Goal: Contribute content: Contribute content

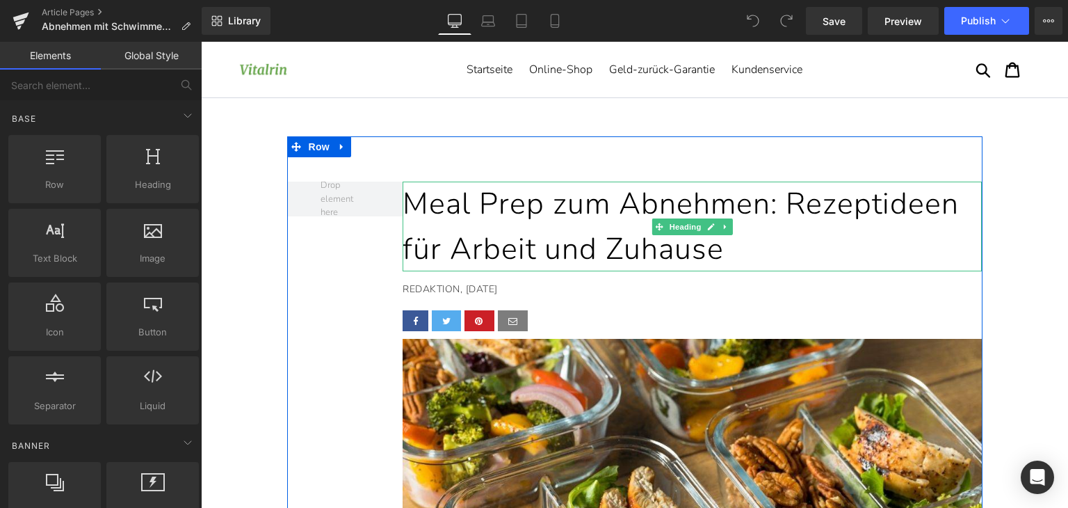
click at [570, 244] on h1 "Meal Prep zum Abnehmen: Rezeptideen für Arbeit und Zuhause" at bounding box center [692, 227] width 579 height 90
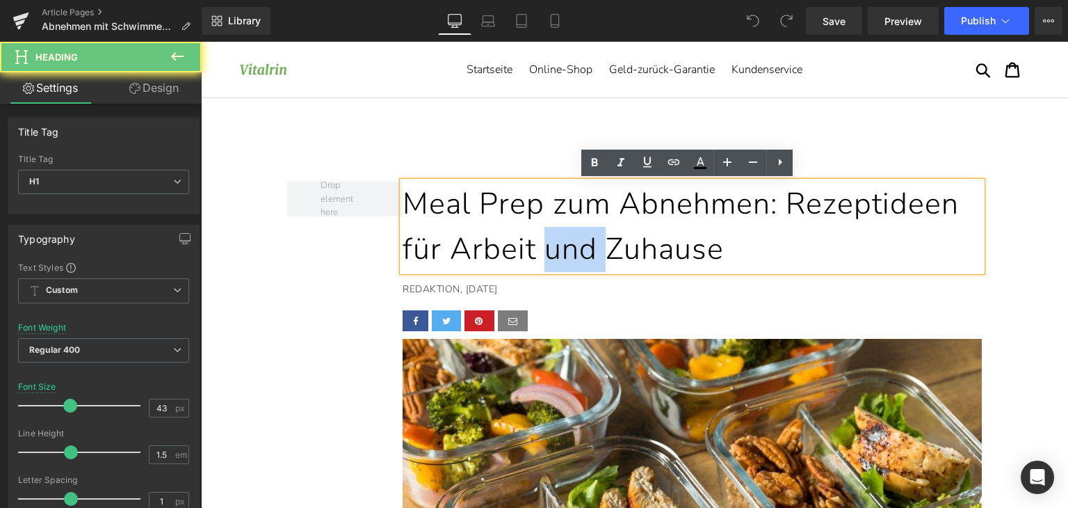
click at [570, 244] on h1 "Meal Prep zum Abnehmen: Rezeptideen für Arbeit und Zuhause" at bounding box center [692, 227] width 579 height 90
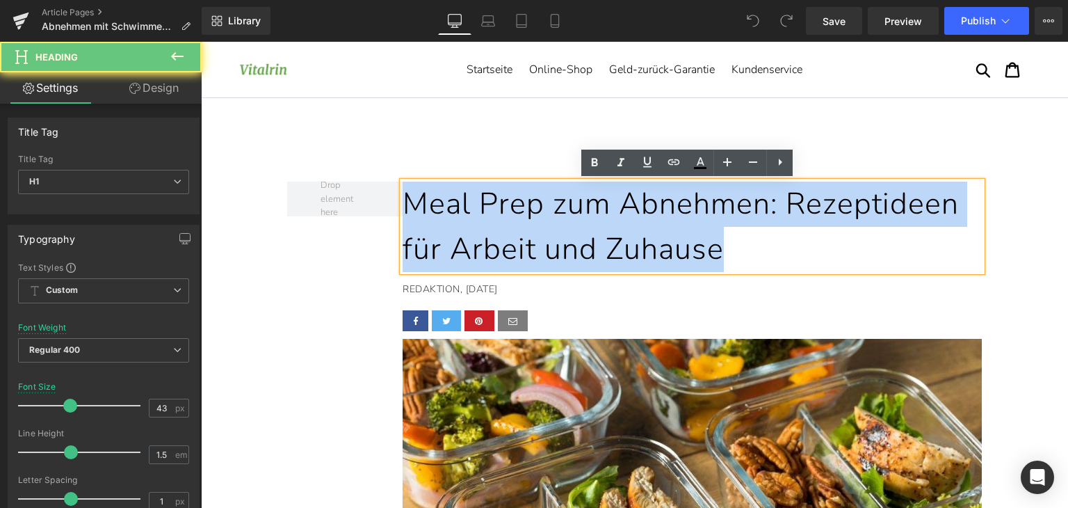
click at [570, 244] on h1 "Meal Prep zum Abnehmen: Rezeptideen für Arbeit und Zuhause" at bounding box center [692, 227] width 579 height 90
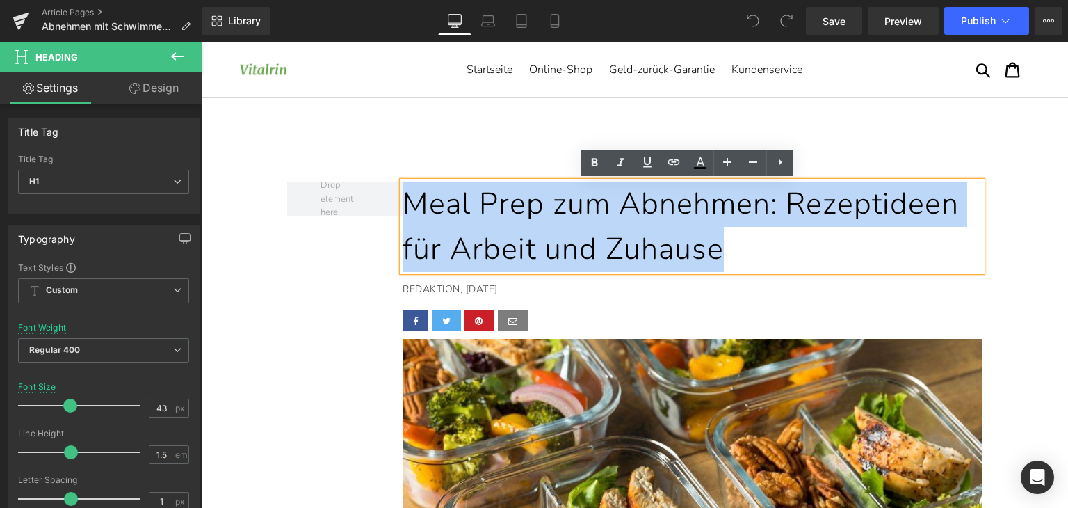
paste div
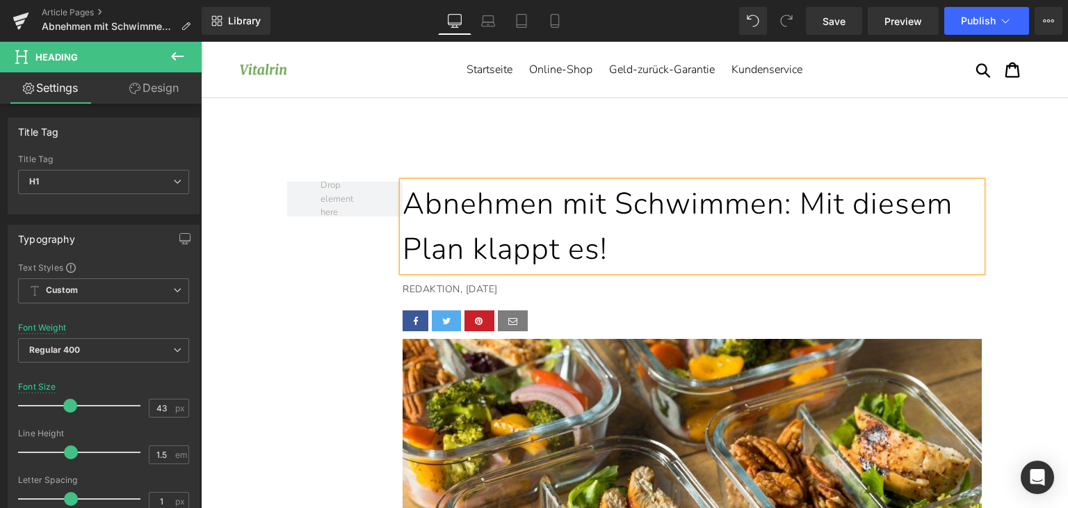
click at [461, 290] on p "REDAKTION, [DATE]" at bounding box center [689, 289] width 572 height 15
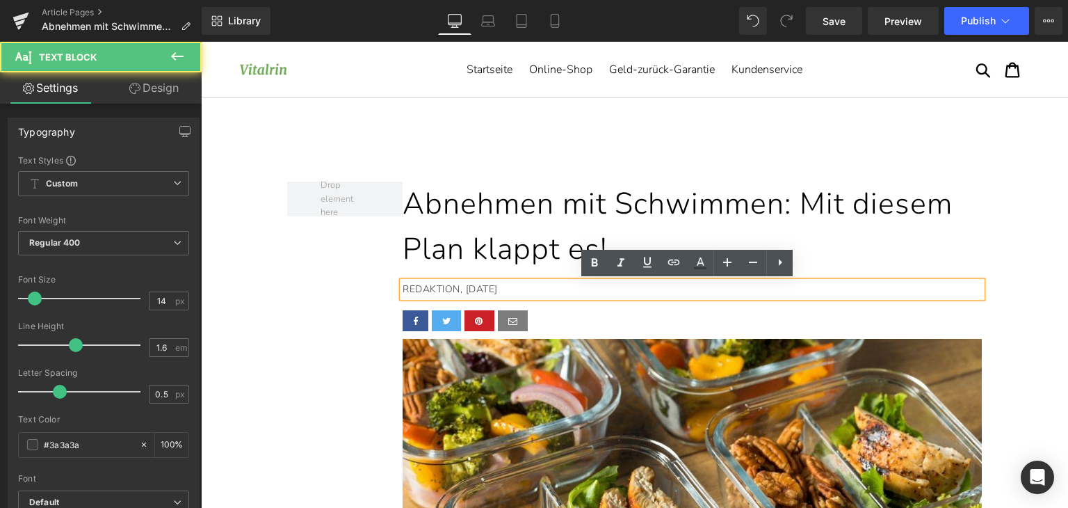
drag, startPoint x: 461, startPoint y: 290, endPoint x: 498, endPoint y: 289, distance: 36.9
click at [498, 289] on p "REDAKTION, [DATE]" at bounding box center [689, 289] width 572 height 15
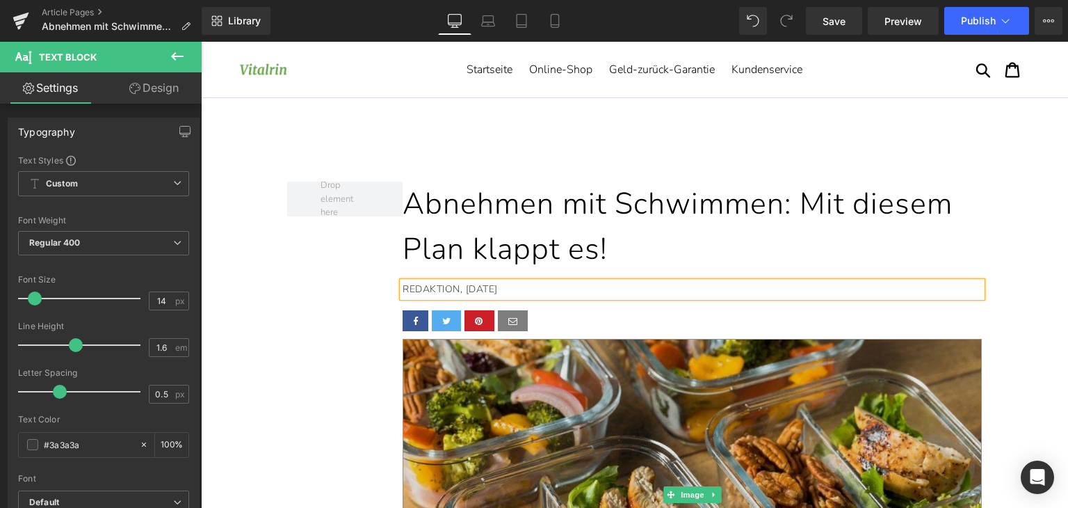
drag, startPoint x: 666, startPoint y: 390, endPoint x: 648, endPoint y: 383, distance: 19.6
click at [666, 390] on img at bounding box center [692, 495] width 579 height 312
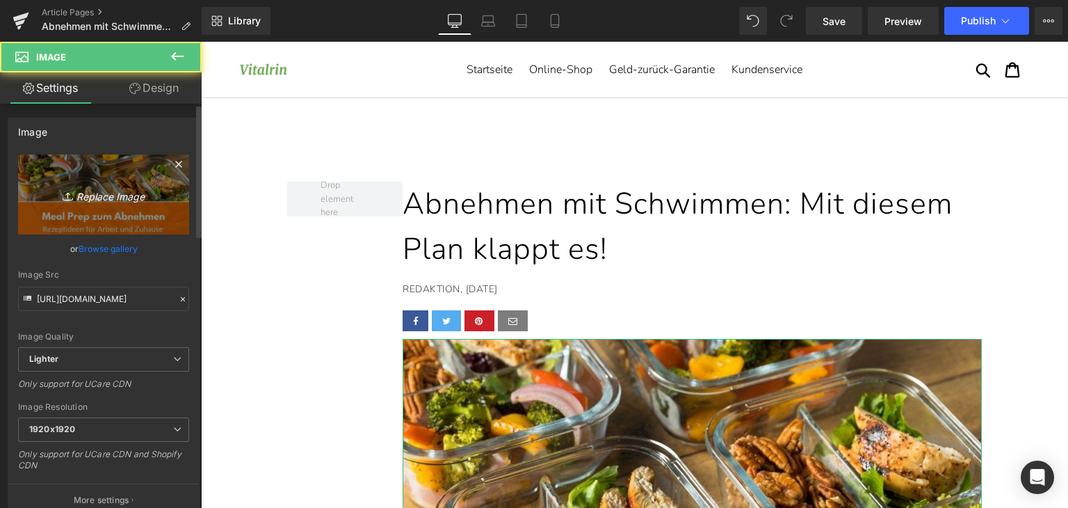
click at [139, 194] on icon "Replace Image" at bounding box center [103, 194] width 111 height 17
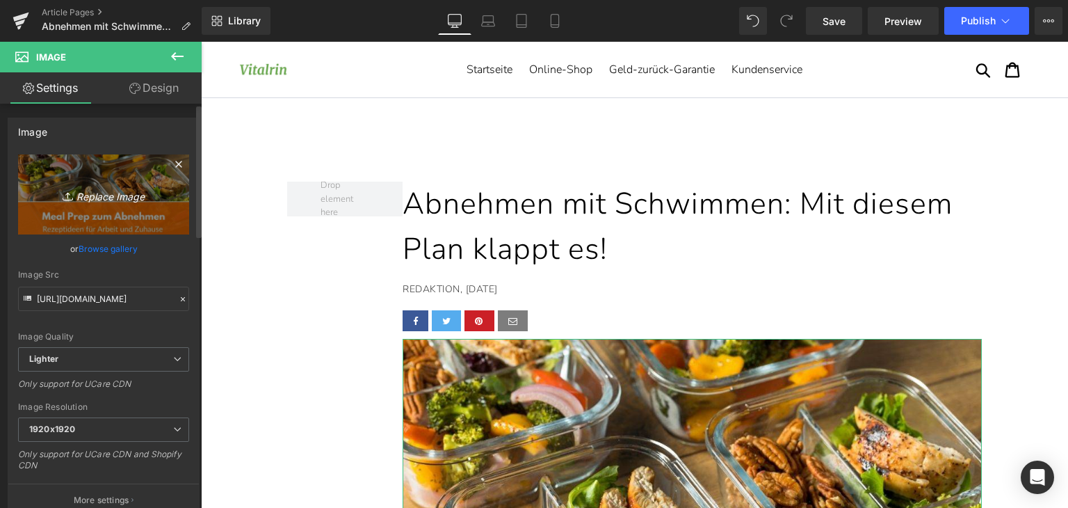
type input "C:\fakepath\schwimmen abnehmen.jpg"
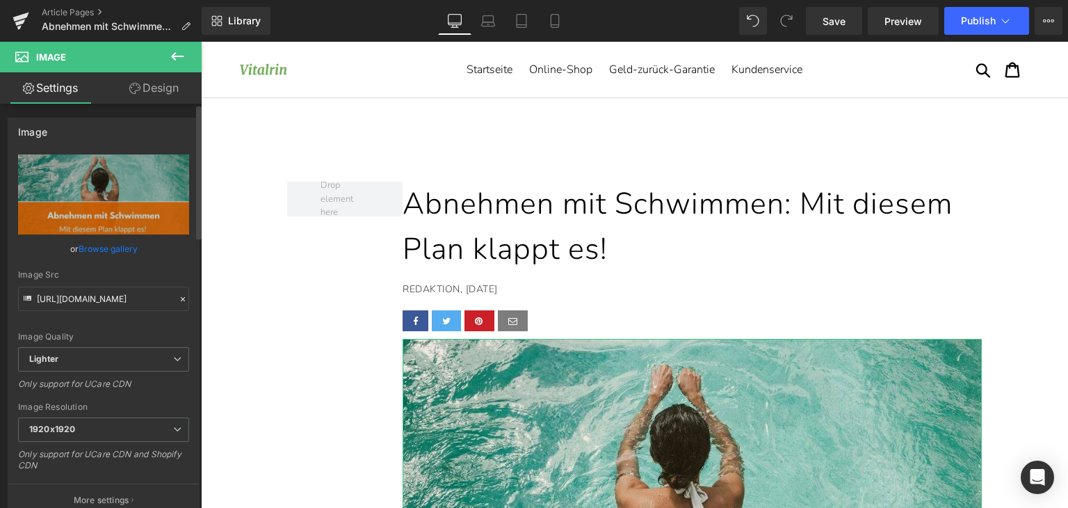
type input "[URL][DOMAIN_NAME]"
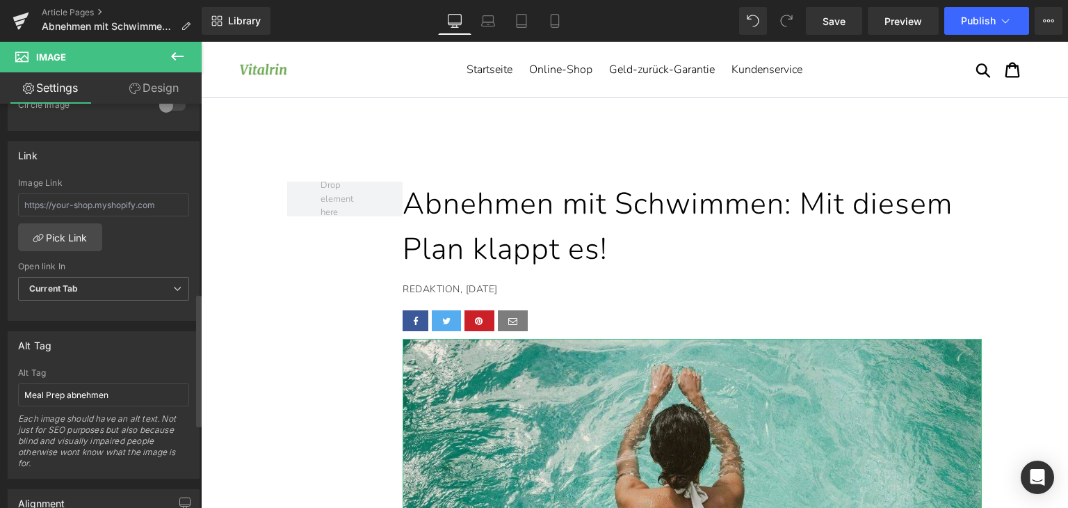
scroll to position [626, 0]
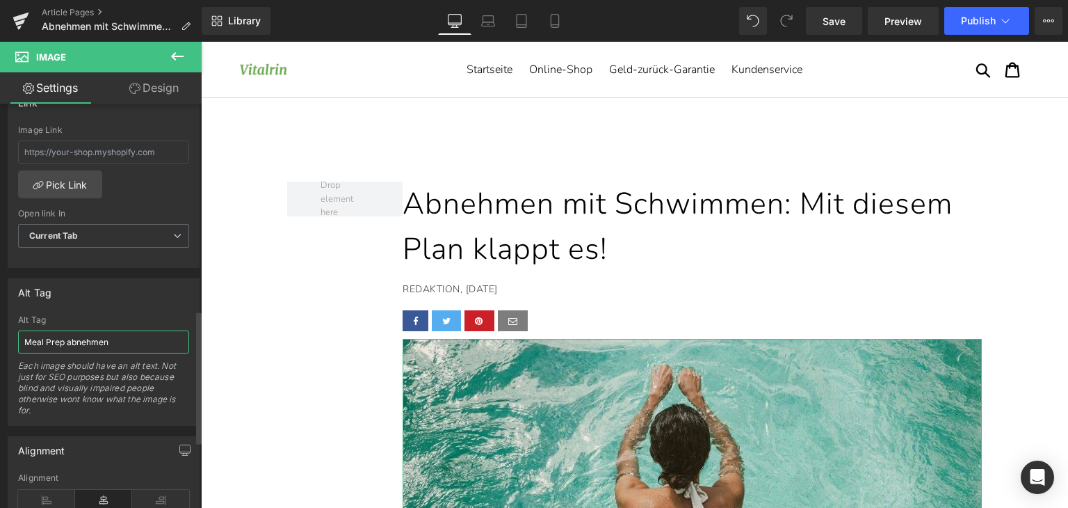
click at [68, 335] on input "Meal Prep abnehmen" at bounding box center [103, 341] width 171 height 23
drag, startPoint x: 65, startPoint y: 345, endPoint x: 14, endPoint y: 340, distance: 51.0
click at [14, 340] on div "Meal Prep abnehmen Alt Tag Meal Prep abnehmen Each image should have an alt tex…" at bounding box center [103, 370] width 191 height 110
type input "schwimmen abnehmen"
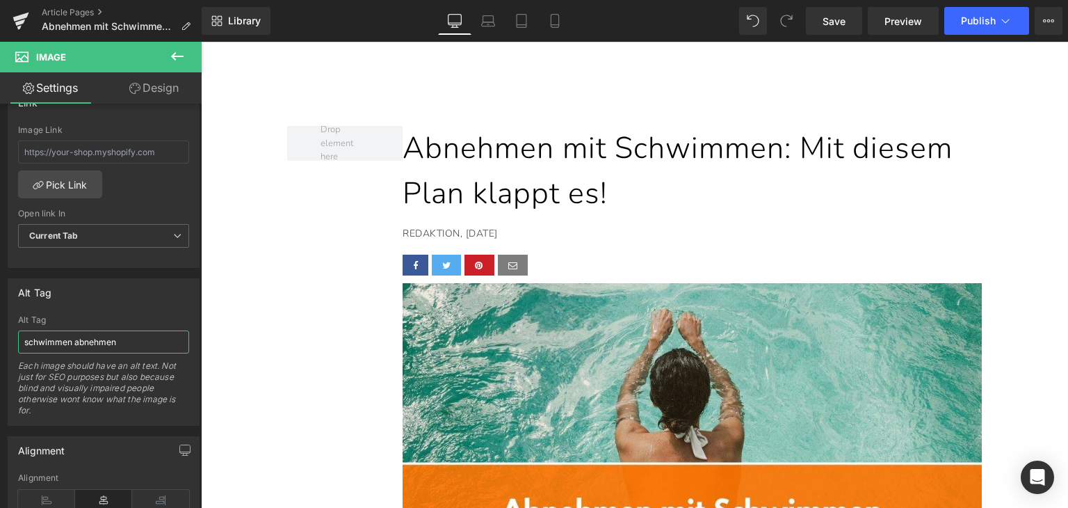
scroll to position [417, 0]
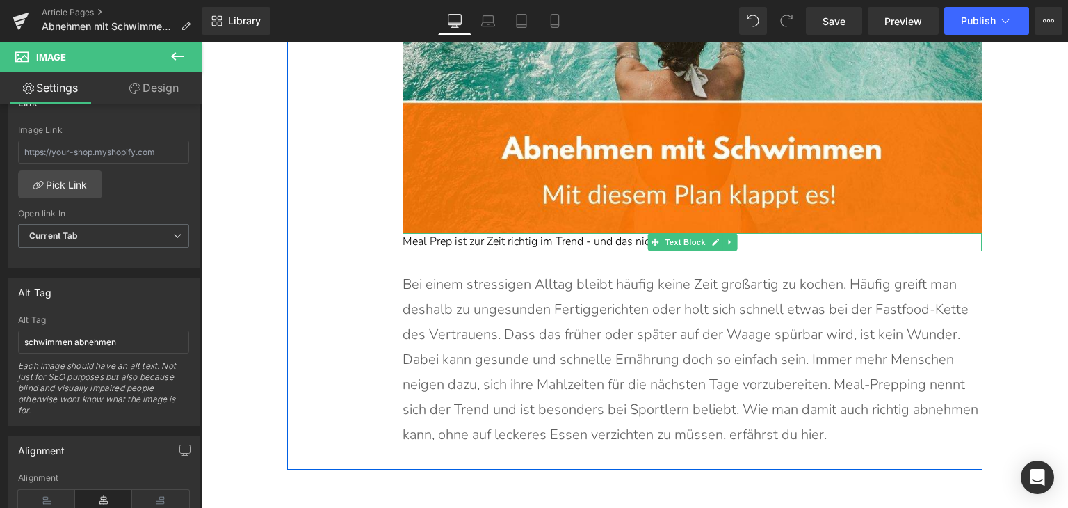
click at [513, 240] on p "Meal Prep ist zur Zeit richtig im Trend - und das nicht ohne Grund." at bounding box center [692, 242] width 579 height 18
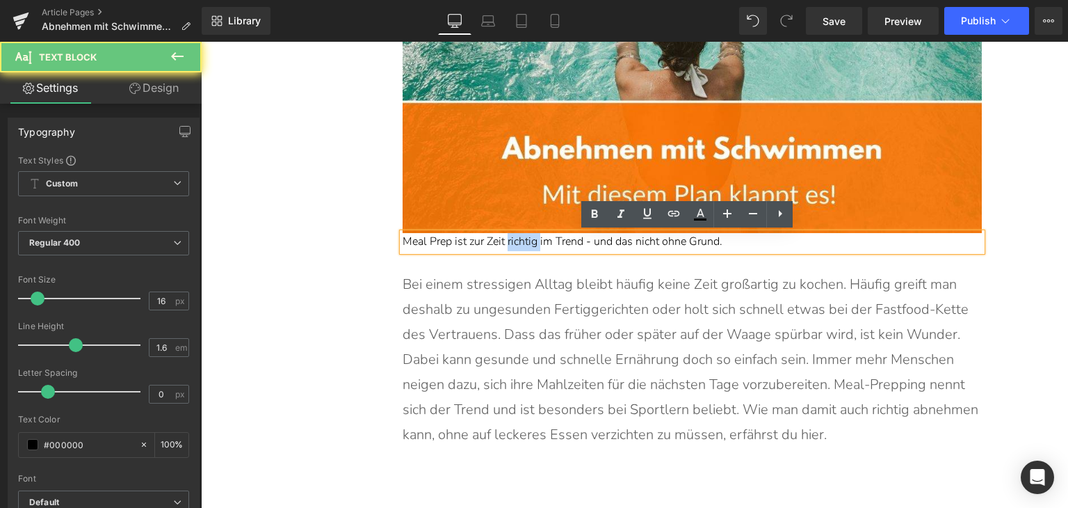
click at [513, 240] on p "Meal Prep ist zur Zeit richtig im Trend - und das nicht ohne Grund." at bounding box center [692, 242] width 579 height 18
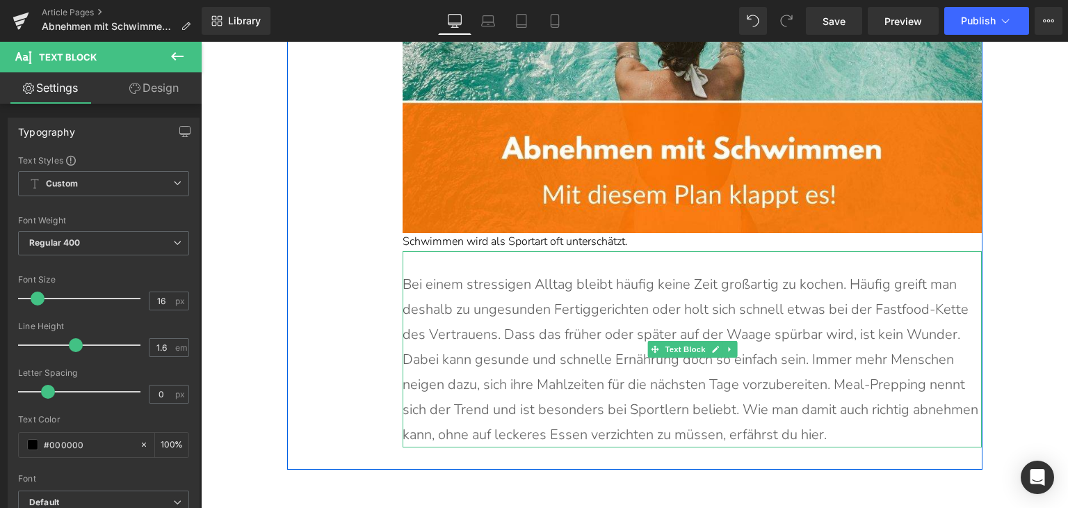
click at [554, 303] on p "Bei einem stressigen Alltag bleibt häufig keine Zeit großartig zu kochen. Häufi…" at bounding box center [692, 359] width 579 height 175
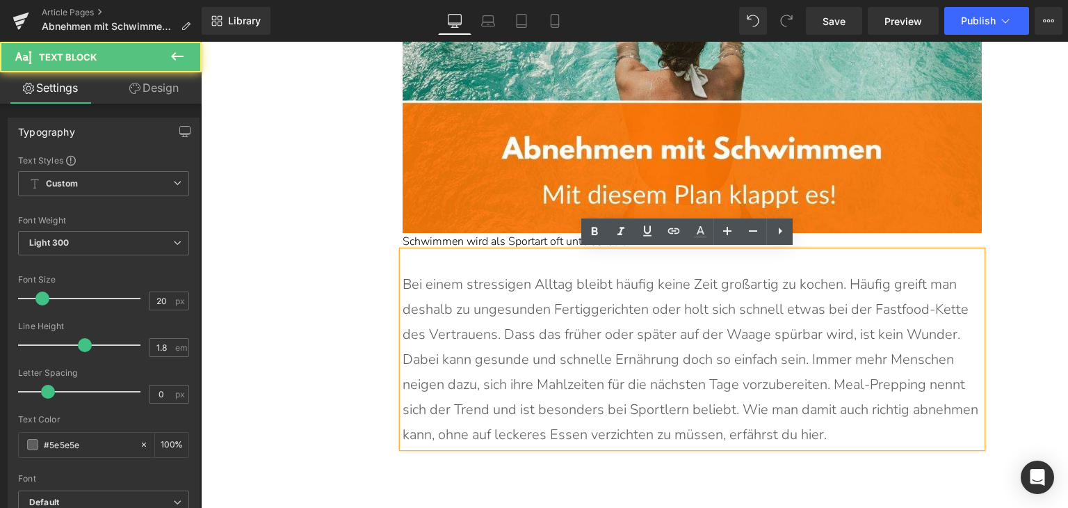
click at [554, 303] on p "Bei einem stressigen Alltag bleibt häufig keine Zeit großartig zu kochen. Häufi…" at bounding box center [692, 359] width 579 height 175
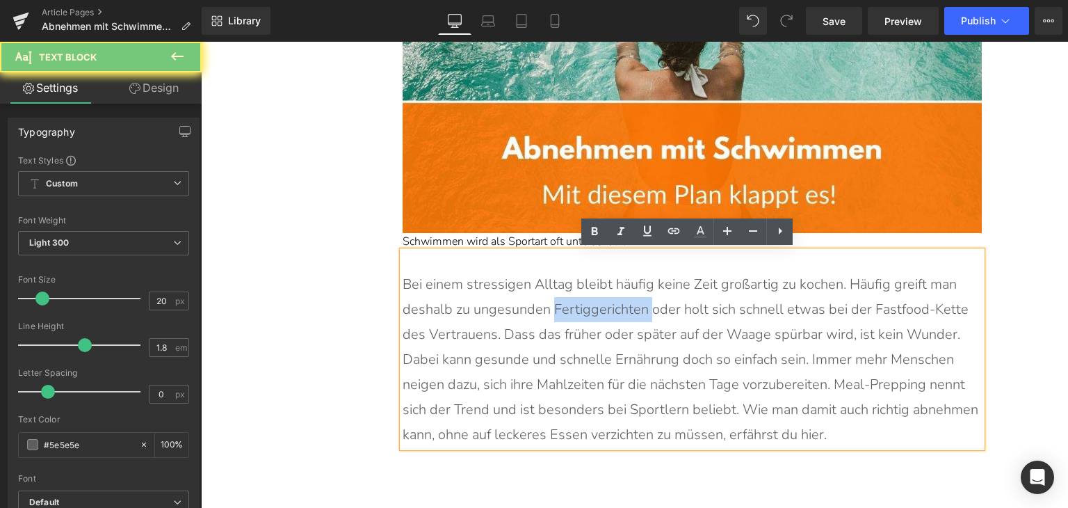
click at [554, 303] on p "Bei einem stressigen Alltag bleibt häufig keine Zeit großartig zu kochen. Häufi…" at bounding box center [692, 359] width 579 height 175
paste div
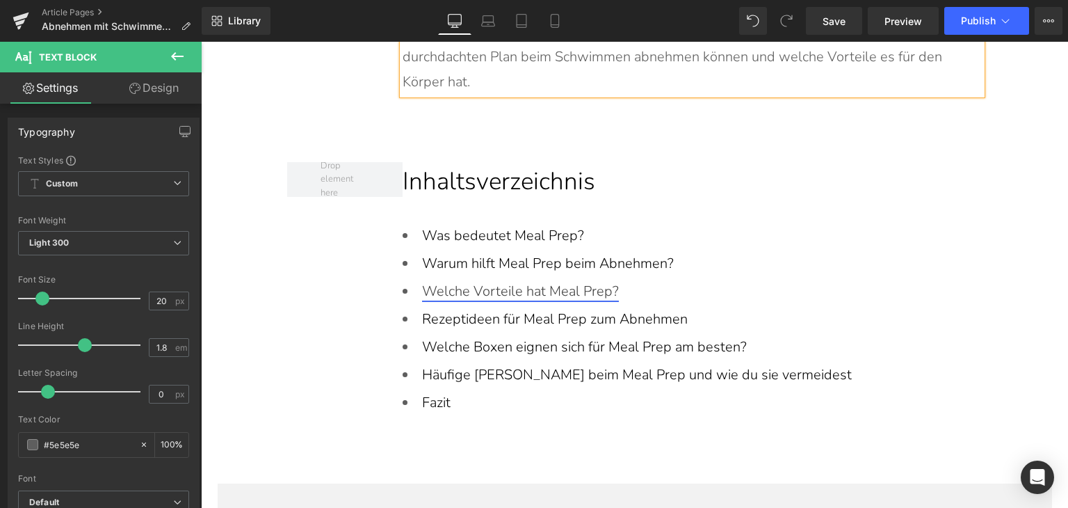
scroll to position [765, 0]
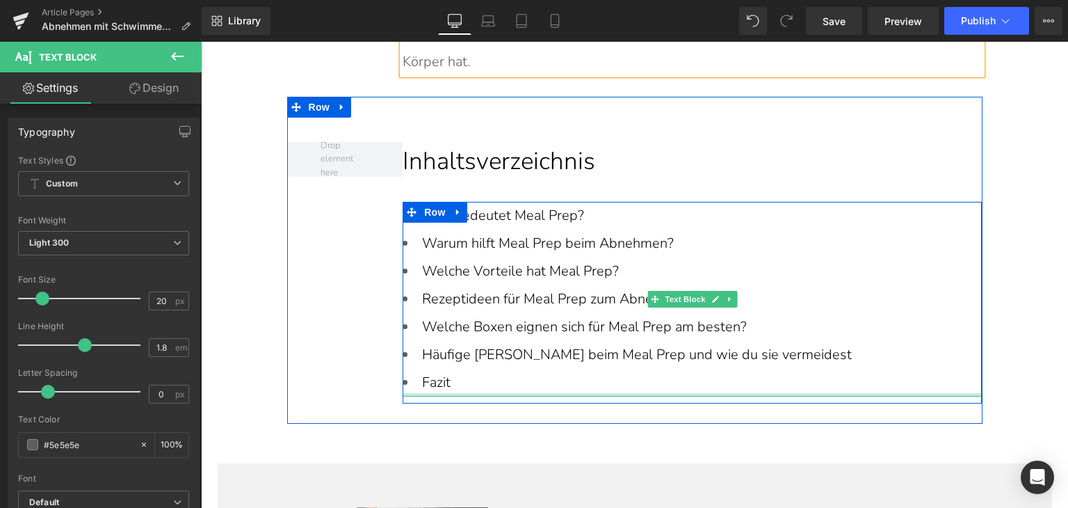
click at [474, 396] on div "Was bedeutet Meal Prep? Warum hilft Meal Prep beim Abnehmen? Welche Vorteile ha…" at bounding box center [692, 303] width 579 height 202
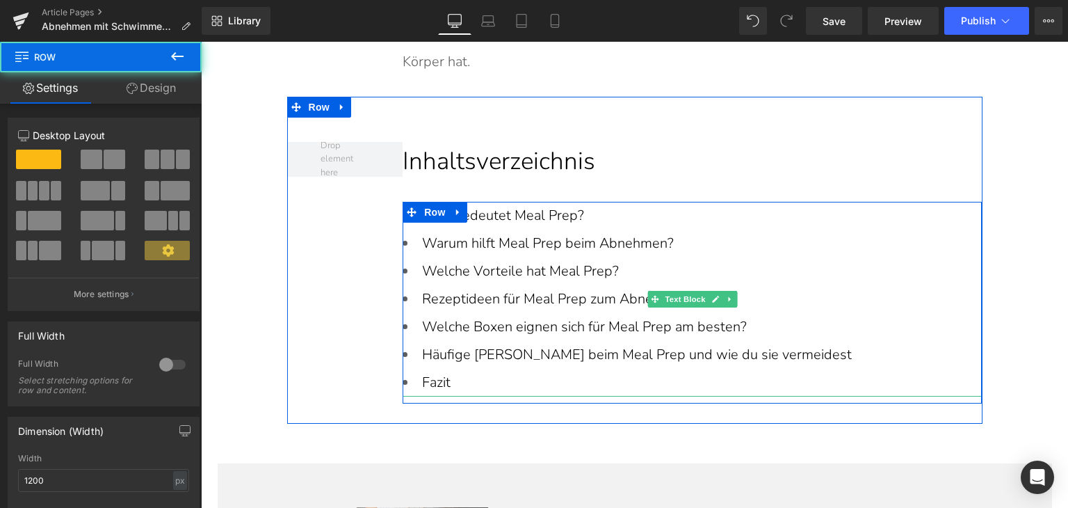
click at [470, 383] on li "Fazit" at bounding box center [692, 383] width 579 height 28
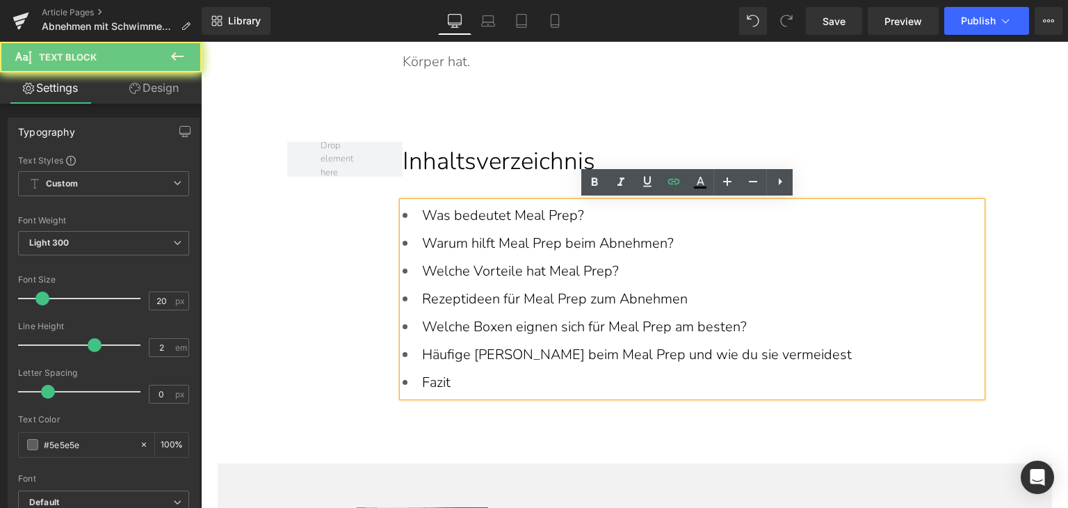
click at [470, 383] on li "Fazit" at bounding box center [692, 383] width 579 height 28
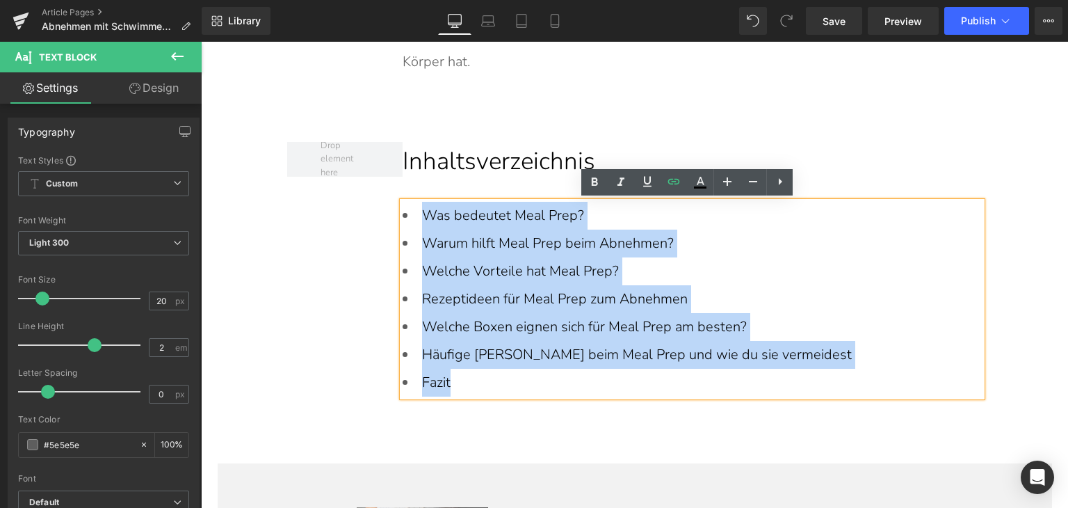
drag, startPoint x: 470, startPoint y: 383, endPoint x: 414, endPoint y: 217, distance: 174.9
click at [414, 217] on ul "Was bedeutet Meal Prep? Warum hilft Meal Prep beim Abnehmen? Welche Vorteile ha…" at bounding box center [692, 299] width 579 height 195
paste div
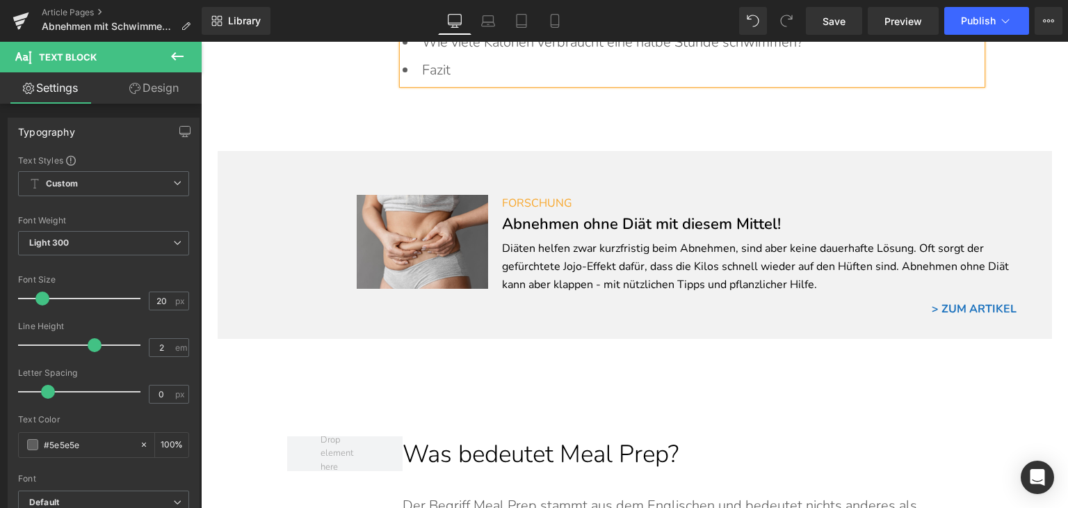
scroll to position [1252, 0]
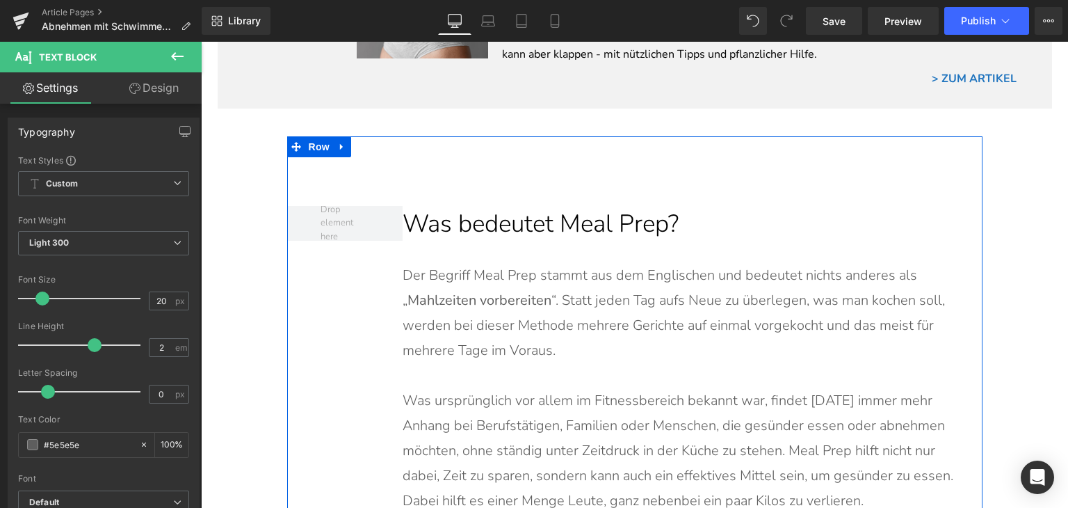
click at [480, 214] on h2 "Was bedeutet Meal Prep?" at bounding box center [692, 224] width 579 height 37
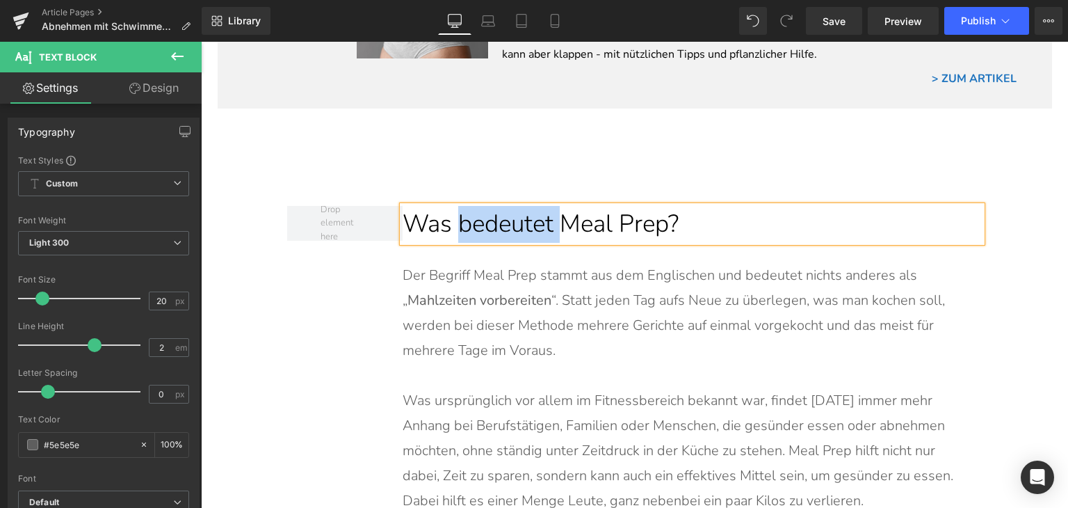
click at [480, 214] on h2 "Was bedeutet Meal Prep?" at bounding box center [692, 224] width 579 height 37
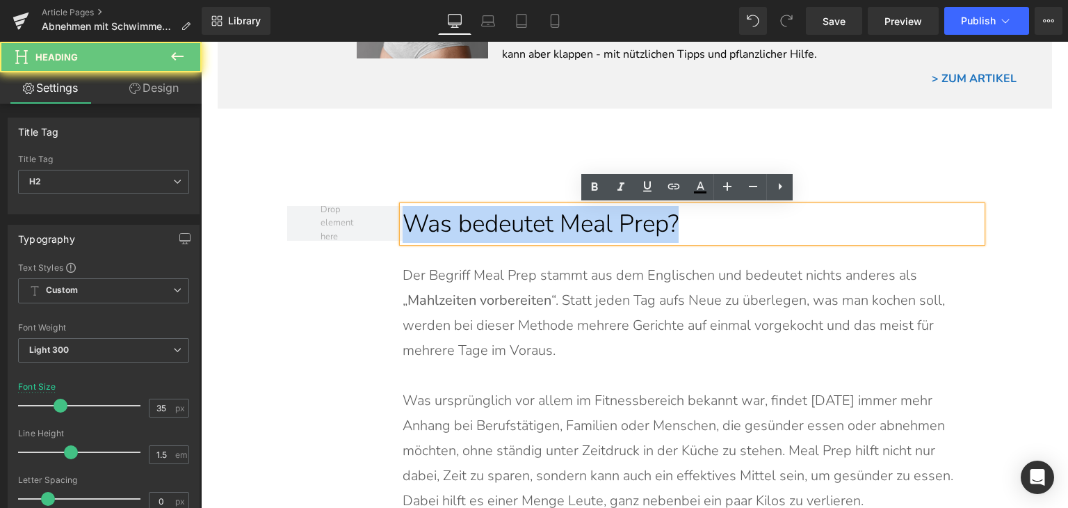
click at [480, 214] on h2 "Was bedeutet Meal Prep?" at bounding box center [692, 224] width 579 height 37
paste div
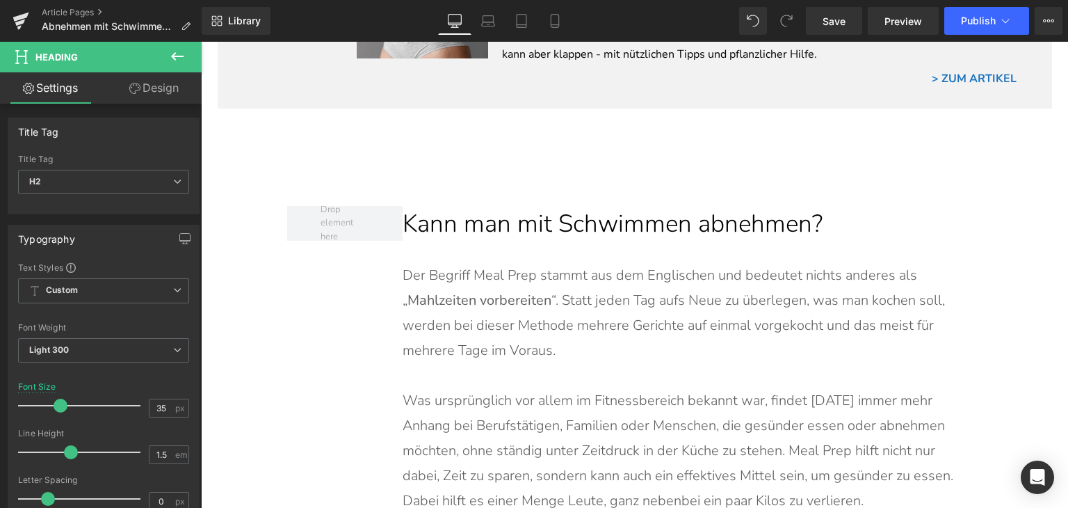
click at [542, 279] on p "Der Begriff Meal Prep stammt aus dem Englischen und bedeutet nichts anderes als…" at bounding box center [685, 313] width 565 height 100
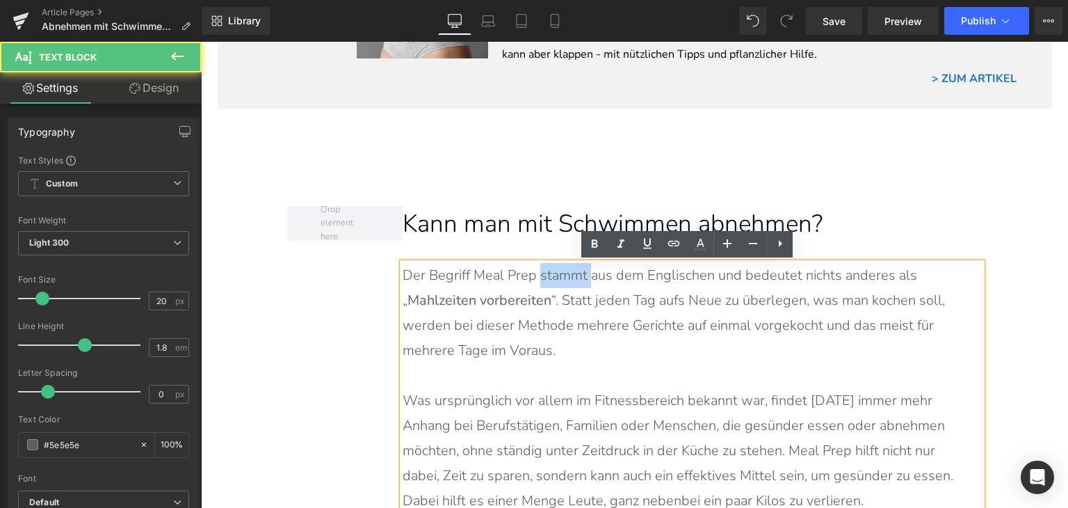
click at [542, 279] on p "Der Begriff Meal Prep stammt aus dem Englischen und bedeutet nichts anderes als…" at bounding box center [685, 313] width 565 height 100
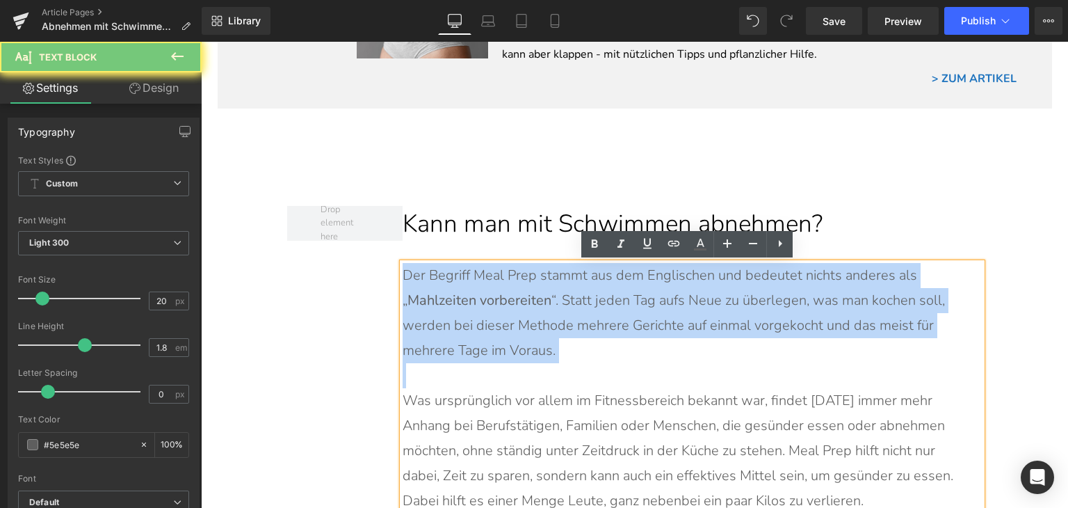
click at [542, 279] on p "Der Begriff Meal Prep stammt aus dem Englischen und bedeutet nichts anderes als…" at bounding box center [685, 313] width 565 height 100
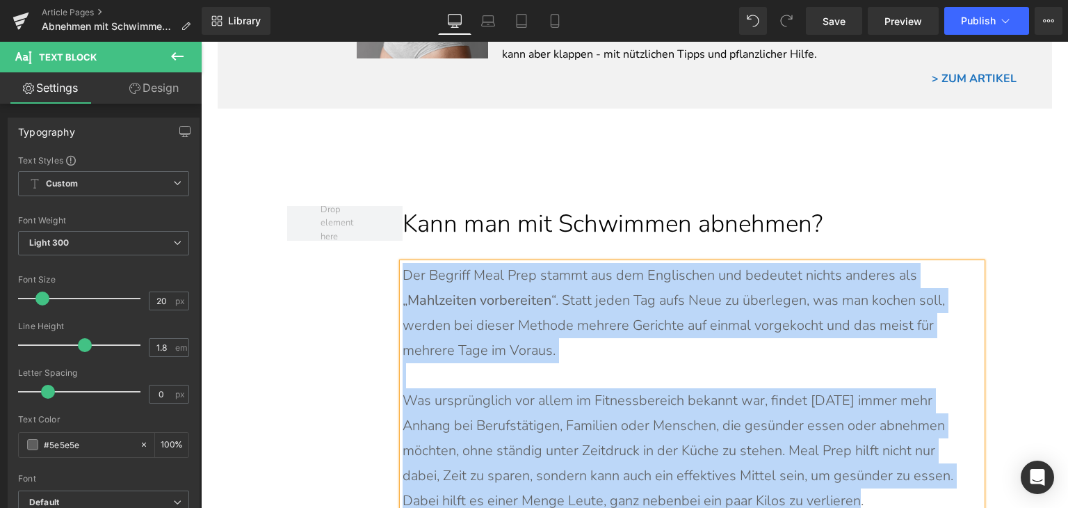
paste div
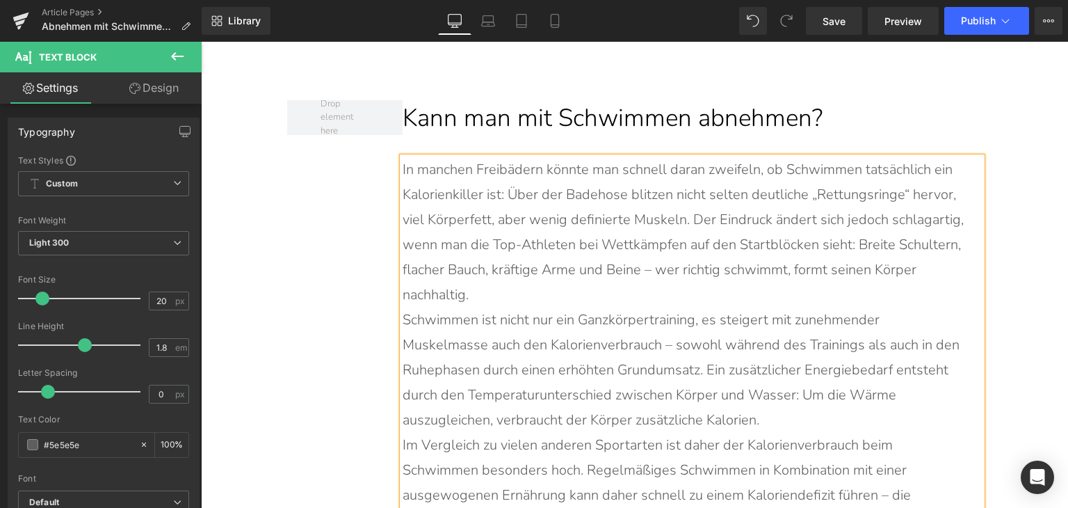
scroll to position [1391, 0]
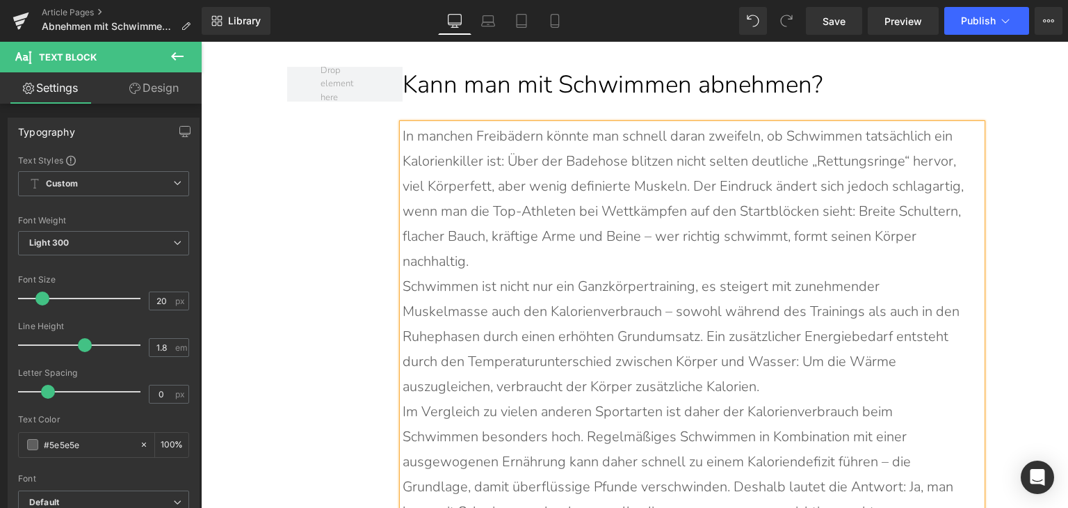
click at [542, 275] on p "Schwimmen ist nicht nur ein Ganzkörpertraining, es steigert mit zunehmender Mus…" at bounding box center [685, 336] width 565 height 125
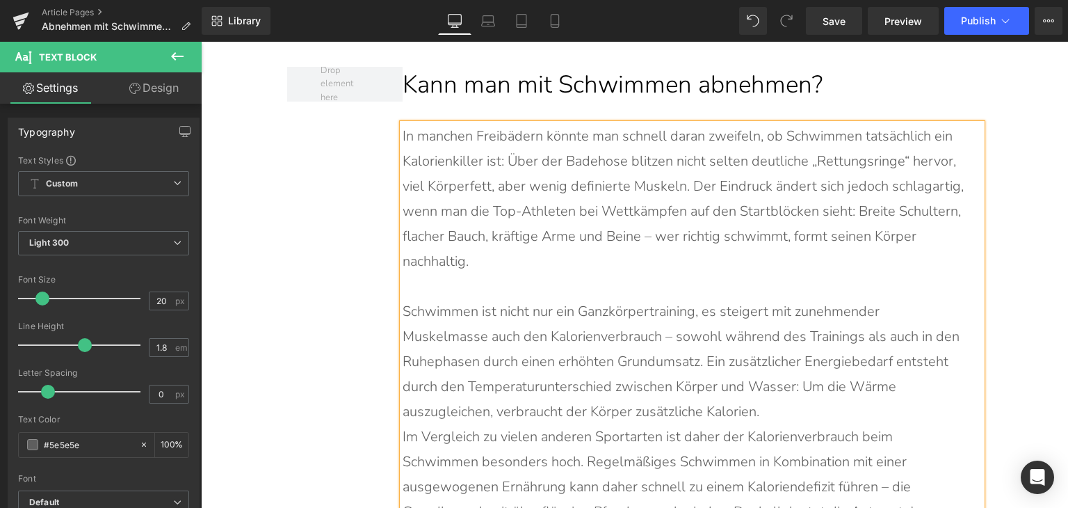
click at [690, 400] on p "Schwimmen ist nicht nur ein Ganzkörpertraining, es steigert mit zunehmender Mus…" at bounding box center [685, 361] width 565 height 125
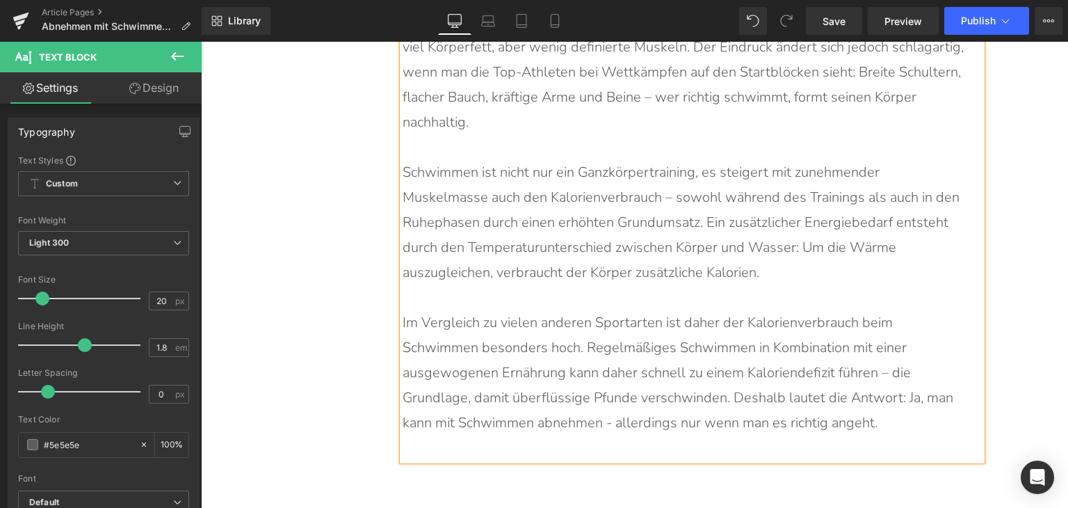
click at [687, 438] on p at bounding box center [685, 447] width 565 height 25
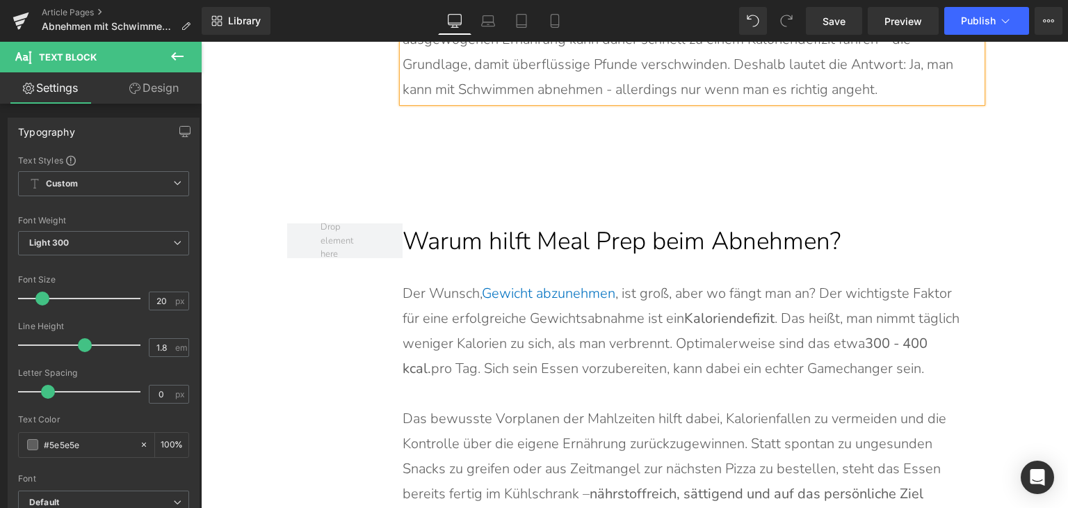
scroll to position [1878, 0]
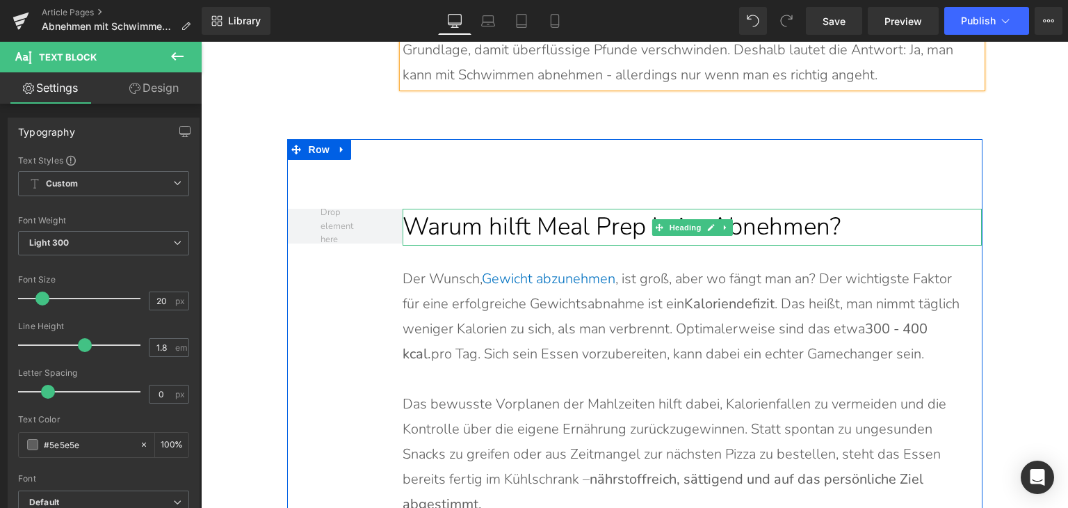
click at [592, 236] on h2 "Warum hilft Meal Prep beim Abnehmen?" at bounding box center [692, 227] width 579 height 37
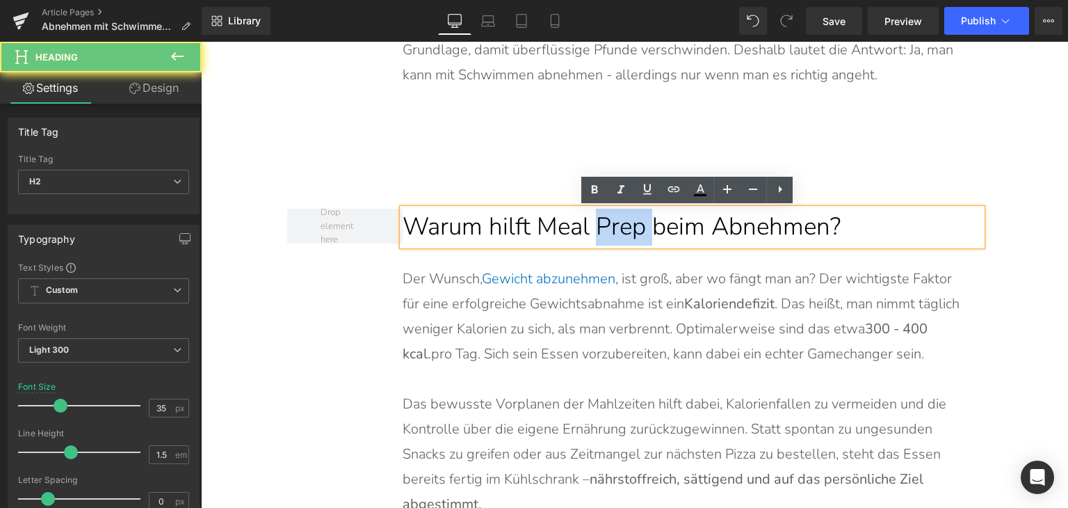
click at [592, 236] on h2 "Warum hilft Meal Prep beim Abnehmen?" at bounding box center [692, 227] width 579 height 37
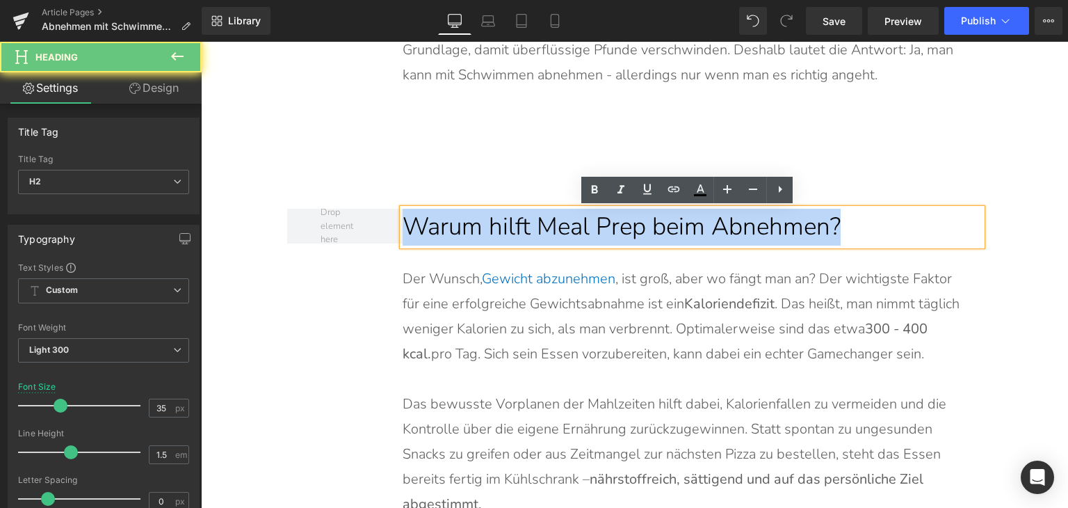
click at [592, 236] on h2 "Warum hilft Meal Prep beim Abnehmen?" at bounding box center [692, 227] width 579 height 37
paste div
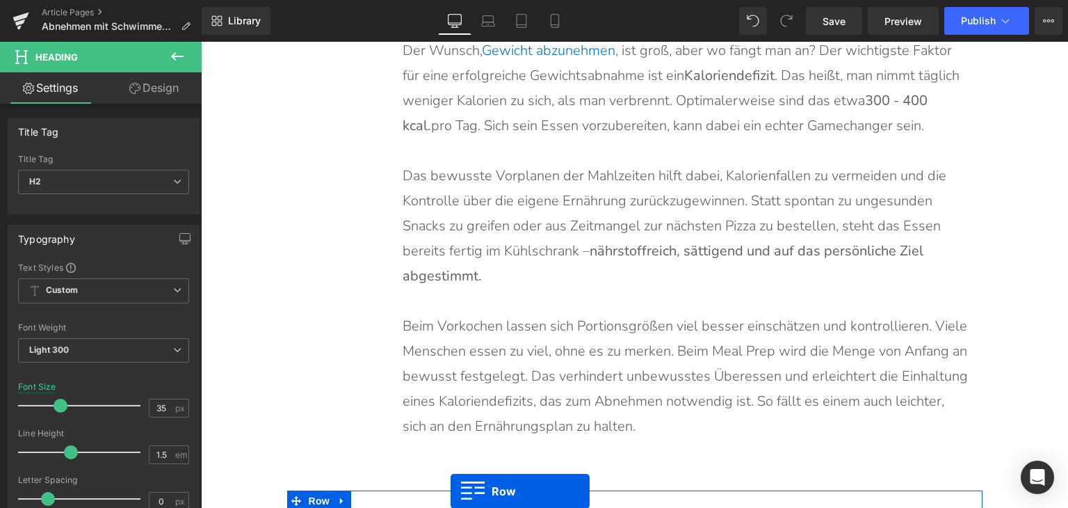
scroll to position [2184, 0]
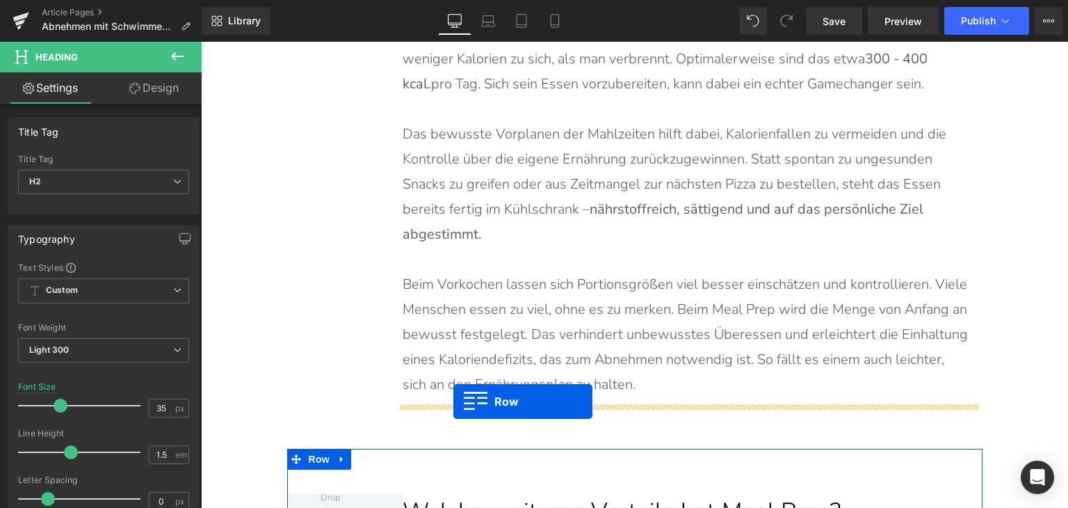
drag, startPoint x: 403, startPoint y: 199, endPoint x: 454, endPoint y: 401, distance: 208.5
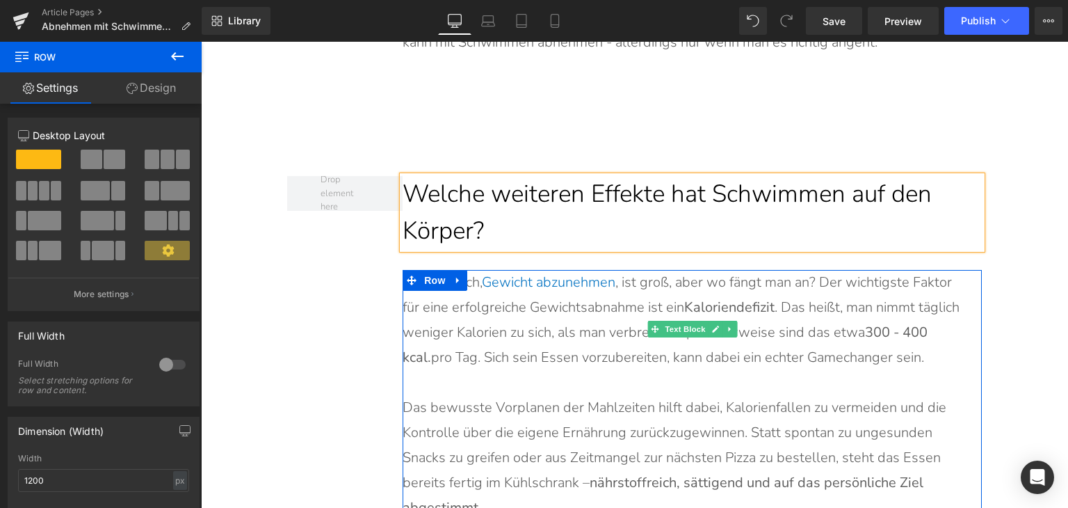
scroll to position [1906, 0]
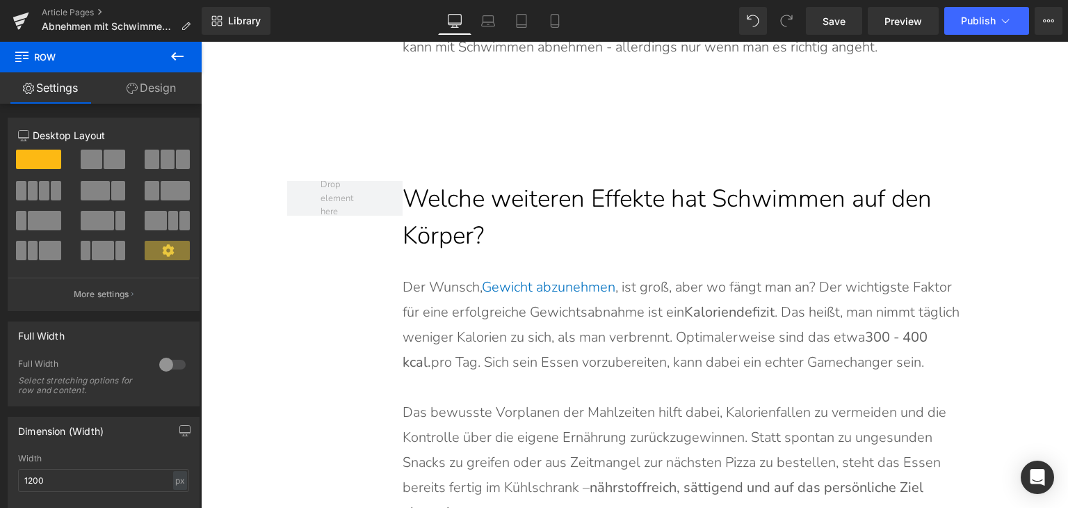
click at [536, 354] on p "Der Wunsch, Gewicht abzunehmen , ist groß, aber wo fängt man an? Der wichtigste…" at bounding box center [685, 325] width 565 height 100
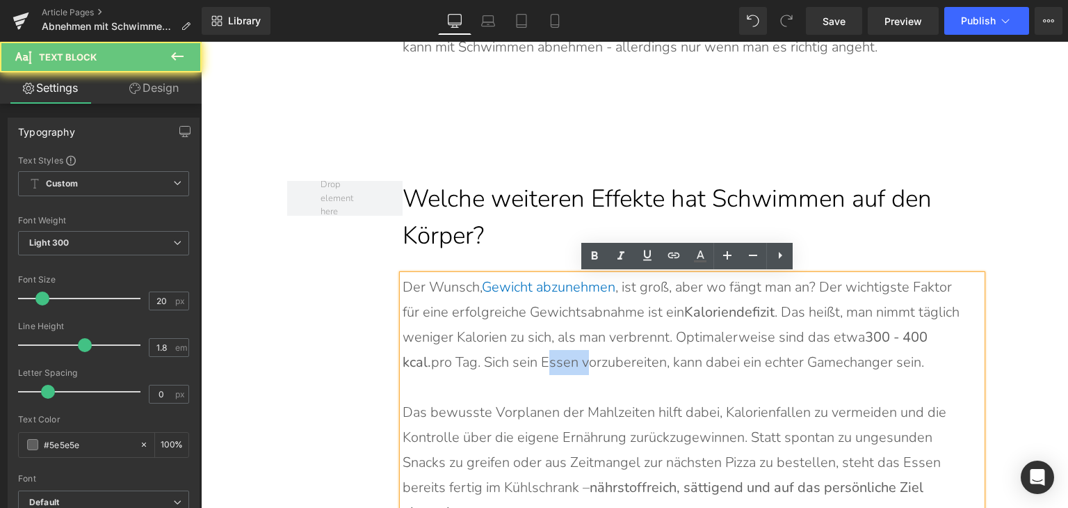
click at [536, 354] on p "Der Wunsch, Gewicht abzunehmen , ist groß, aber wo fängt man an? Der wichtigste…" at bounding box center [685, 325] width 565 height 100
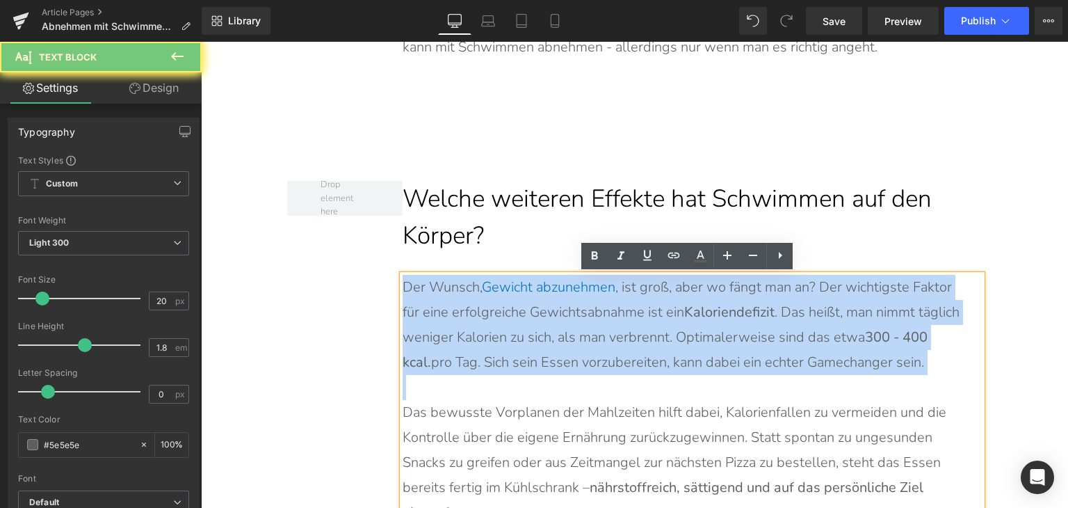
click at [536, 354] on p "Der Wunsch, Gewicht abzunehmen , ist groß, aber wo fängt man an? Der wichtigste…" at bounding box center [685, 325] width 565 height 100
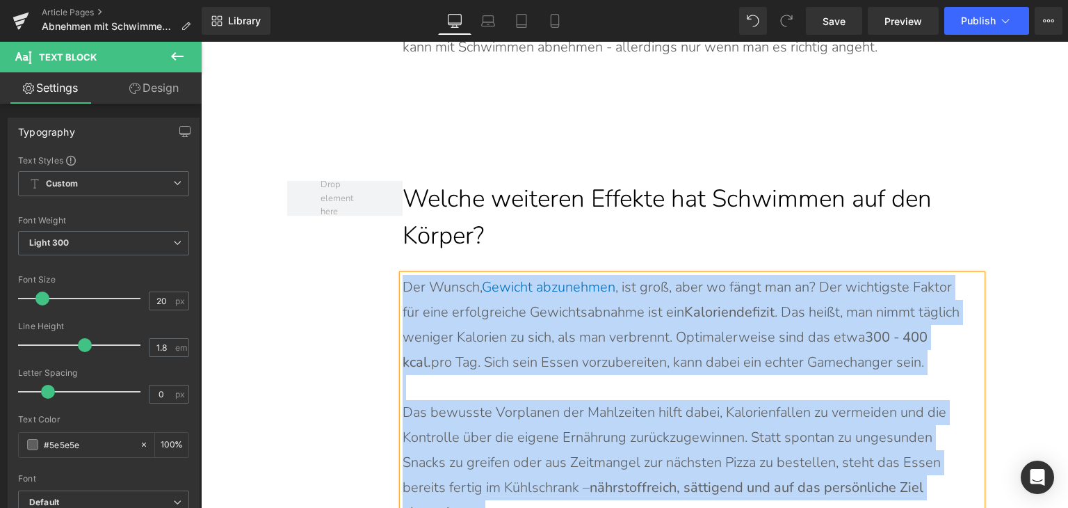
paste div
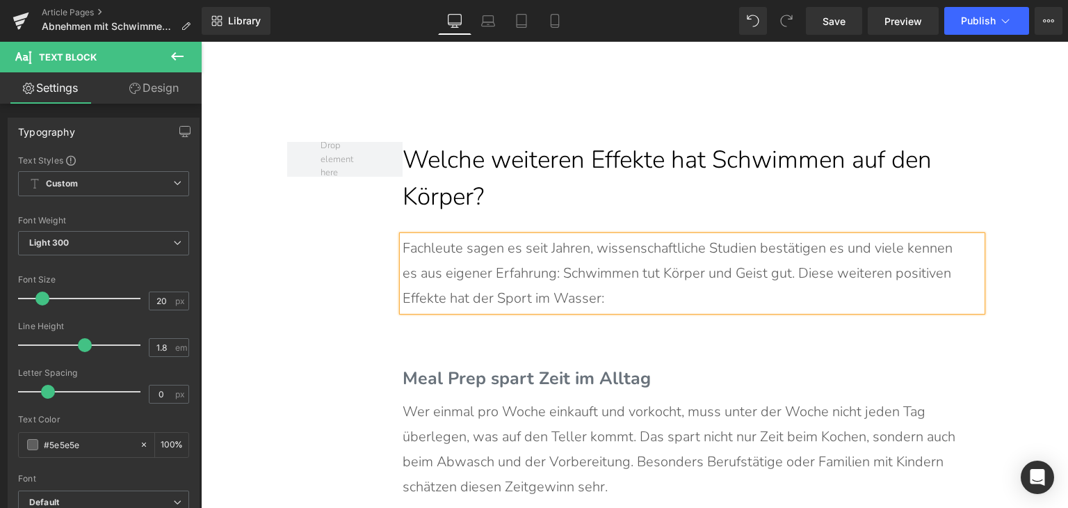
scroll to position [2045, 0]
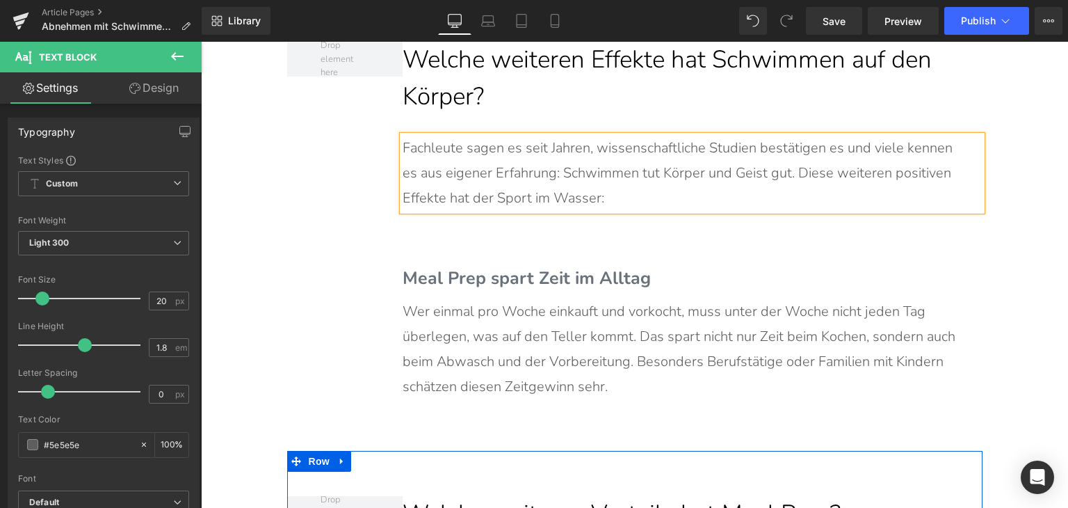
click at [535, 279] on span "Meal Prep spart Zeit im Alltag" at bounding box center [527, 278] width 248 height 24
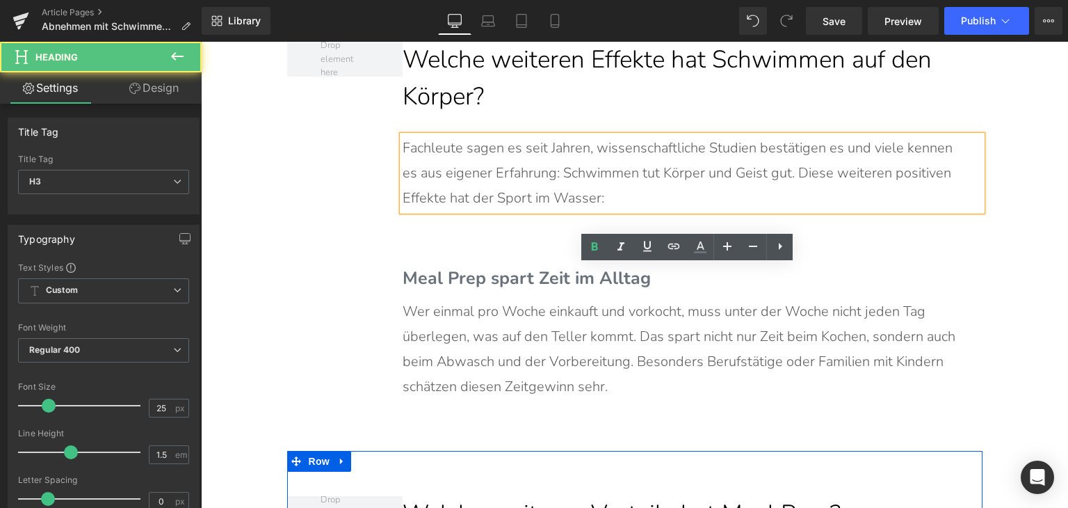
click at [535, 279] on span "Meal Prep spart Zeit im Alltag" at bounding box center [527, 278] width 248 height 24
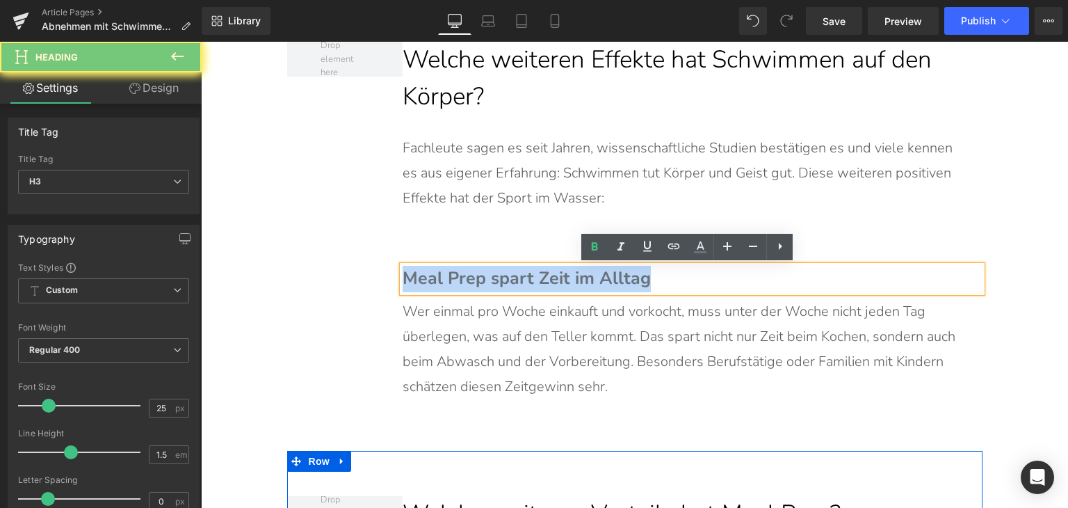
click at [535, 279] on span "Meal Prep spart Zeit im Alltag" at bounding box center [527, 278] width 248 height 24
paste div
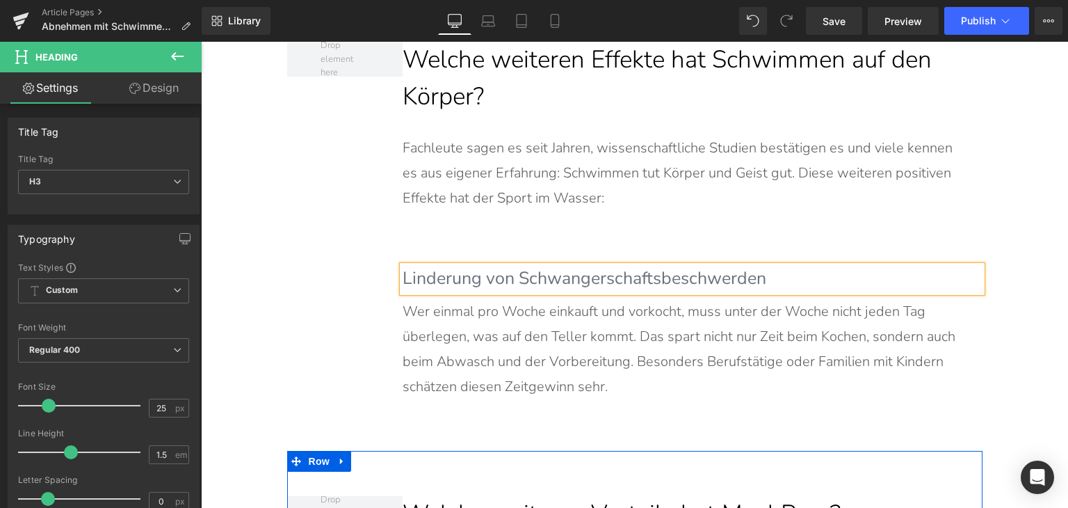
click at [540, 351] on p "Wer einmal pro Woche einkauft und vorkocht, muss unter der Woche nicht jeden Ta…" at bounding box center [685, 349] width 565 height 100
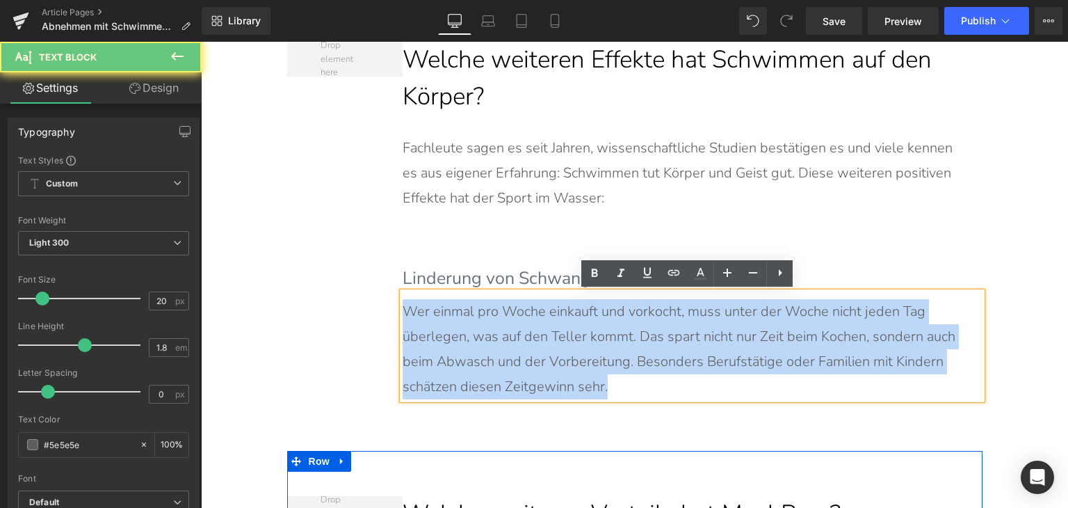
click at [540, 351] on p "Wer einmal pro Woche einkauft und vorkocht, muss unter der Woche nicht jeden Ta…" at bounding box center [685, 349] width 565 height 100
paste div
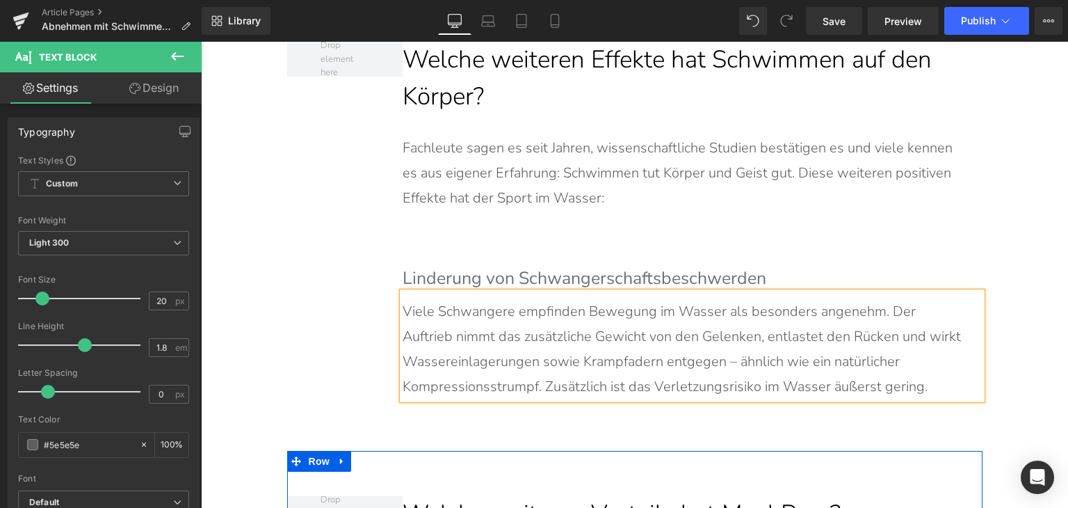
click at [376, 321] on div "Welche weiteren Effekte hat Schwimmen auf den Körper? Heading Fachleute sagen e…" at bounding box center [635, 211] width 696 height 479
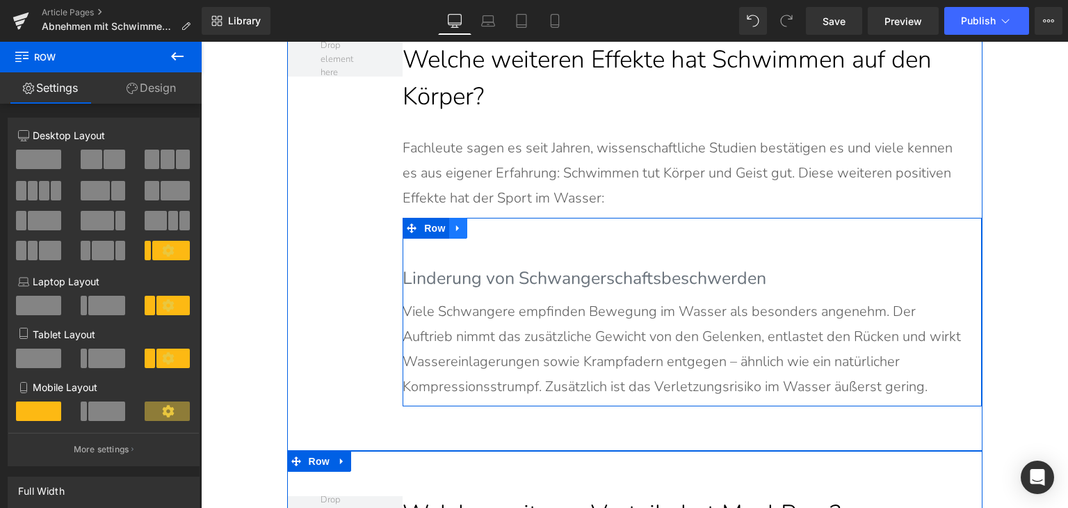
click at [455, 236] on link at bounding box center [458, 228] width 18 height 21
click at [472, 226] on icon at bounding box center [477, 228] width 10 height 10
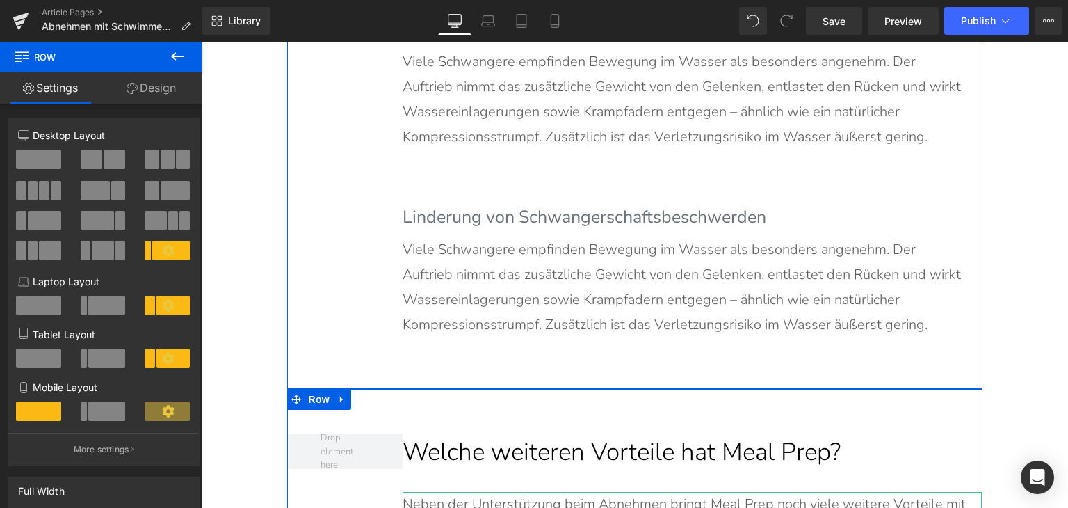
scroll to position [2353, 0]
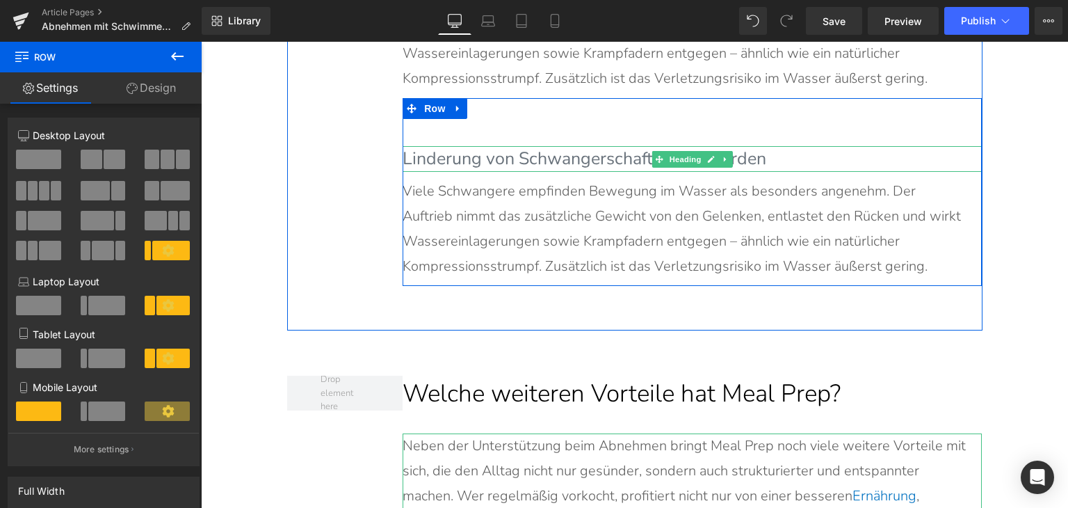
click at [490, 152] on b "Linderung von Schwangerschaftsbeschwerden" at bounding box center [585, 159] width 364 height 24
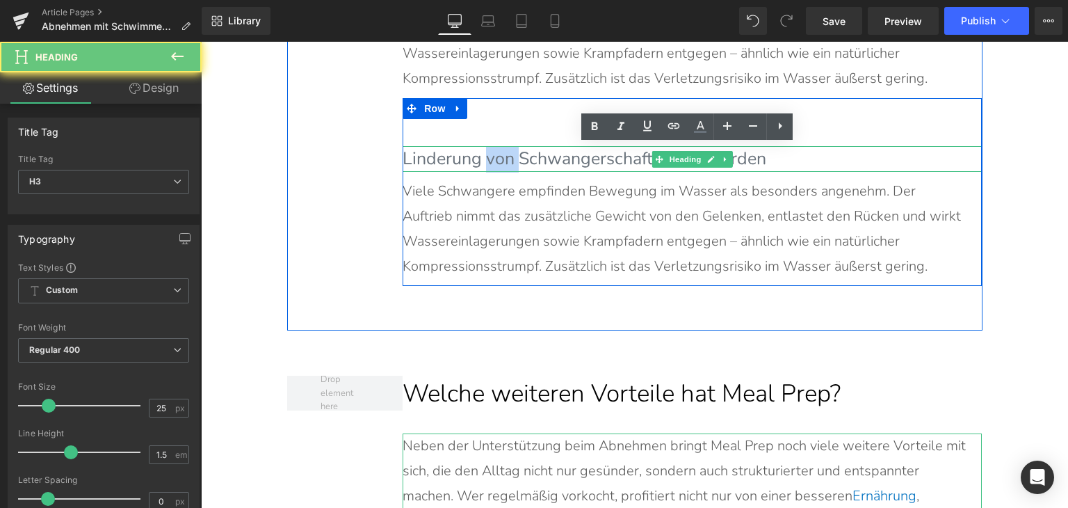
click at [490, 152] on b "Linderung von Schwangerschaftsbeschwerden" at bounding box center [585, 159] width 364 height 24
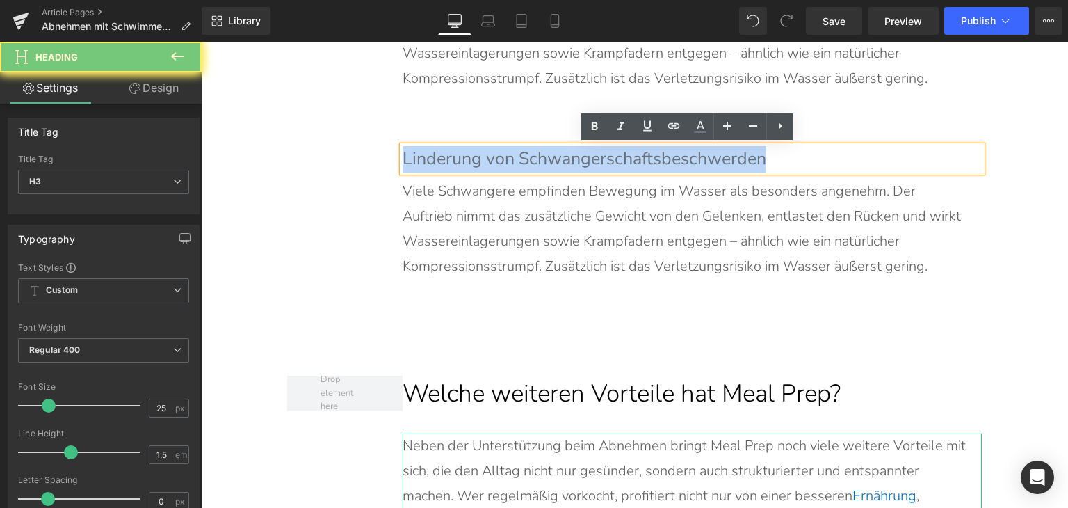
click at [490, 152] on b "Linderung von Schwangerschaftsbeschwerden" at bounding box center [585, 159] width 364 height 24
paste div
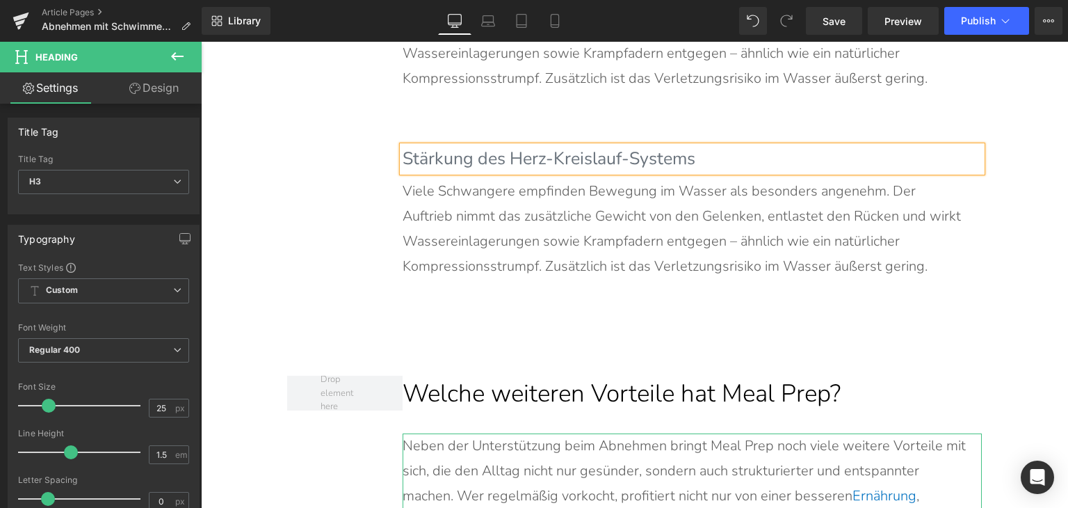
click at [526, 236] on p "Viele Schwangere empfinden Bewegung im Wasser als besonders angenehm. Der Auftr…" at bounding box center [685, 229] width 565 height 100
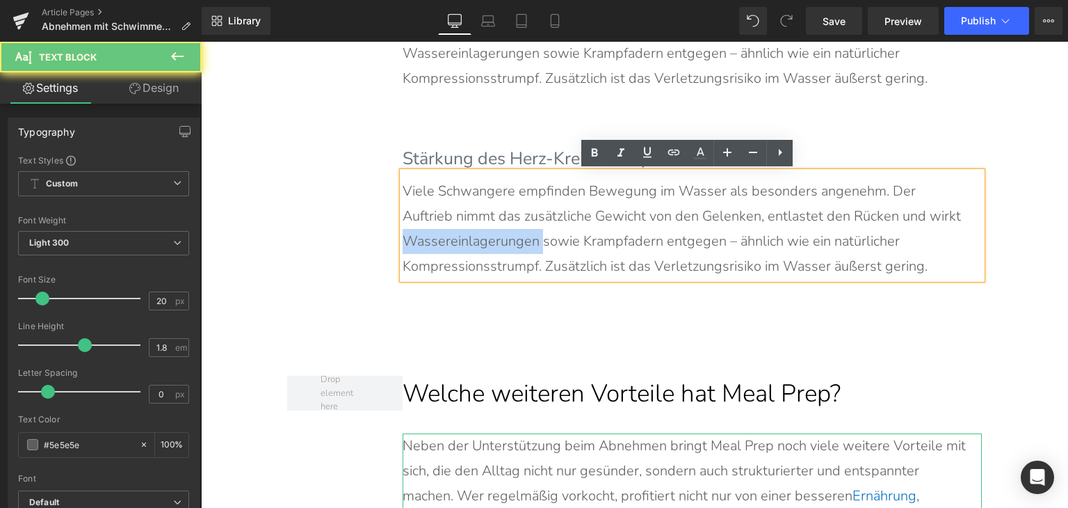
click at [526, 236] on p "Viele Schwangere empfinden Bewegung im Wasser als besonders angenehm. Der Auftr…" at bounding box center [685, 229] width 565 height 100
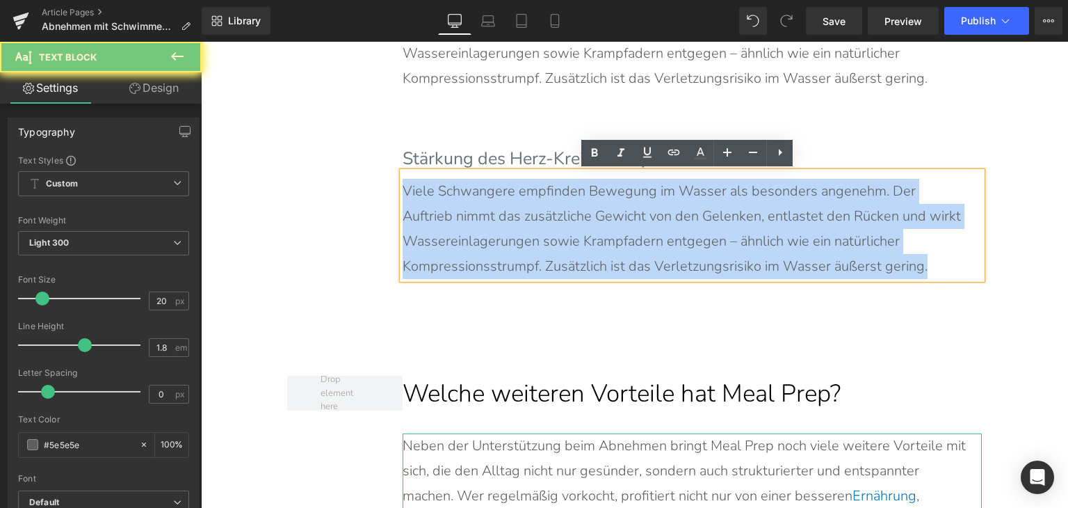
click at [526, 236] on p "Viele Schwangere empfinden Bewegung im Wasser als besonders angenehm. Der Auftr…" at bounding box center [685, 229] width 565 height 100
paste div
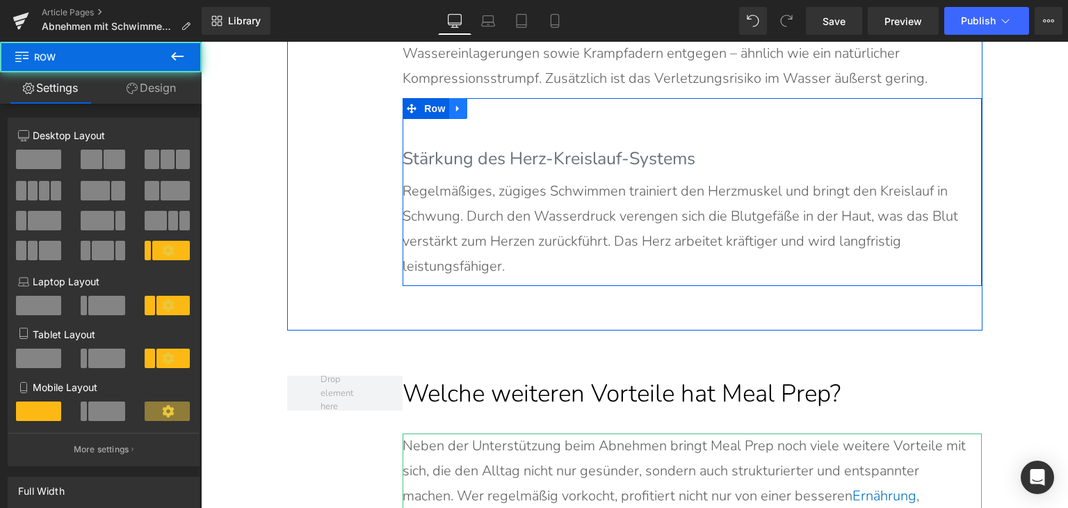
click at [454, 112] on icon at bounding box center [459, 108] width 10 height 10
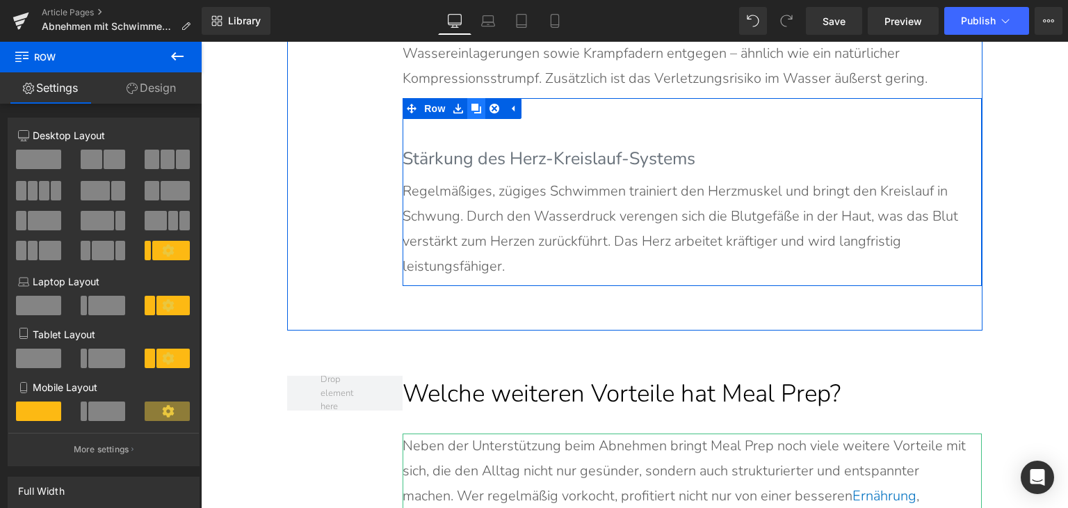
click at [472, 109] on icon at bounding box center [477, 109] width 10 height 10
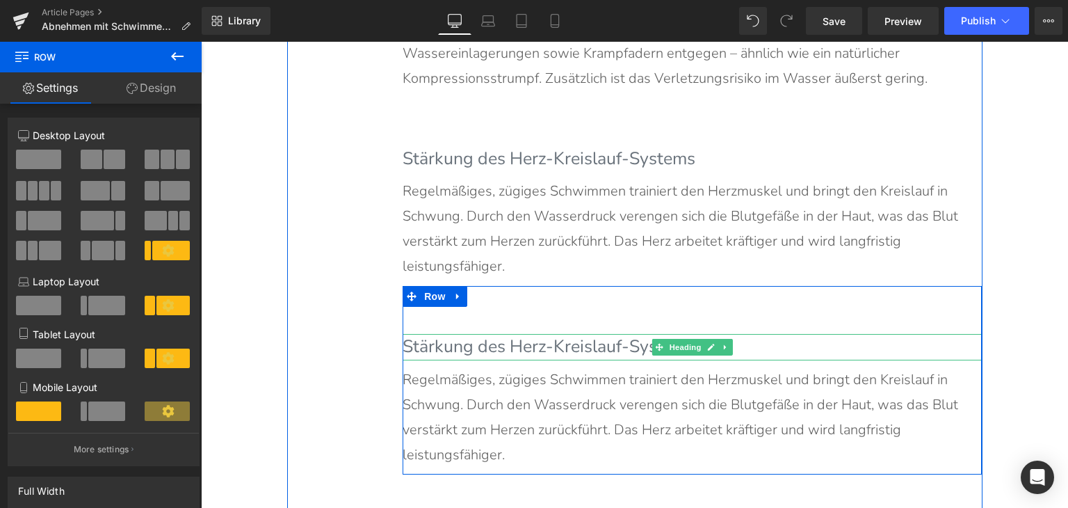
click at [504, 357] on div at bounding box center [692, 358] width 579 height 3
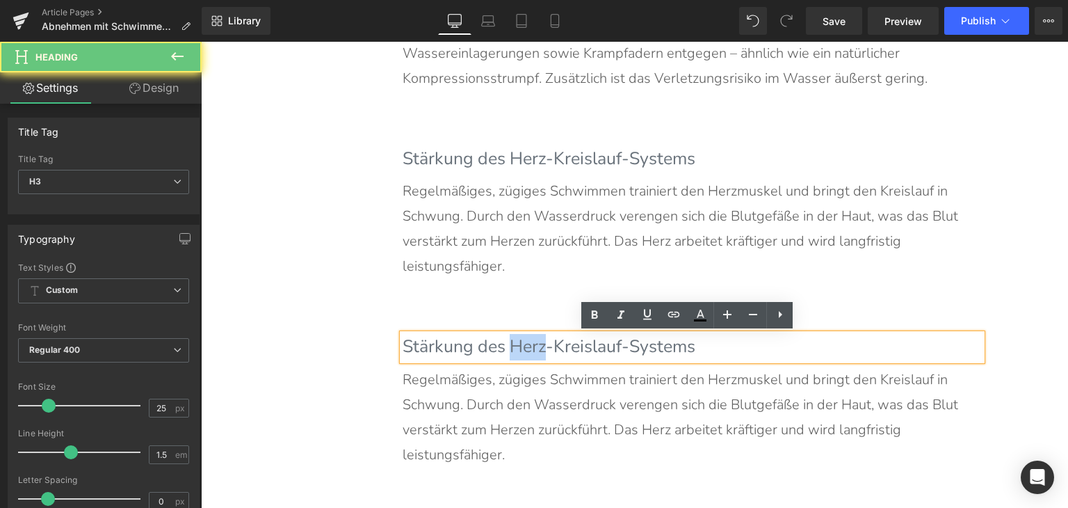
click at [504, 356] on h3 "Stärkung des Herz-Kreislauf-Systems" at bounding box center [692, 347] width 579 height 26
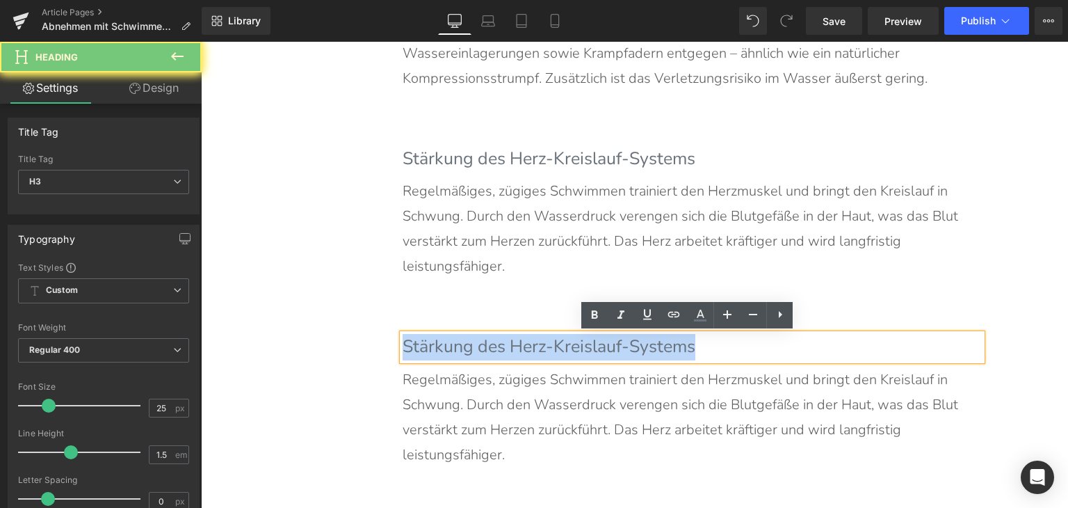
click at [504, 356] on h3 "Stärkung des Herz-Kreislauf-Systems" at bounding box center [692, 347] width 579 height 26
paste div
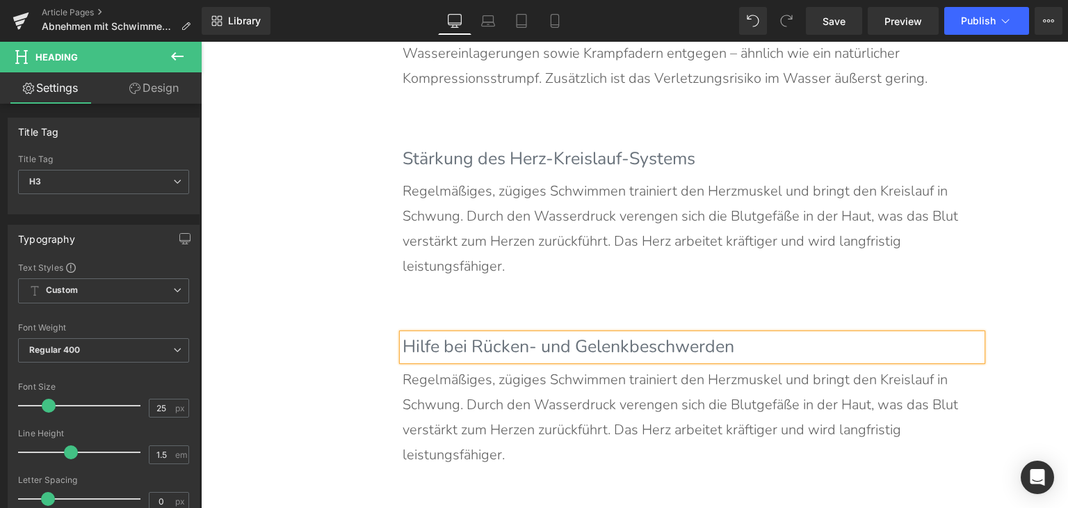
click at [577, 443] on p "Regelmäßiges, zügiges Schwimmen trainiert den Herzmuskel und bringt den Kreisla…" at bounding box center [685, 417] width 565 height 100
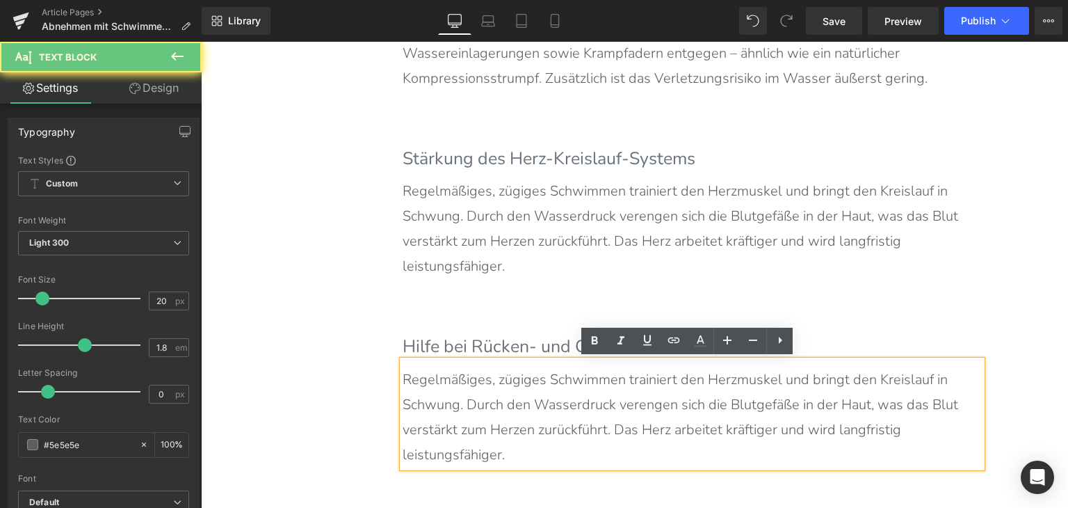
click at [576, 442] on p "Regelmäßiges, zügiges Schwimmen trainiert den Herzmuskel und bringt den Kreisla…" at bounding box center [685, 417] width 565 height 100
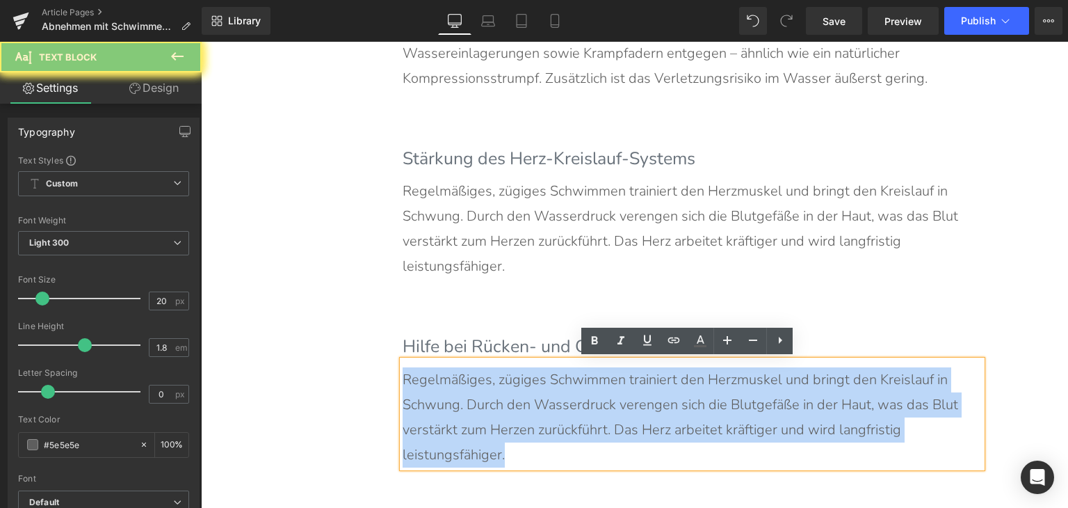
click at [576, 442] on p "Regelmäßiges, zügiges Schwimmen trainiert den Herzmuskel und bringt den Kreisla…" at bounding box center [685, 417] width 565 height 100
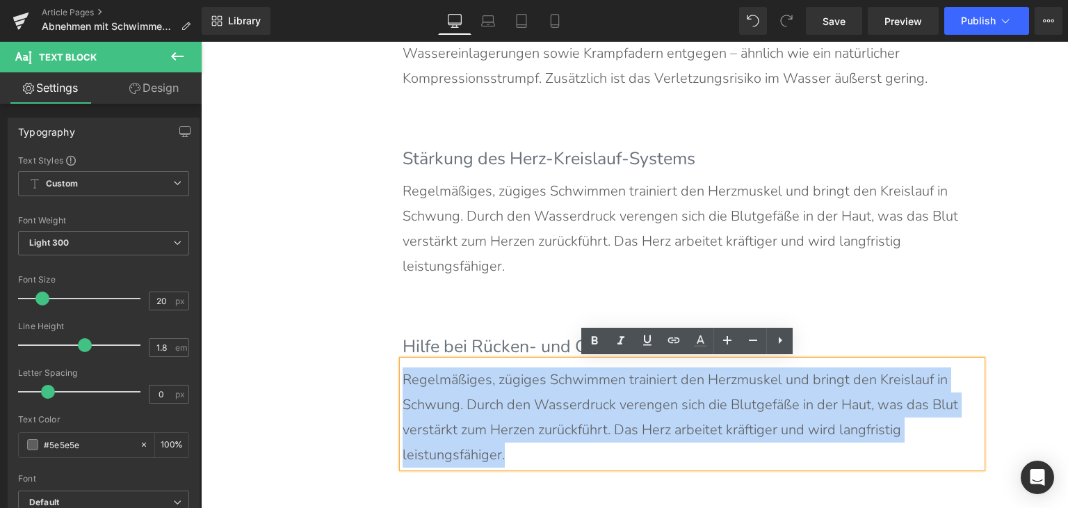
paste div
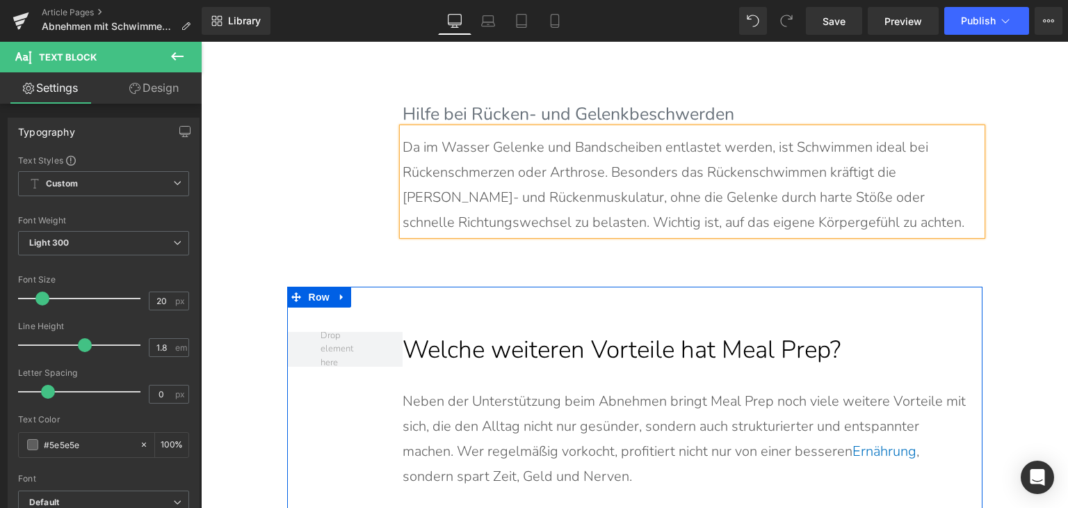
scroll to position [2562, 0]
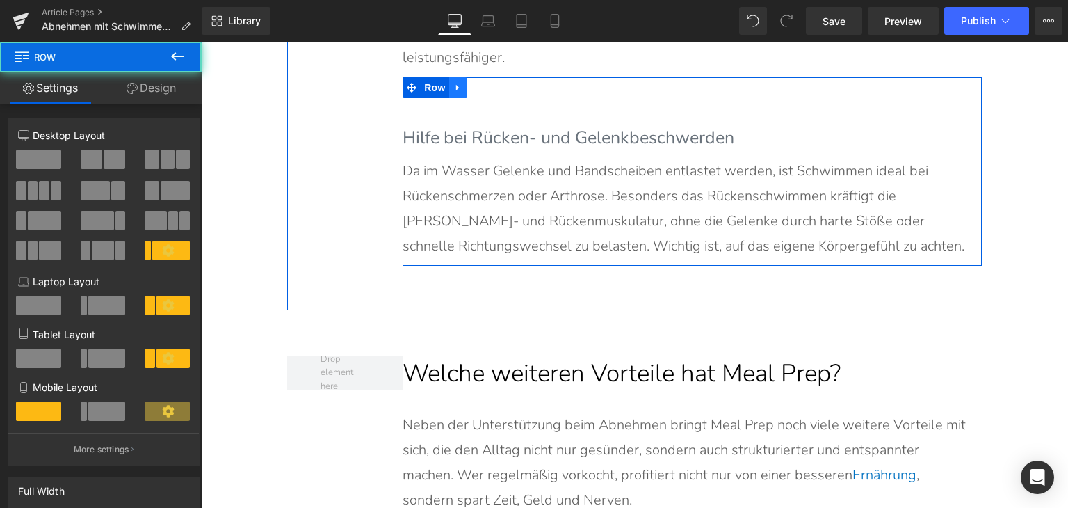
click at [454, 85] on icon at bounding box center [459, 88] width 10 height 10
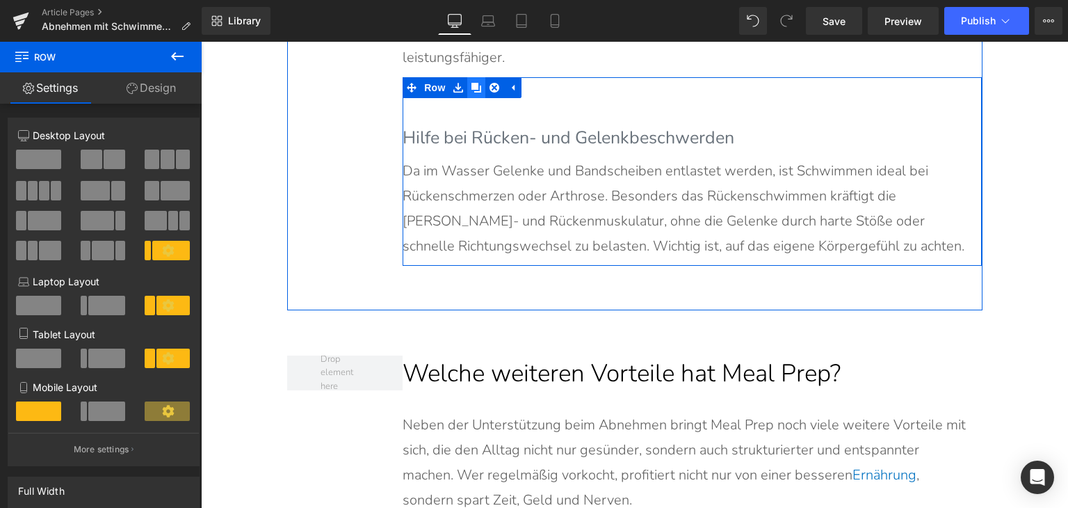
click at [467, 85] on link at bounding box center [476, 87] width 18 height 21
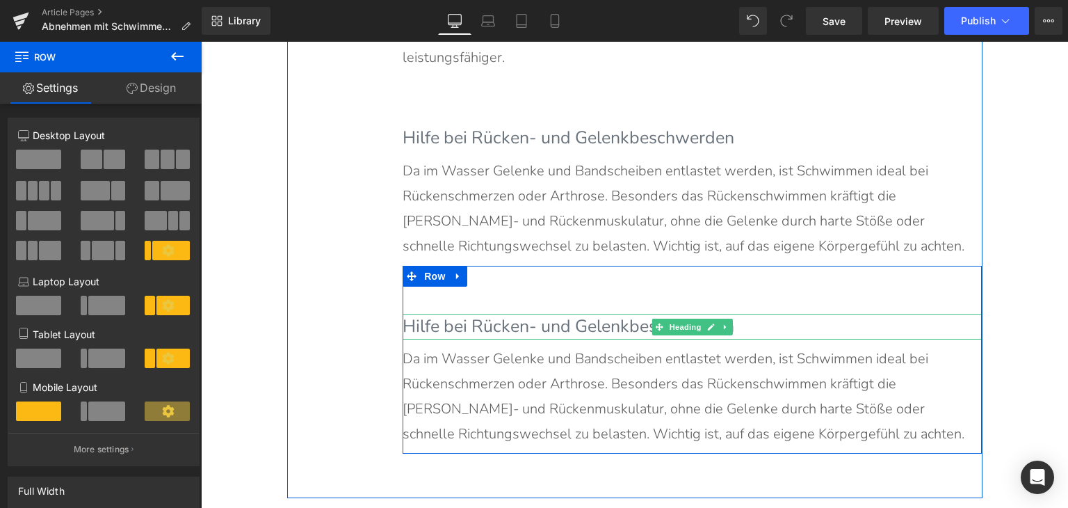
click at [515, 325] on h3 "Hilfe bei Rücken- und Gelenkbeschwerden" at bounding box center [692, 327] width 579 height 26
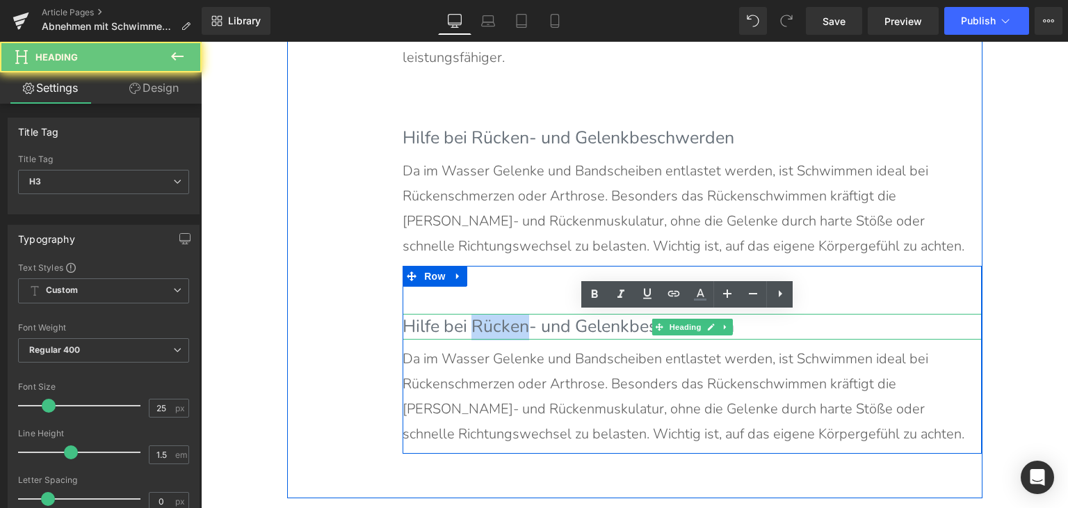
click at [515, 325] on h3 "Hilfe bei Rücken- und Gelenkbeschwerden" at bounding box center [692, 327] width 579 height 26
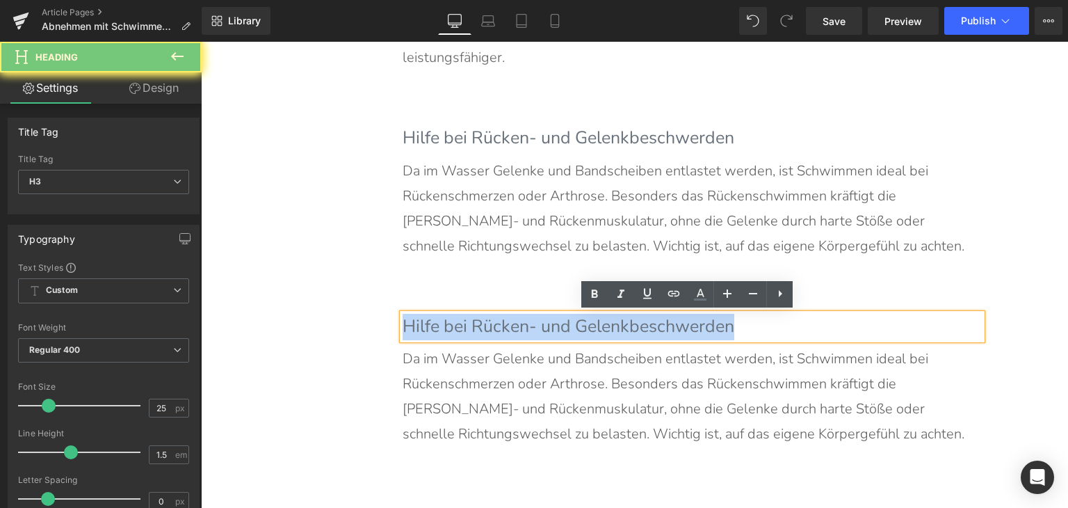
click at [515, 325] on h3 "Hilfe bei Rücken- und Gelenkbeschwerden" at bounding box center [692, 327] width 579 height 26
paste div
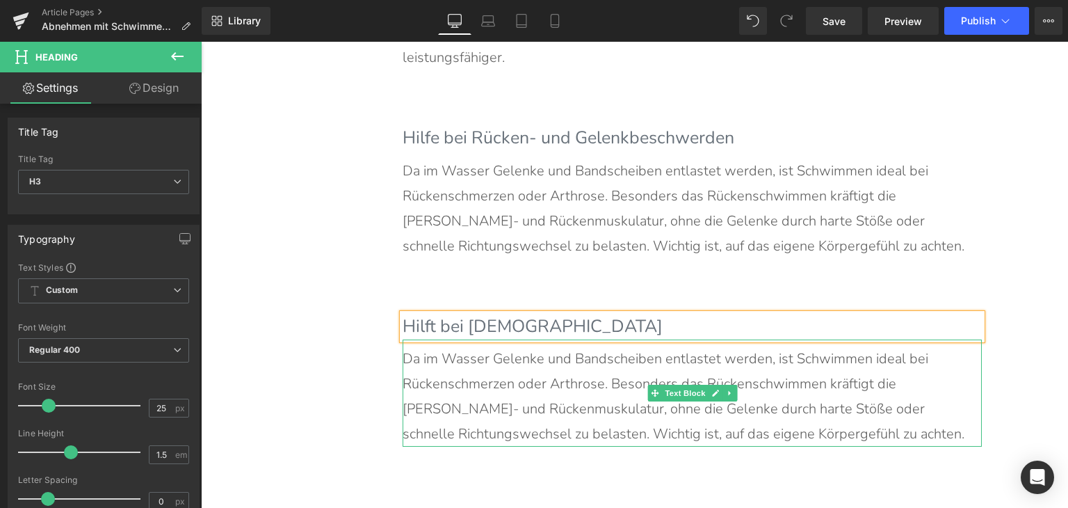
click at [515, 380] on p "Da im Wasser Gelenke und Bandscheiben entlastet werden, ist Schwimmen ideal bei…" at bounding box center [685, 396] width 565 height 100
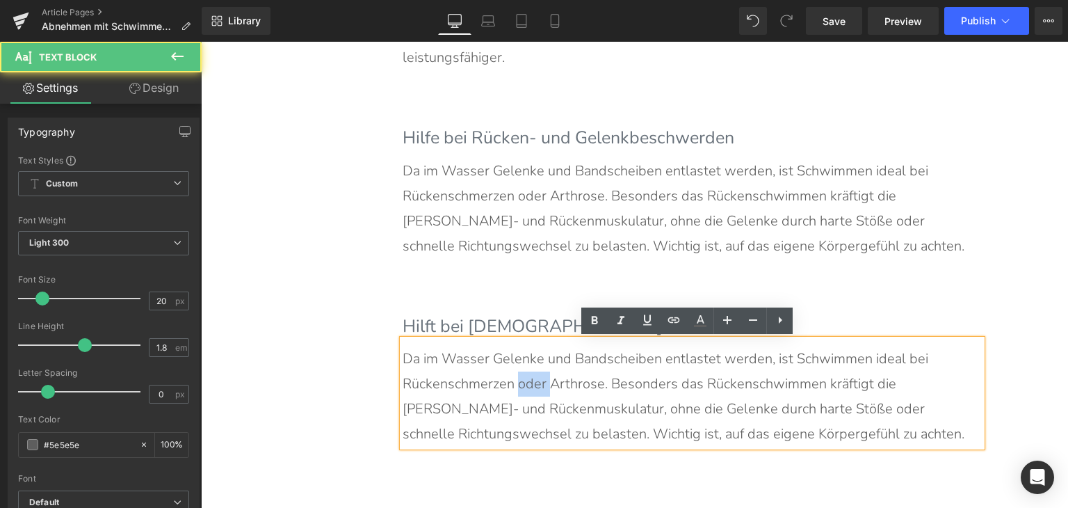
click at [515, 379] on p "Da im Wasser Gelenke und Bandscheiben entlastet werden, ist Schwimmen ideal bei…" at bounding box center [685, 396] width 565 height 100
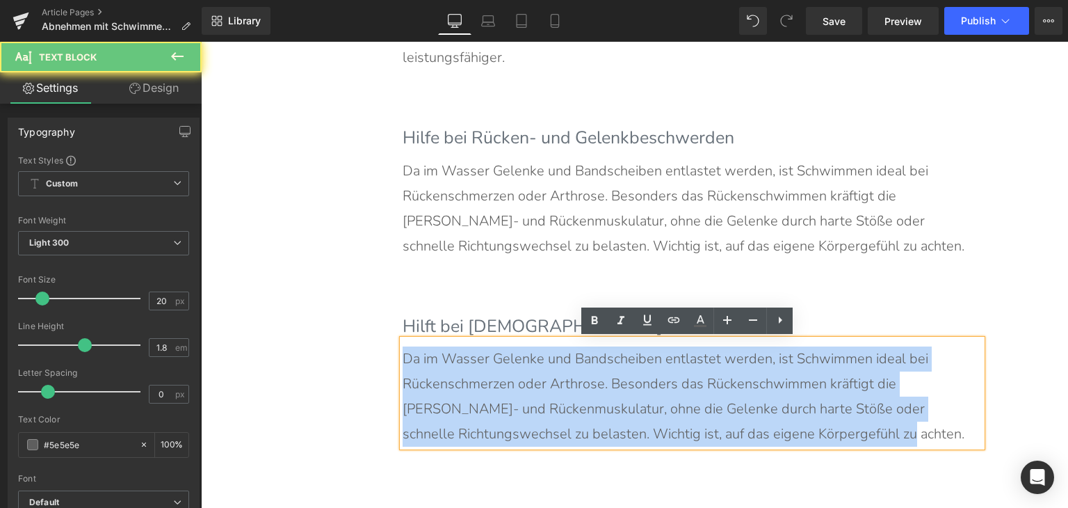
click at [515, 379] on p "Da im Wasser Gelenke und Bandscheiben entlastet werden, ist Schwimmen ideal bei…" at bounding box center [685, 396] width 565 height 100
paste div
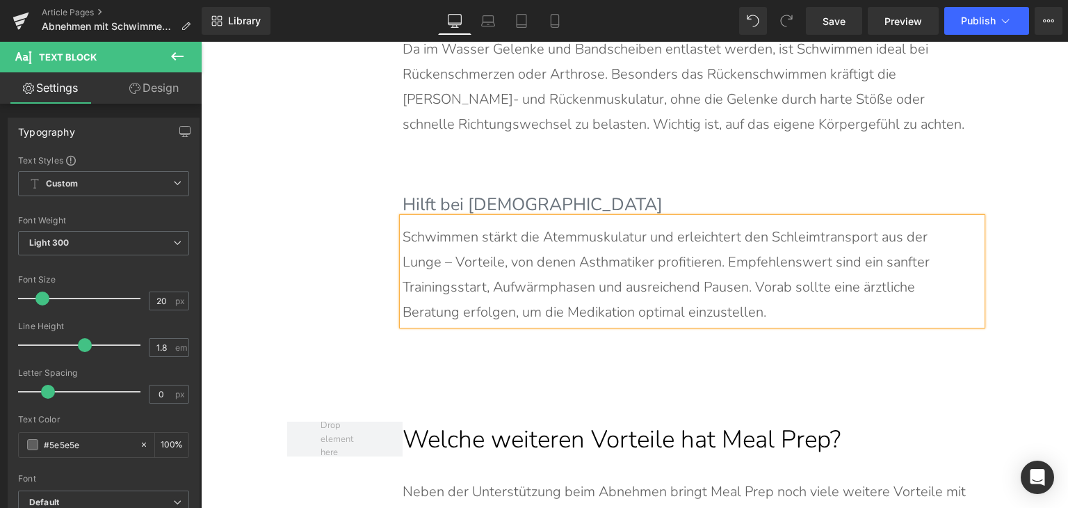
scroll to position [2701, 0]
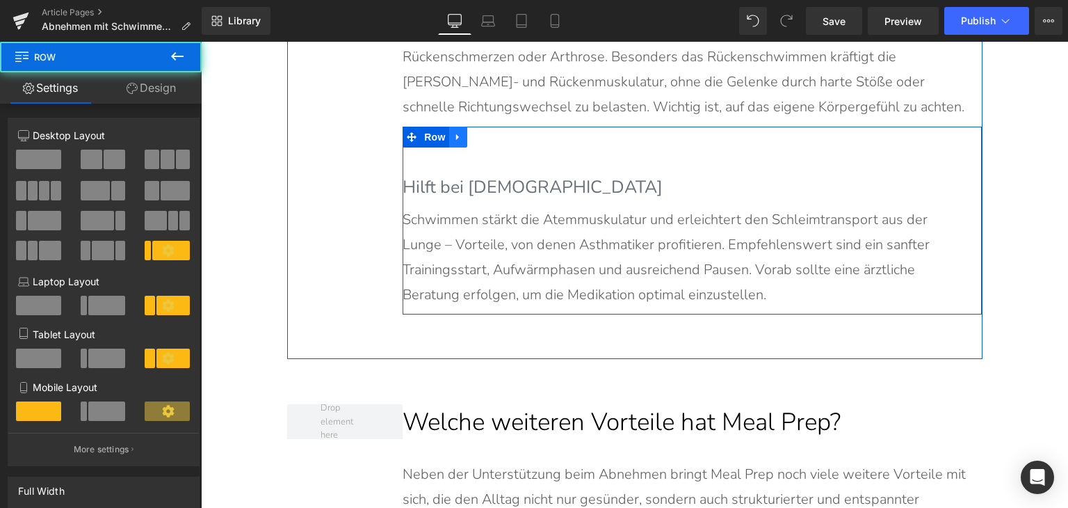
click at [456, 134] on icon at bounding box center [457, 137] width 3 height 6
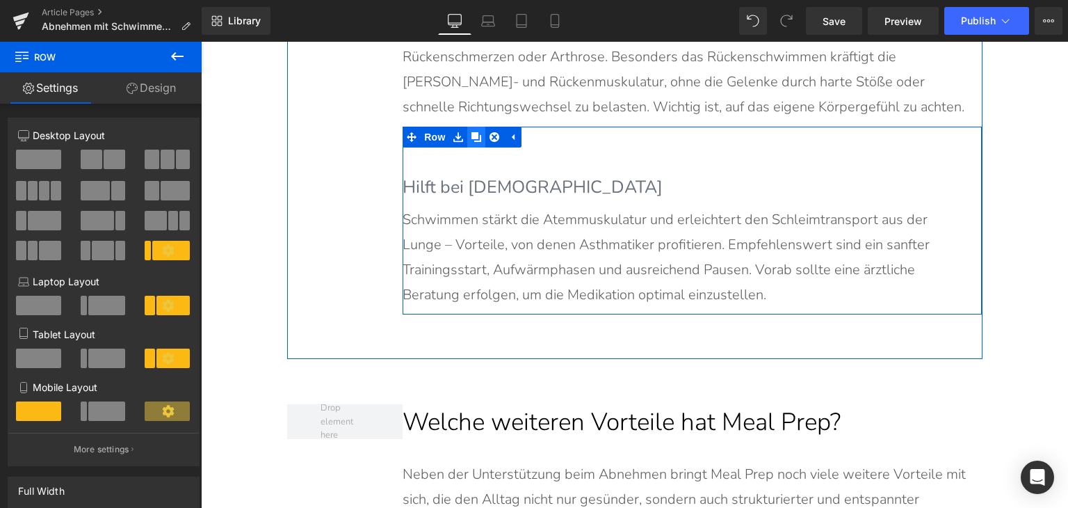
click at [472, 137] on icon at bounding box center [477, 137] width 10 height 10
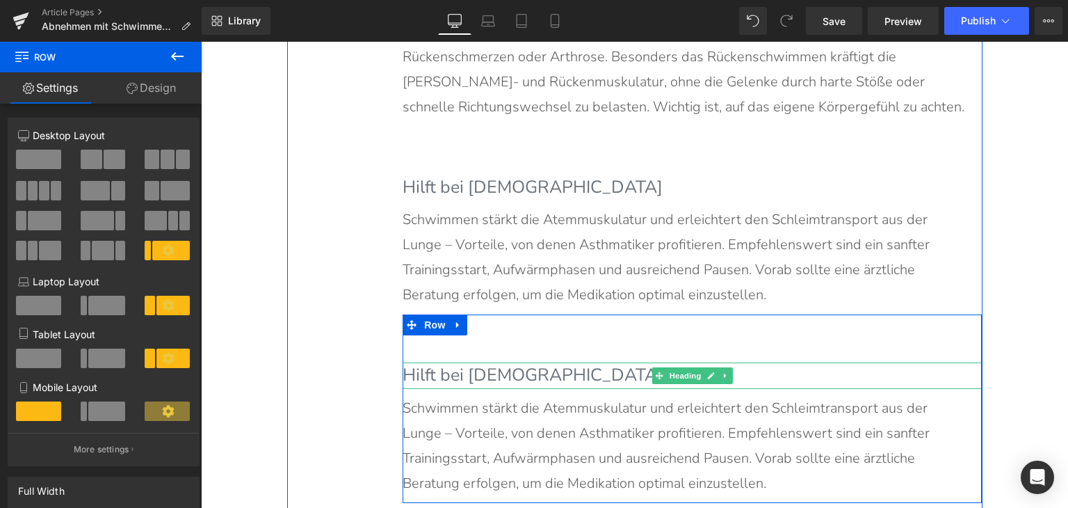
click at [481, 374] on h3 "Hilft bei [DEMOGRAPHIC_DATA]" at bounding box center [692, 375] width 579 height 26
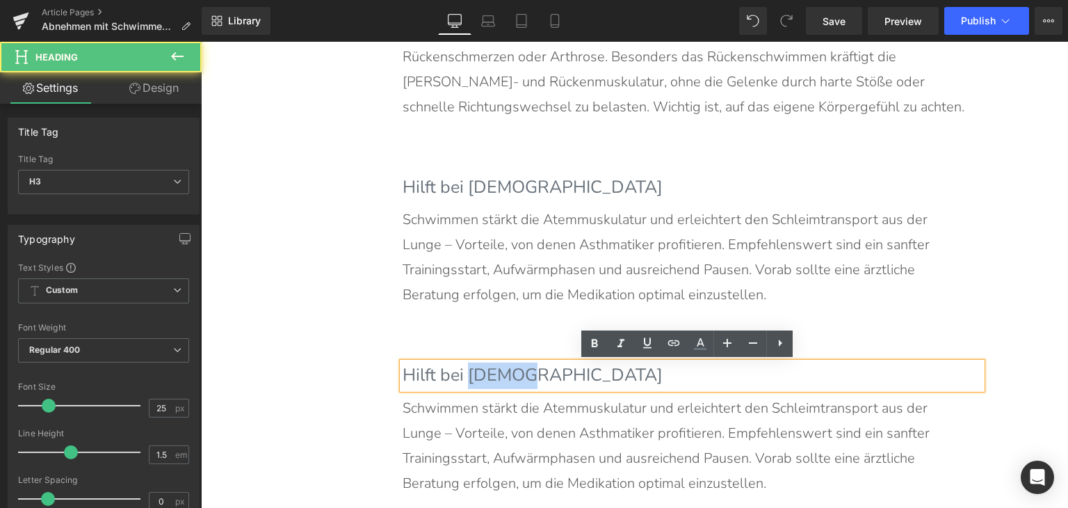
click at [481, 374] on h3 "Hilft bei [DEMOGRAPHIC_DATA]" at bounding box center [692, 375] width 579 height 26
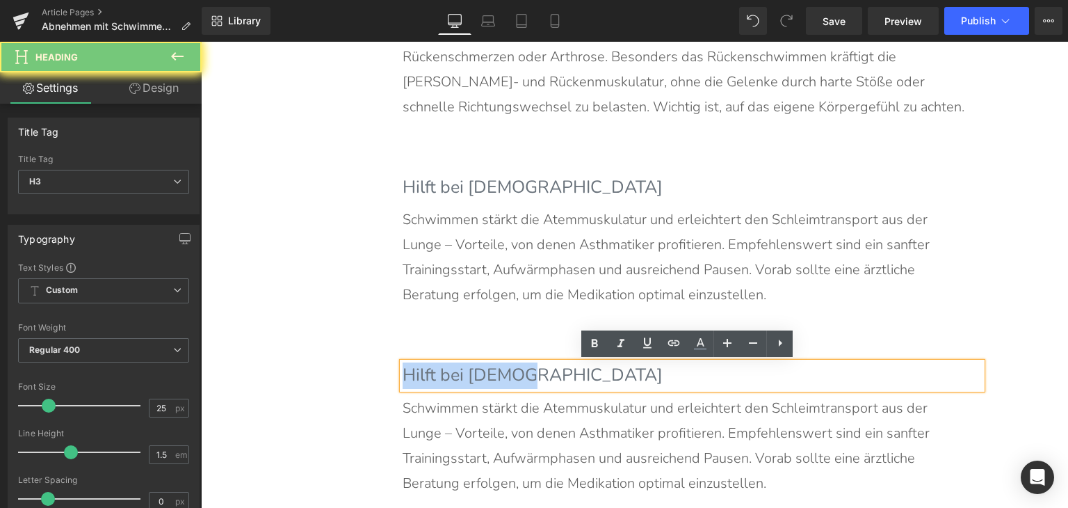
click at [481, 374] on h3 "Hilft bei [DEMOGRAPHIC_DATA]" at bounding box center [692, 375] width 579 height 26
paste div
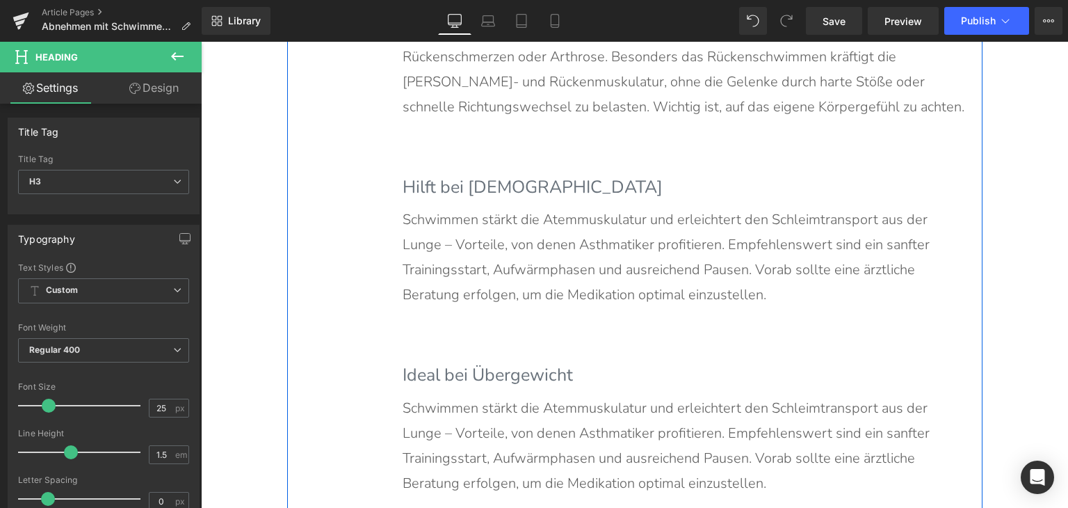
click at [525, 431] on p "Schwimmen stärkt die Atemmuskulatur und erleichtert den Schleimtransport aus de…" at bounding box center [685, 446] width 565 height 100
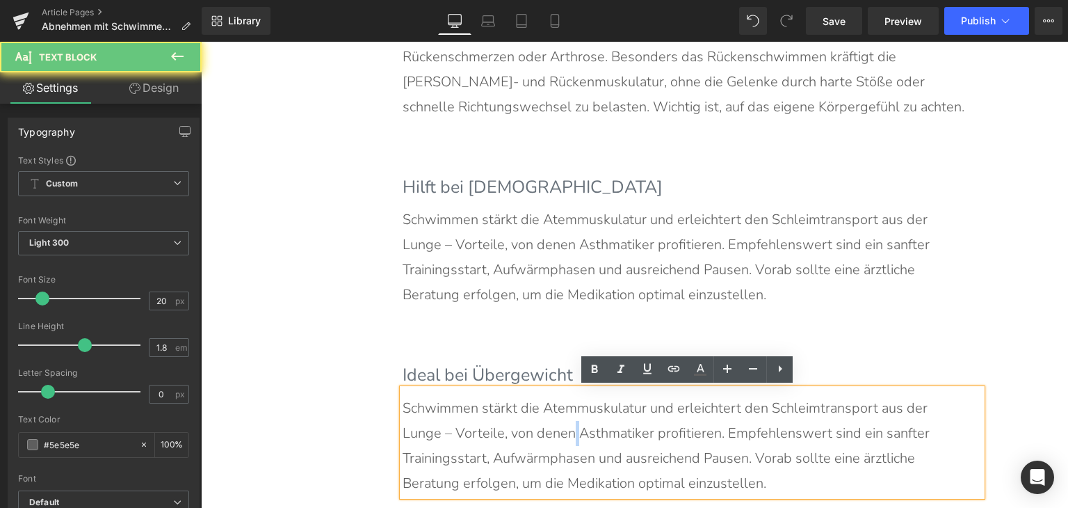
click at [525, 431] on p "Schwimmen stärkt die Atemmuskulatur und erleichtert den Schleimtransport aus de…" at bounding box center [685, 446] width 565 height 100
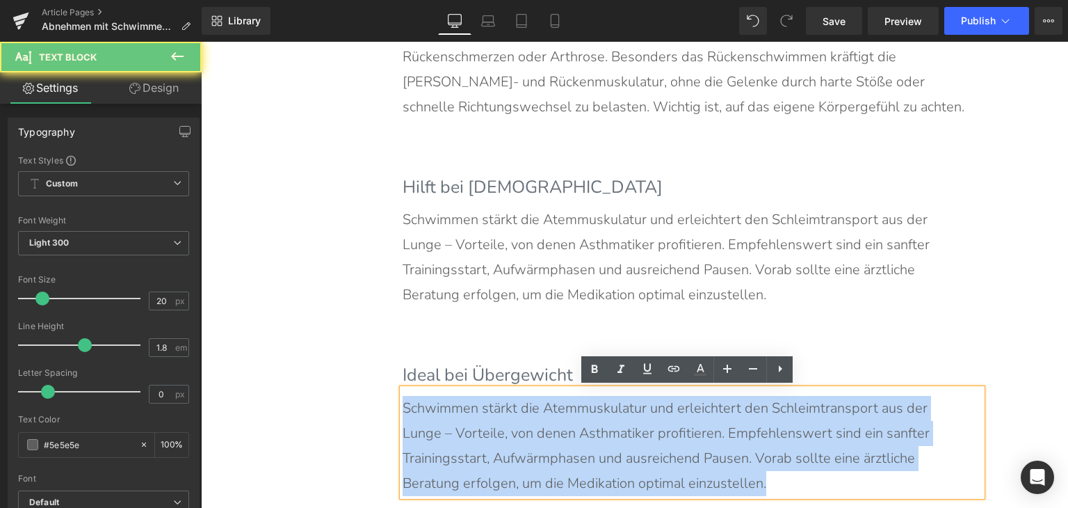
click at [525, 431] on p "Schwimmen stärkt die Atemmuskulatur und erleichtert den Schleimtransport aus de…" at bounding box center [685, 446] width 565 height 100
paste div
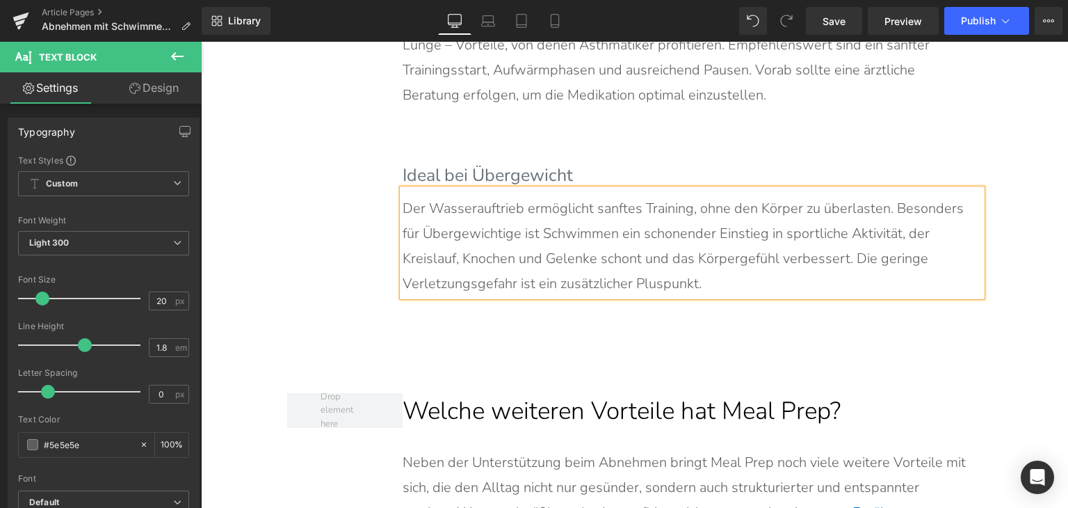
scroll to position [2910, 0]
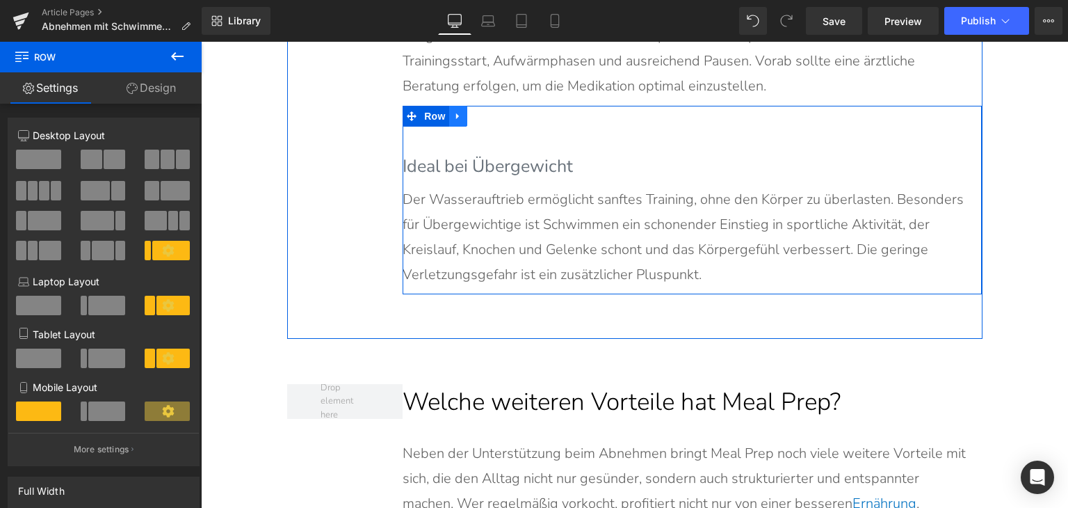
click at [456, 115] on icon at bounding box center [457, 116] width 3 height 6
click at [467, 115] on link at bounding box center [476, 116] width 18 height 21
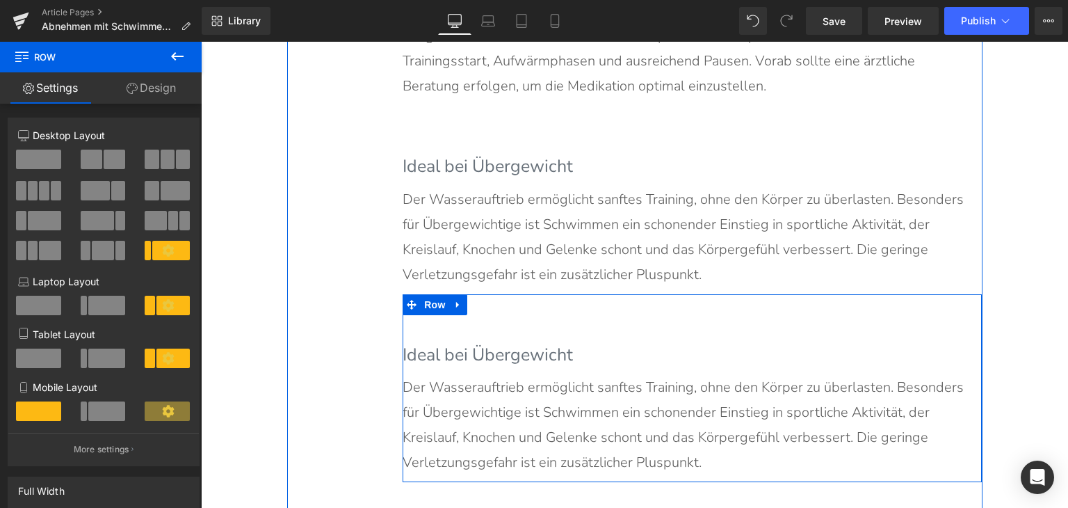
click at [480, 354] on h3 "Ideal bei Übergewicht" at bounding box center [692, 355] width 579 height 26
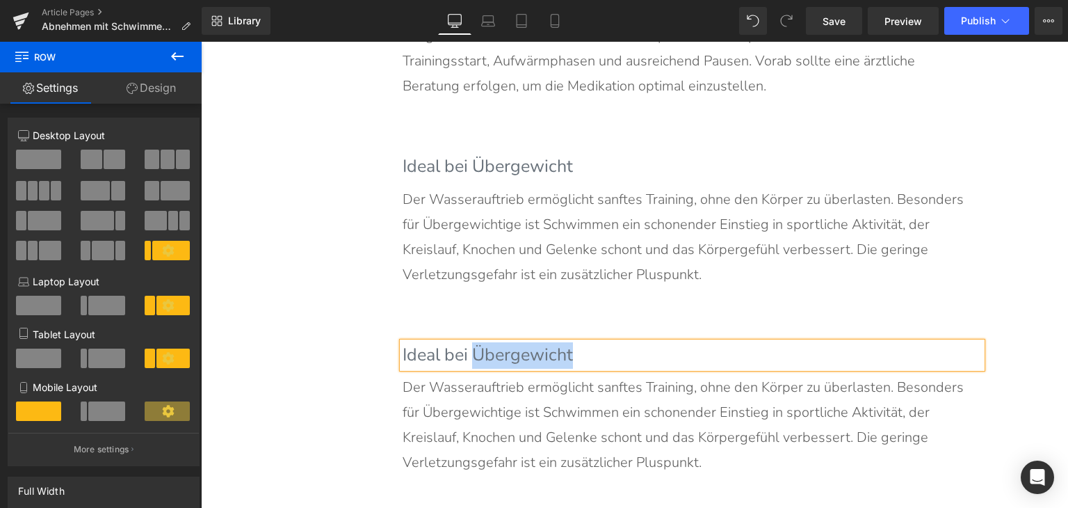
click at [480, 354] on h3 "Ideal bei Übergewicht" at bounding box center [692, 355] width 579 height 26
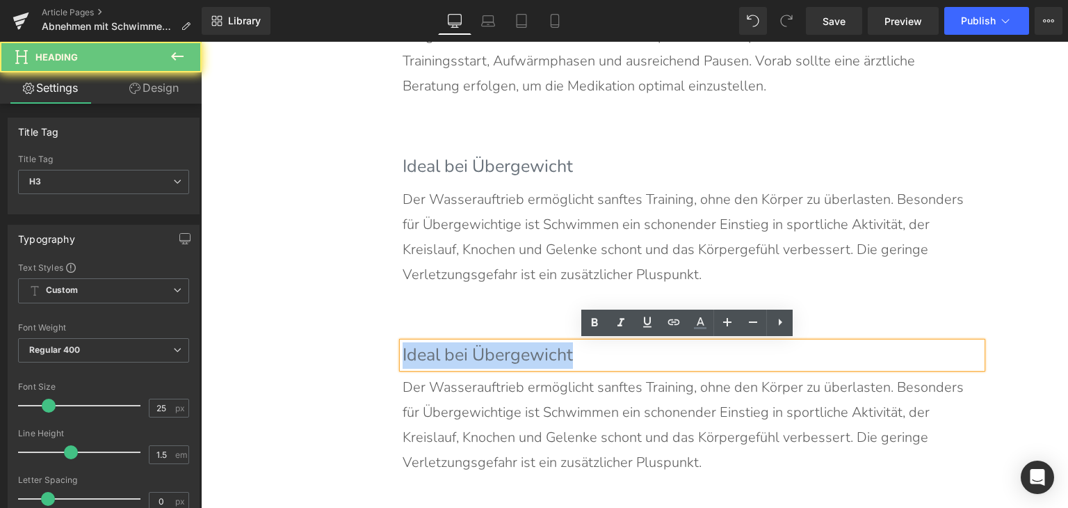
click at [480, 354] on h3 "Ideal bei Übergewicht" at bounding box center [692, 355] width 579 height 26
paste div
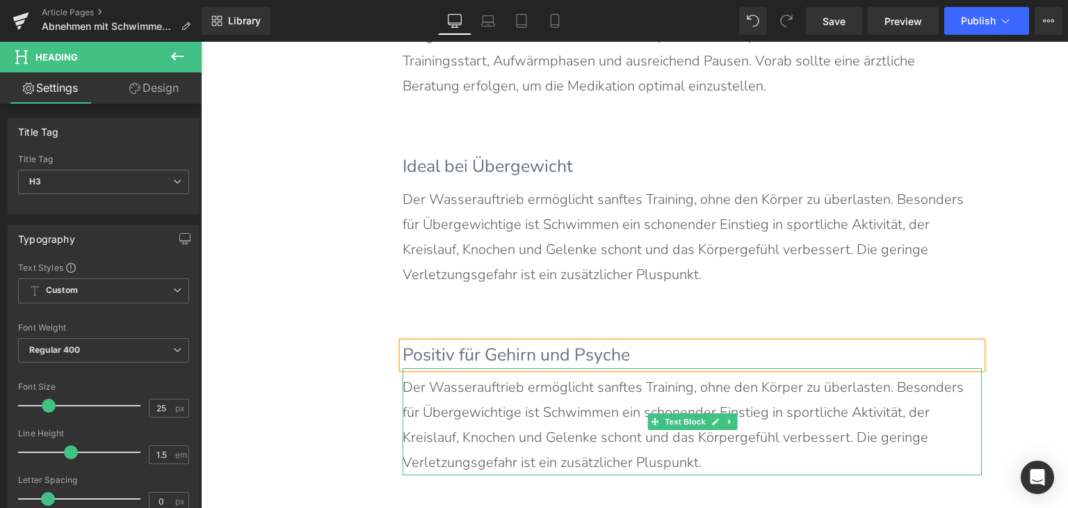
click at [529, 410] on p "Der Wasserauftrieb ermöglicht sanftes Training, ohne den Körper zu überlasten. …" at bounding box center [685, 425] width 565 height 100
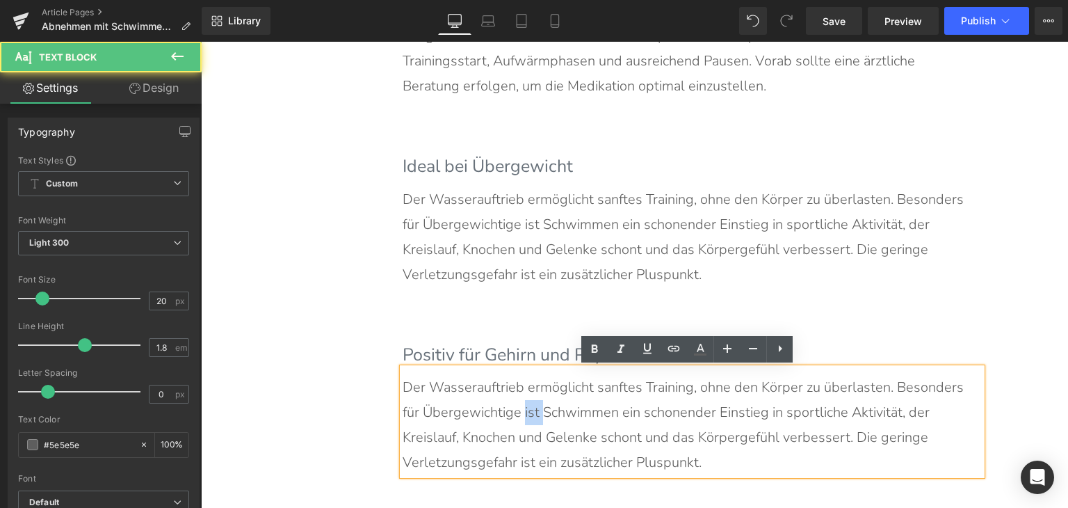
click at [529, 410] on p "Der Wasserauftrieb ermöglicht sanftes Training, ohne den Körper zu überlasten. …" at bounding box center [685, 425] width 565 height 100
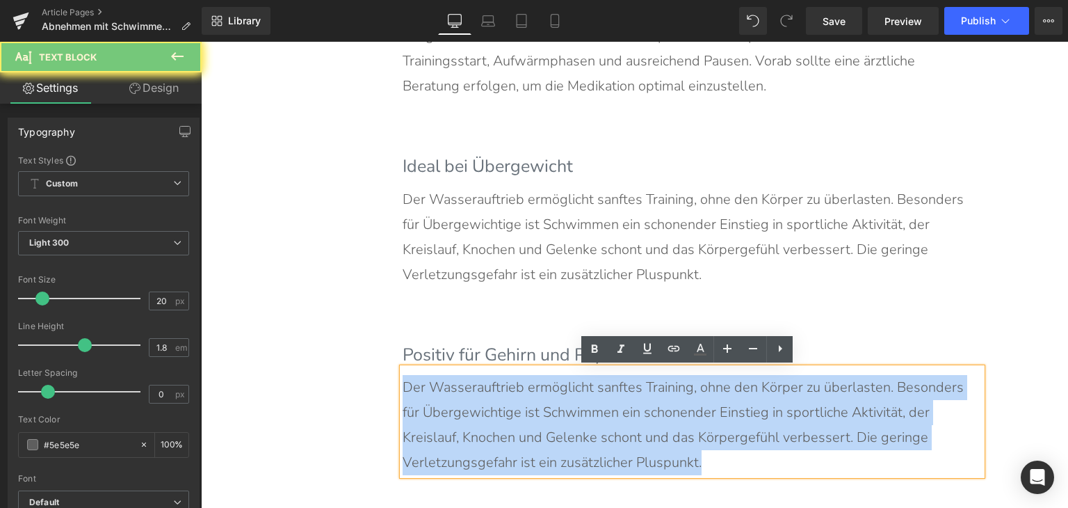
click at [529, 410] on p "Der Wasserauftrieb ermöglicht sanftes Training, ohne den Körper zu überlasten. …" at bounding box center [685, 425] width 565 height 100
paste div
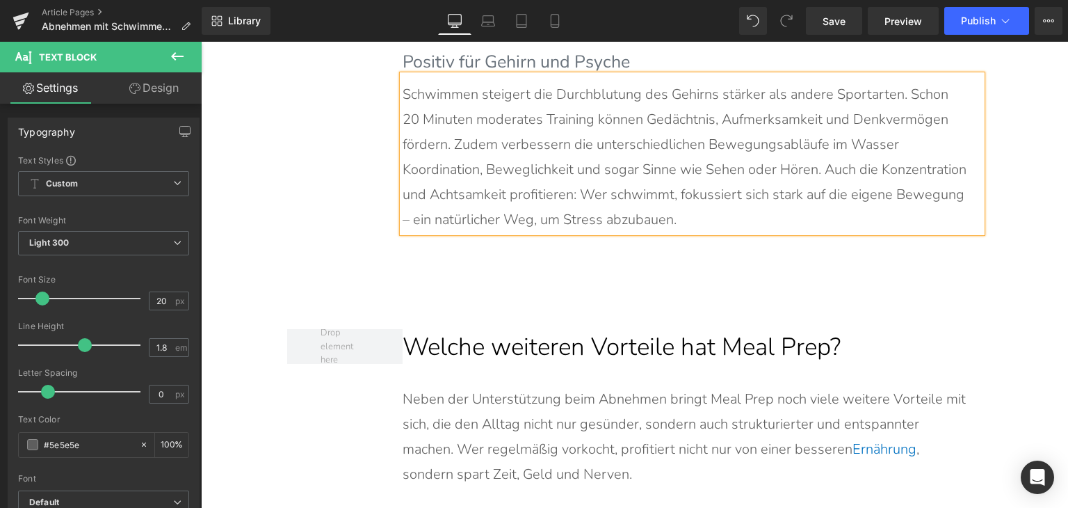
scroll to position [3272, 0]
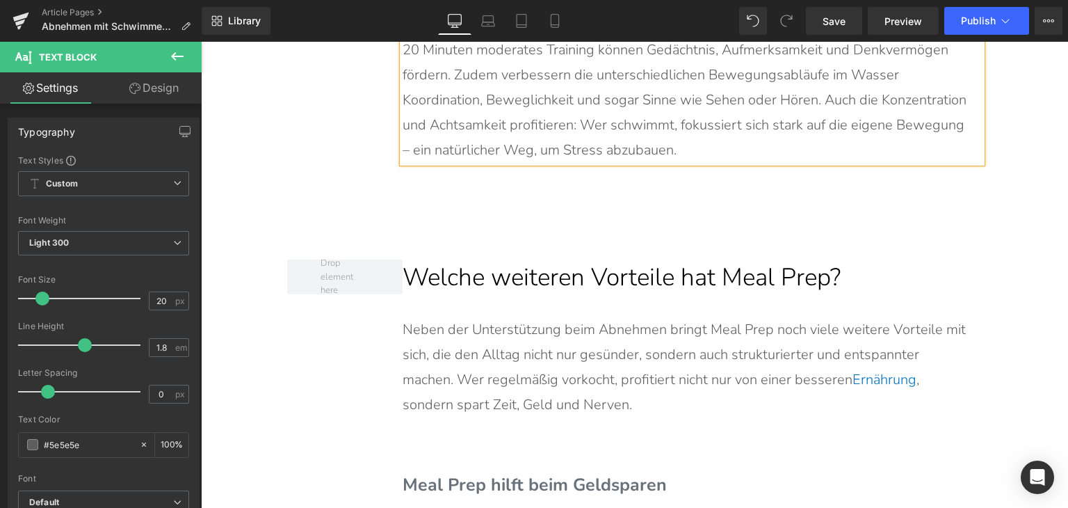
click at [536, 268] on h2 "Welche weiteren Vorteile hat Meal Prep?" at bounding box center [692, 277] width 579 height 37
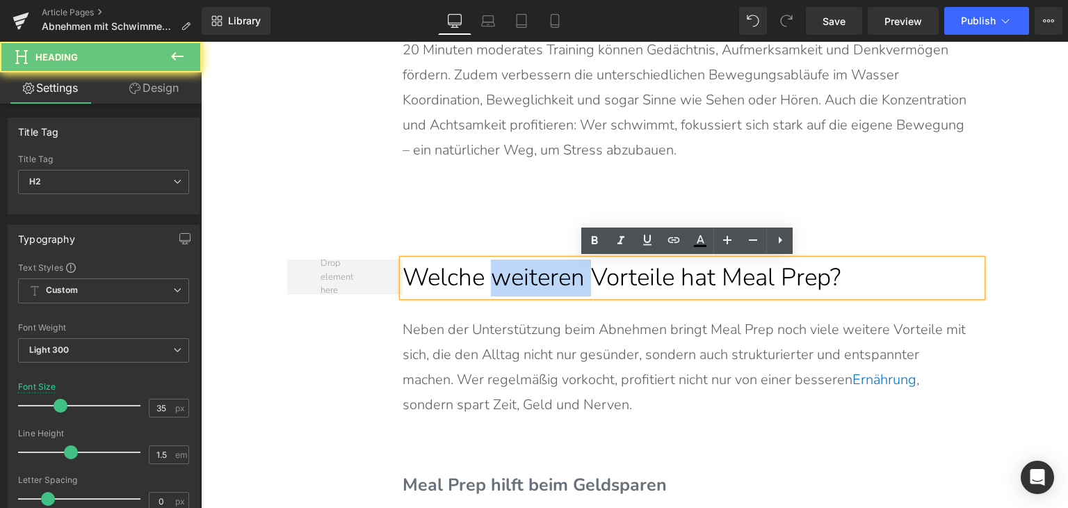
click at [536, 268] on h2 "Welche weiteren Vorteile hat Meal Prep?" at bounding box center [692, 277] width 579 height 37
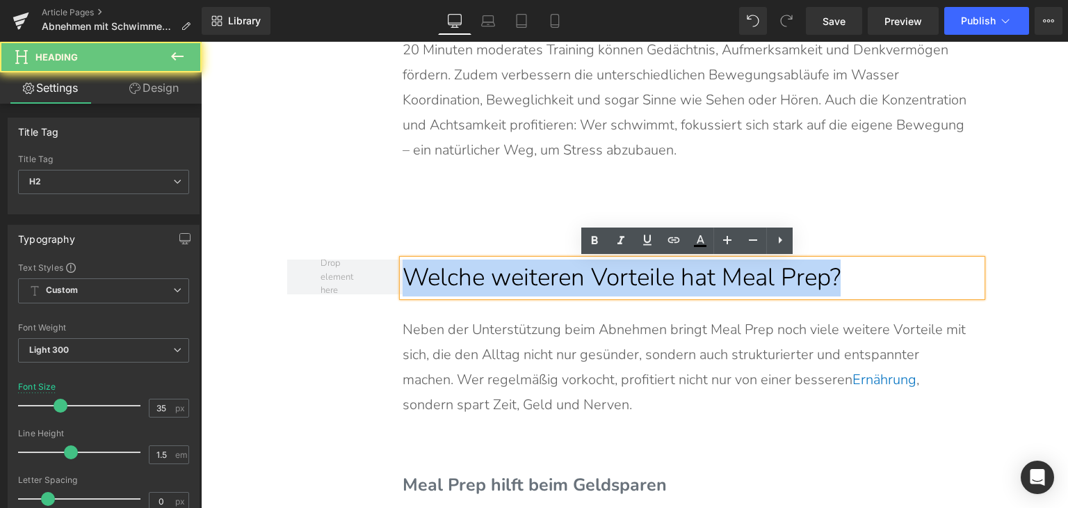
click at [536, 268] on h2 "Welche weiteren Vorteile hat Meal Prep?" at bounding box center [692, 277] width 579 height 37
paste div
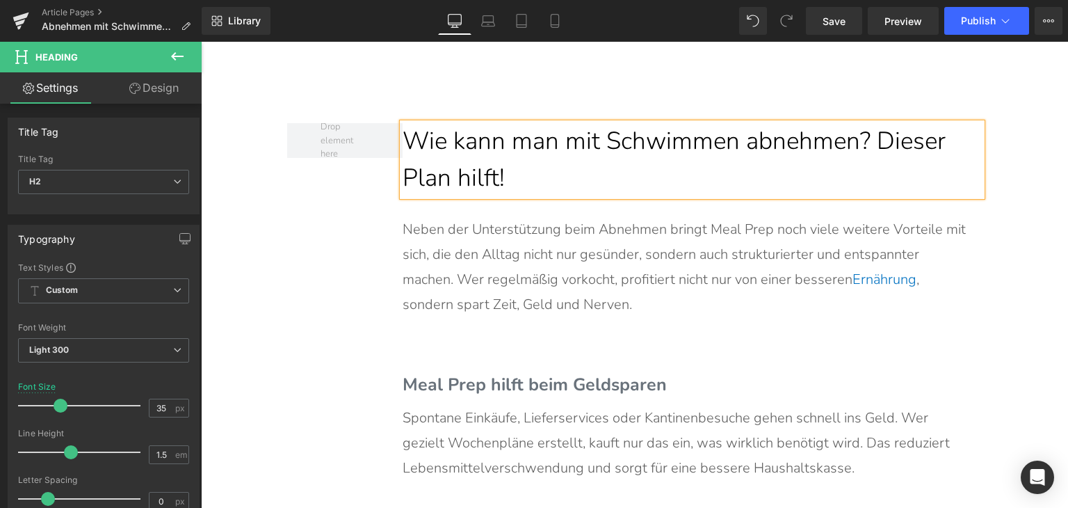
scroll to position [3411, 0]
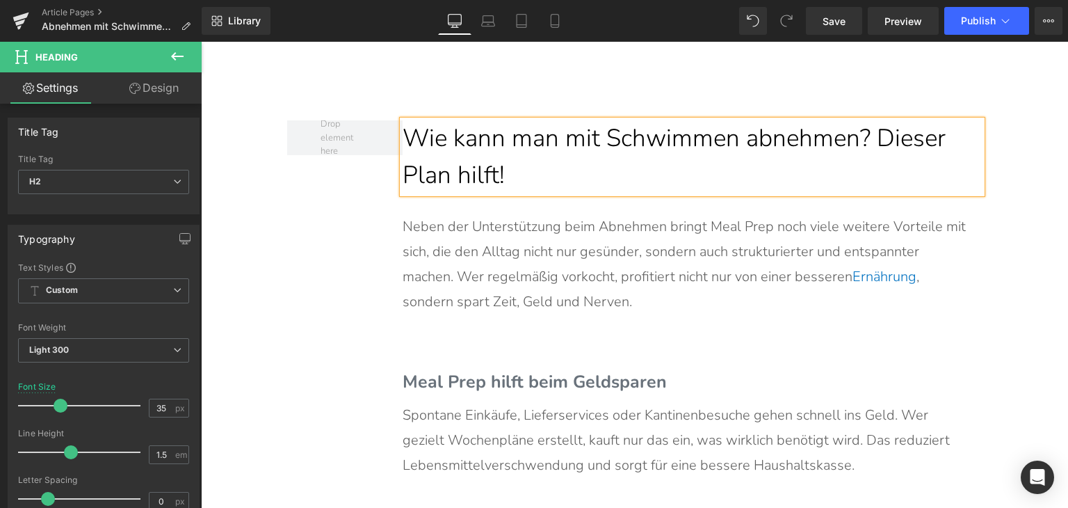
click at [509, 268] on p "Neben der Unterstützung beim Abnehmen bringt Meal Prep noch viele weitere Vorte…" at bounding box center [685, 264] width 565 height 100
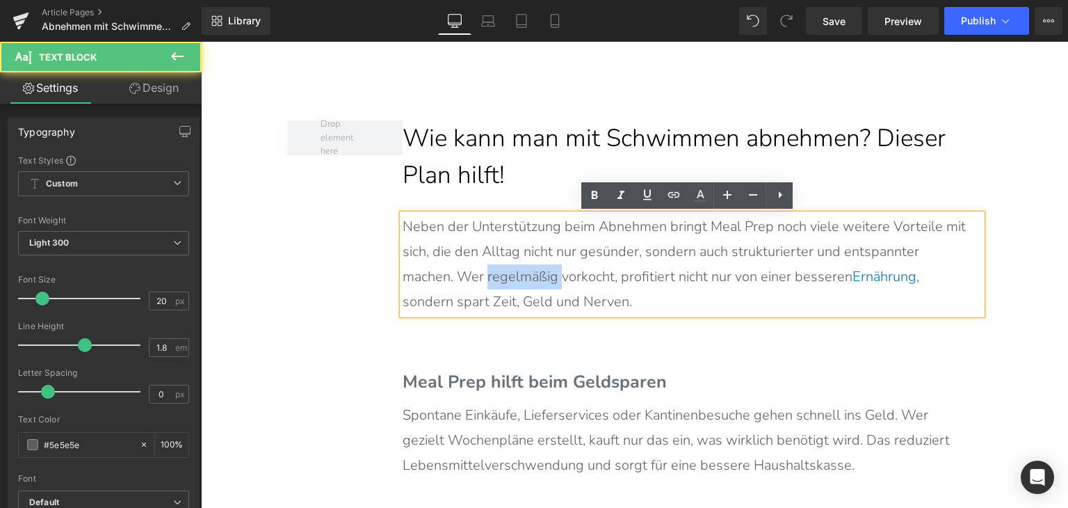
click at [509, 268] on p "Neben der Unterstützung beim Abnehmen bringt Meal Prep noch viele weitere Vorte…" at bounding box center [685, 264] width 565 height 100
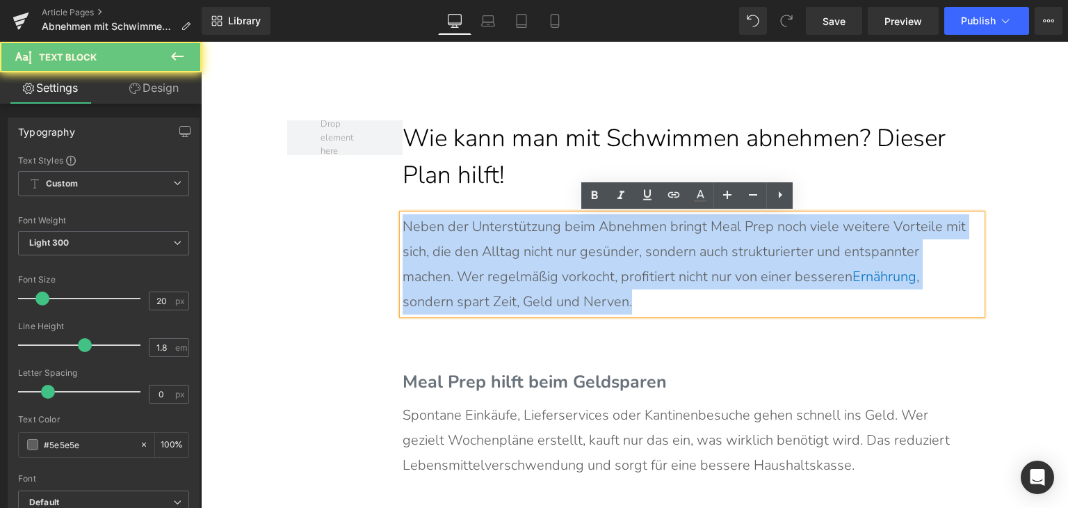
click at [509, 268] on p "Neben der Unterstützung beim Abnehmen bringt Meal Prep noch viele weitere Vorte…" at bounding box center [685, 264] width 565 height 100
paste div
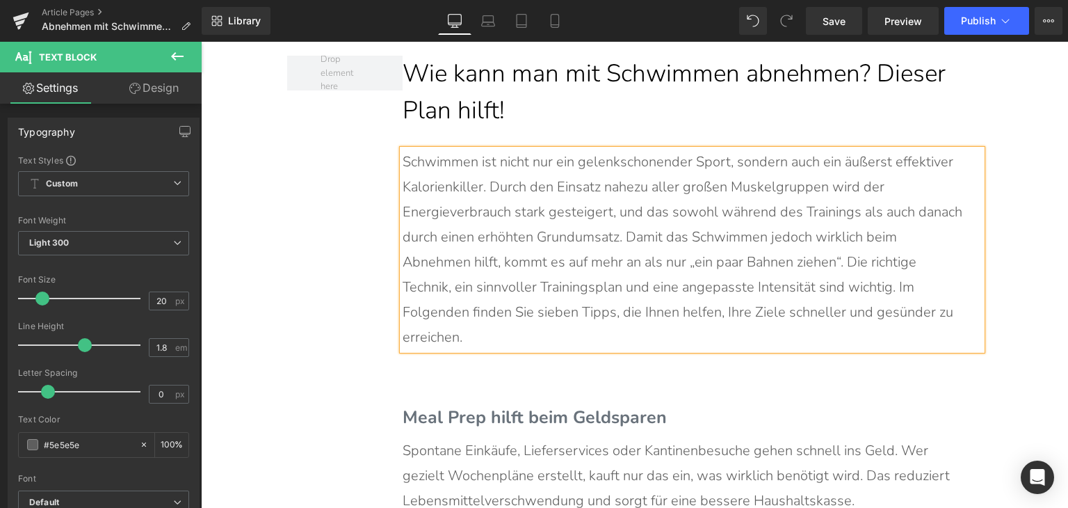
scroll to position [3550, 0]
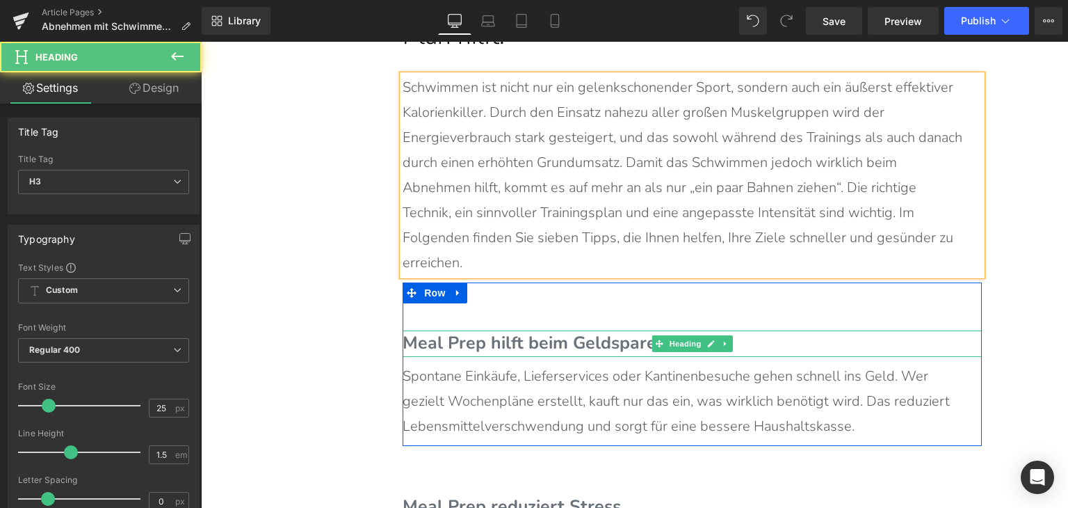
click at [531, 331] on span "Meal Prep hilft beim Geldsparen" at bounding box center [535, 343] width 264 height 24
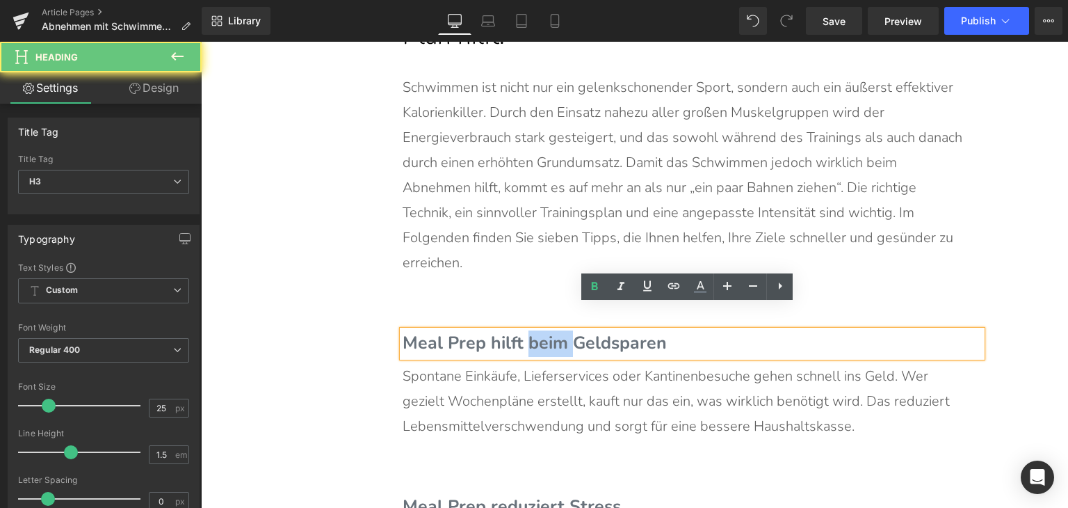
click at [531, 331] on span "Meal Prep hilft beim Geldsparen" at bounding box center [535, 343] width 264 height 24
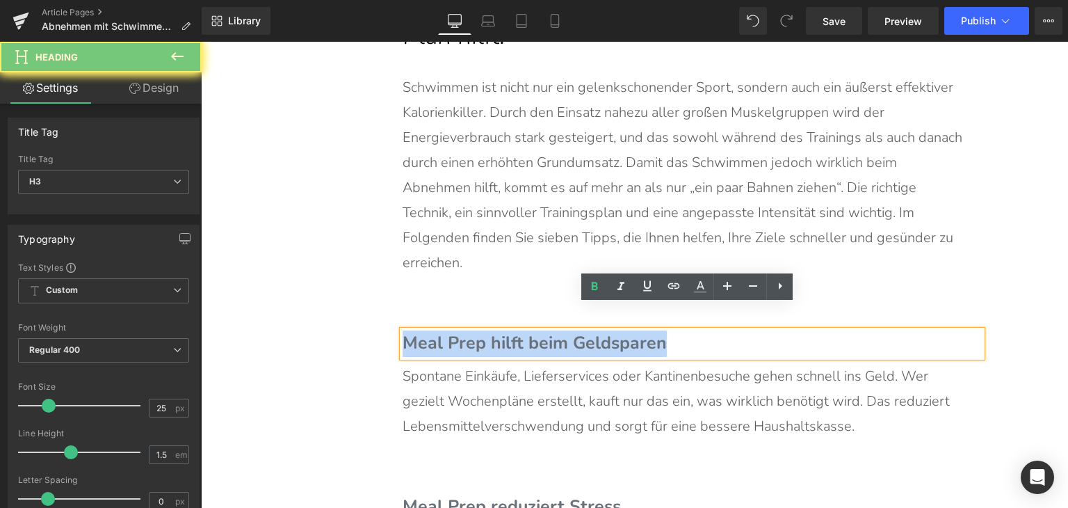
click at [531, 331] on span "Meal Prep hilft beim Geldsparen" at bounding box center [535, 343] width 264 height 24
paste div
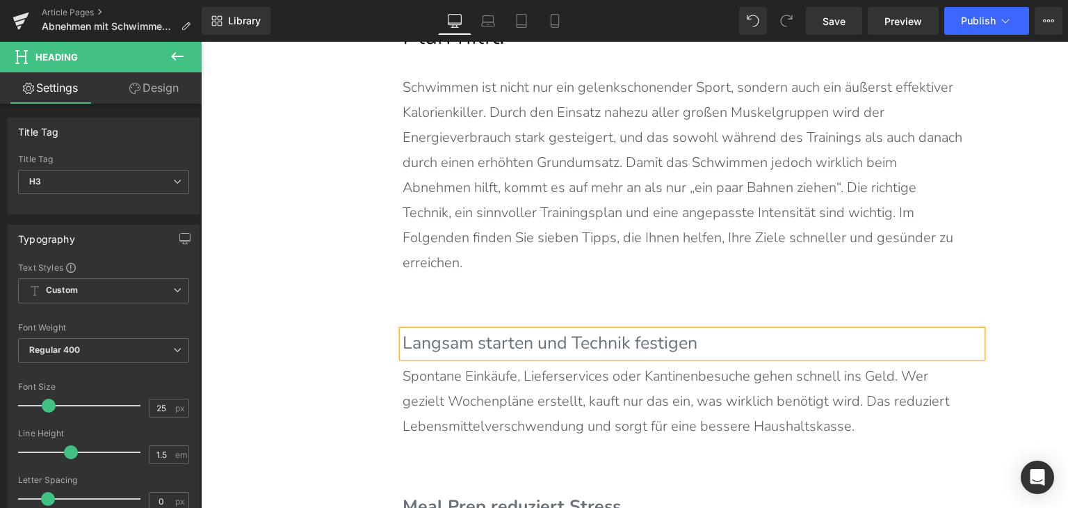
click at [510, 364] on p "Spontane Einkäufe, Lieferservices oder Kantinenbesuche gehen schnell ins Geld. …" at bounding box center [685, 401] width 565 height 75
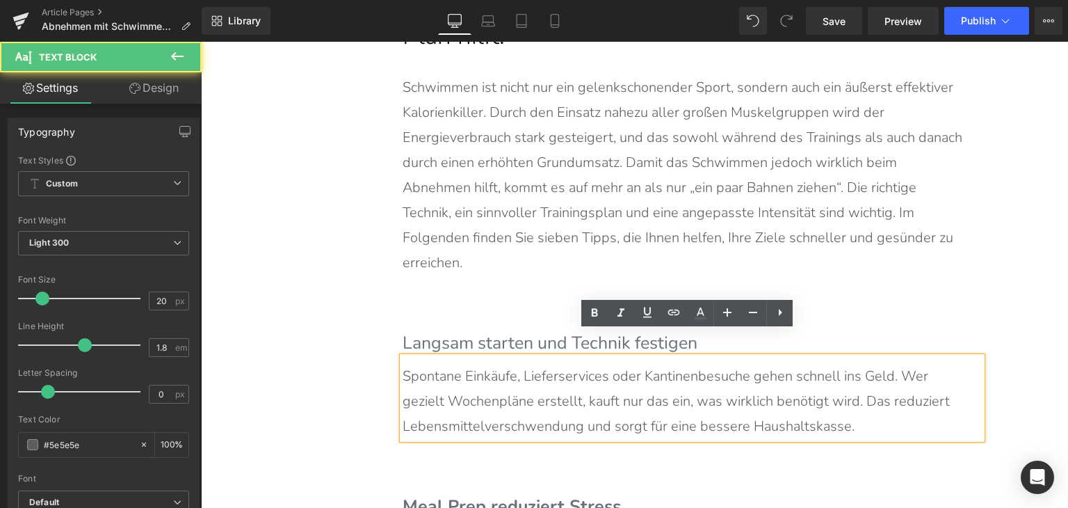
click at [510, 364] on p "Spontane Einkäufe, Lieferservices oder Kantinenbesuche gehen schnell ins Geld. …" at bounding box center [685, 401] width 565 height 75
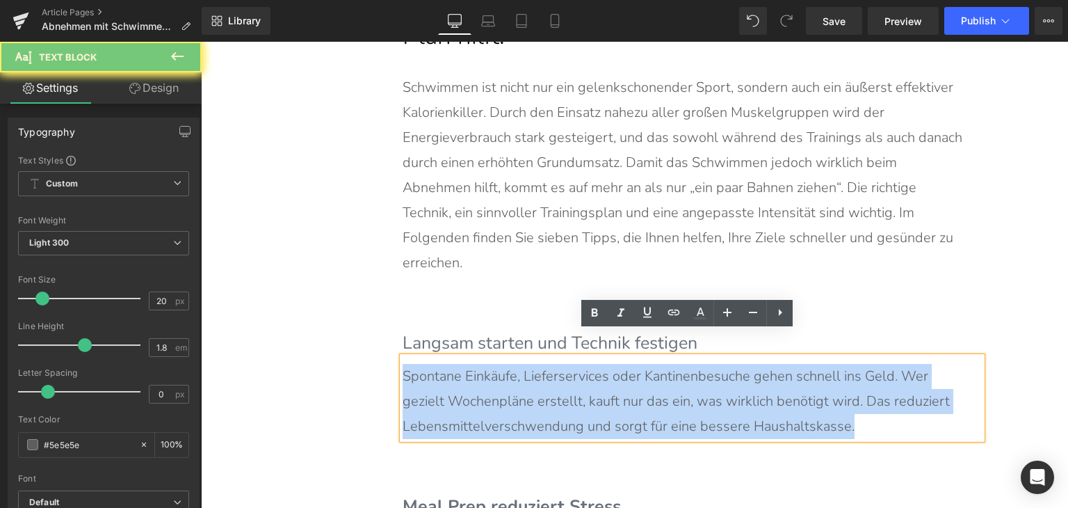
click at [510, 364] on p "Spontane Einkäufe, Lieferservices oder Kantinenbesuche gehen schnell ins Geld. …" at bounding box center [685, 401] width 565 height 75
paste div
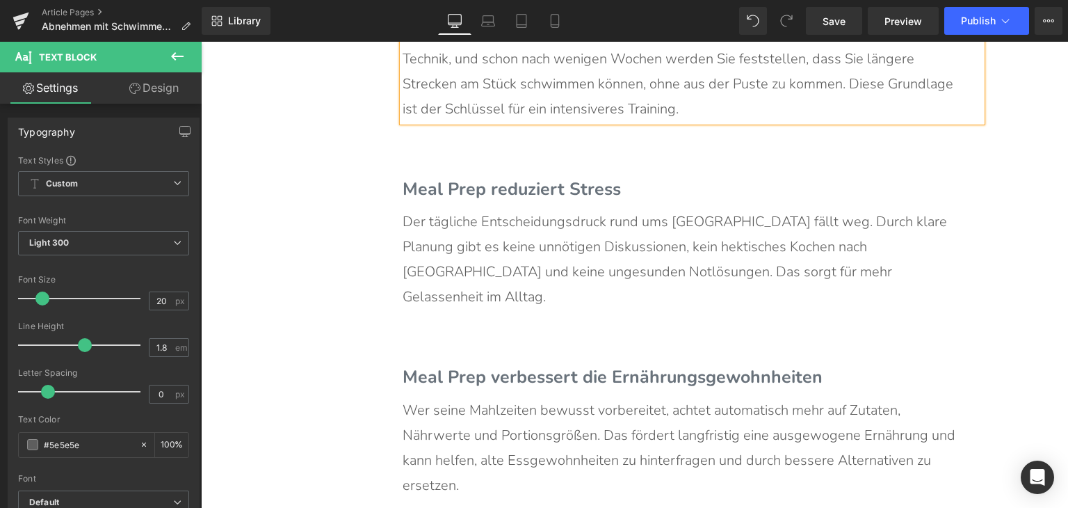
scroll to position [3970, 0]
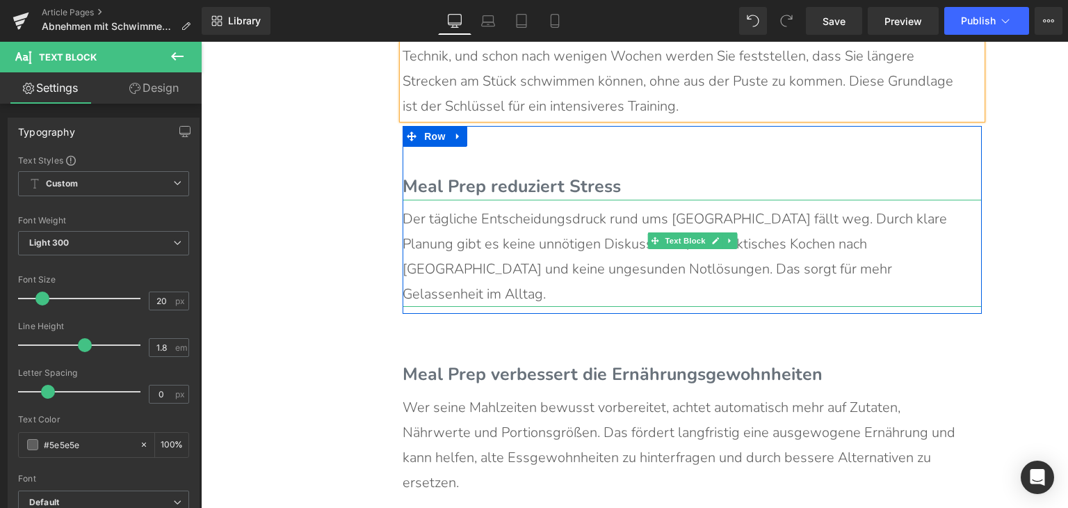
click at [476, 175] on span "Meal Prep reduziert Stress" at bounding box center [512, 187] width 218 height 24
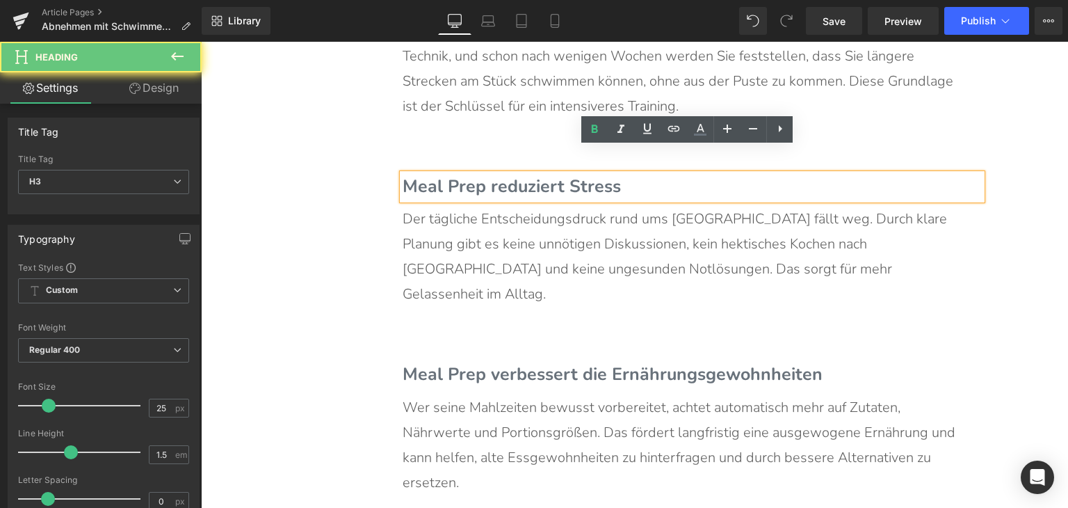
click at [476, 175] on span "Meal Prep reduziert Stress" at bounding box center [512, 187] width 218 height 24
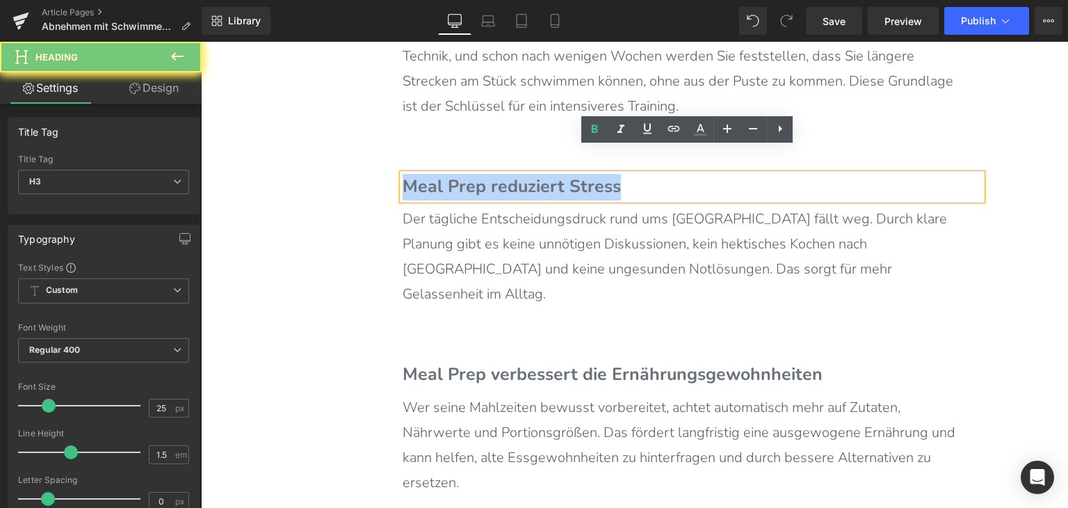
click at [476, 175] on span "Meal Prep reduziert Stress" at bounding box center [512, 187] width 218 height 24
paste div
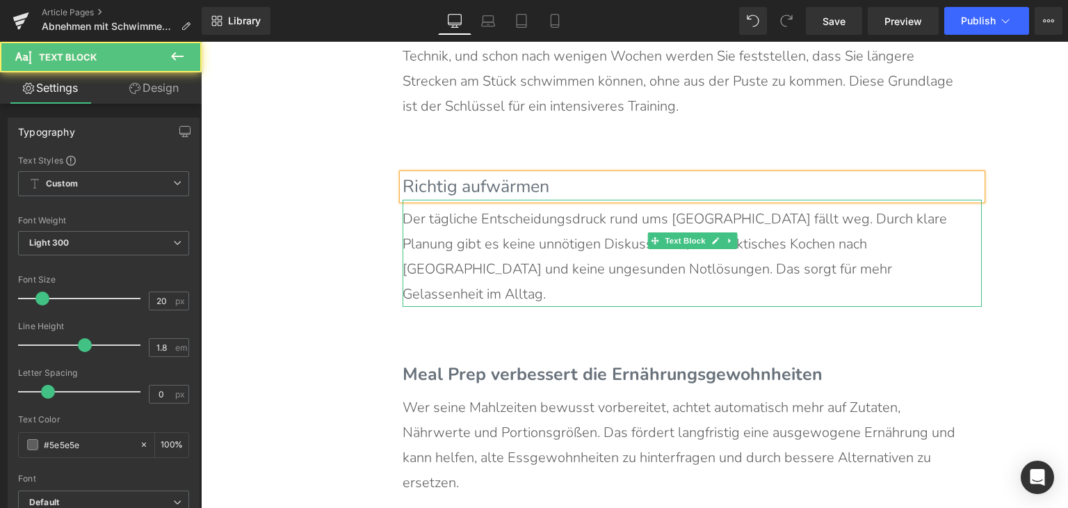
click at [481, 208] on p "Der tägliche Entscheidungsdruck rund ums [GEOGRAPHIC_DATA] fällt weg. Durch kla…" at bounding box center [685, 257] width 565 height 100
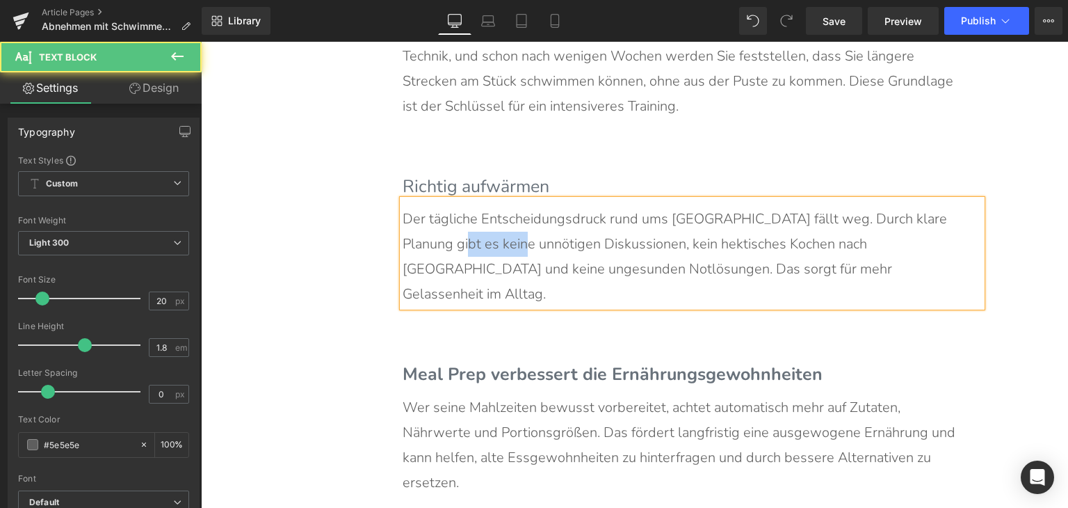
click at [481, 208] on p "Der tägliche Entscheidungsdruck rund ums [GEOGRAPHIC_DATA] fällt weg. Durch kla…" at bounding box center [685, 257] width 565 height 100
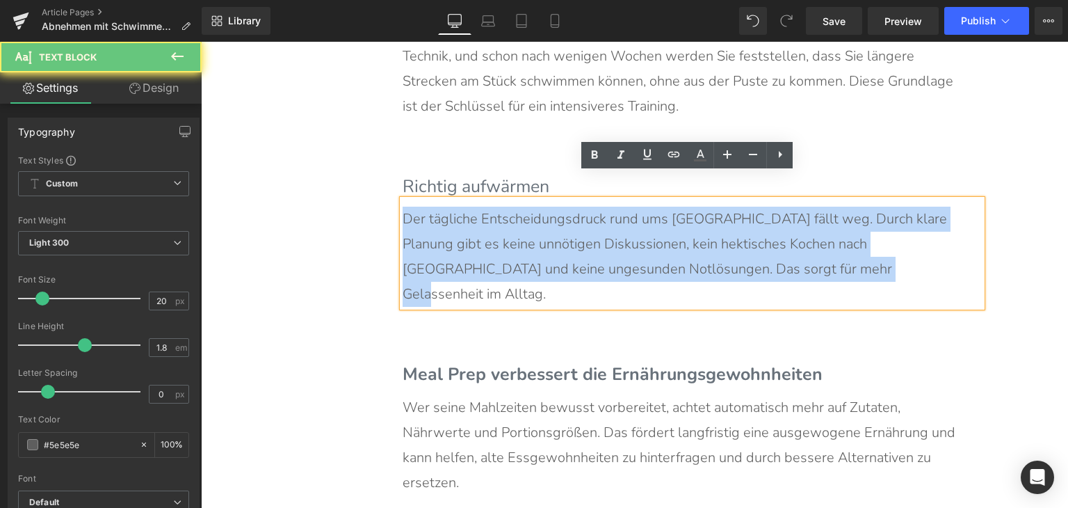
click at [481, 208] on p "Der tägliche Entscheidungsdruck rund ums [GEOGRAPHIC_DATA] fällt weg. Durch kla…" at bounding box center [685, 257] width 565 height 100
paste div
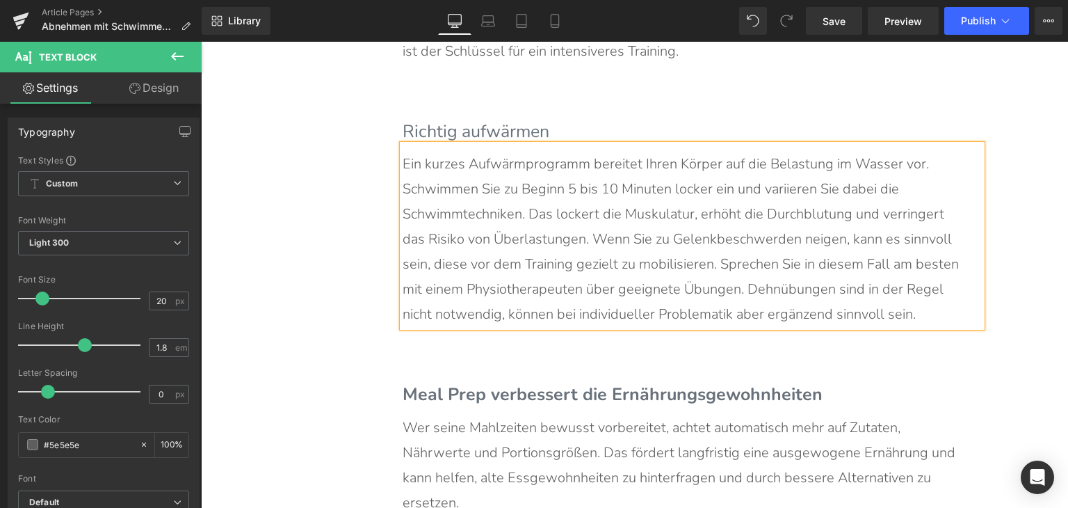
scroll to position [4109, 0]
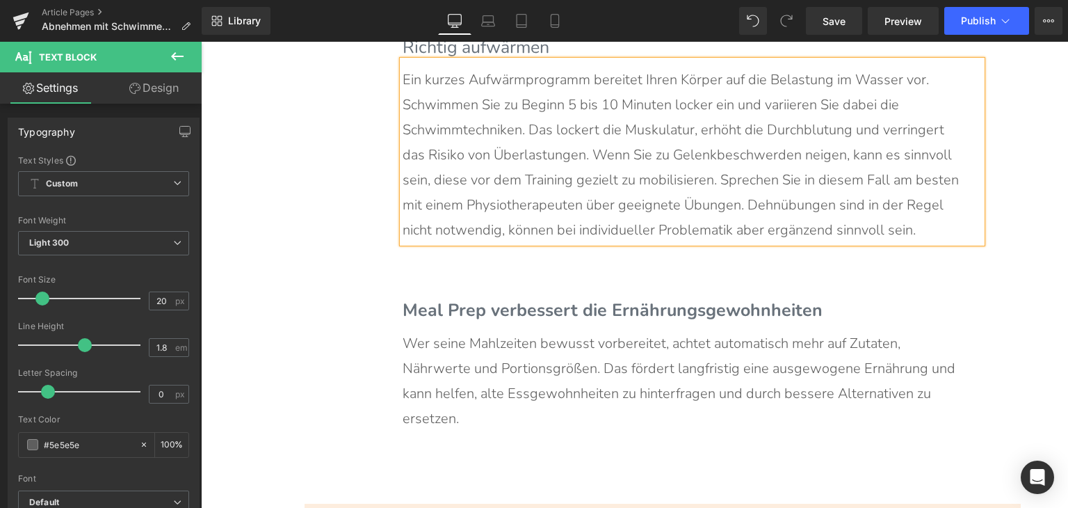
click at [495, 298] on span "Meal Prep verbessert die Ernährungsgewohnheiten" at bounding box center [613, 310] width 420 height 24
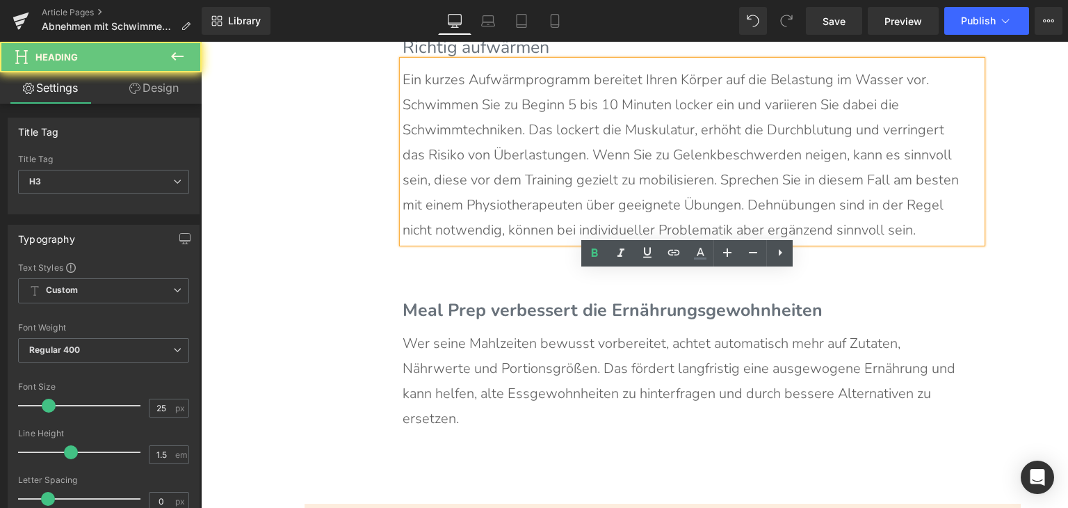
click at [495, 298] on span "Meal Prep verbessert die Ernährungsgewohnheiten" at bounding box center [613, 310] width 420 height 24
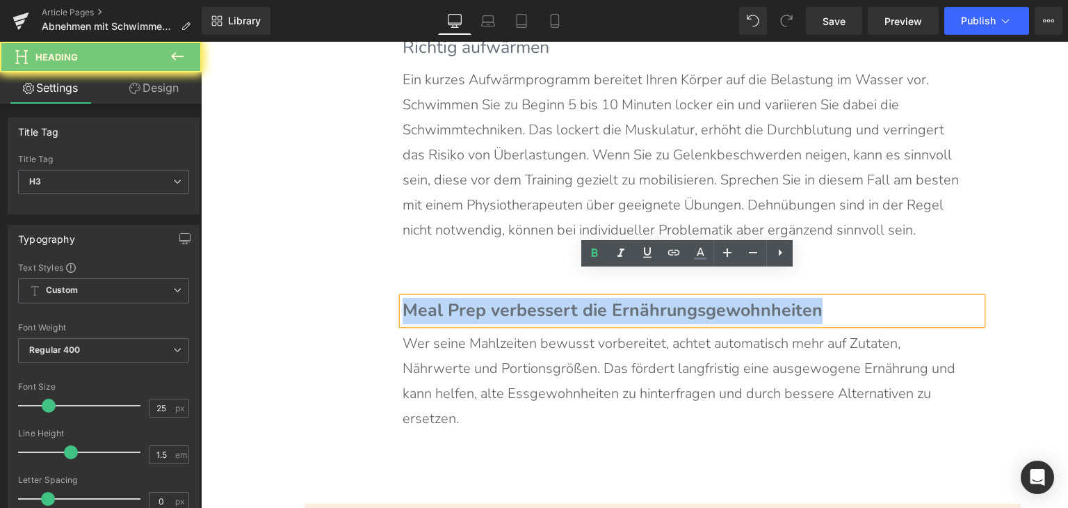
click at [495, 298] on span "Meal Prep verbessert die Ernährungsgewohnheiten" at bounding box center [613, 310] width 420 height 24
paste div
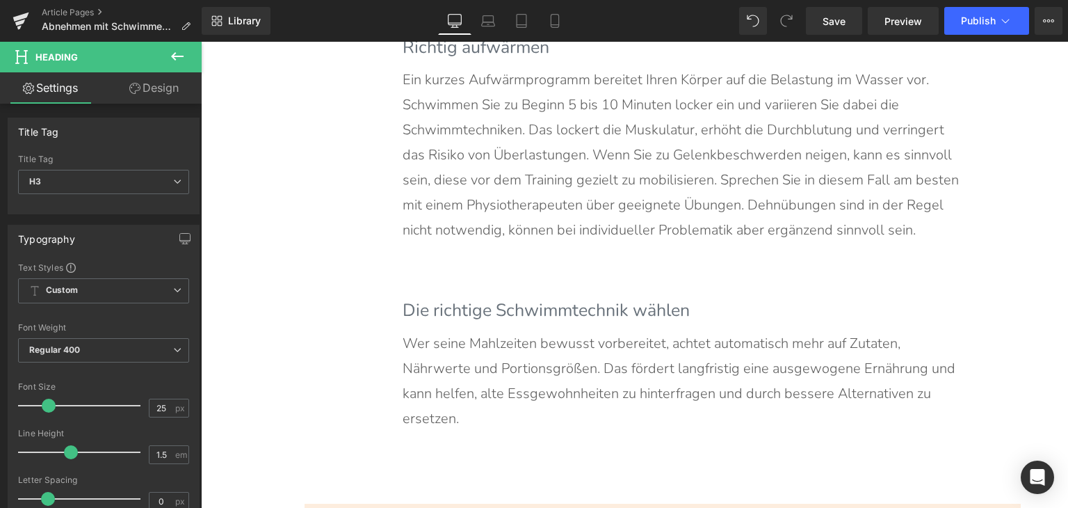
click at [537, 365] on p "Wer seine Mahlzeiten bewusst vorbereitet, achtet automatisch mehr auf Zutaten, …" at bounding box center [685, 381] width 565 height 100
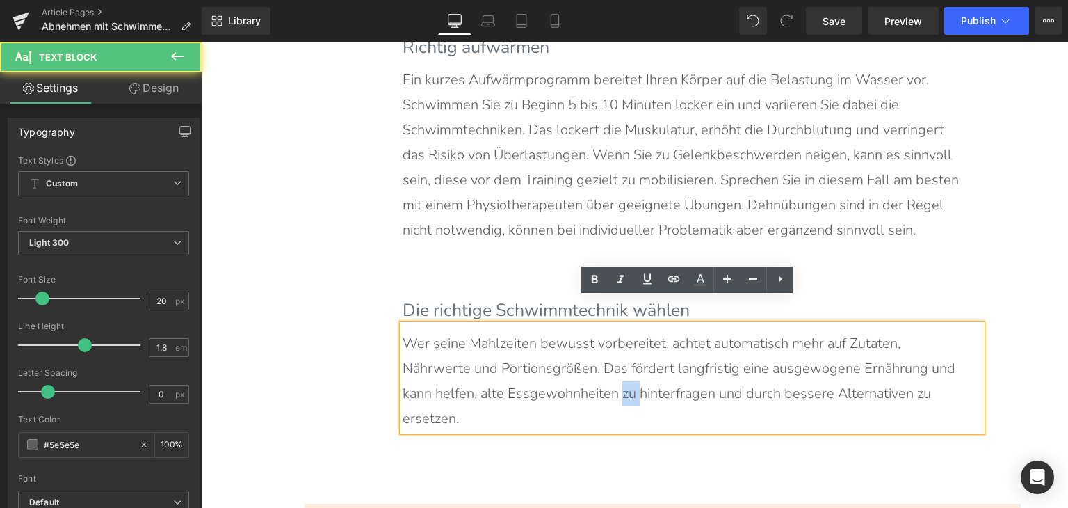
click at [537, 365] on p "Wer seine Mahlzeiten bewusst vorbereitet, achtet automatisch mehr auf Zutaten, …" at bounding box center [685, 381] width 565 height 100
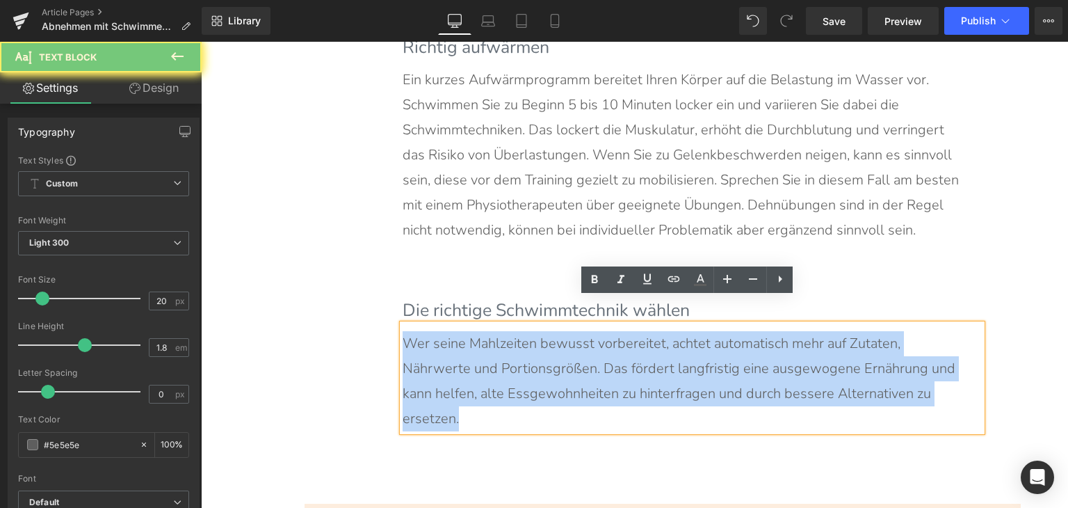
click at [537, 365] on p "Wer seine Mahlzeiten bewusst vorbereitet, achtet automatisch mehr auf Zutaten, …" at bounding box center [685, 381] width 565 height 100
paste div
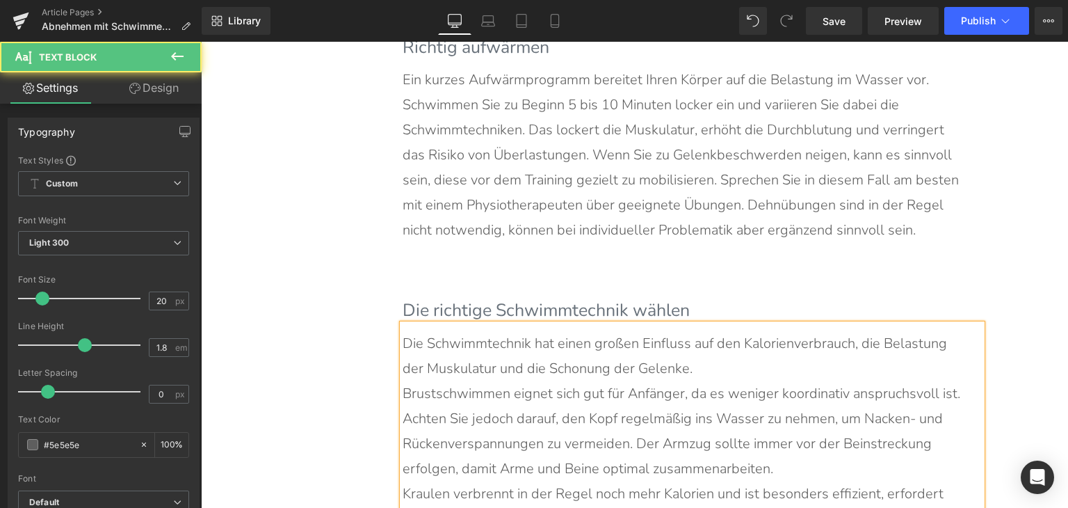
click at [684, 343] on p "Die Schwimmtechnik hat einen großen Einfluss auf den Kalorienverbrauch, die Bel…" at bounding box center [685, 356] width 565 height 50
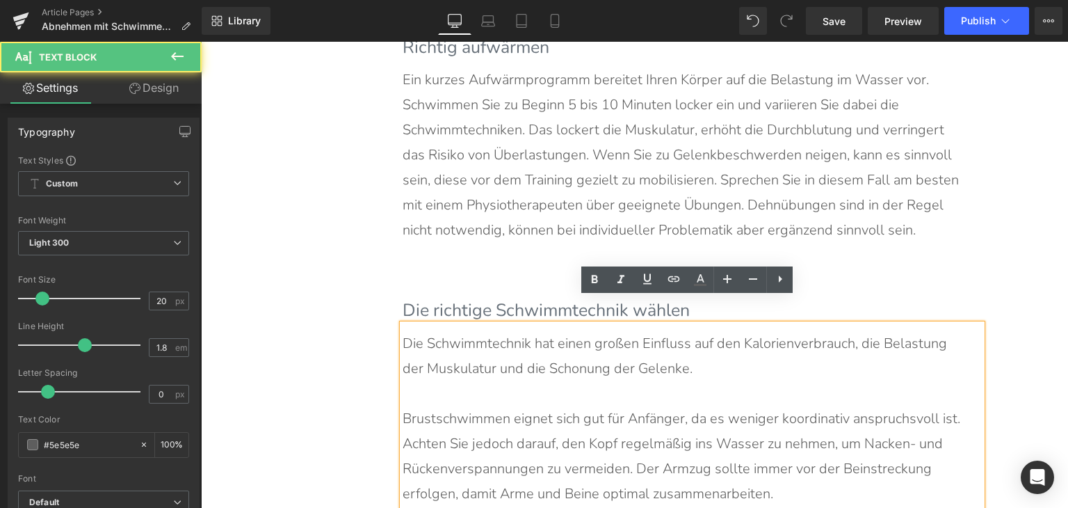
click at [877, 475] on p "Brustschwimmen eignet sich gut für Anfänger, da es weniger koordinativ anspruch…" at bounding box center [685, 456] width 565 height 100
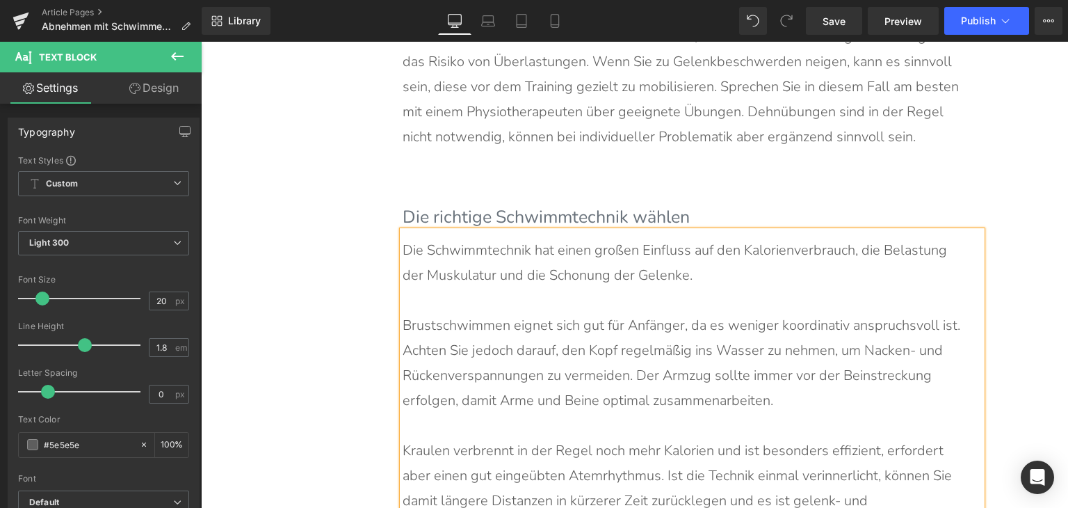
scroll to position [4318, 0]
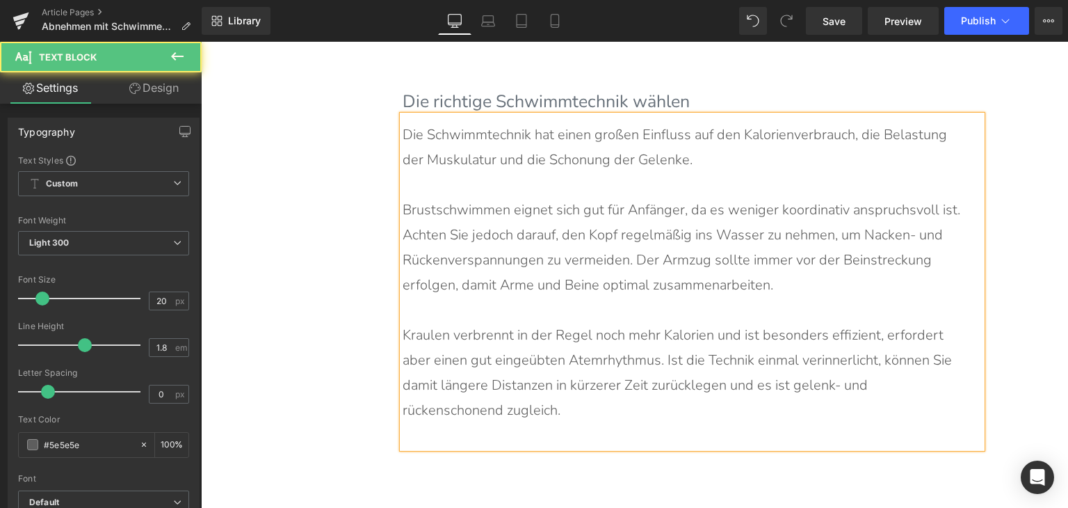
click at [520, 423] on p at bounding box center [685, 435] width 565 height 25
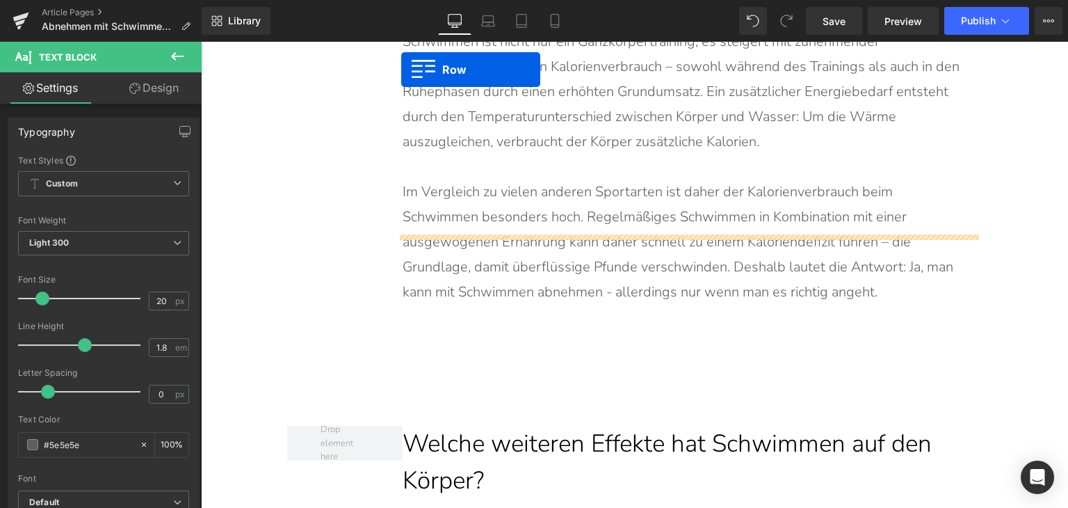
scroll to position [1647, 0]
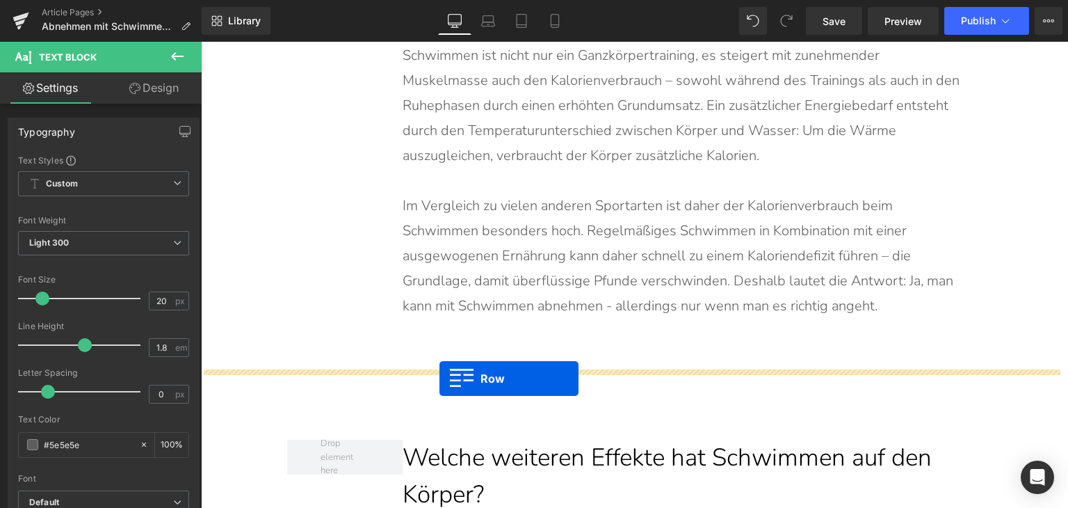
drag, startPoint x: 223, startPoint y: 323, endPoint x: 440, endPoint y: 378, distance: 223.9
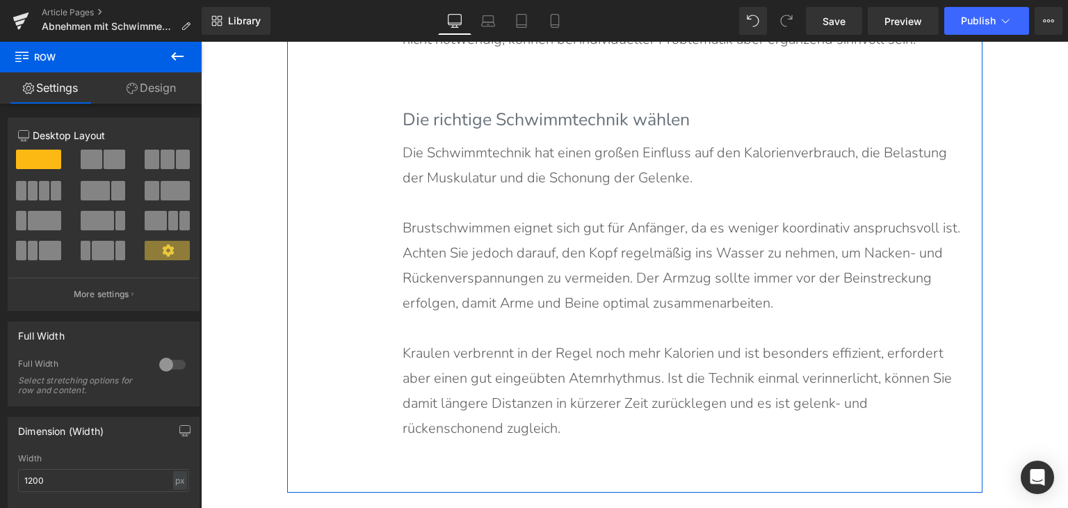
scroll to position [4638, 0]
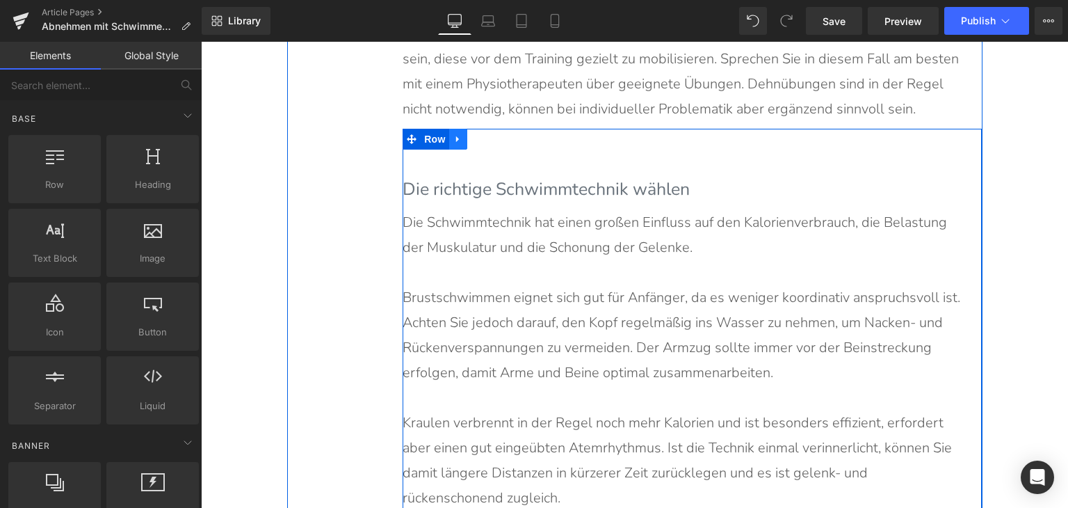
click at [449, 129] on link at bounding box center [458, 139] width 18 height 21
click at [467, 129] on link at bounding box center [476, 139] width 18 height 21
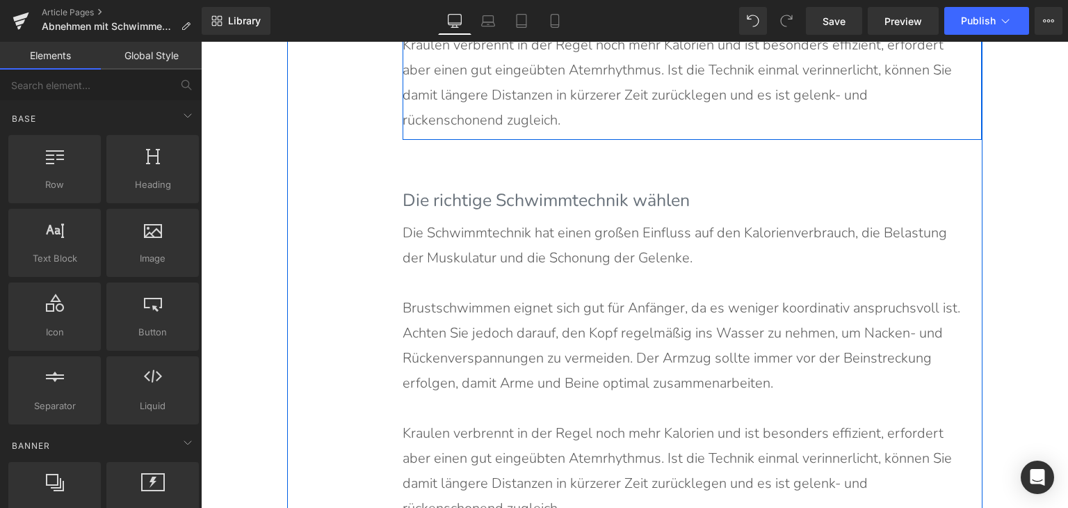
scroll to position [5032, 0]
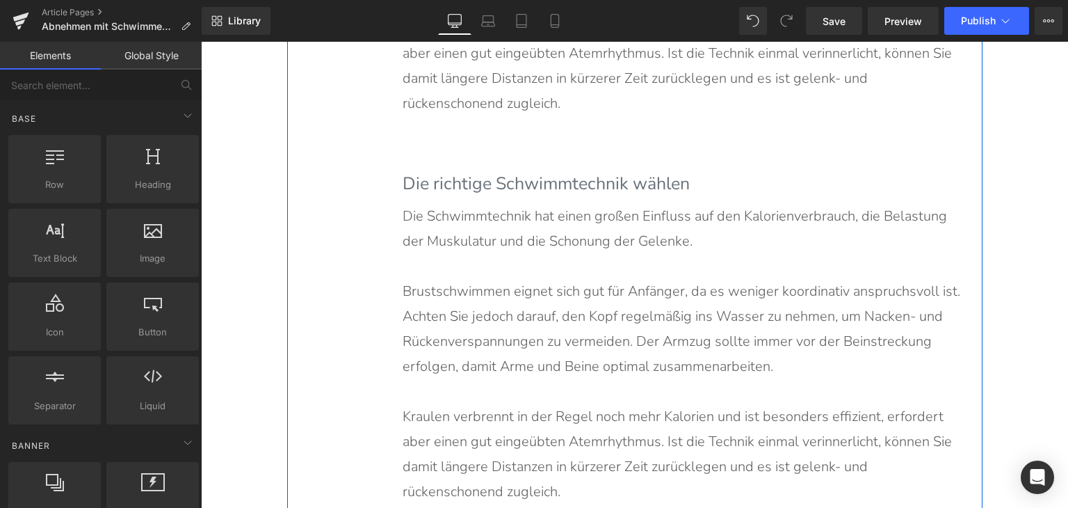
click at [489, 172] on b "Die richtige Schwimmtechnik wählen" at bounding box center [546, 184] width 287 height 24
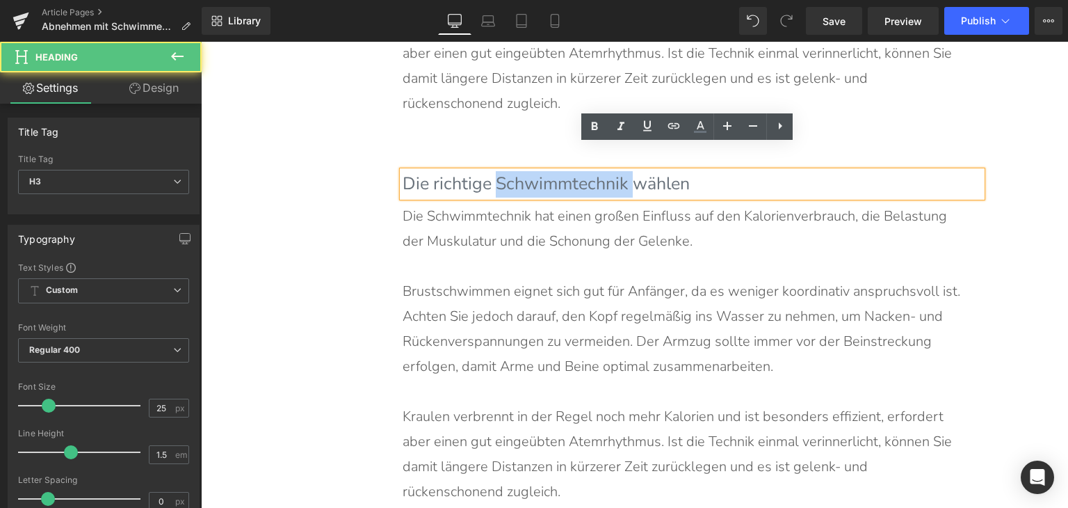
click at [489, 172] on b "Die richtige Schwimmtechnik wählen" at bounding box center [546, 184] width 287 height 24
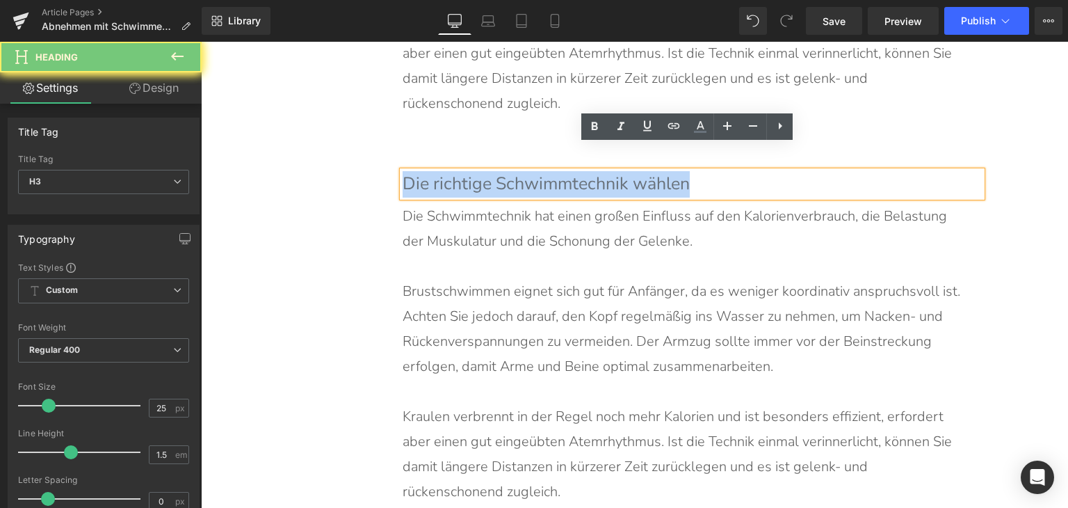
click at [489, 172] on b "Die richtige Schwimmtechnik wählen" at bounding box center [546, 184] width 287 height 24
paste div
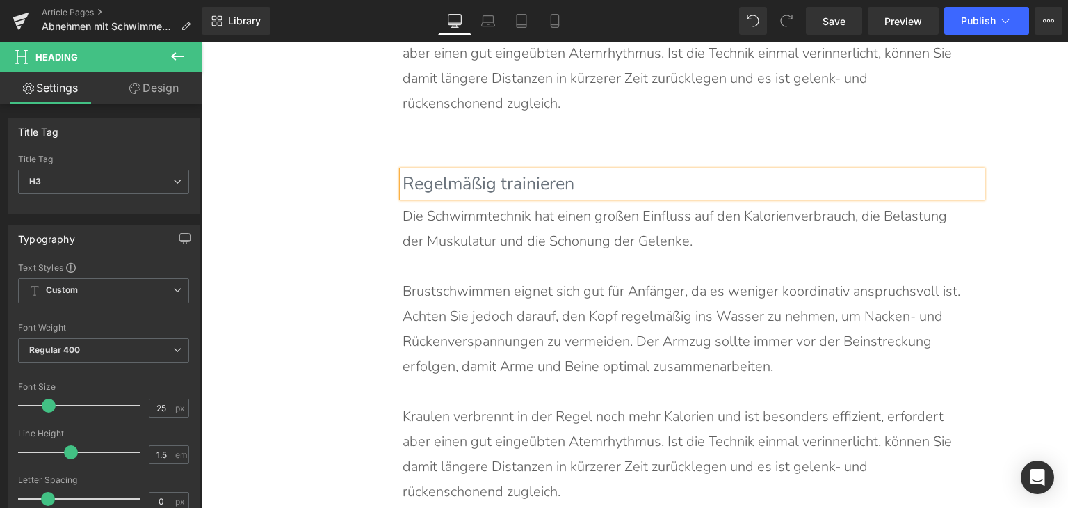
click at [472, 204] on p "Die Schwimmtechnik hat einen großen Einfluss auf den Kalorienverbrauch, die Bel…" at bounding box center [685, 229] width 565 height 50
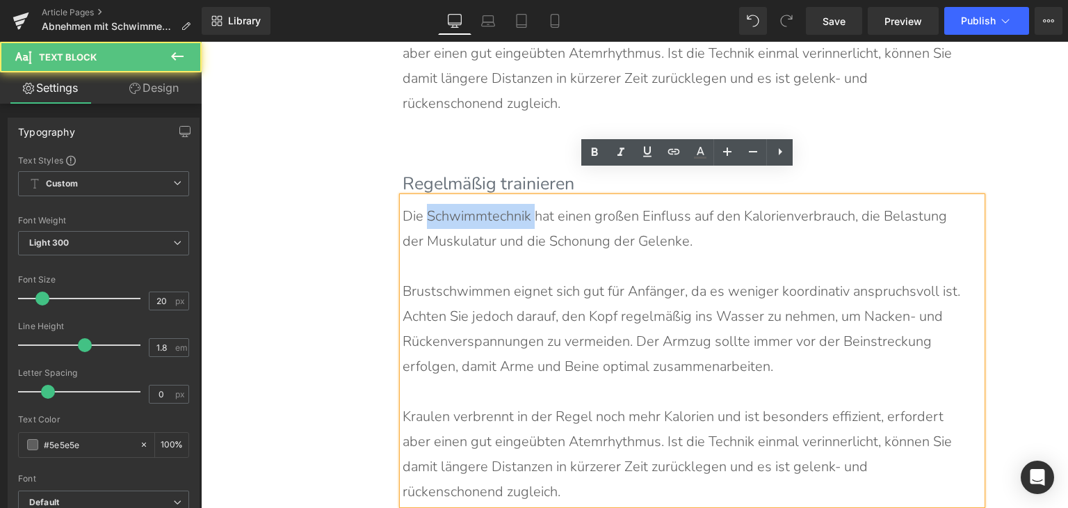
click at [472, 204] on p "Die Schwimmtechnik hat einen großen Einfluss auf den Kalorienverbrauch, die Bel…" at bounding box center [685, 229] width 565 height 50
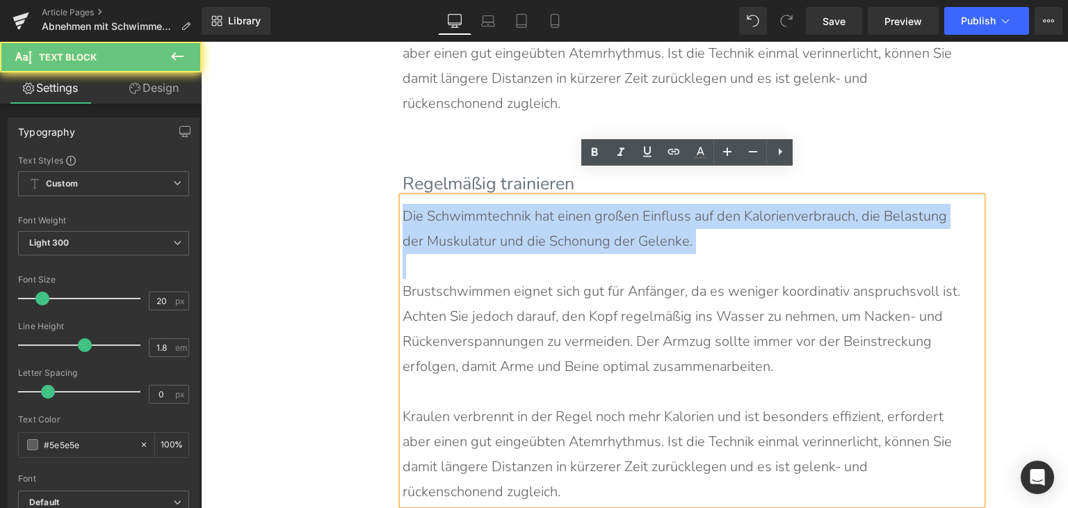
click at [472, 204] on p "Die Schwimmtechnik hat einen großen Einfluss auf den Kalorienverbrauch, die Bel…" at bounding box center [685, 229] width 565 height 50
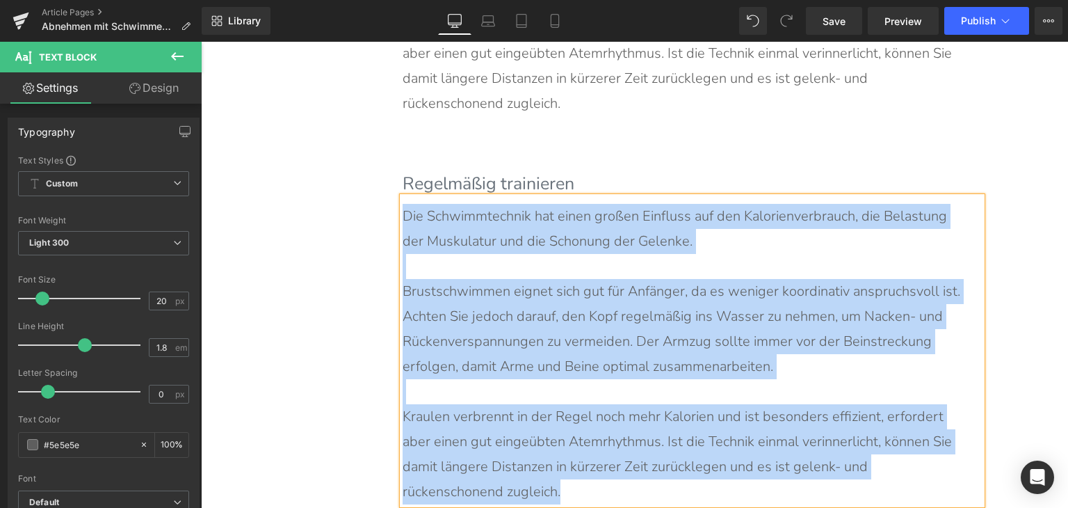
paste div
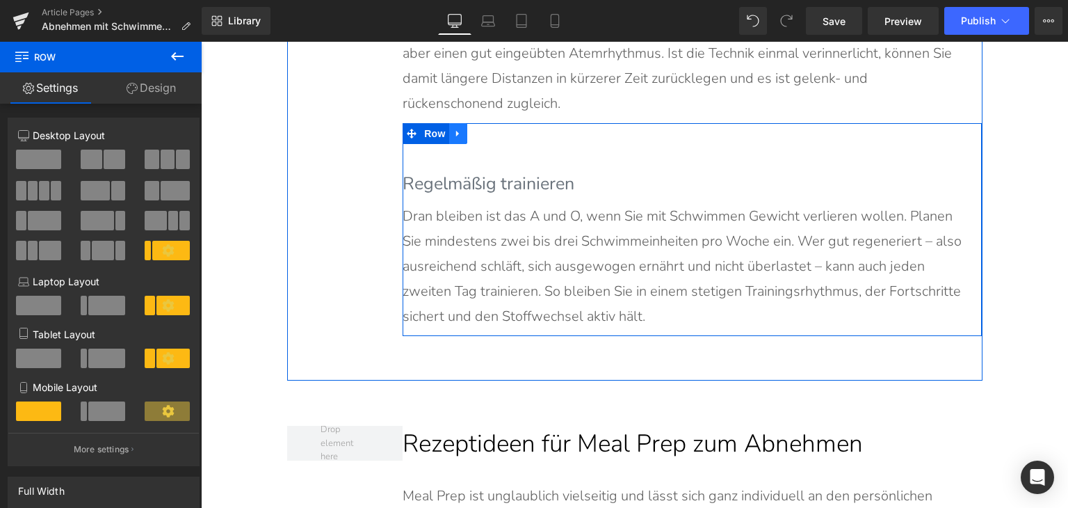
click at [454, 128] on icon at bounding box center [459, 133] width 10 height 10
click at [472, 129] on icon at bounding box center [477, 134] width 10 height 10
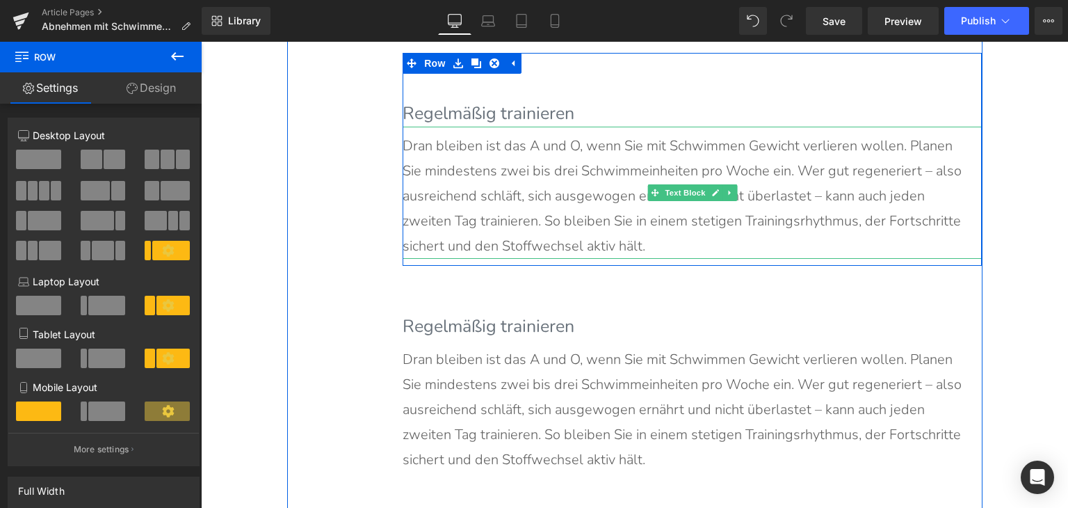
scroll to position [5241, 0]
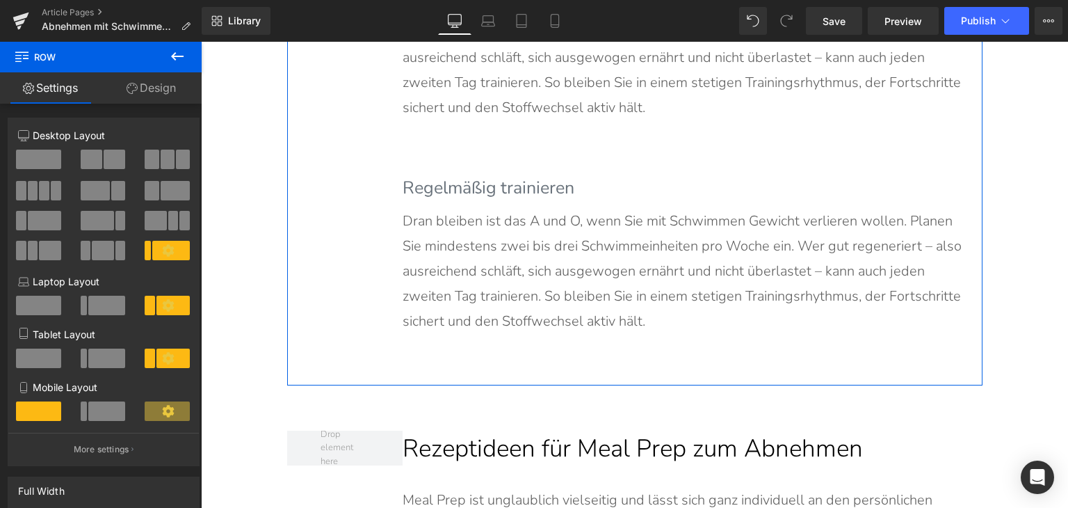
click at [467, 175] on h3 "Regelmäßig trainieren" at bounding box center [692, 188] width 579 height 26
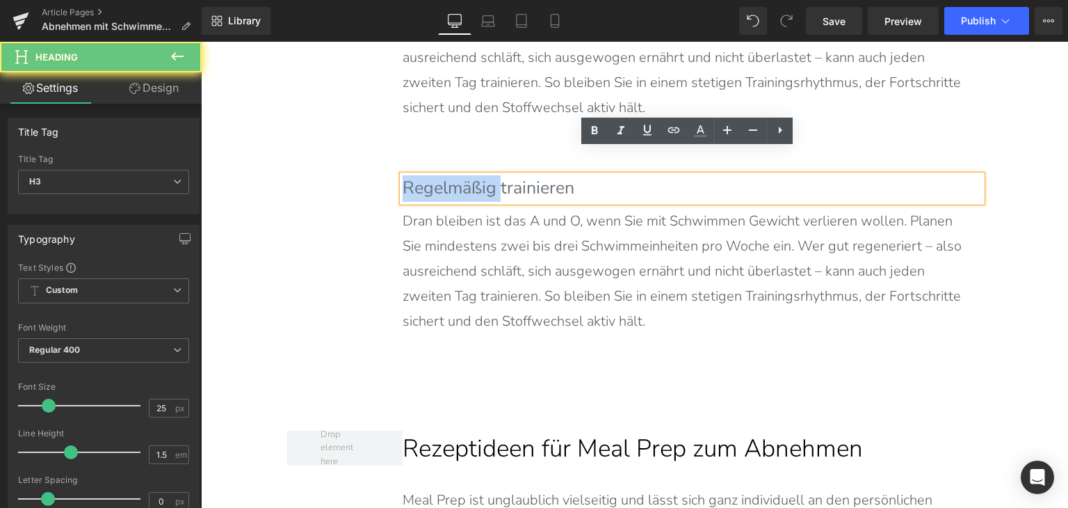
click at [467, 175] on h3 "Regelmäßig trainieren" at bounding box center [692, 188] width 579 height 26
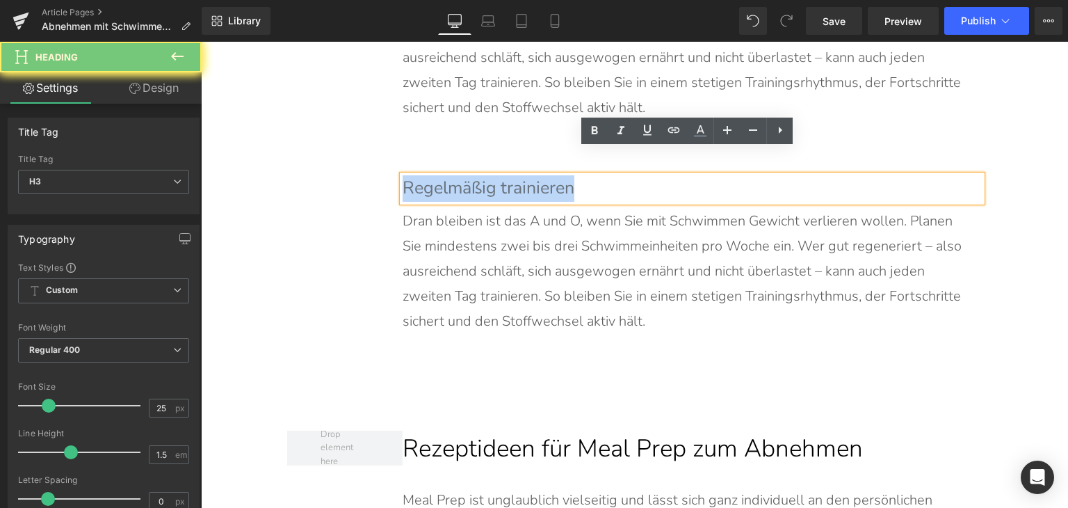
click at [467, 175] on h3 "Regelmäßig trainieren" at bounding box center [692, 188] width 579 height 26
paste div
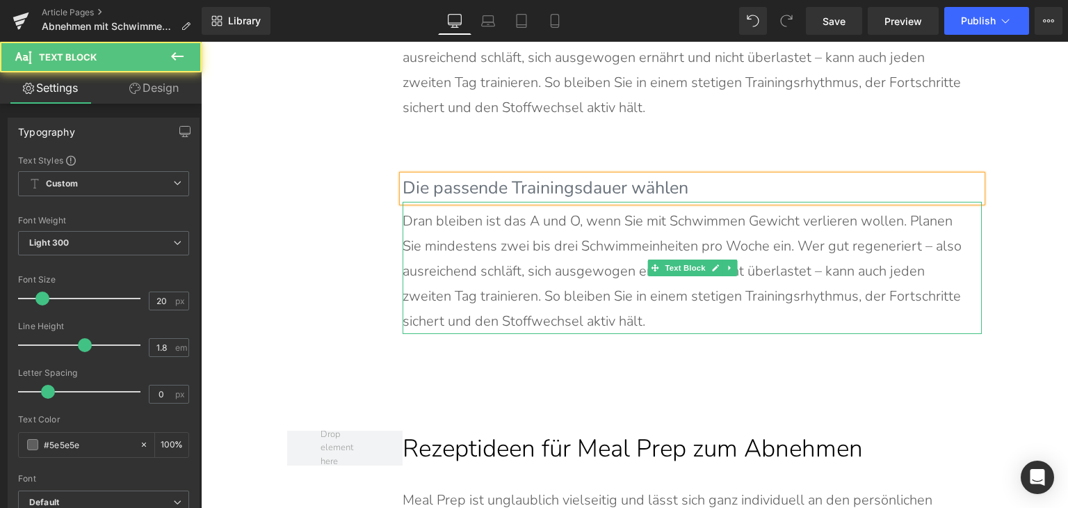
click at [467, 235] on p "Dran bleiben ist das A und O, wenn Sie mit Schwimmen Gewicht verlieren wollen. …" at bounding box center [685, 271] width 565 height 125
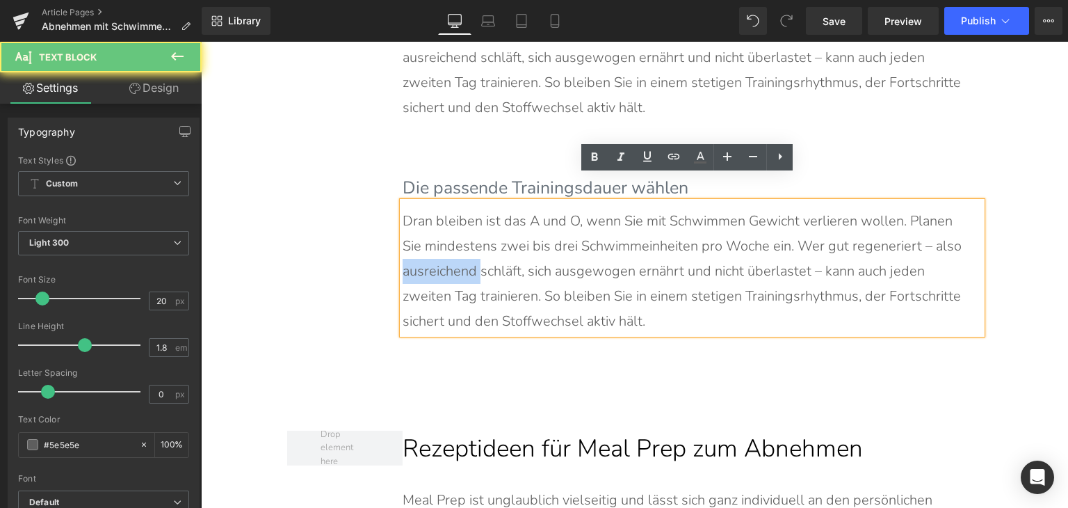
click at [467, 235] on p "Dran bleiben ist das A und O, wenn Sie mit Schwimmen Gewicht verlieren wollen. …" at bounding box center [685, 271] width 565 height 125
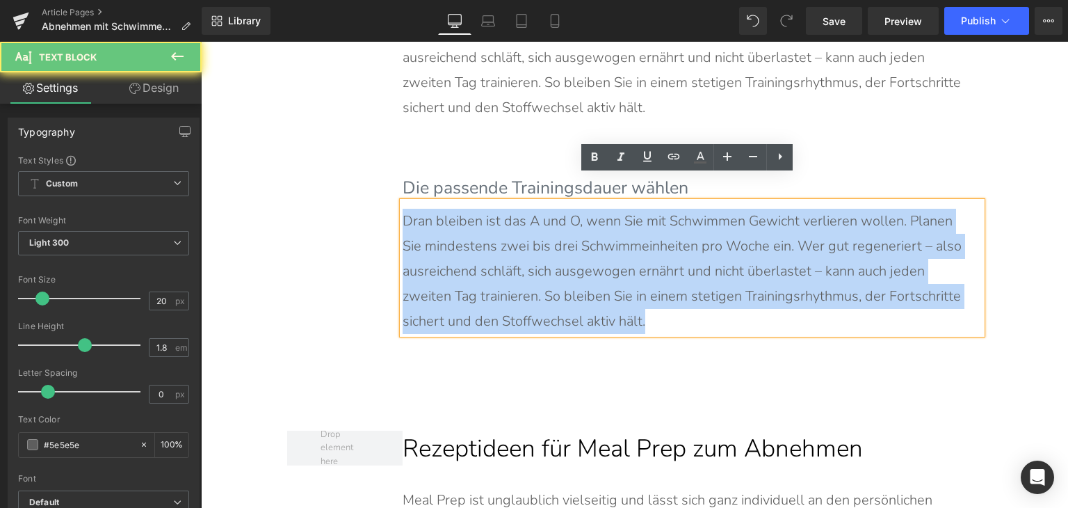
click at [467, 235] on p "Dran bleiben ist das A und O, wenn Sie mit Schwimmen Gewicht verlieren wollen. …" at bounding box center [685, 271] width 565 height 125
paste div
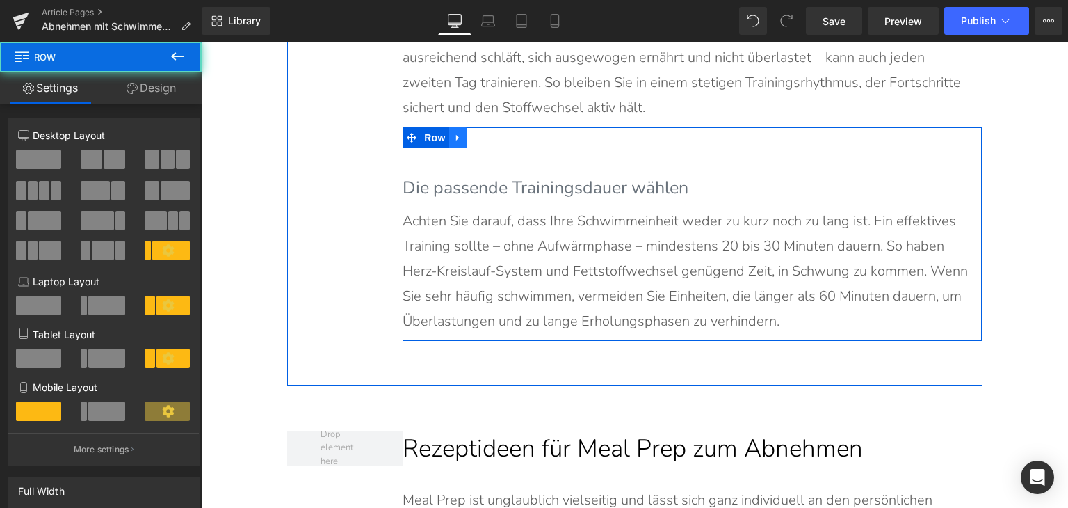
click at [454, 133] on icon at bounding box center [459, 138] width 10 height 10
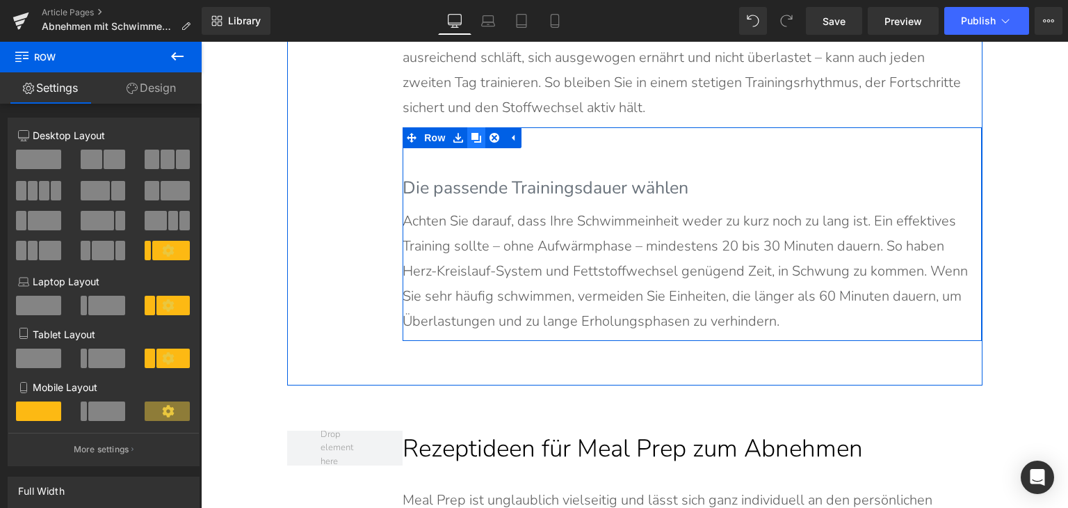
click at [472, 133] on icon at bounding box center [477, 138] width 10 height 10
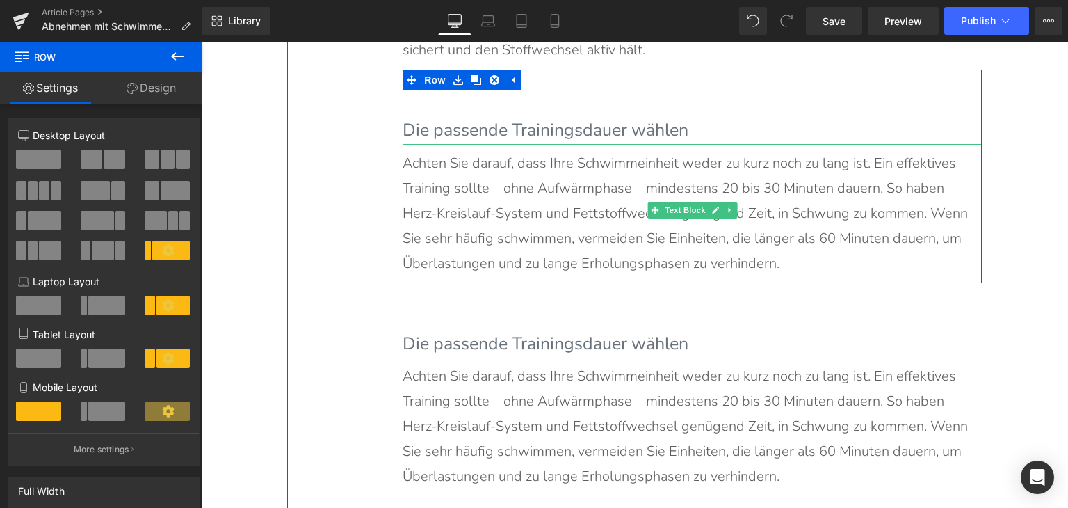
scroll to position [5380, 0]
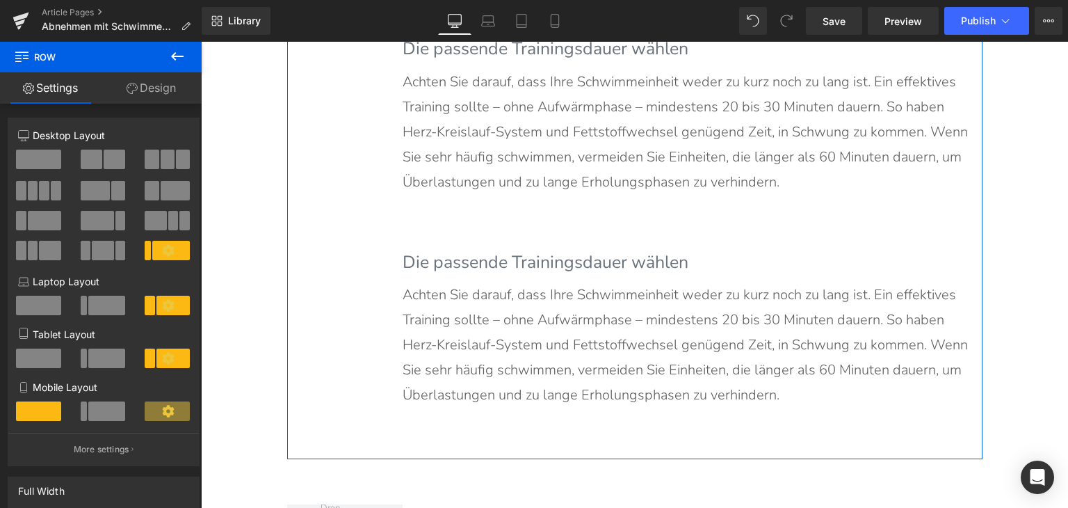
click at [473, 250] on div "Die passende Trainingsdauer wählen Heading" at bounding box center [692, 263] width 579 height 26
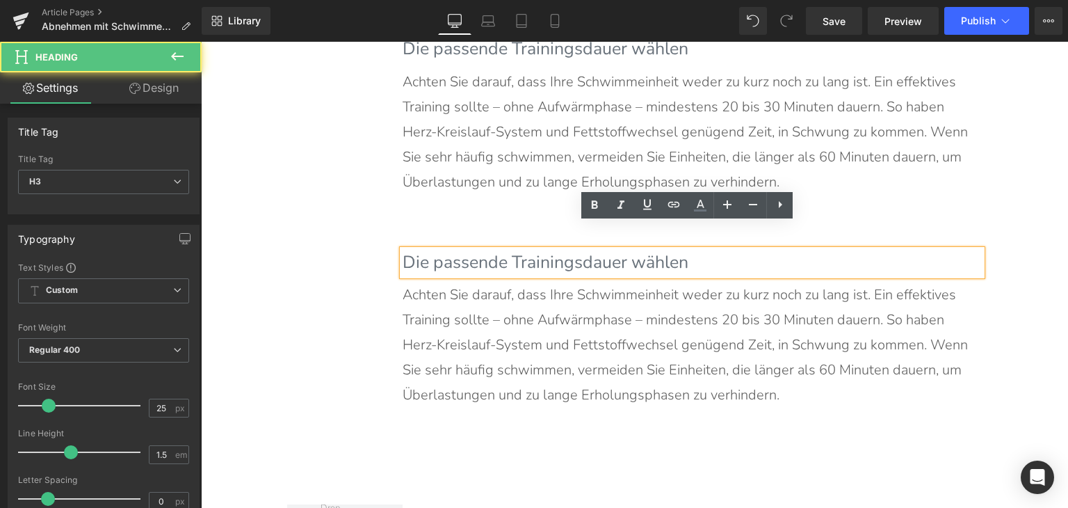
click at [473, 250] on div "Die passende Trainingsdauer wählen Heading" at bounding box center [692, 263] width 579 height 26
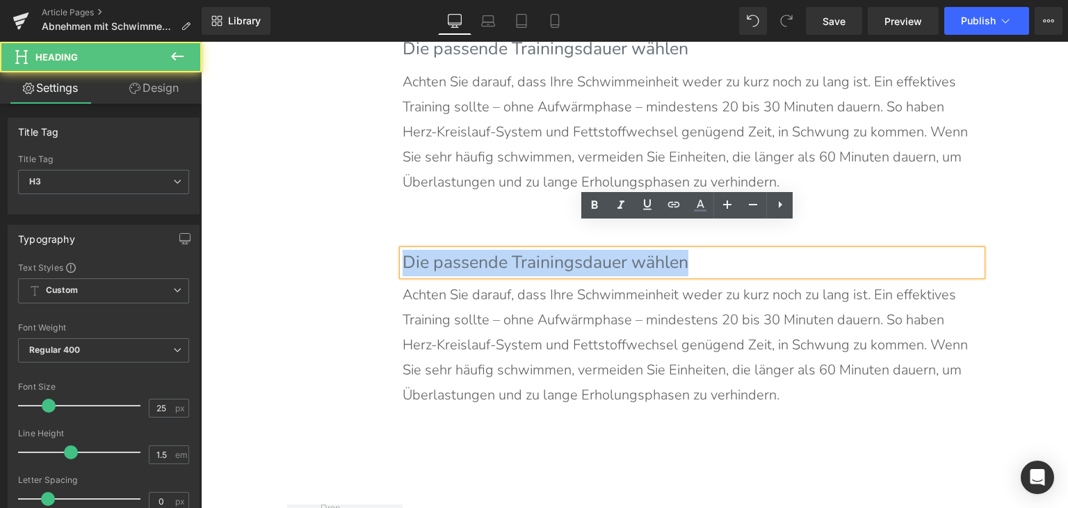
click at [473, 250] on h3 "Die passende Trainingsdauer wählen" at bounding box center [692, 263] width 579 height 26
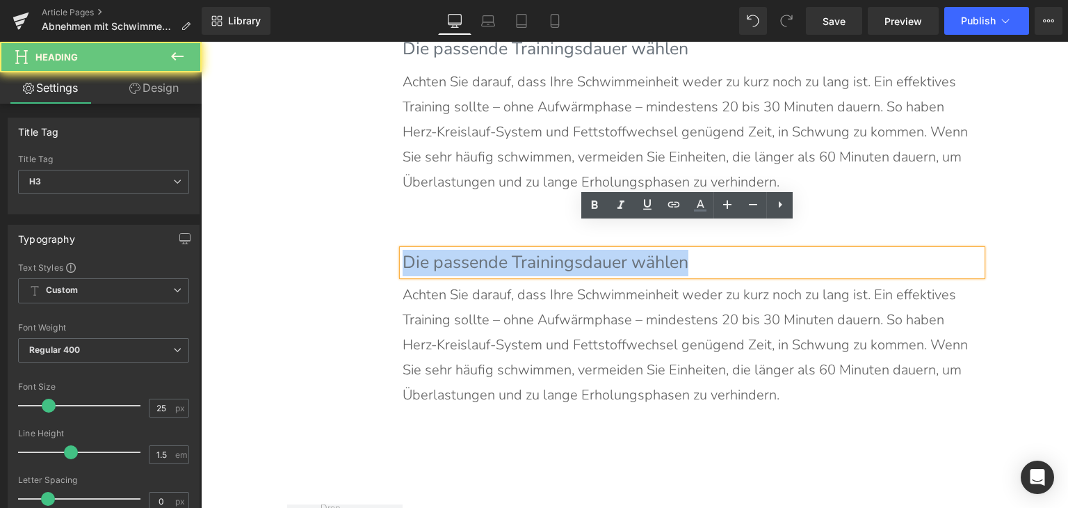
paste div
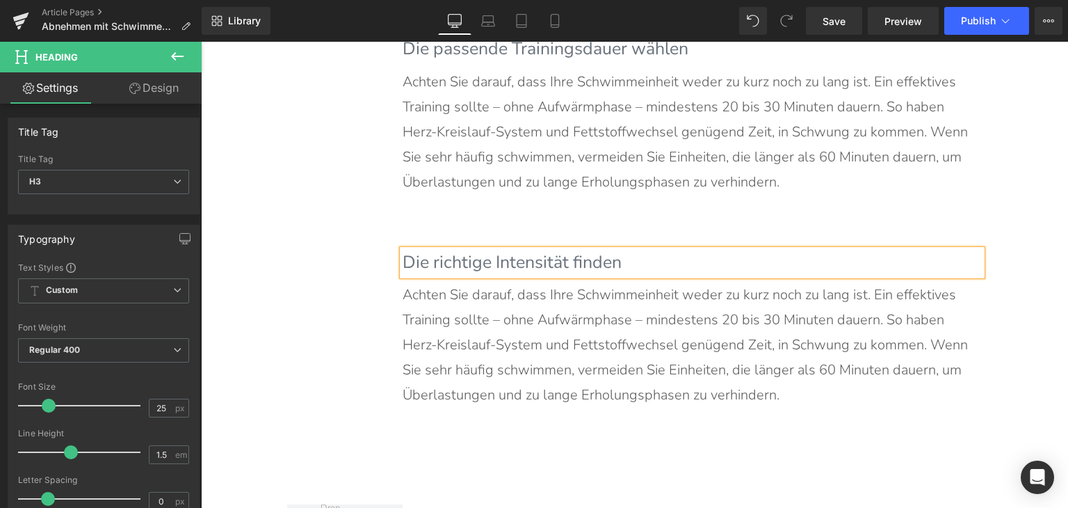
click at [500, 309] on p "Achten Sie darauf, dass Ihre Schwimmeinheit weder zu kurz noch zu lang ist. Ein…" at bounding box center [685, 344] width 565 height 125
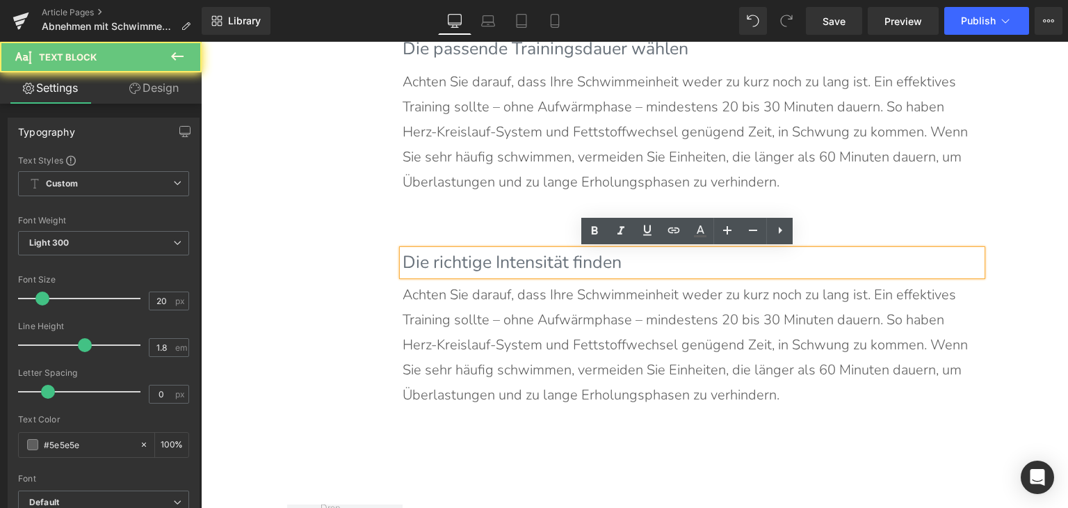
click at [500, 309] on p "Achten Sie darauf, dass Ihre Schwimmeinheit weder zu kurz noch zu lang ist. Ein…" at bounding box center [685, 344] width 565 height 125
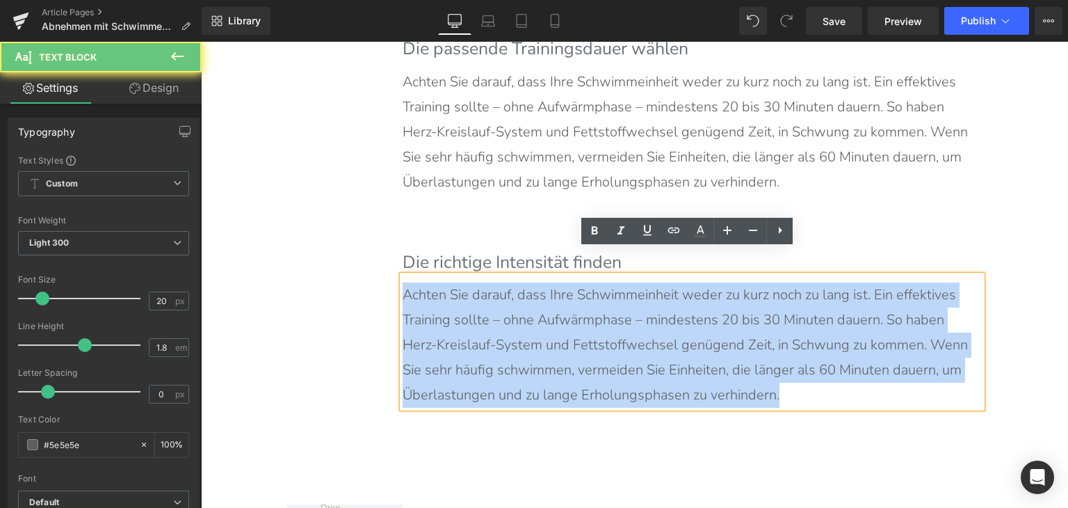
click at [500, 309] on p "Achten Sie darauf, dass Ihre Schwimmeinheit weder zu kurz noch zu lang ist. Ein…" at bounding box center [685, 344] width 565 height 125
paste div
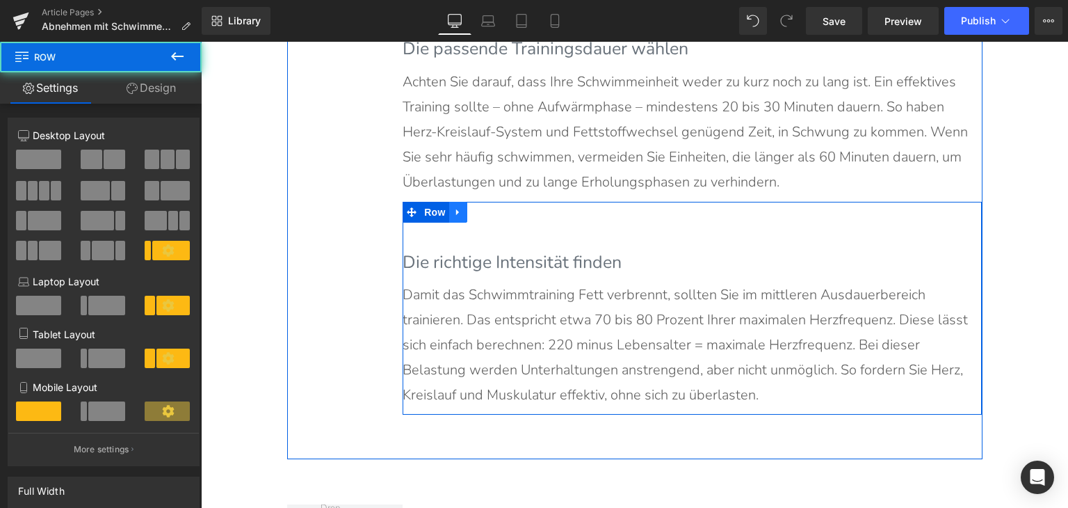
click at [454, 207] on icon at bounding box center [459, 212] width 10 height 10
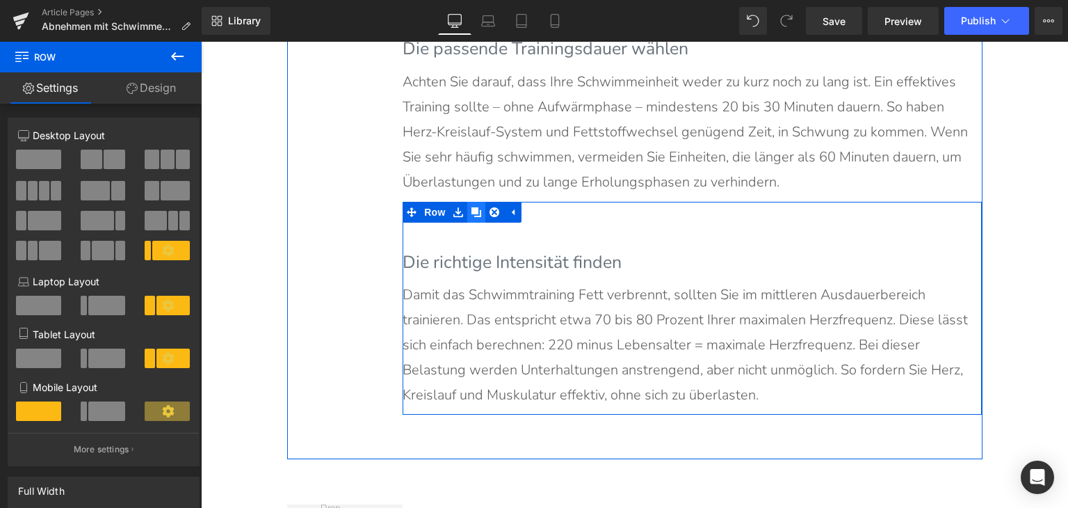
click at [467, 202] on link at bounding box center [476, 212] width 18 height 21
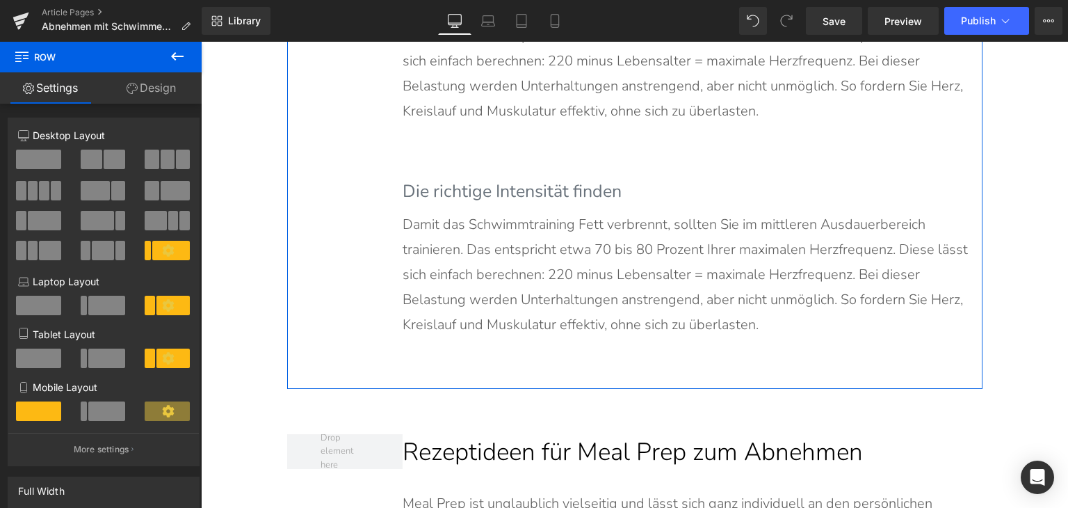
scroll to position [5672, 0]
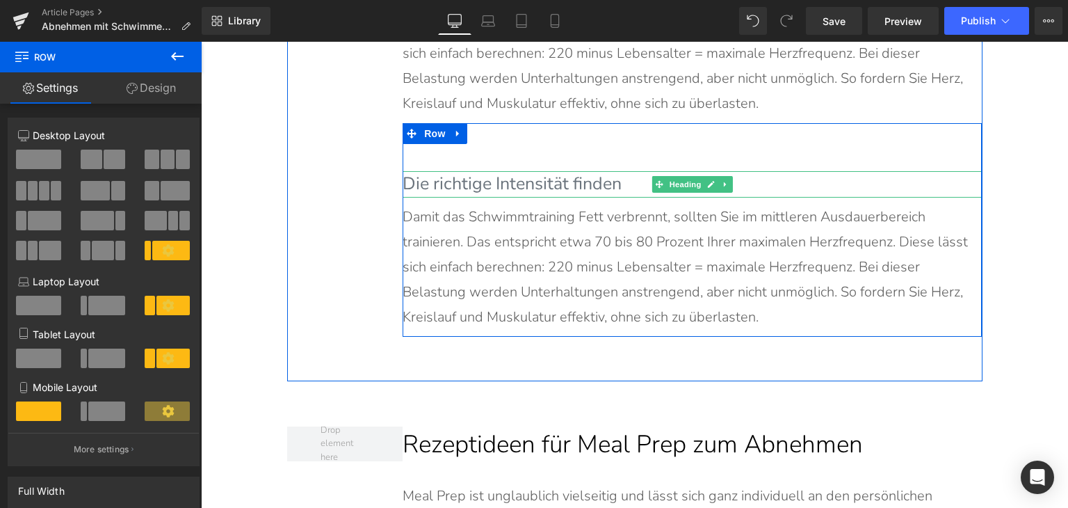
click at [551, 171] on h3 "Die richtige Intensität finden" at bounding box center [692, 184] width 579 height 26
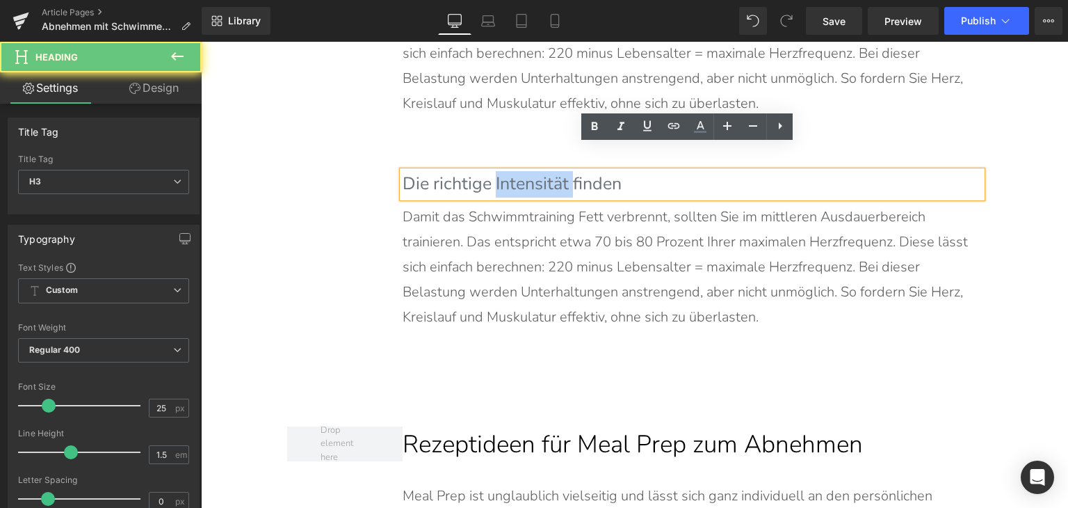
click at [551, 171] on h3 "Die richtige Intensität finden" at bounding box center [692, 184] width 579 height 26
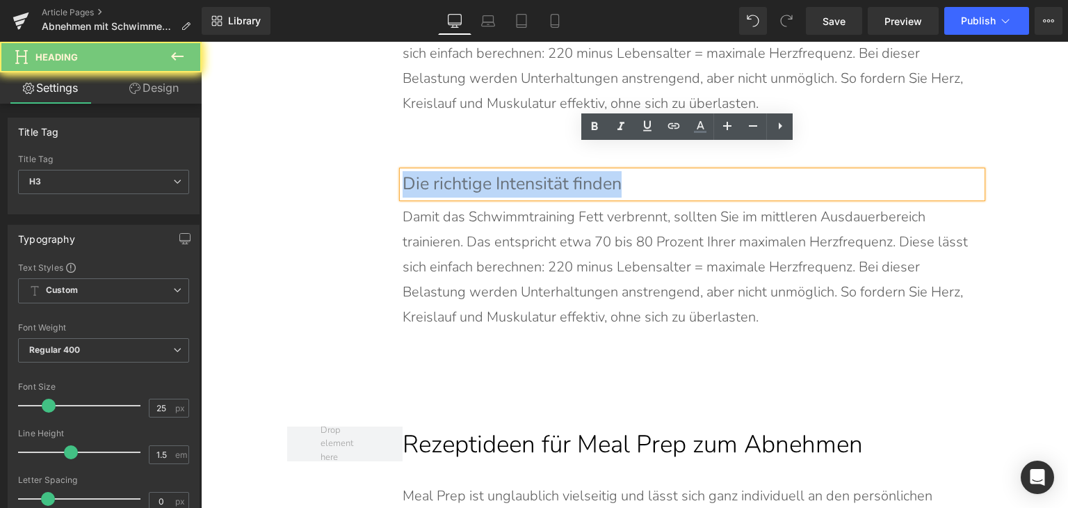
click at [551, 171] on h3 "Die richtige Intensität finden" at bounding box center [692, 184] width 579 height 26
paste div
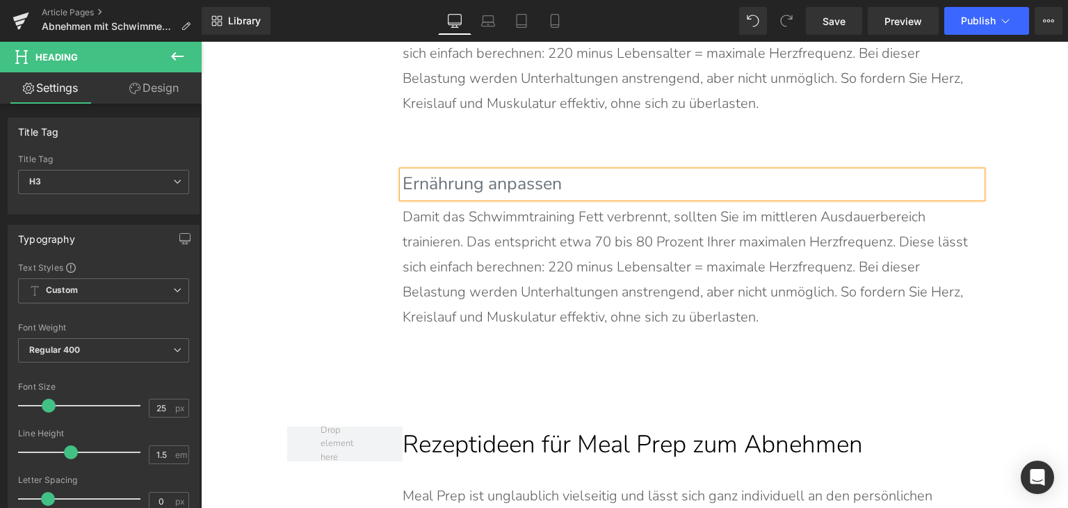
click at [522, 231] on p "Damit das Schwimmtraining Fett verbrennt, sollten Sie im mittleren Ausdauerbere…" at bounding box center [685, 266] width 565 height 125
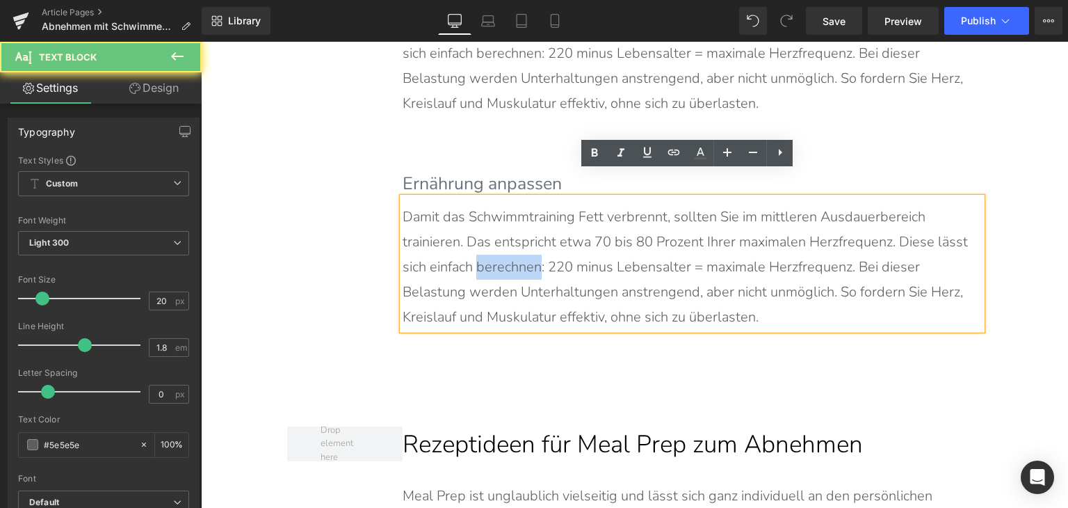
click at [522, 231] on p "Damit das Schwimmtraining Fett verbrennt, sollten Sie im mittleren Ausdauerbere…" at bounding box center [685, 266] width 565 height 125
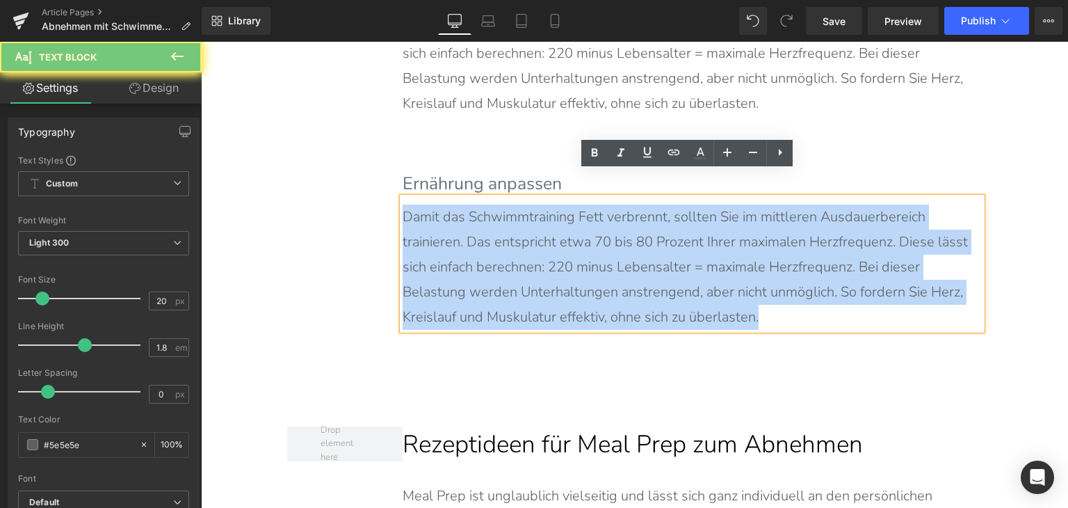
click at [522, 231] on p "Damit das Schwimmtraining Fett verbrennt, sollten Sie im mittleren Ausdauerbere…" at bounding box center [685, 266] width 565 height 125
paste div
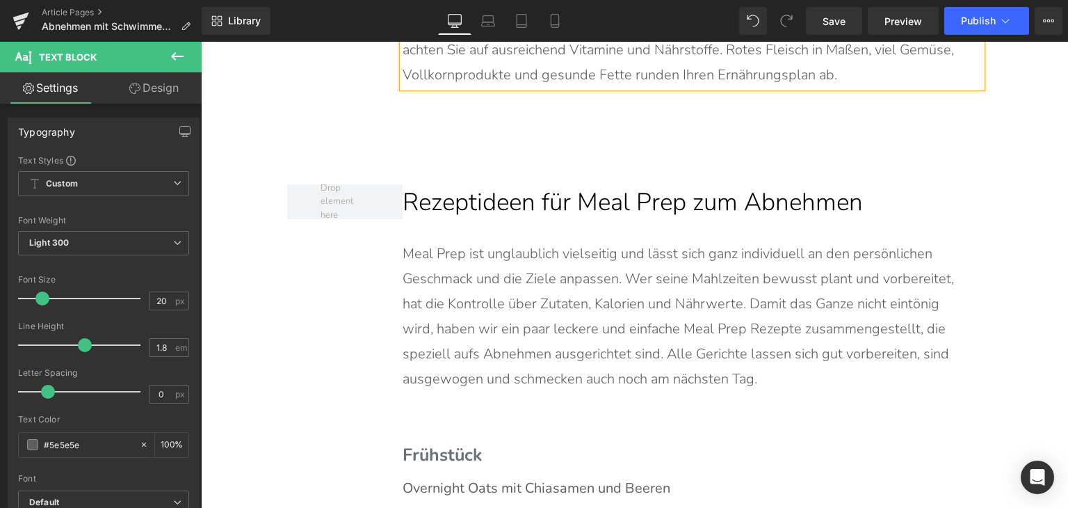
scroll to position [5950, 0]
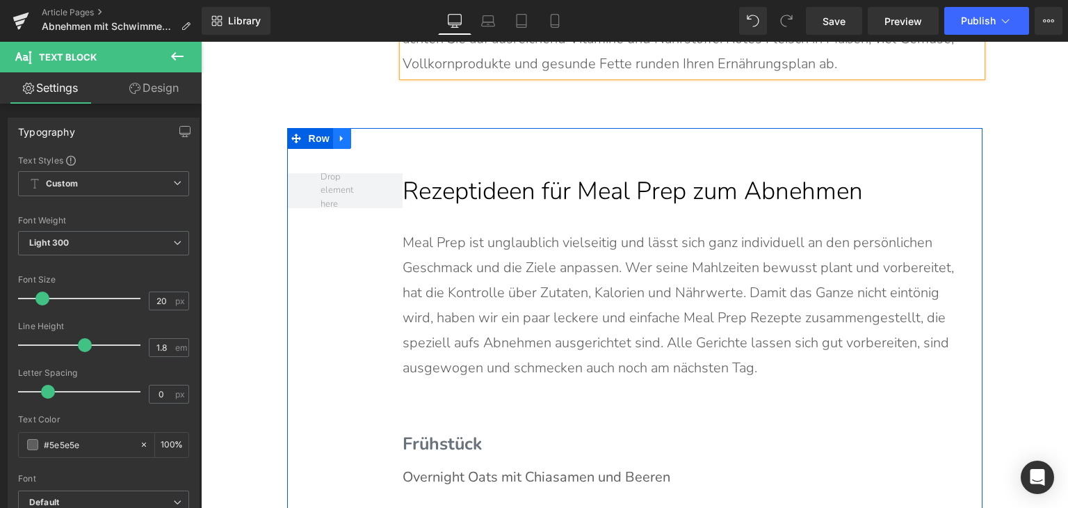
click at [337, 128] on link at bounding box center [342, 138] width 18 height 21
click at [374, 134] on icon at bounding box center [379, 139] width 10 height 10
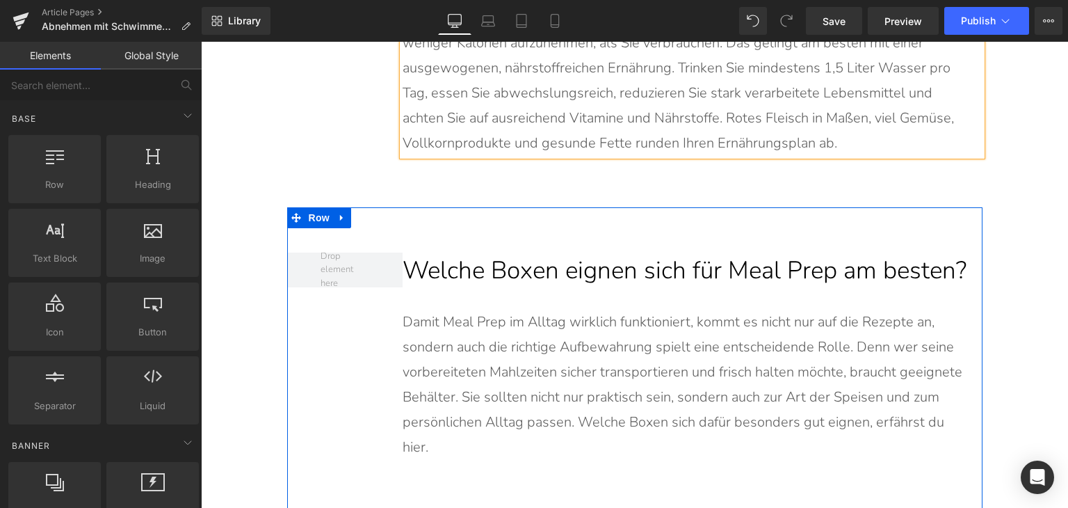
scroll to position [5811, 0]
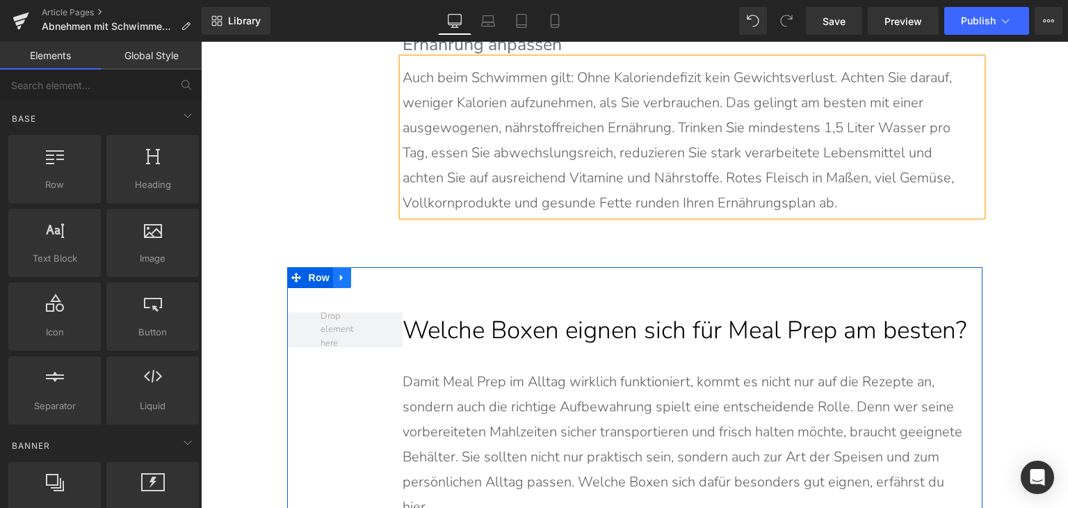
click at [333, 267] on link at bounding box center [342, 277] width 18 height 21
click at [376, 273] on icon at bounding box center [379, 278] width 10 height 10
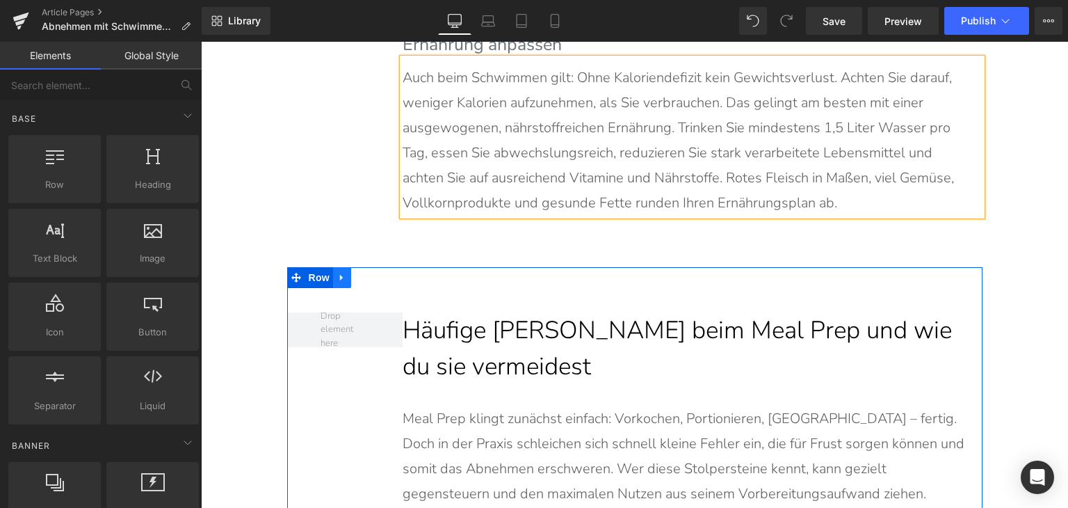
click at [337, 272] on icon at bounding box center [342, 277] width 10 height 10
click at [374, 273] on icon at bounding box center [379, 278] width 10 height 10
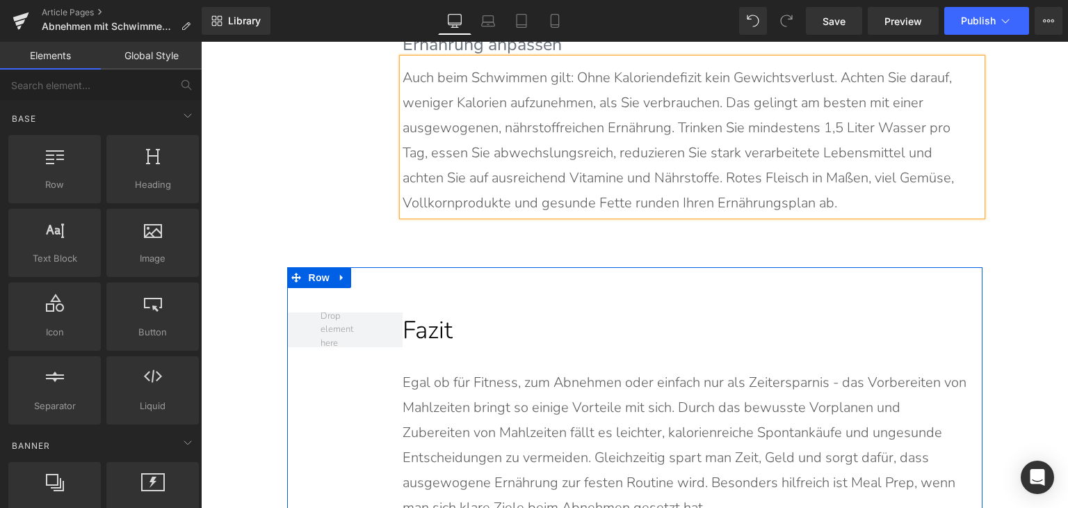
click at [341, 267] on link at bounding box center [342, 277] width 18 height 21
click at [355, 273] on icon at bounding box center [360, 278] width 10 height 10
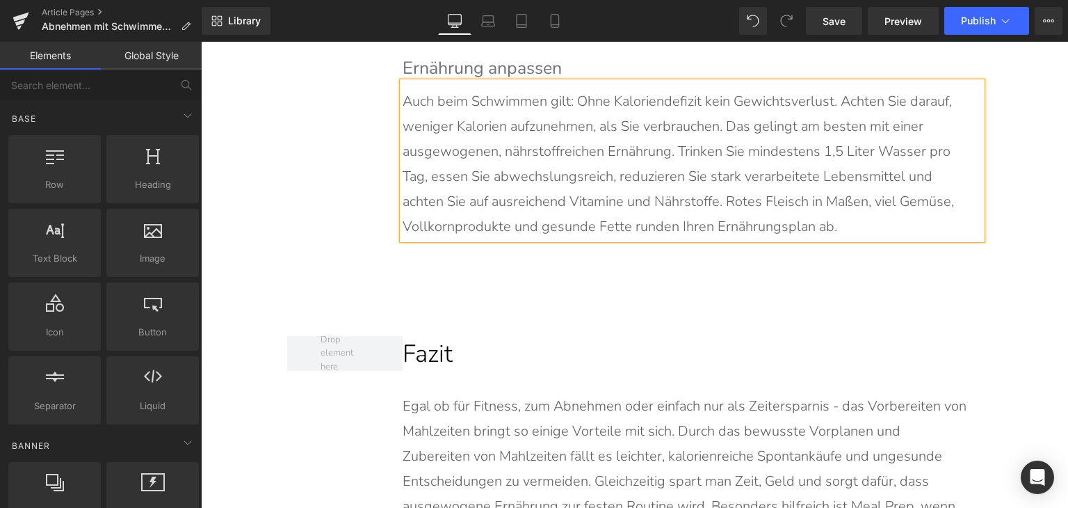
scroll to position [5773, 0]
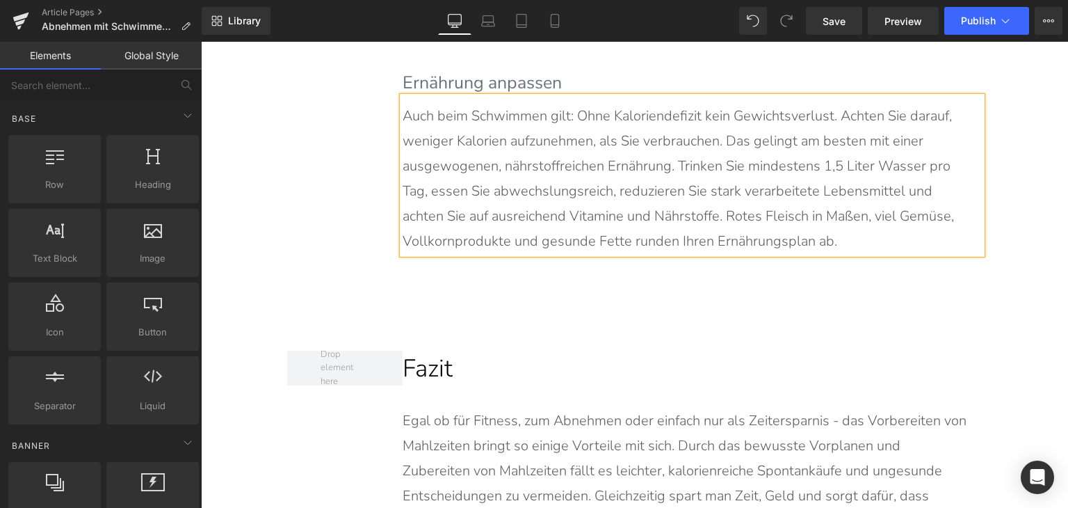
click at [465, 351] on h2 "Fazit" at bounding box center [692, 369] width 579 height 37
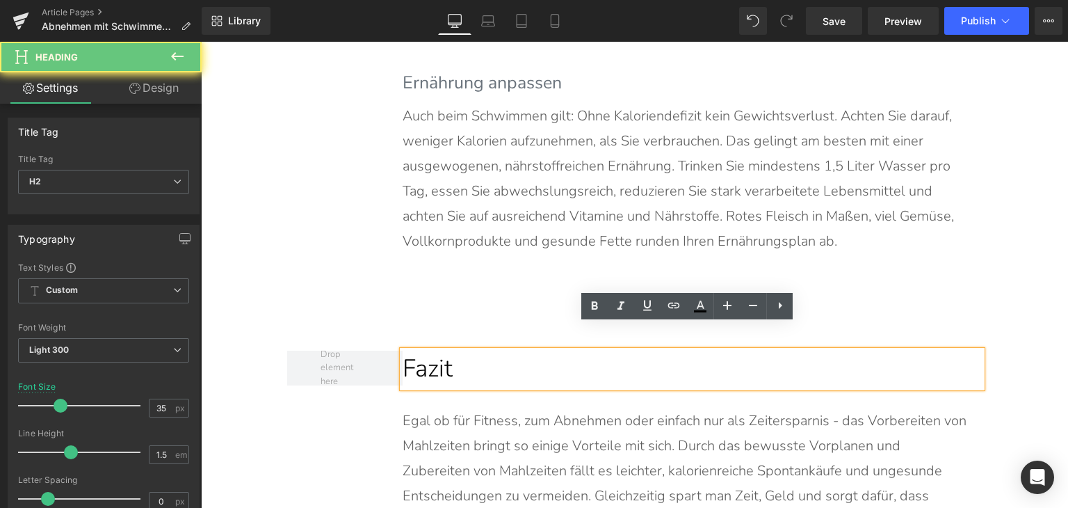
click at [465, 351] on h2 "Fazit" at bounding box center [692, 369] width 579 height 37
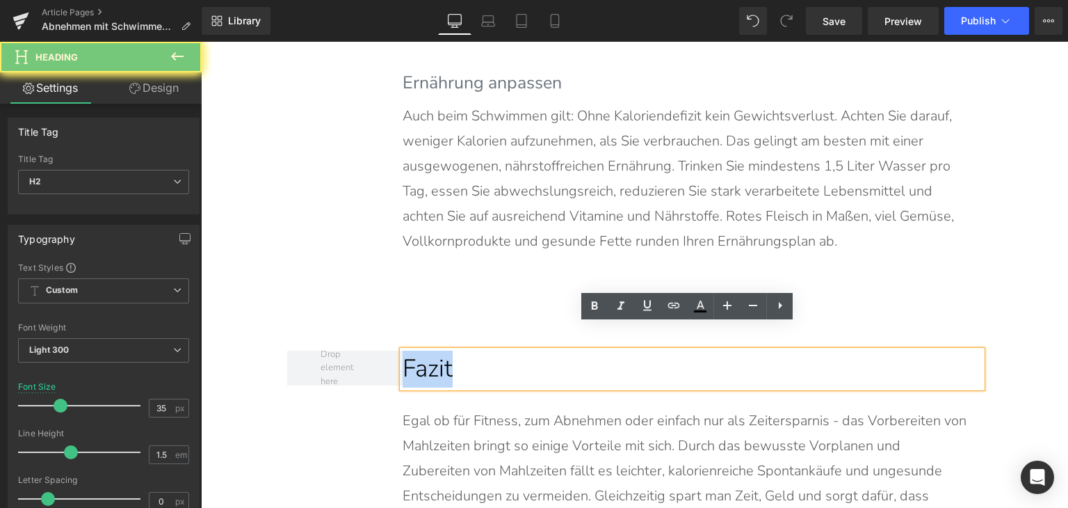
paste div
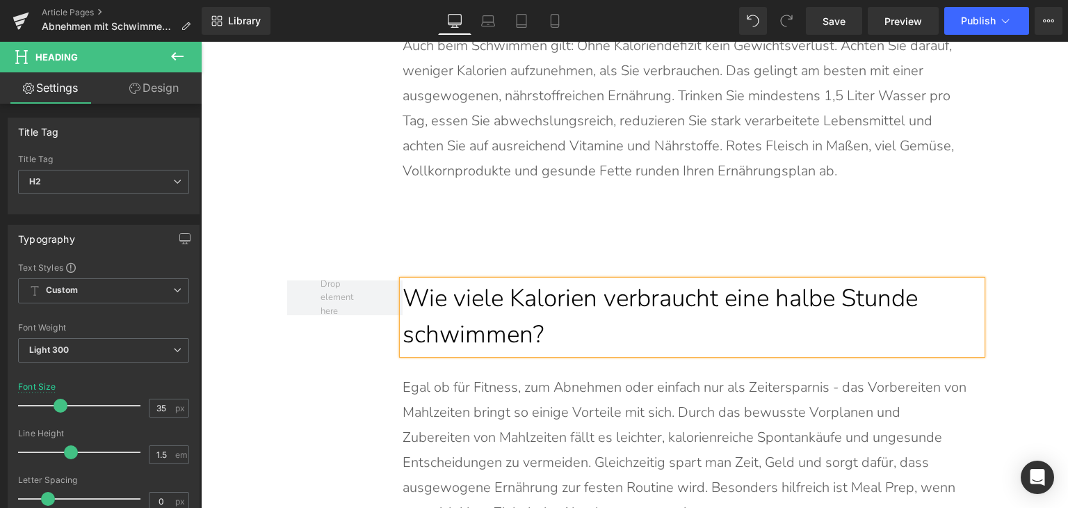
scroll to position [5981, 0]
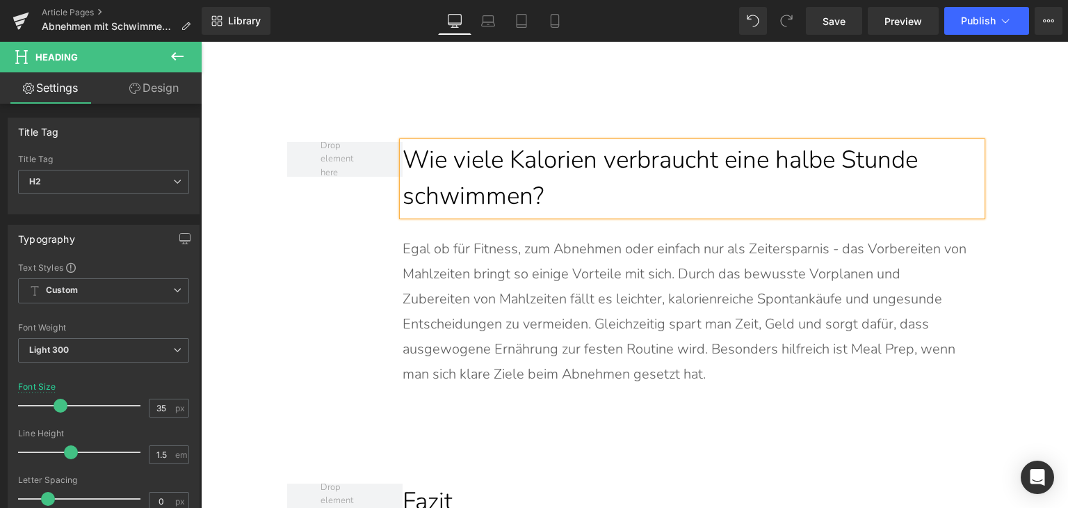
click at [486, 339] on p "Egal ob für Fitness, zum Abnehmen oder einfach nur als Zeitersparnis - das Vorb…" at bounding box center [685, 311] width 565 height 150
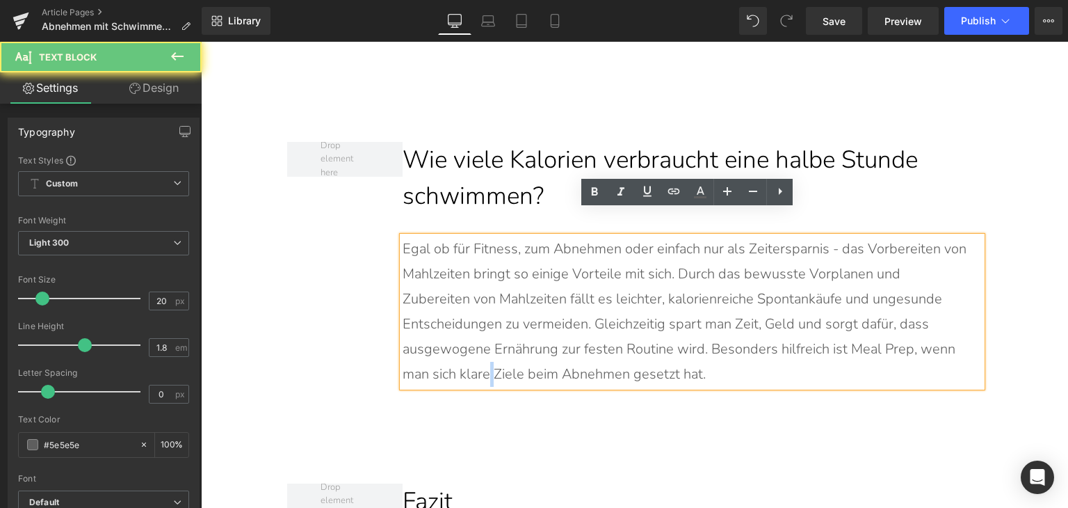
click at [486, 339] on p "Egal ob für Fitness, zum Abnehmen oder einfach nur als Zeitersparnis - das Vorb…" at bounding box center [685, 311] width 565 height 150
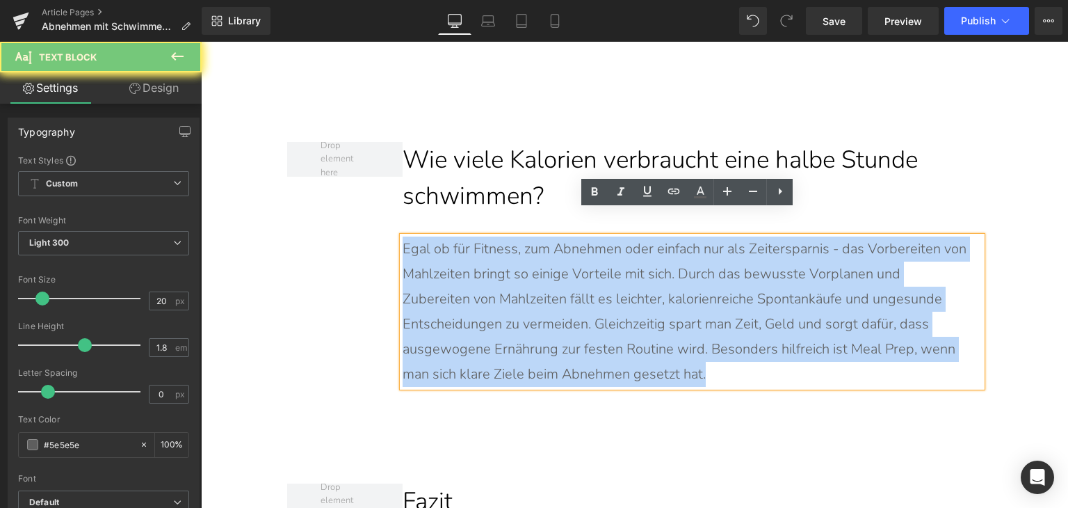
click at [486, 339] on p "Egal ob für Fitness, zum Abnehmen oder einfach nur als Zeitersparnis - das Vorb…" at bounding box center [685, 311] width 565 height 150
paste div
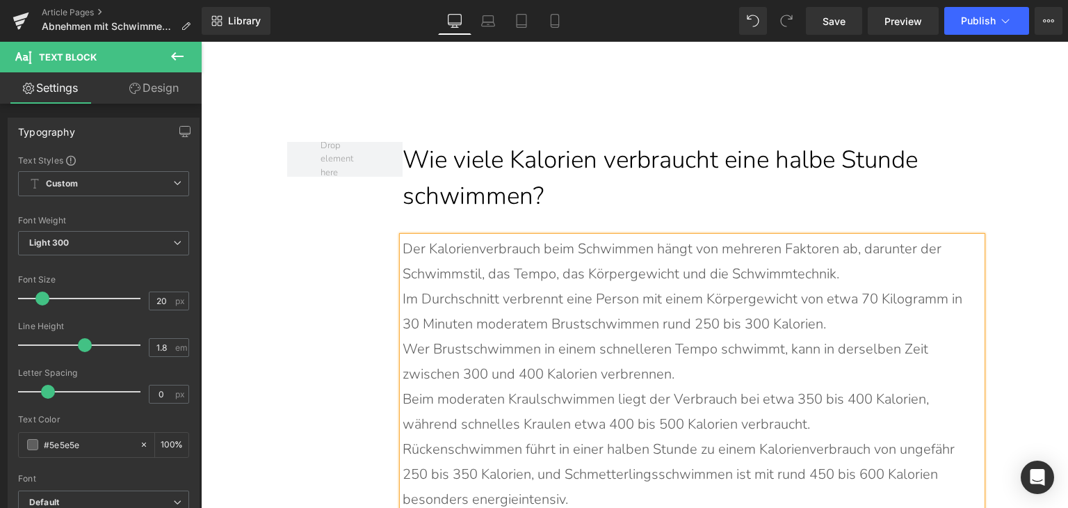
click at [861, 248] on p "Der Kalorienverbrauch beim Schwimmen hängt von mehreren Faktoren ab, darunter d…" at bounding box center [685, 261] width 565 height 50
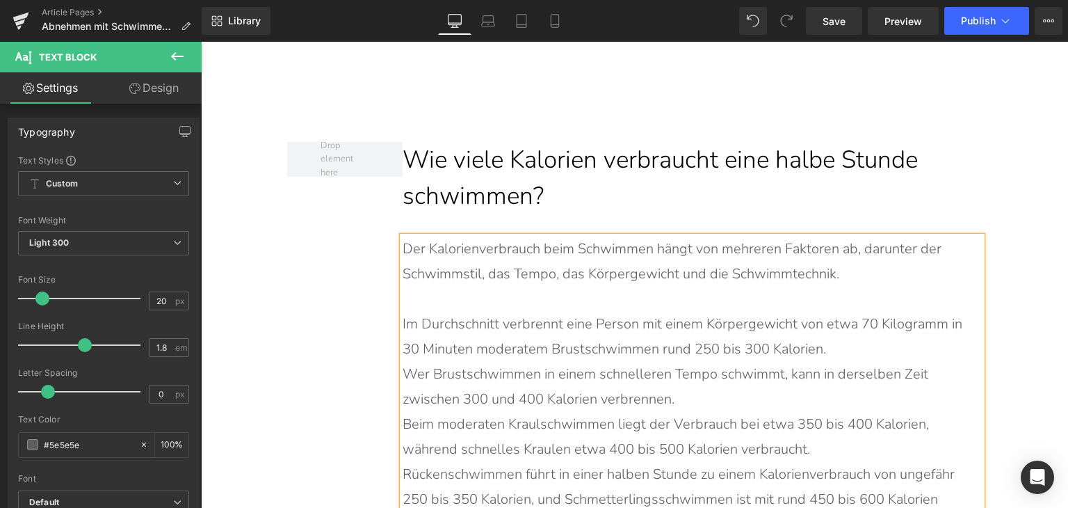
click at [874, 324] on p "Im Durchschnitt verbrennt eine Person mit einem Körpergewicht von etwa 70 Kilog…" at bounding box center [685, 337] width 565 height 50
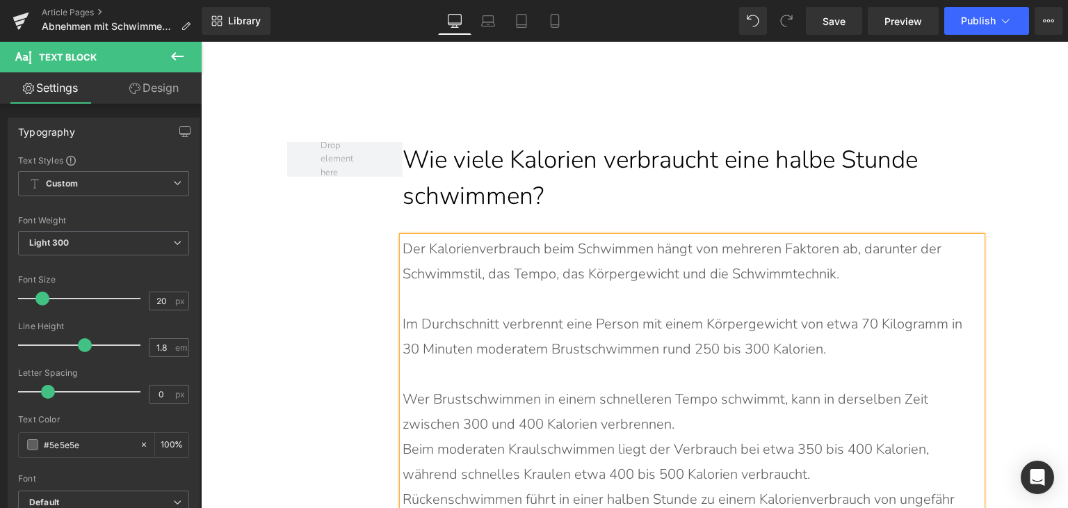
click at [687, 403] on p "Wer Brustschwimmen in einem schnelleren Tempo schwimmt, kann in derselben Zeit …" at bounding box center [685, 412] width 565 height 50
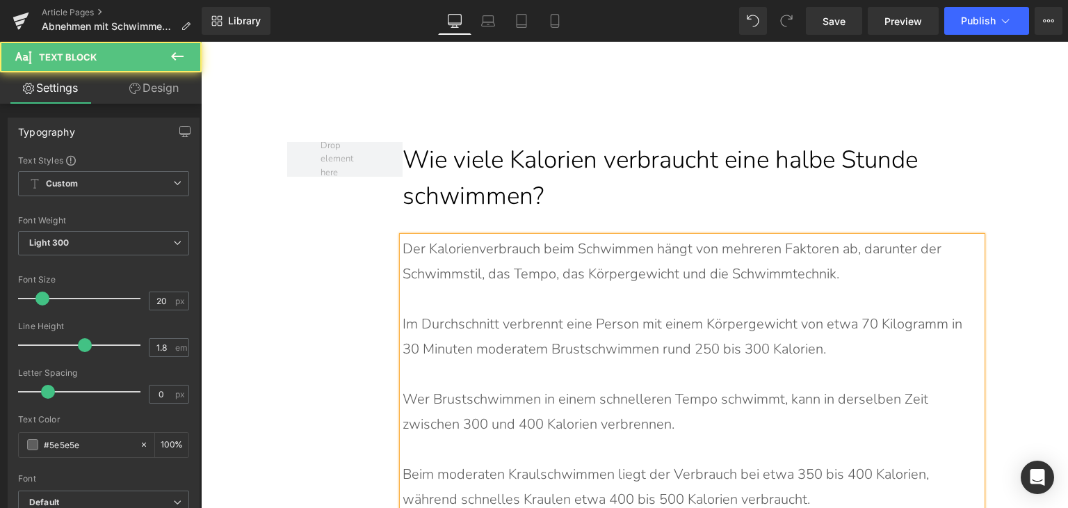
click at [846, 464] on p "Beim moderaten Kraulschwimmen liegt der Verbrauch bei etwa 350 bis 400 Kalorien…" at bounding box center [685, 487] width 565 height 50
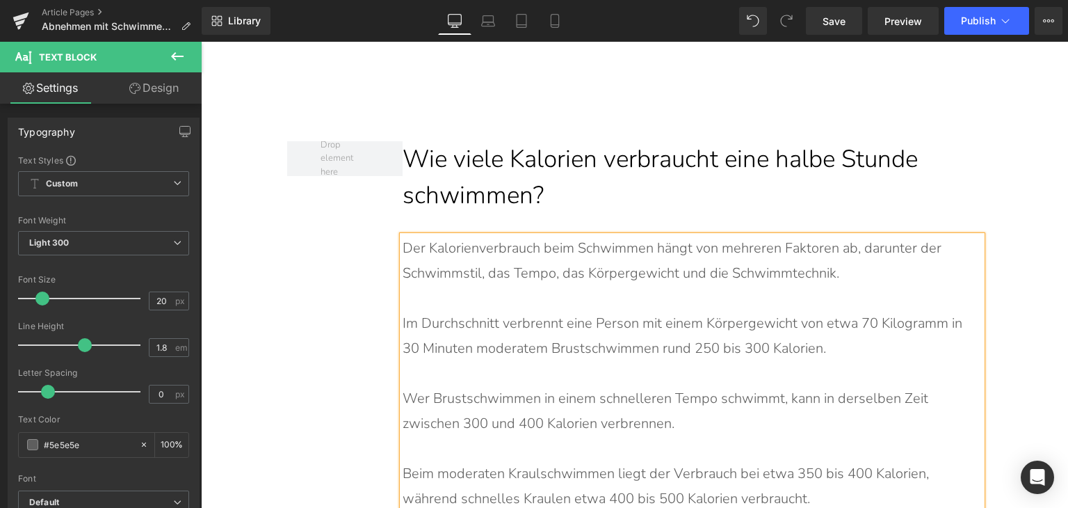
scroll to position [6191, 0]
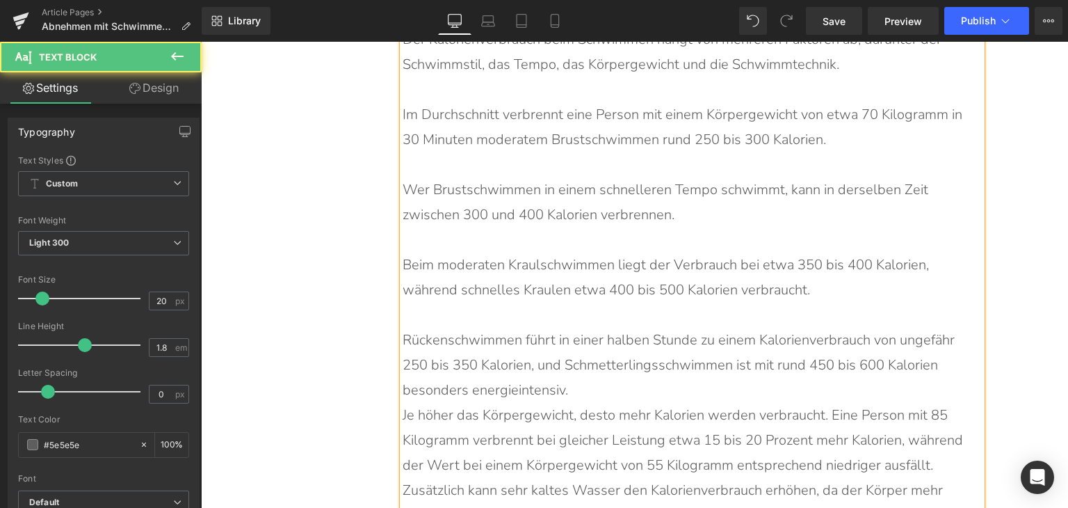
click at [851, 363] on p "Rückenschwimmen führt in einer halben Stunde zu einem Kalorienverbrauch von ung…" at bounding box center [685, 365] width 565 height 75
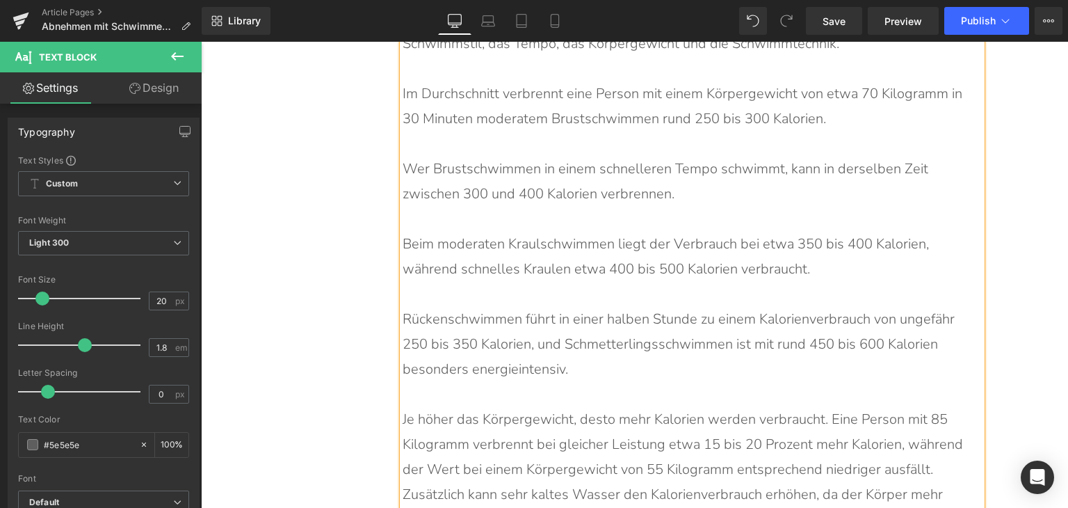
scroll to position [6399, 0]
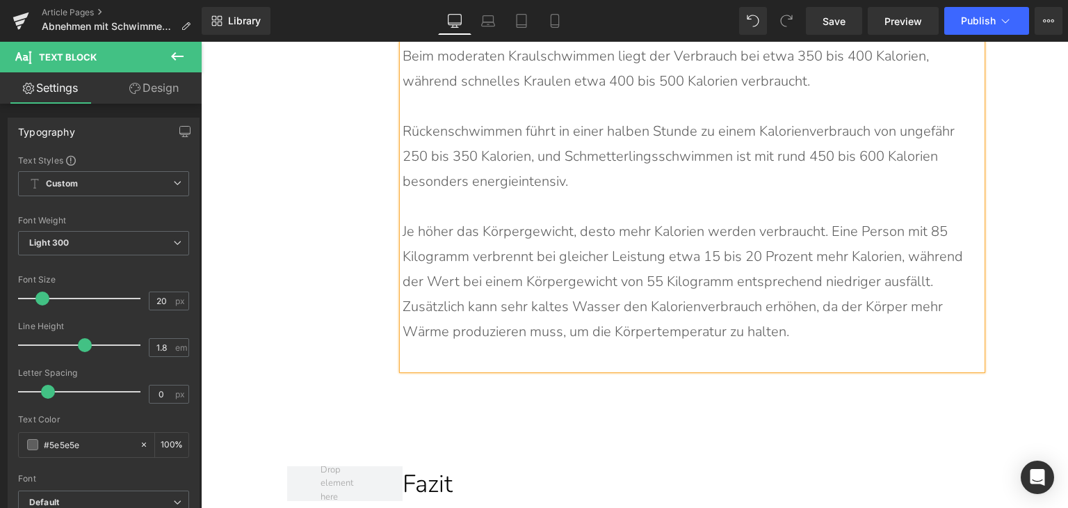
click at [626, 344] on p at bounding box center [685, 356] width 565 height 25
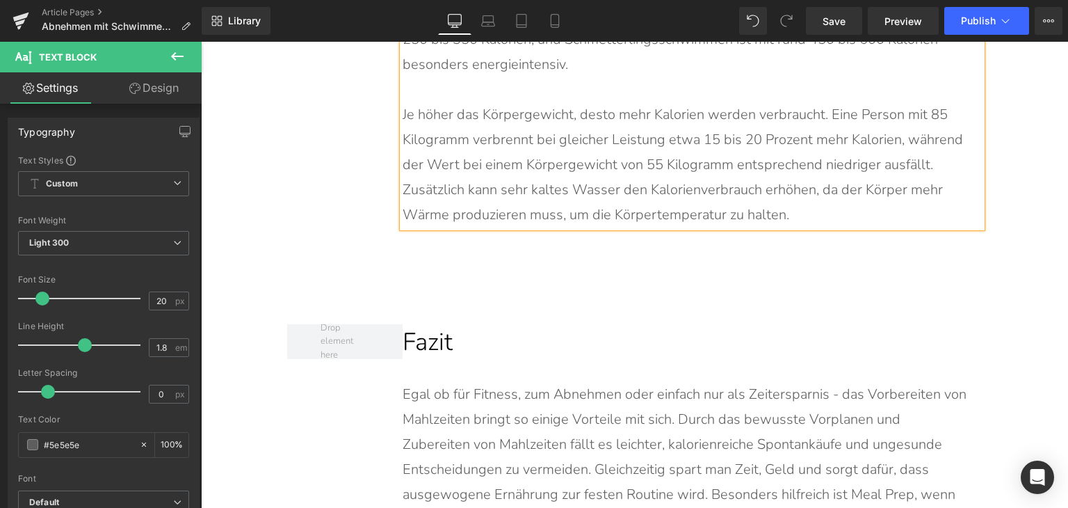
scroll to position [6677, 0]
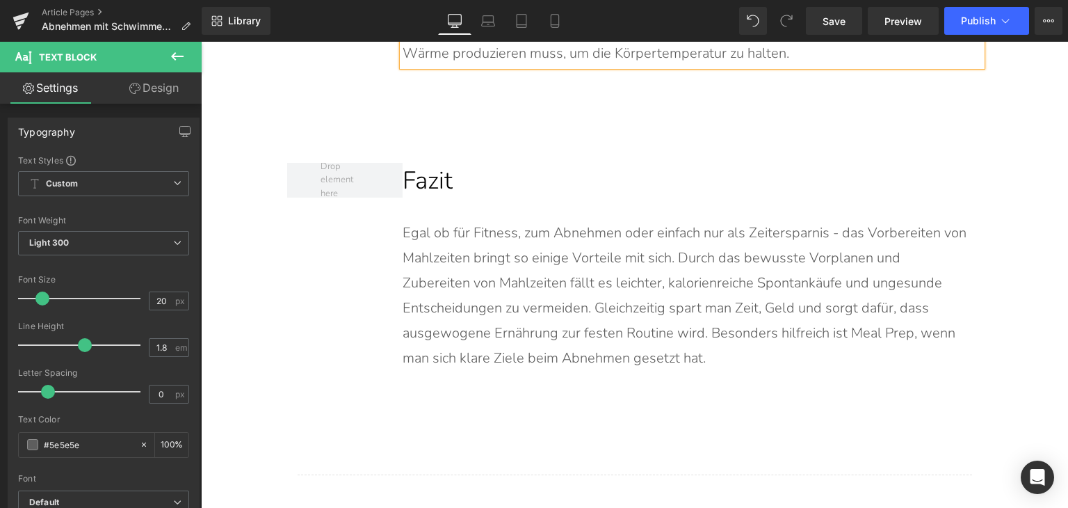
click at [531, 255] on p "Egal ob für Fitness, zum Abnehmen oder einfach nur als Zeitersparnis - das Vorb…" at bounding box center [685, 295] width 565 height 150
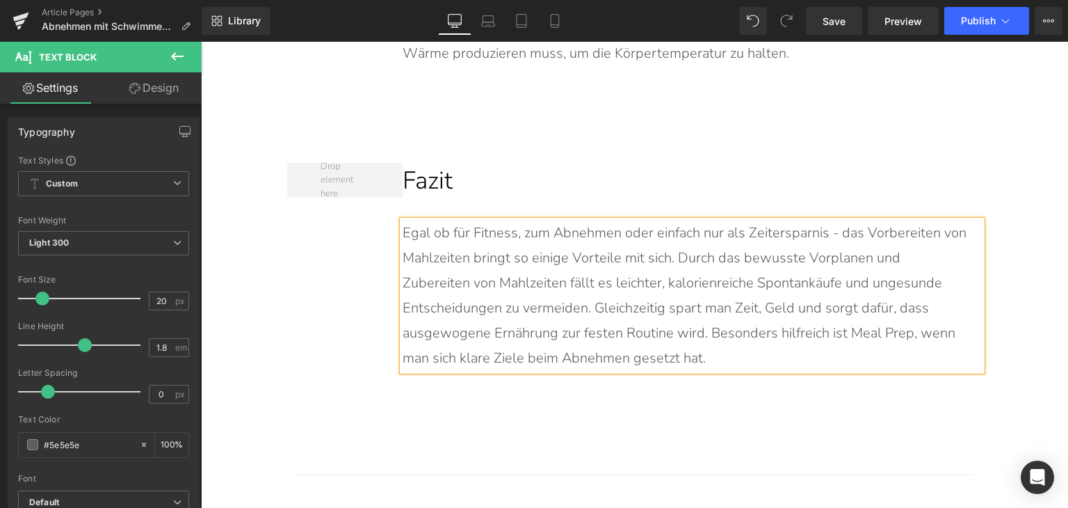
click at [531, 255] on p "Egal ob für Fitness, zum Abnehmen oder einfach nur als Zeitersparnis - das Vorb…" at bounding box center [685, 295] width 565 height 150
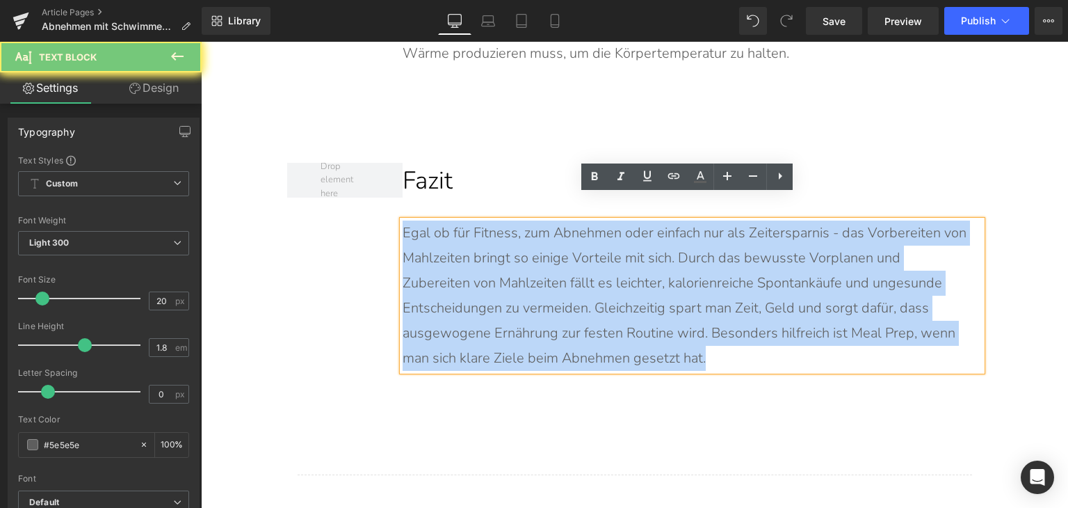
click at [531, 255] on p "Egal ob für Fitness, zum Abnehmen oder einfach nur als Zeitersparnis - das Vorb…" at bounding box center [685, 295] width 565 height 150
paste div
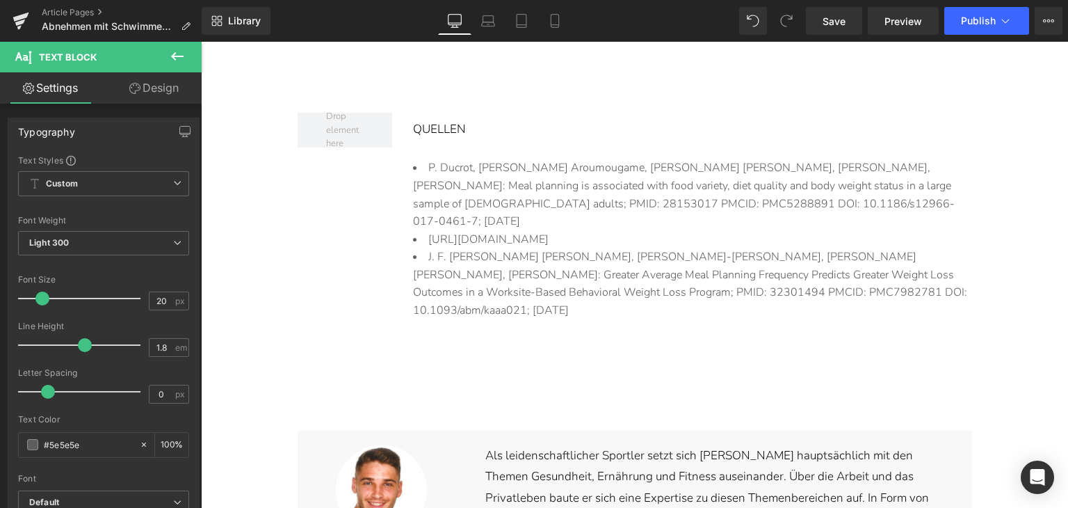
scroll to position [7164, 0]
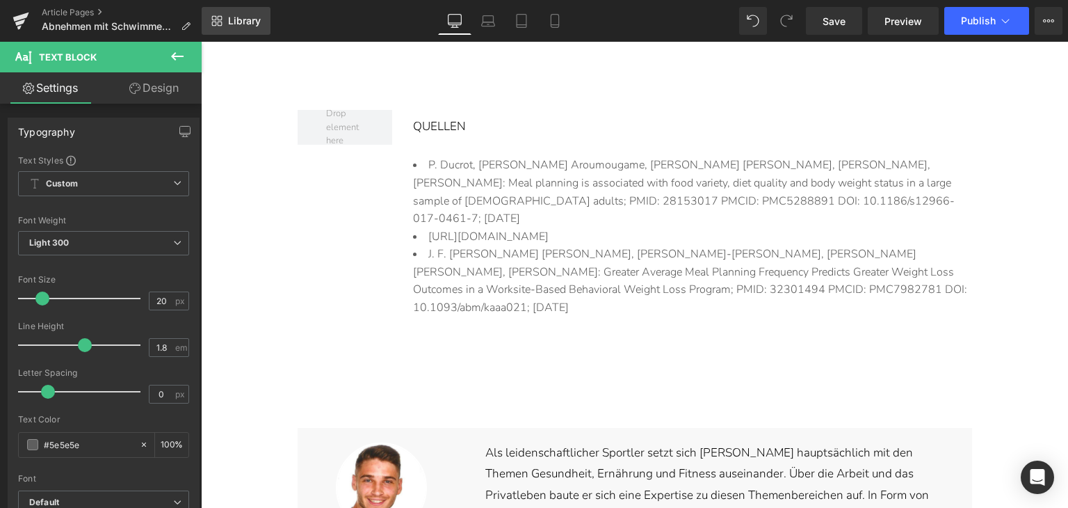
click at [259, 22] on span "Library" at bounding box center [244, 21] width 33 height 13
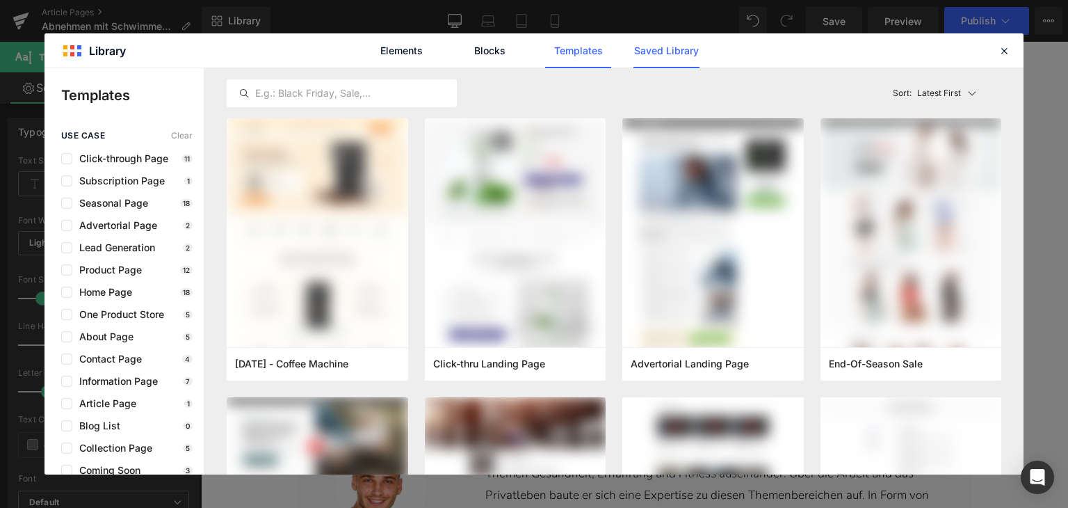
click at [680, 53] on link "Saved Library" at bounding box center [667, 50] width 66 height 35
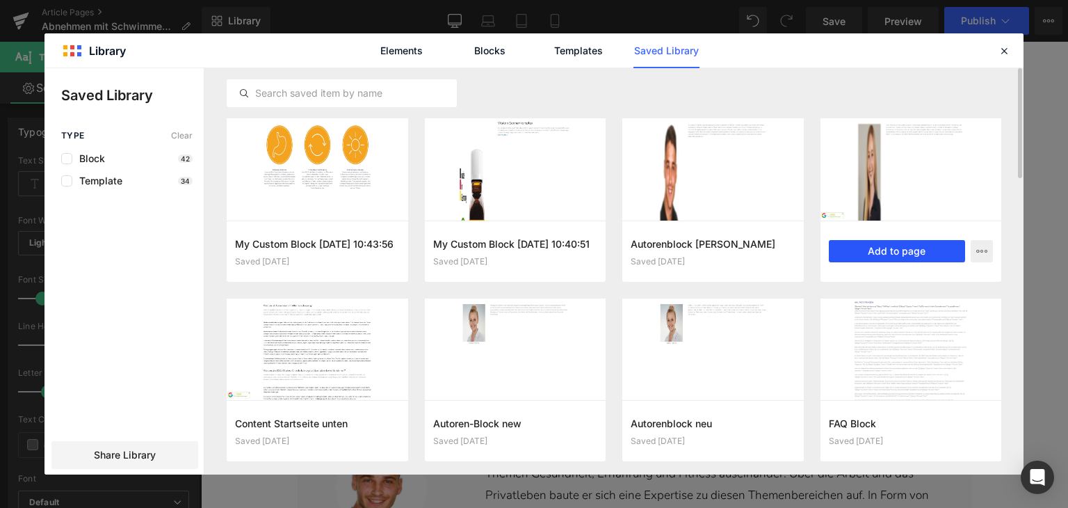
click at [907, 250] on button "Add to page" at bounding box center [897, 251] width 137 height 22
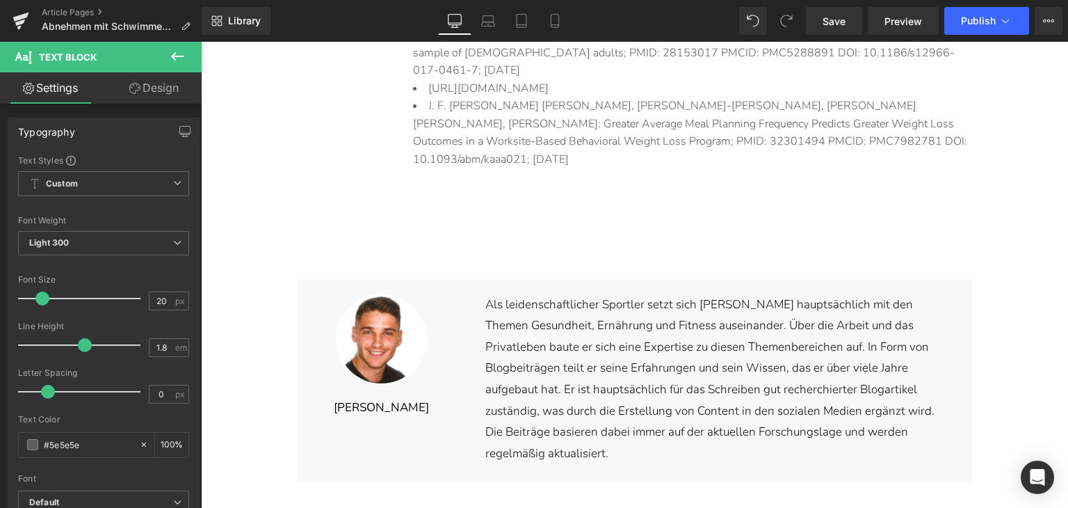
scroll to position [7287, 0]
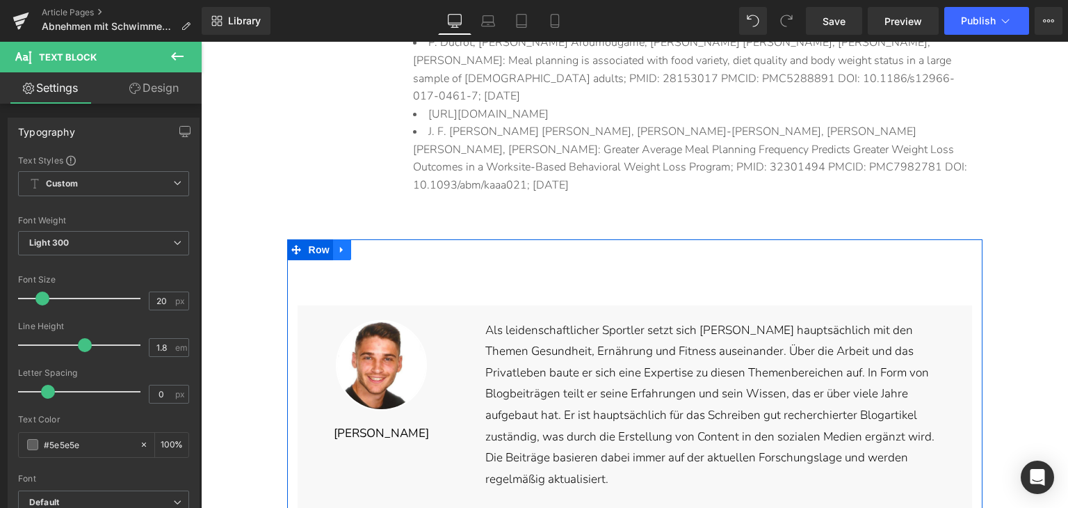
click at [340, 246] on icon at bounding box center [341, 249] width 3 height 6
click at [369, 239] on link at bounding box center [378, 249] width 18 height 21
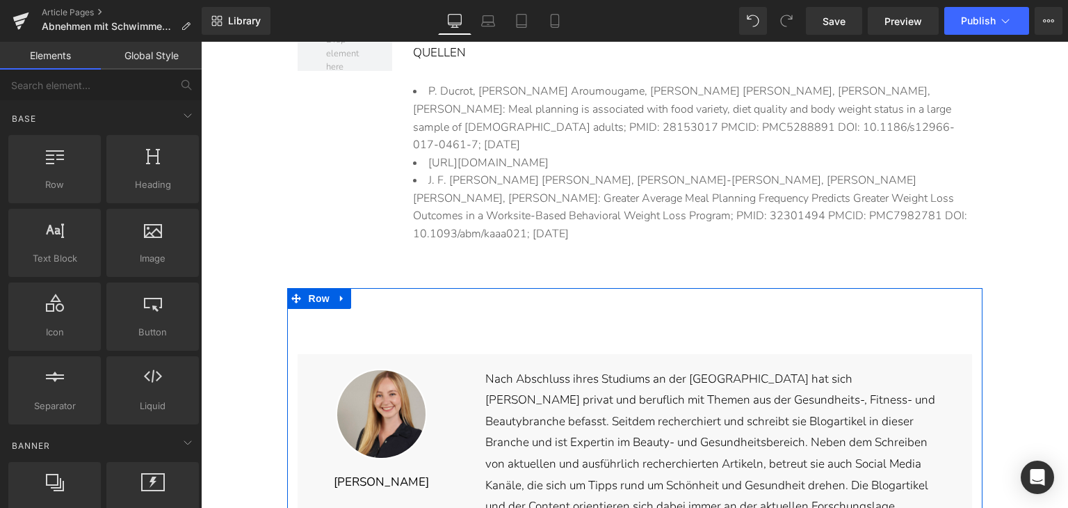
scroll to position [7148, 0]
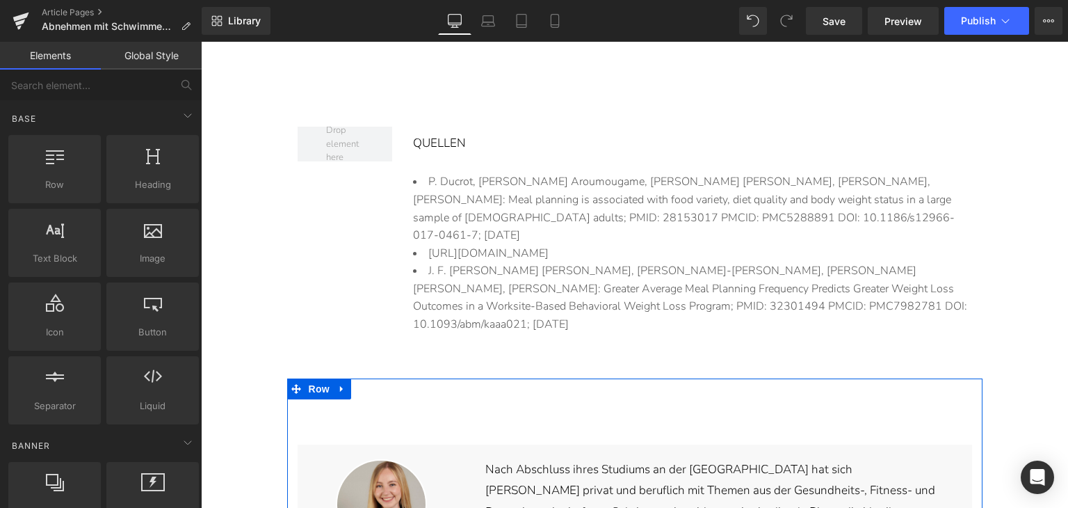
click at [515, 262] on li "J. F. [PERSON_NAME] [PERSON_NAME], [PERSON_NAME]-[PERSON_NAME], [PERSON_NAME] […" at bounding box center [692, 297] width 559 height 71
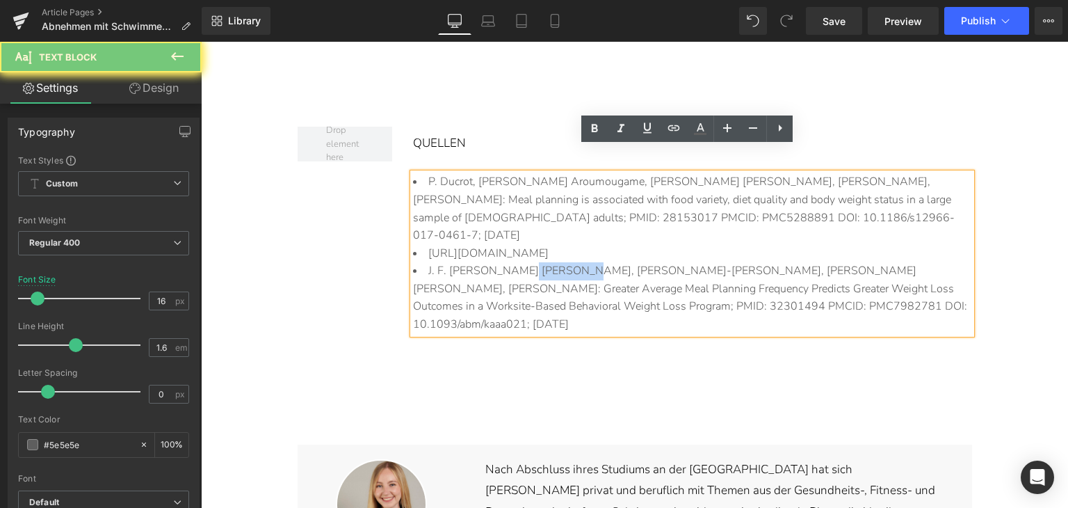
click at [515, 262] on li "J. F. [PERSON_NAME] [PERSON_NAME], [PERSON_NAME]-[PERSON_NAME], [PERSON_NAME] […" at bounding box center [692, 297] width 559 height 71
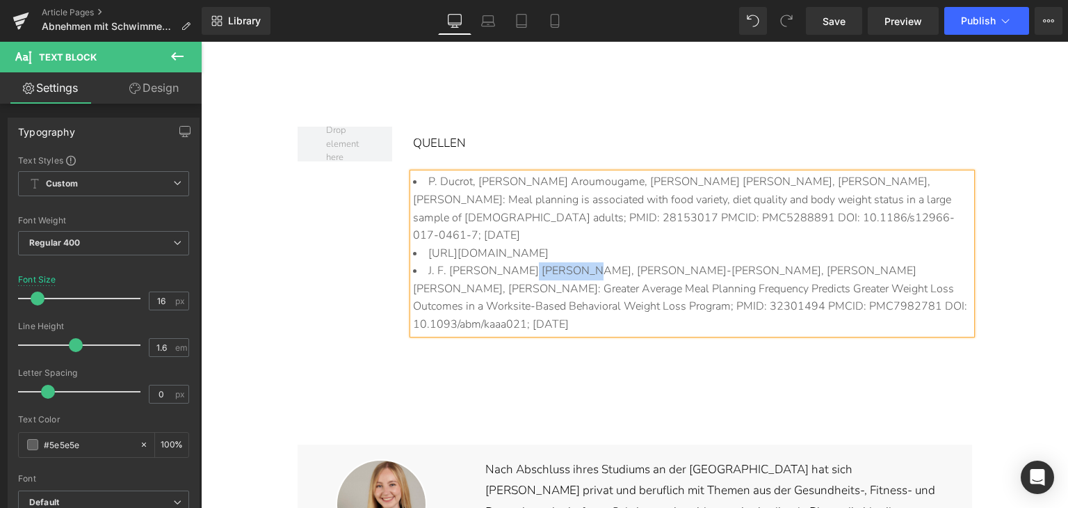
paste div
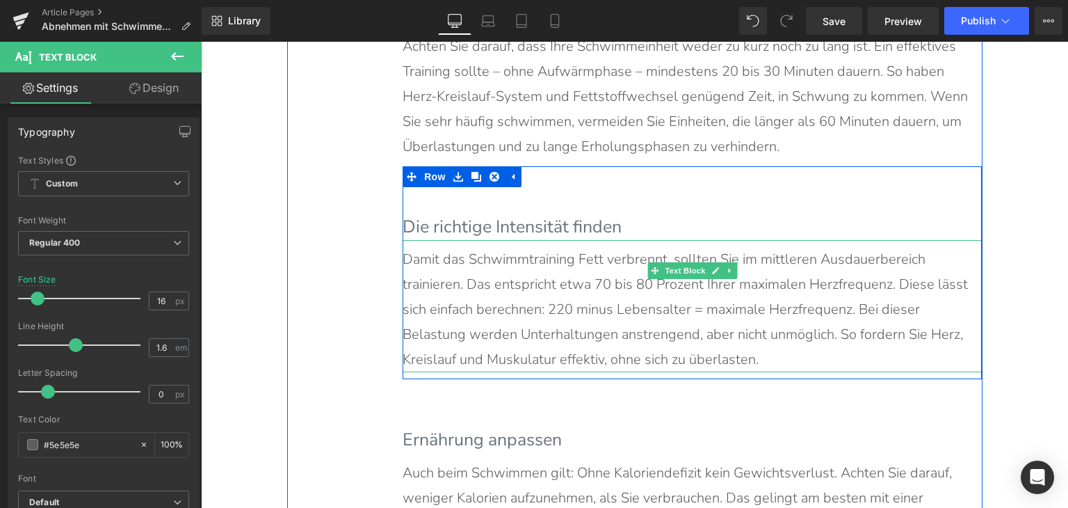
scroll to position [5617, 0]
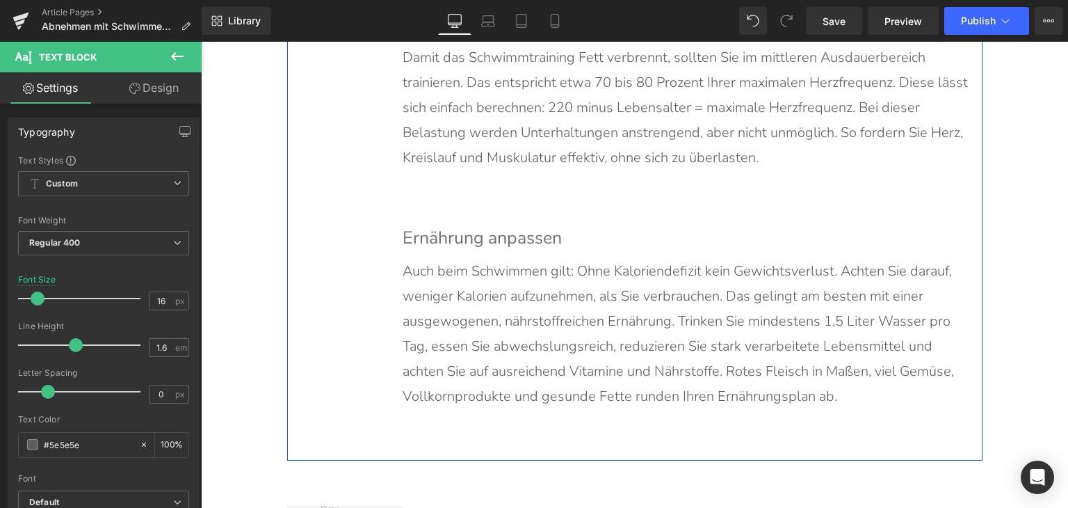
click at [580, 354] on p "Auch beim Schwimmen gilt: Ohne Kaloriendefizit kein Gewichtsverlust. Achten Sie…" at bounding box center [685, 334] width 565 height 150
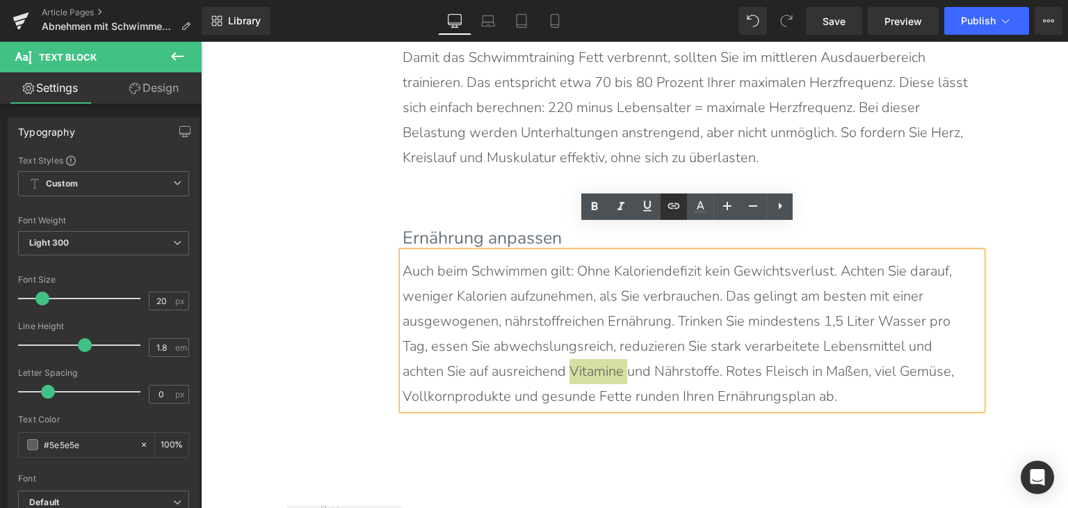
click at [674, 214] on icon at bounding box center [674, 206] width 17 height 17
click at [791, 0] on div "Text Color Highlight Color #333333 Edit or remove link: Edit - Unlink - Cancel" at bounding box center [534, 0] width 1068 height 0
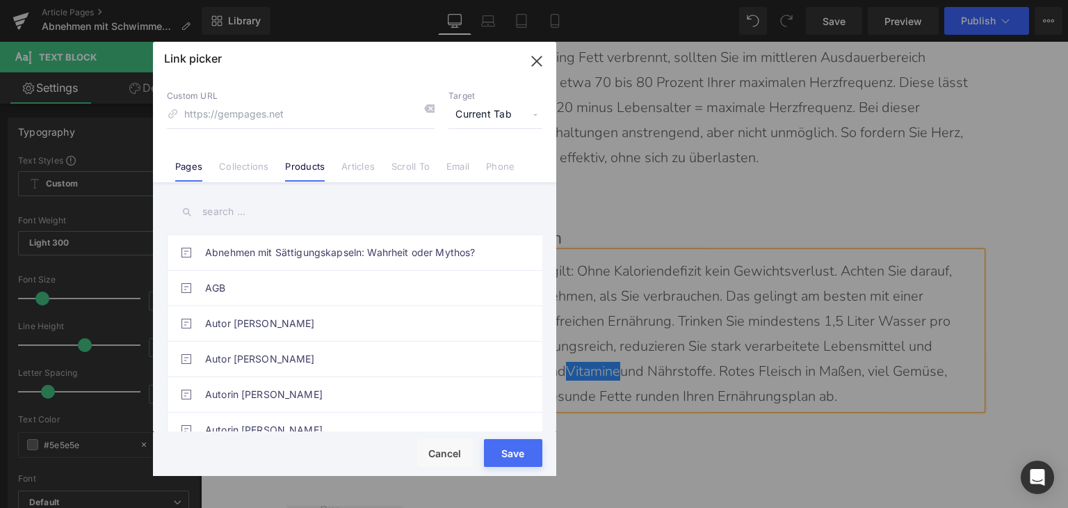
click at [286, 170] on link "Products" at bounding box center [305, 171] width 40 height 21
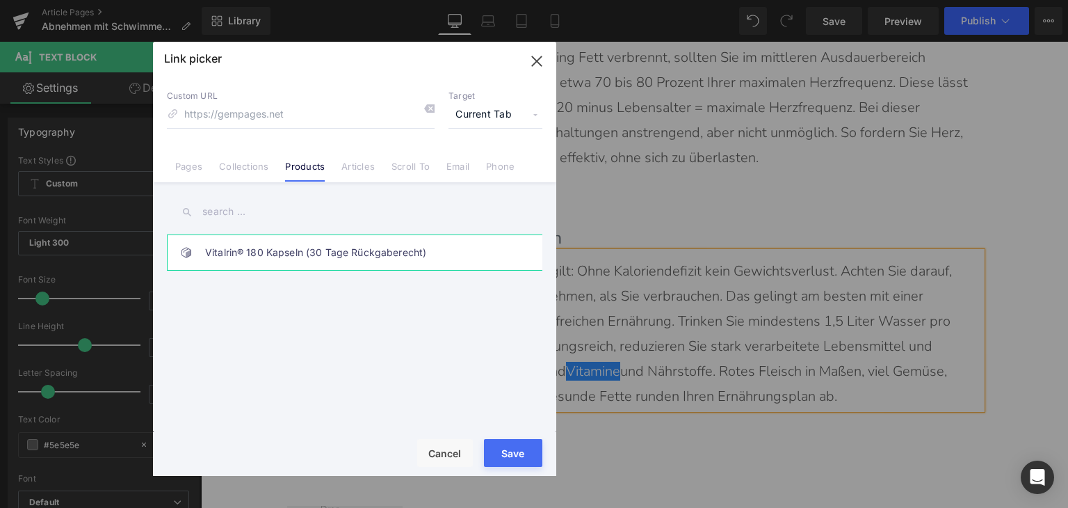
click at [316, 255] on link "Vitalrin® 180 Kapseln (30 Tage Rückgaberecht)" at bounding box center [358, 252] width 306 height 35
type input "/products/vitalrin-sonnenkomplex"
click at [508, 465] on button "Save" at bounding box center [513, 453] width 58 height 28
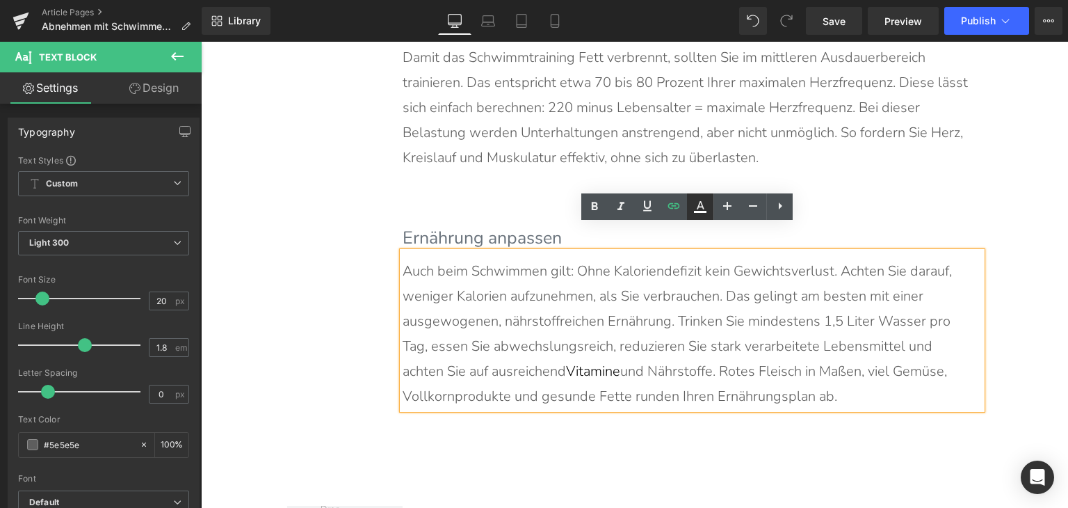
click at [696, 204] on icon at bounding box center [700, 206] width 17 height 17
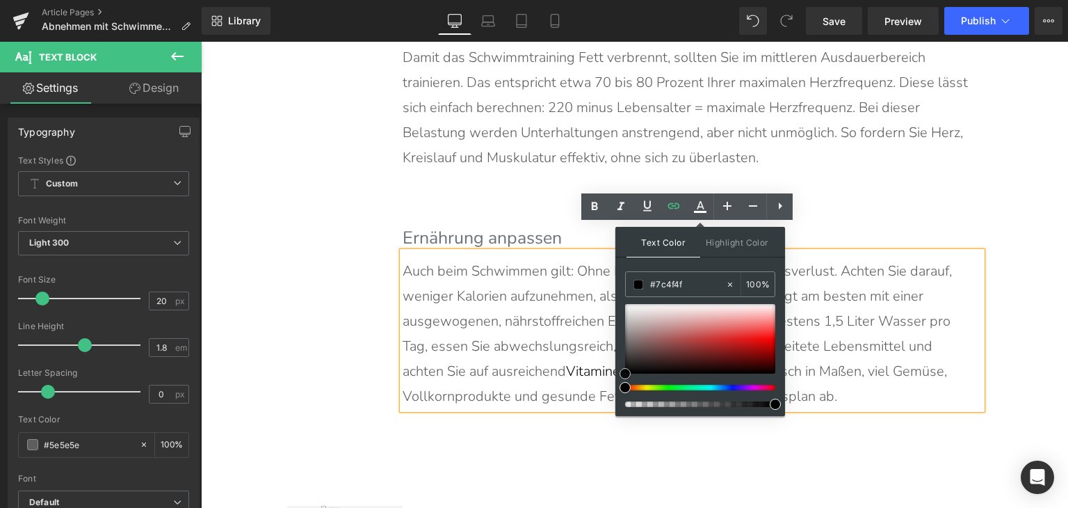
click at [659, 346] on div at bounding box center [700, 339] width 150 height 70
click at [671, 287] on input "#7c4f4f" at bounding box center [687, 284] width 75 height 15
type input "#0"
type input "0"
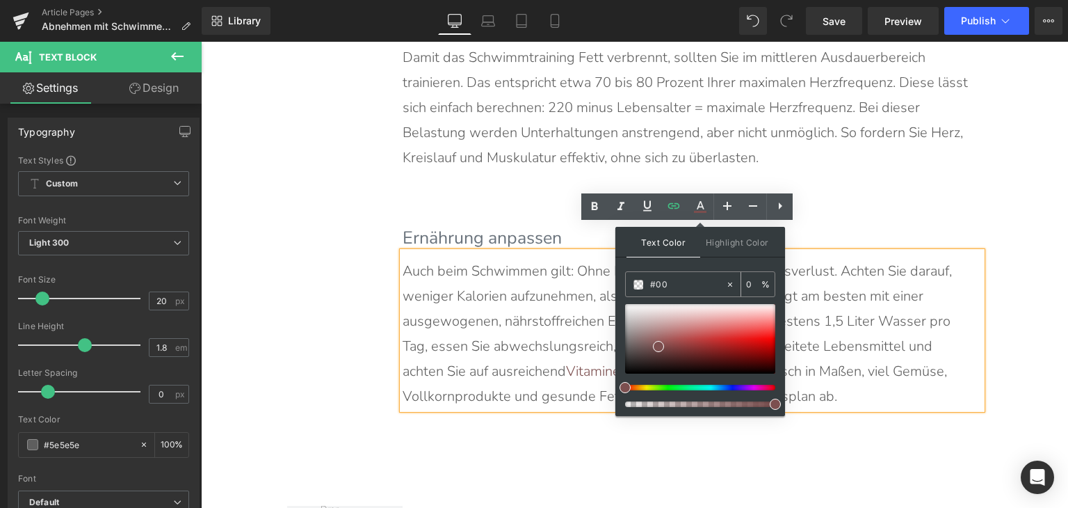
type input "#007"
type input "100"
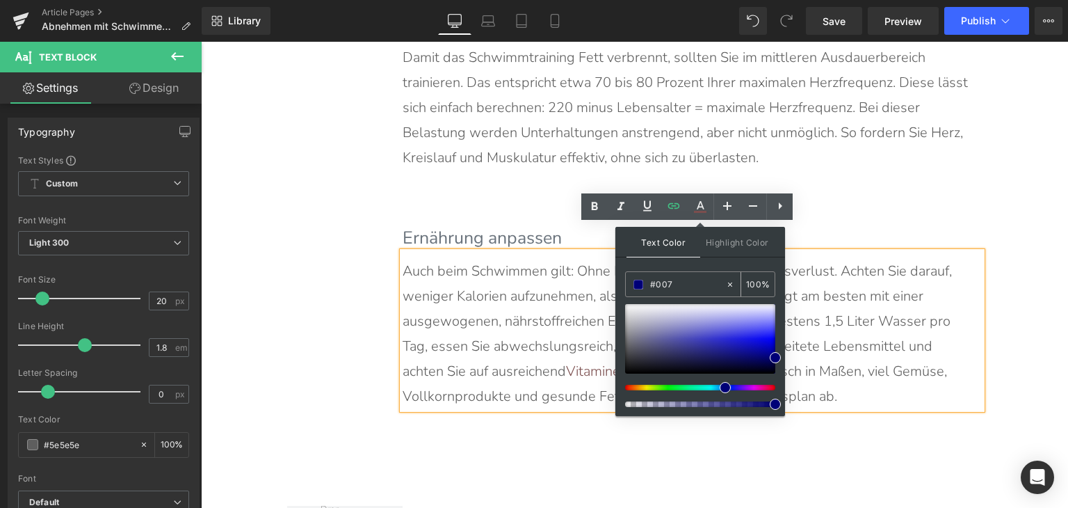
type input "#0077"
type input "47"
type input "#0077v"
type input "0"
type input "#0077"
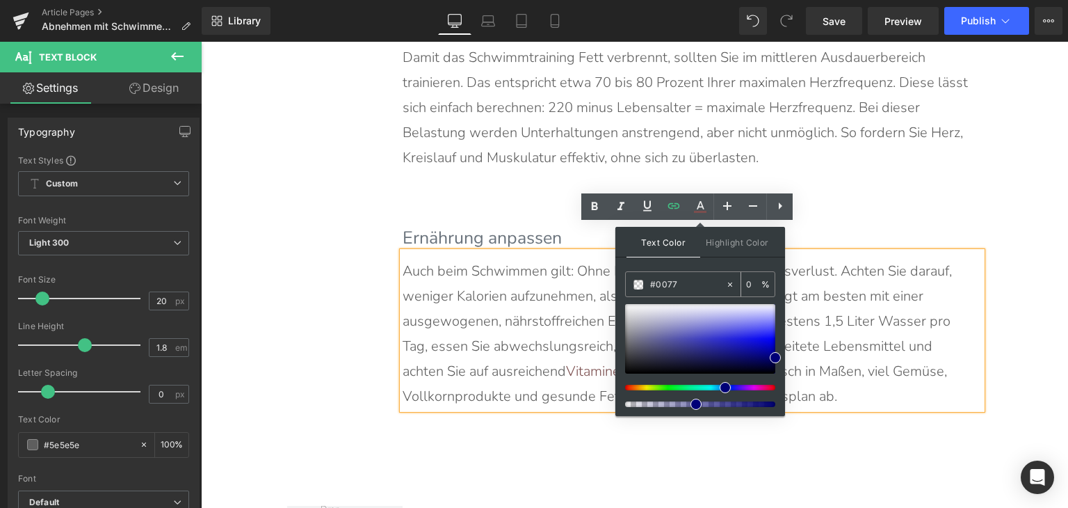
type input "47"
type input "#0077c"
type input "0"
type input "#0077c1"
type input "100"
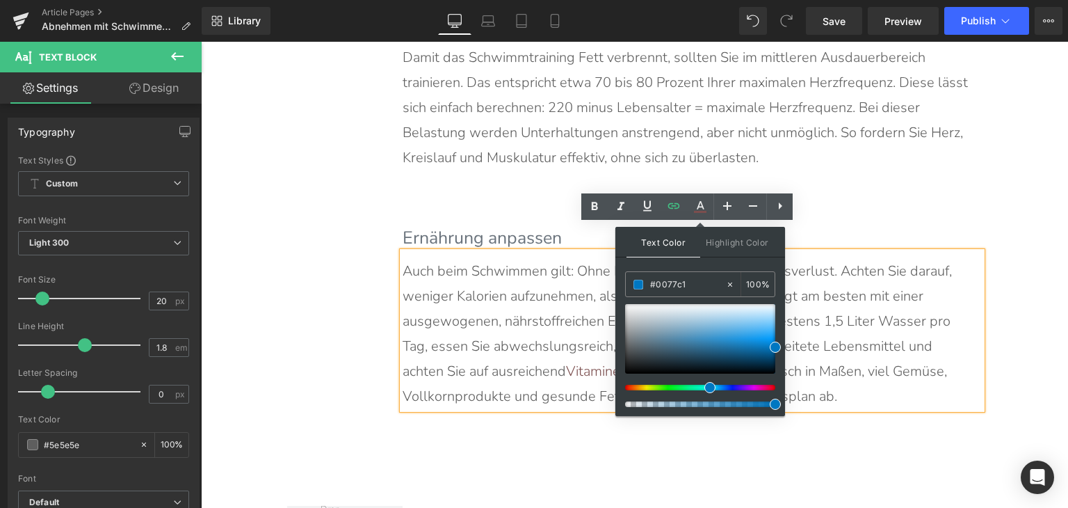
type input "#0077c1"
click at [776, 347] on span at bounding box center [775, 347] width 11 height 11
click at [821, 352] on p "Auch beim Schwimmen gilt: Ohne Kaloriendefizit kein Gewichtsverlust. Achten Sie…" at bounding box center [685, 334] width 565 height 150
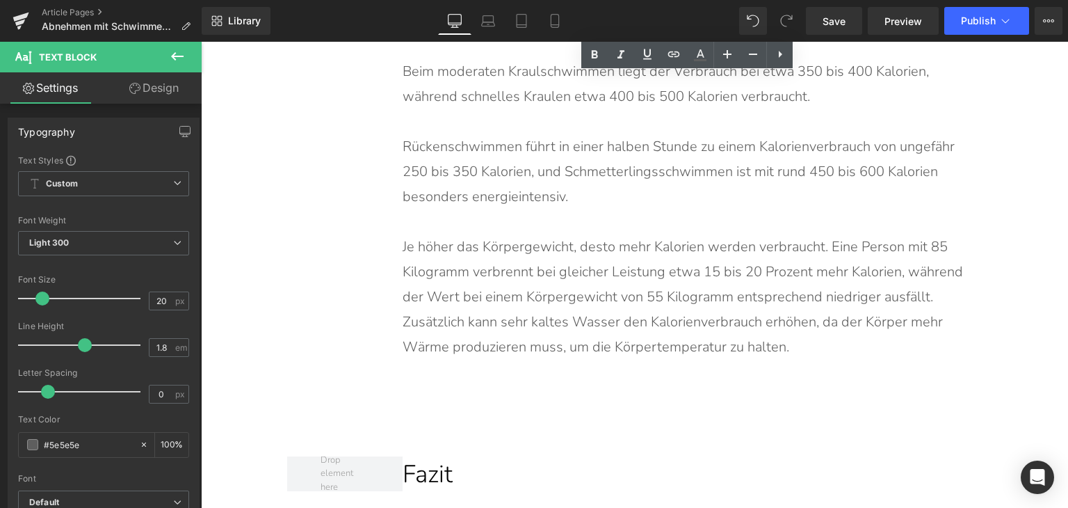
scroll to position [6243, 0]
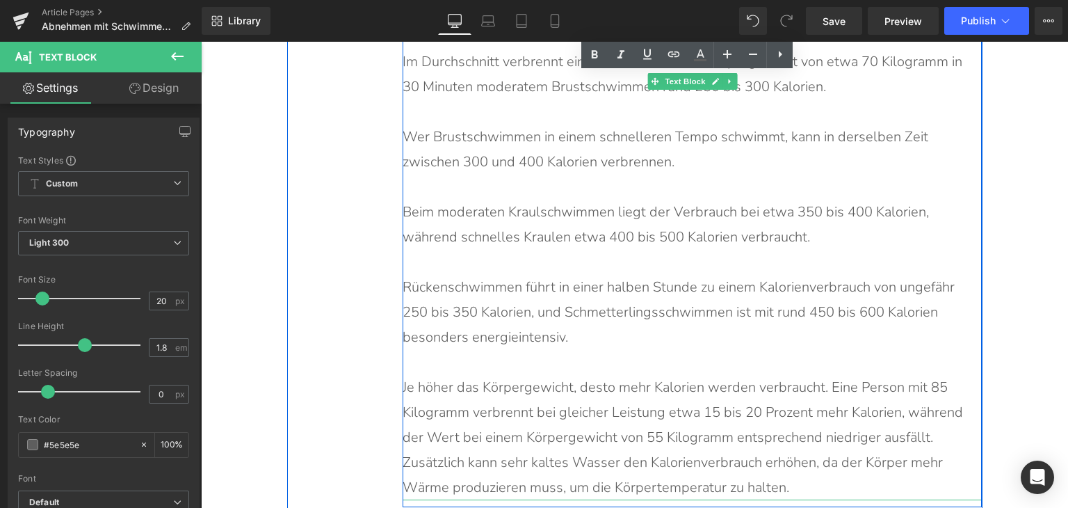
click at [403, 275] on p "Rückenschwimmen führt in einer halben Stunde zu einem Kalorienverbrauch von ung…" at bounding box center [685, 312] width 565 height 75
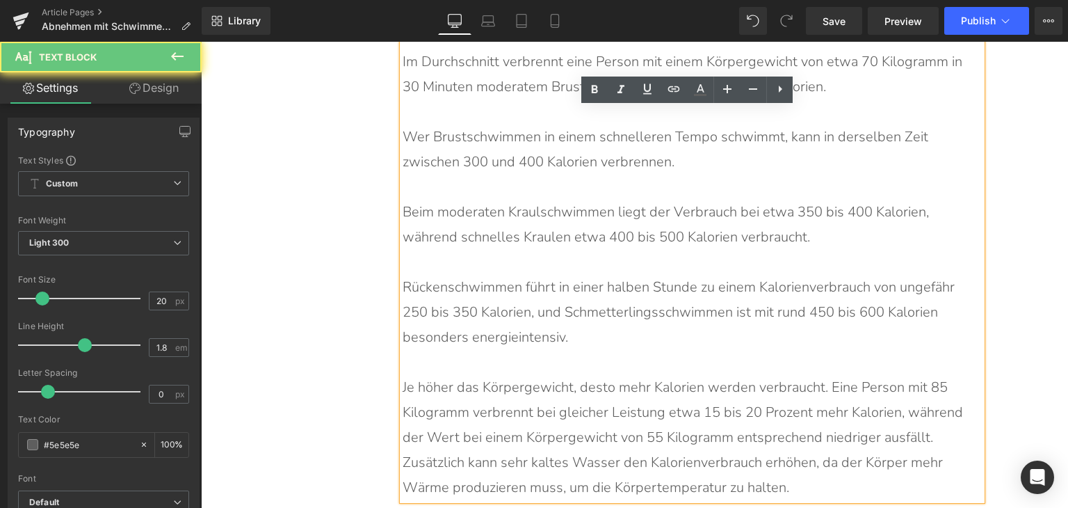
click at [403, 275] on p "Rückenschwimmen führt in einer halben Stunde zu einem Kalorienverbrauch von ung…" at bounding box center [685, 312] width 565 height 75
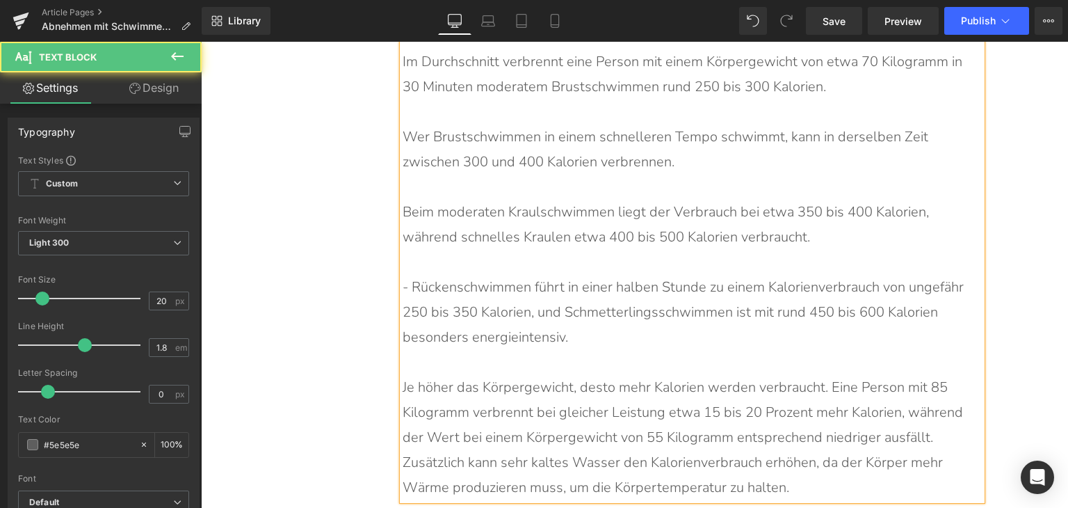
click at [403, 200] on p "Beim moderaten Kraulschwimmen liegt der Verbrauch bei etwa 350 bis 400 Kalorien…" at bounding box center [685, 225] width 565 height 50
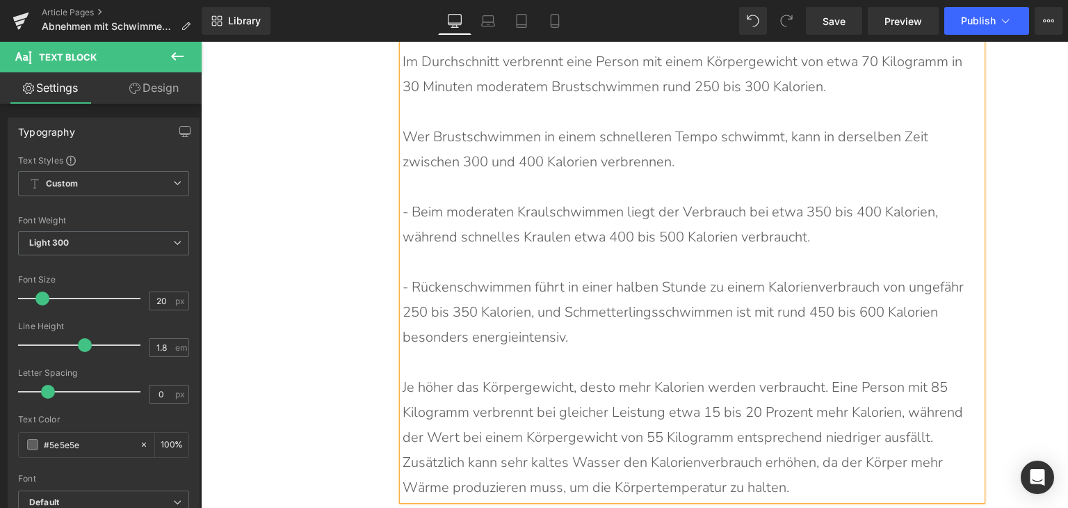
click at [403, 125] on p "Wer Brustschwimmen in einem schnelleren Tempo schwimmt, kann in derselben Zeit …" at bounding box center [685, 150] width 565 height 50
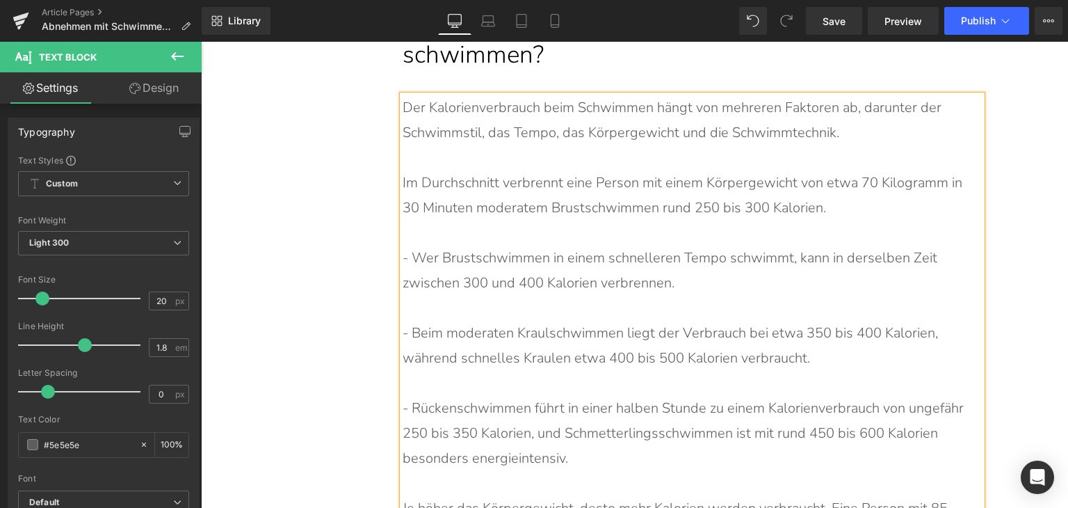
scroll to position [6104, 0]
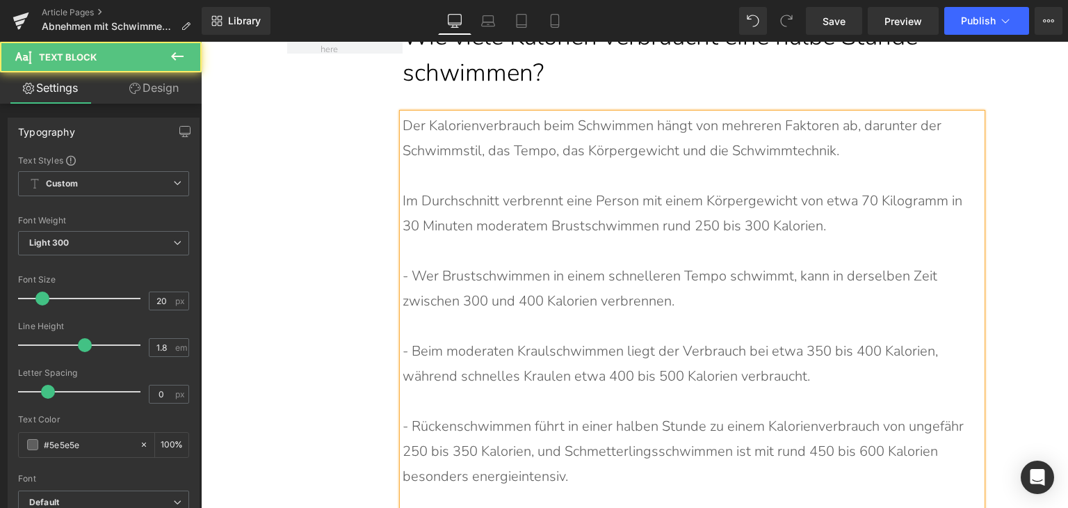
click at [403, 177] on div "Der Kalorienverbrauch beim Schwimmen hängt von mehreren Faktoren ab, darunter d…" at bounding box center [692, 376] width 579 height 526
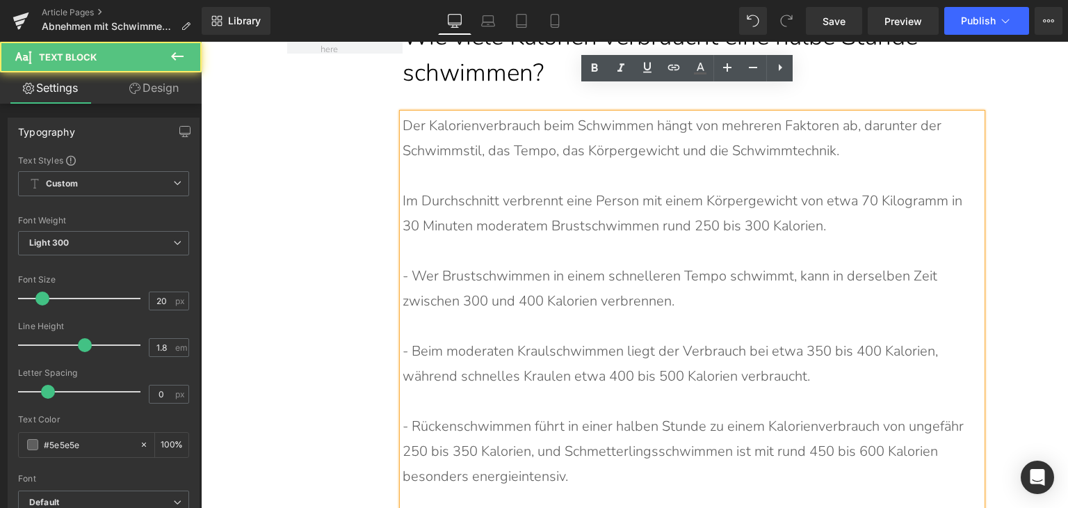
click at [403, 188] on p "Im Durchschnitt verbrennt eine Person mit einem Körpergewicht von etwa 70 Kilog…" at bounding box center [685, 213] width 565 height 50
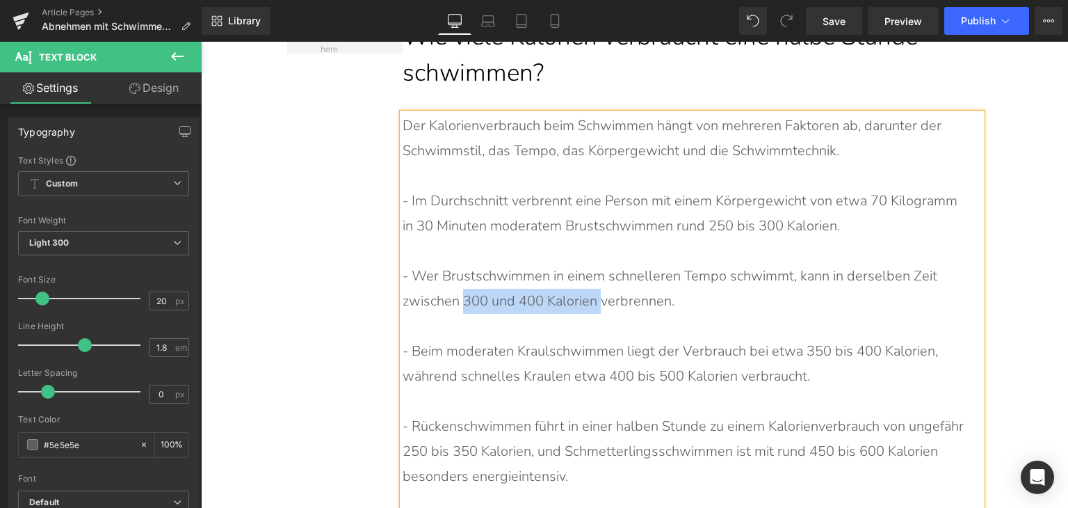
drag, startPoint x: 462, startPoint y: 276, endPoint x: 596, endPoint y: 282, distance: 134.4
click at [596, 282] on p "- Wer Brustschwimmen in einem schnelleren Tempo schwimmt, kann in derselben Zei…" at bounding box center [685, 289] width 565 height 50
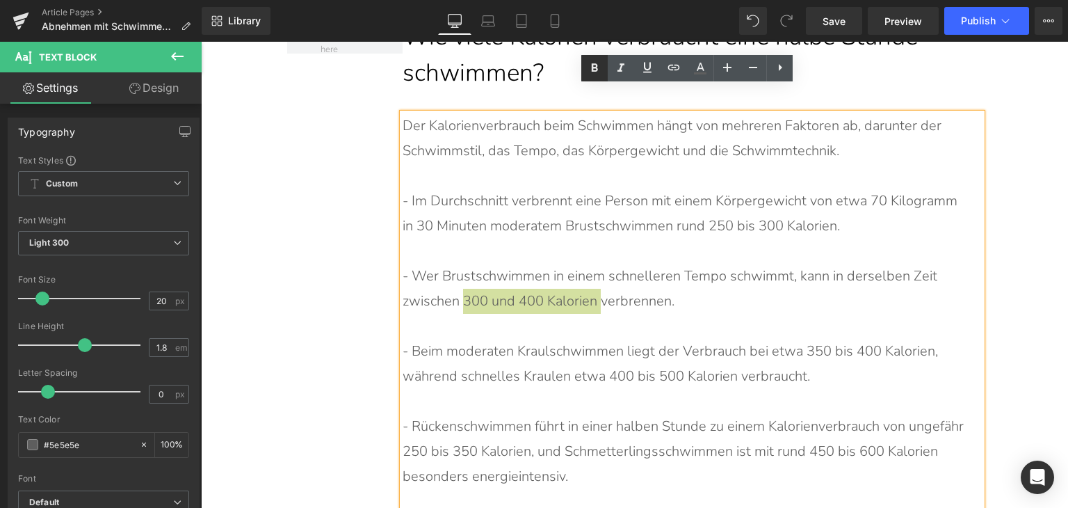
click at [598, 70] on icon at bounding box center [594, 68] width 17 height 17
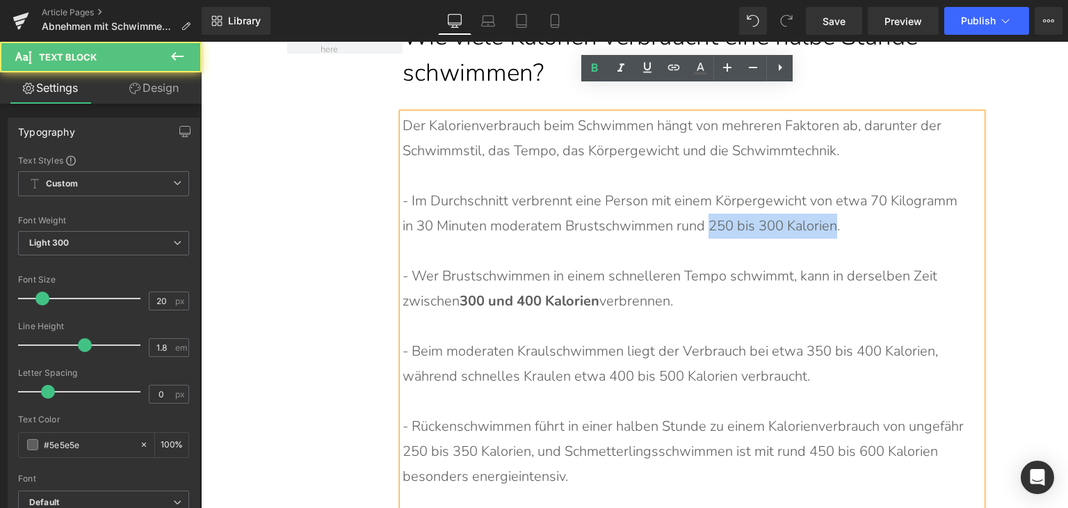
drag, startPoint x: 690, startPoint y: 203, endPoint x: 816, endPoint y: 202, distance: 125.9
click at [816, 202] on p "- Im Durchschnitt verbrennt eine Person mit einem Körpergewicht von etwa 70 Kil…" at bounding box center [685, 213] width 565 height 50
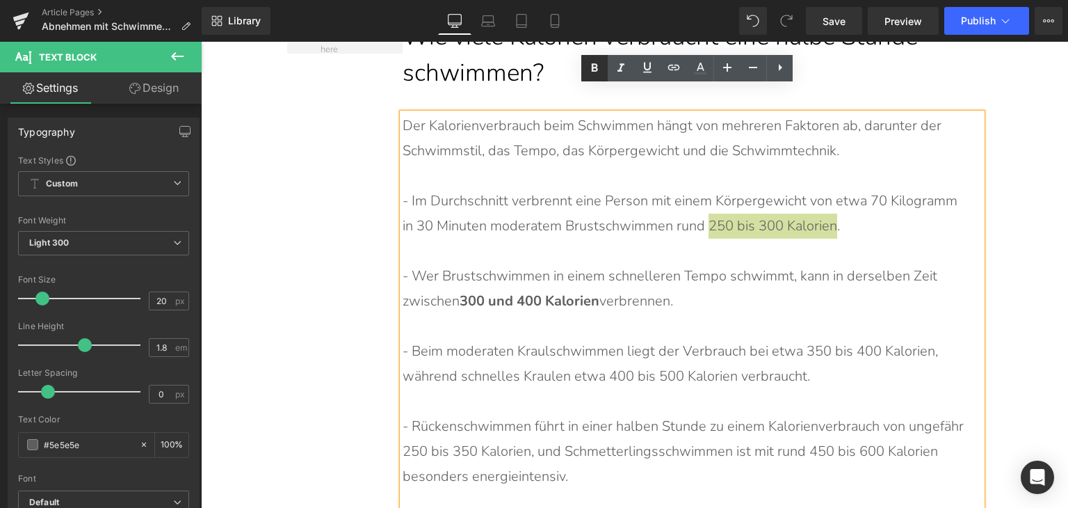
click at [582, 73] on link at bounding box center [594, 68] width 26 height 26
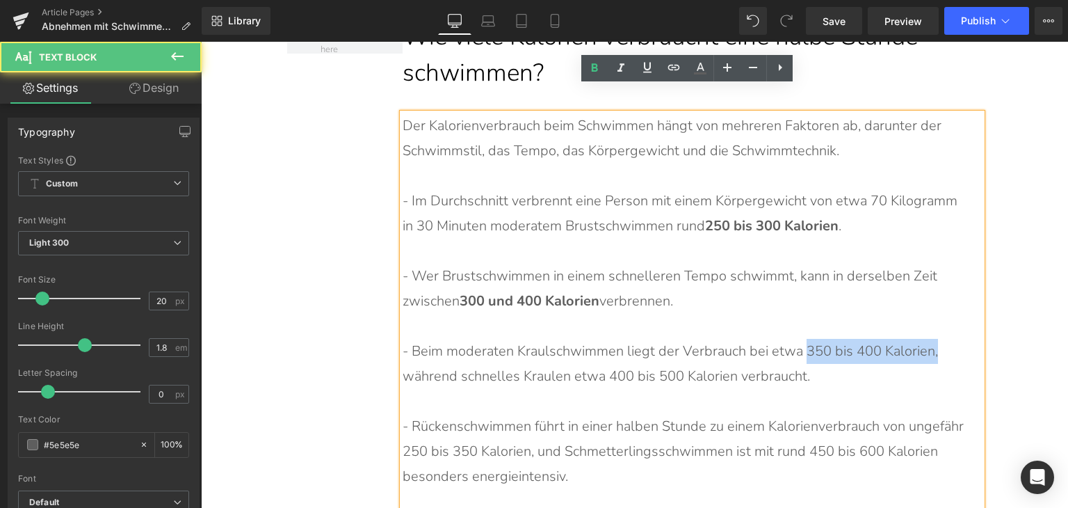
drag, startPoint x: 799, startPoint y: 327, endPoint x: 914, endPoint y: 307, distance: 117.1
click at [927, 339] on p "- Beim moderaten Kraulschwimmen liegt der Verbrauch bei etwa 350 bis 400 Kalori…" at bounding box center [685, 364] width 565 height 50
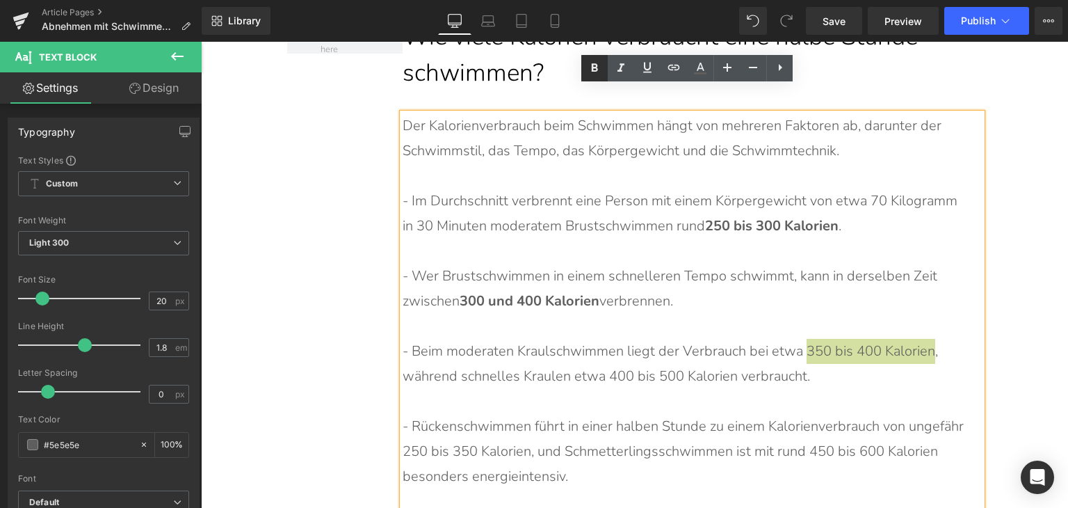
click at [592, 72] on icon at bounding box center [594, 68] width 17 height 17
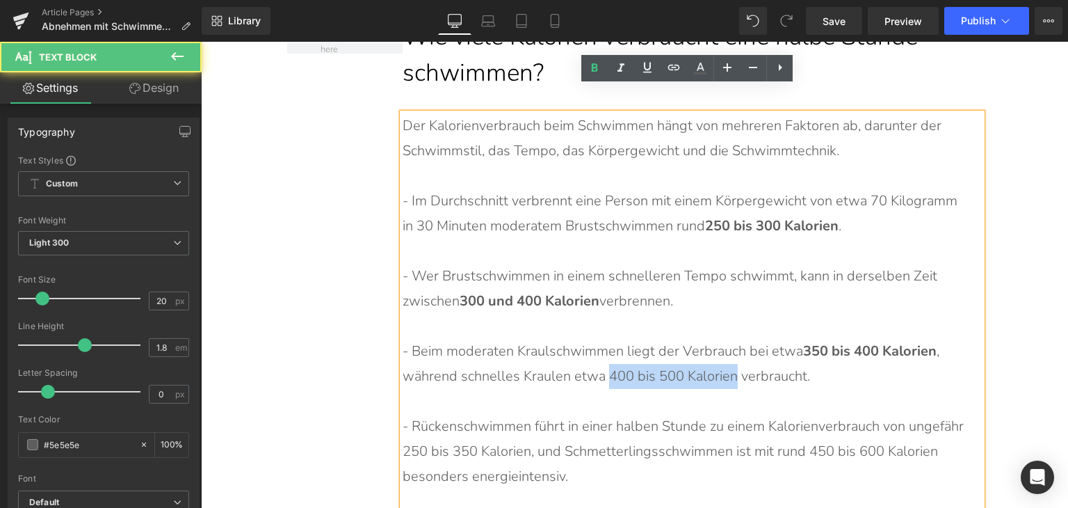
drag, startPoint x: 603, startPoint y: 346, endPoint x: 727, endPoint y: 346, distance: 123.8
click at [727, 346] on p "- Beim moderaten Kraulschwimmen liegt der Verbrauch bei etwa 350 bis 400 Kalori…" at bounding box center [685, 364] width 565 height 50
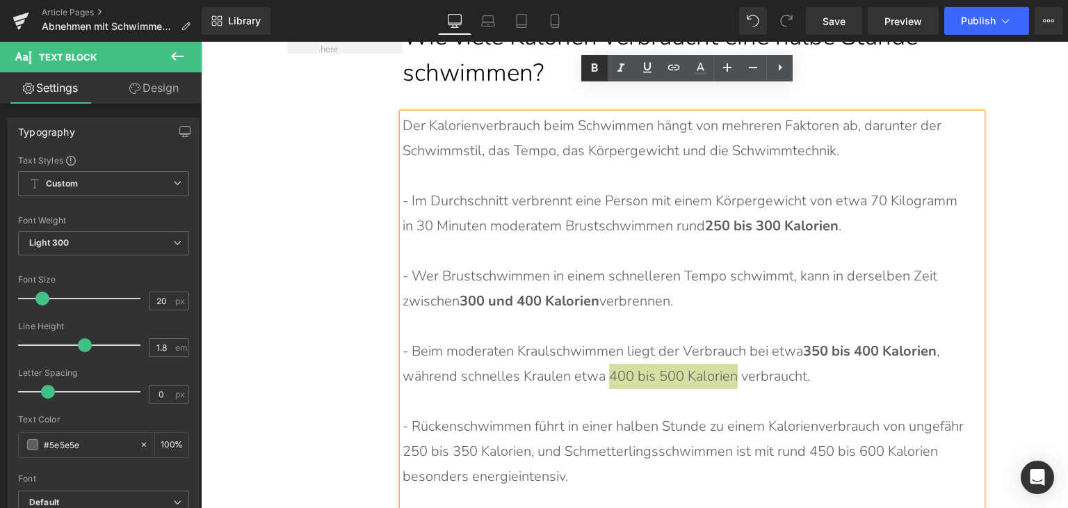
click at [604, 70] on link at bounding box center [594, 68] width 26 height 26
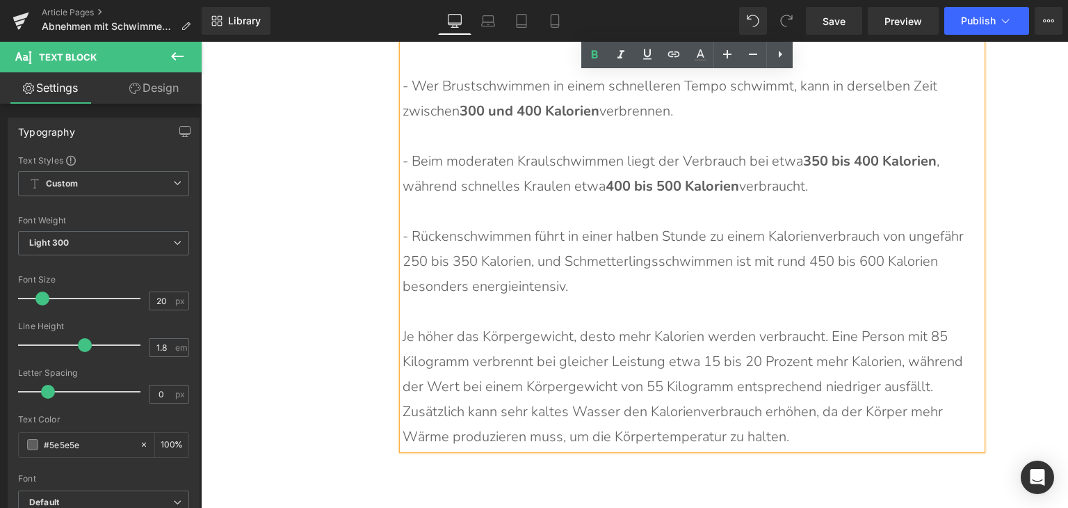
scroll to position [6313, 0]
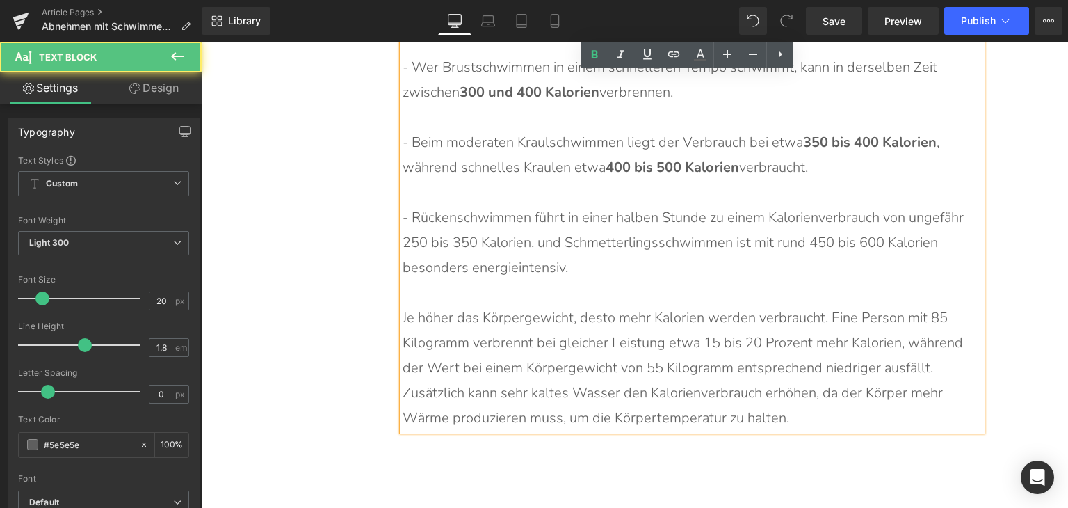
click at [403, 217] on div "Der Kalorienverbrauch beim Schwimmen hängt von mehreren Faktoren ab, darunter d…" at bounding box center [692, 168] width 579 height 526
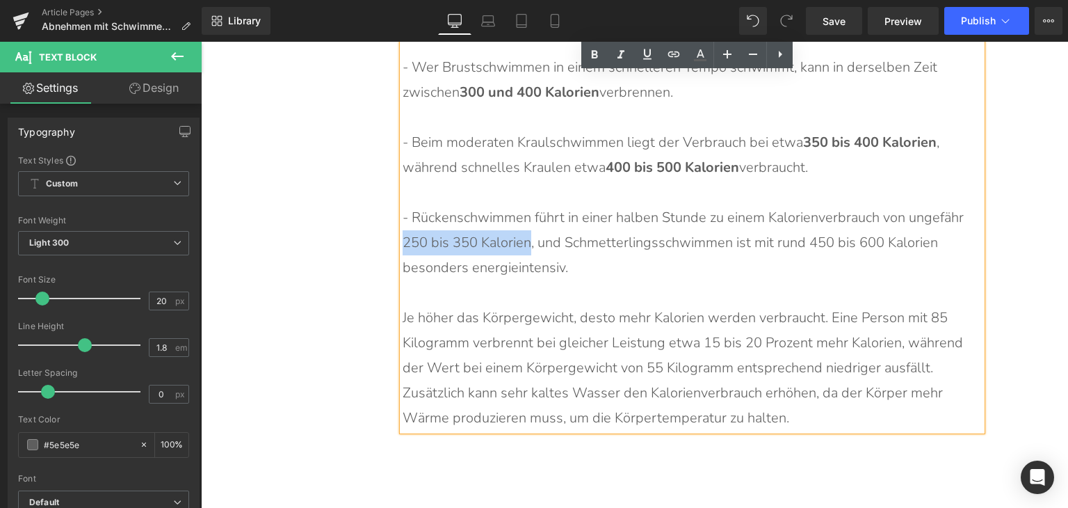
drag, startPoint x: 398, startPoint y: 216, endPoint x: 547, endPoint y: 173, distance: 154.8
click at [523, 218] on p "- Rückenschwimmen führt in einer halben Stunde zu einem Kalorienverbrauch von u…" at bounding box center [685, 242] width 565 height 75
click at [595, 57] on icon at bounding box center [595, 54] width 6 height 8
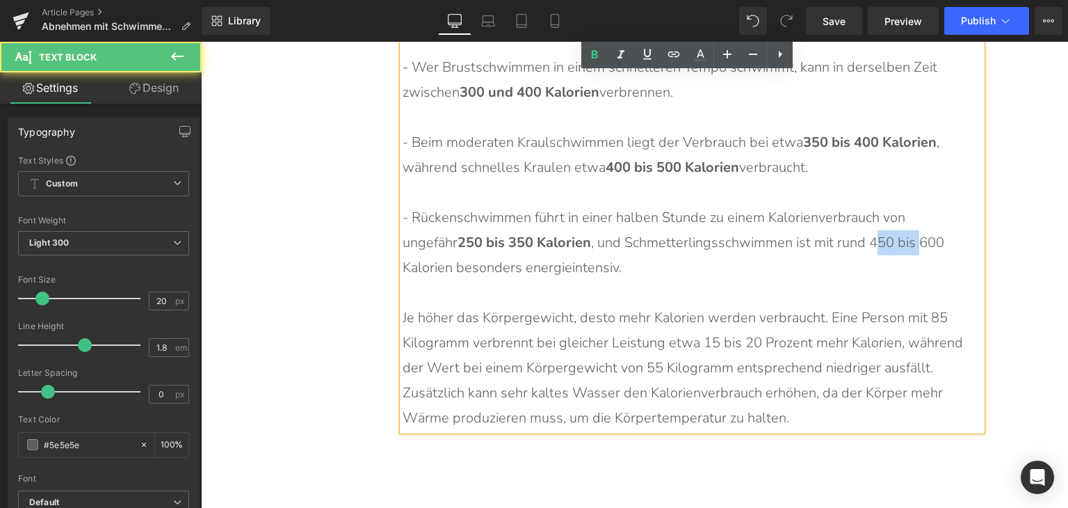
drag, startPoint x: 812, startPoint y: 215, endPoint x: 859, endPoint y: 215, distance: 46.6
click at [859, 215] on p "- Rückenschwimmen führt in einer halben Stunde zu einem Kalorienverbrauch von u…" at bounding box center [685, 242] width 565 height 75
drag, startPoint x: 810, startPoint y: 216, endPoint x: 935, endPoint y: 220, distance: 124.6
click at [935, 220] on p "- Rückenschwimmen führt in einer halben Stunde zu einem Kalorienverbrauch von u…" at bounding box center [685, 242] width 565 height 75
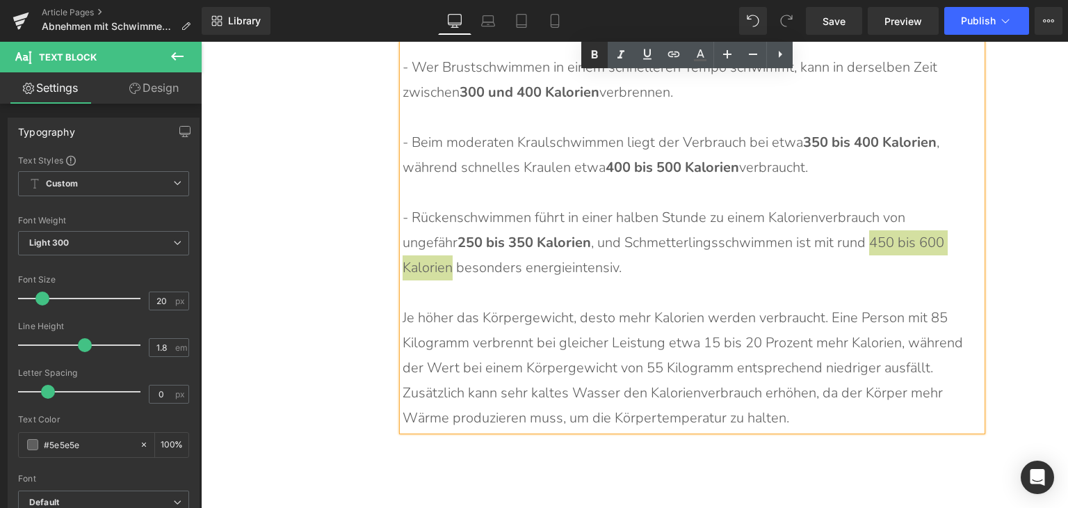
click at [599, 56] on icon at bounding box center [594, 55] width 17 height 17
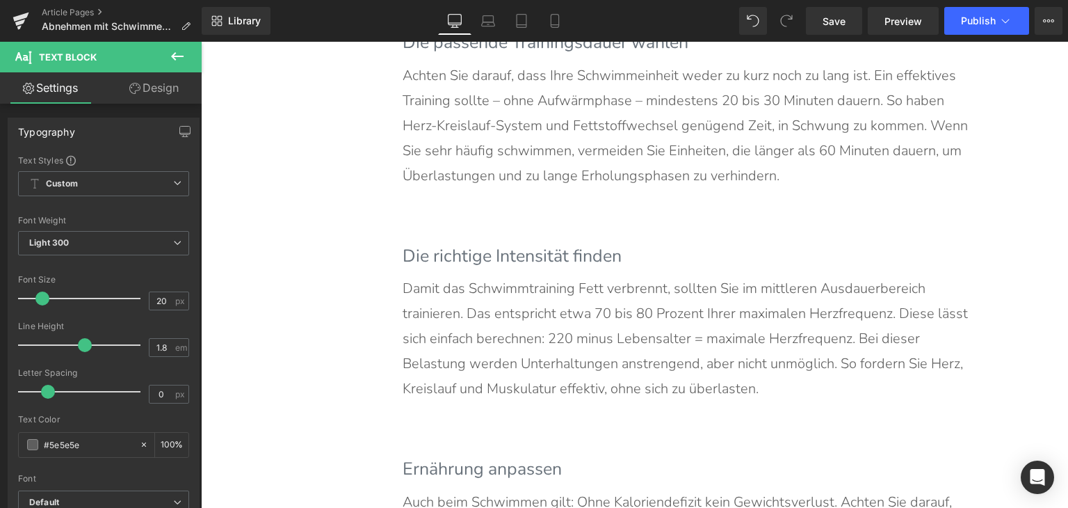
scroll to position [5339, 0]
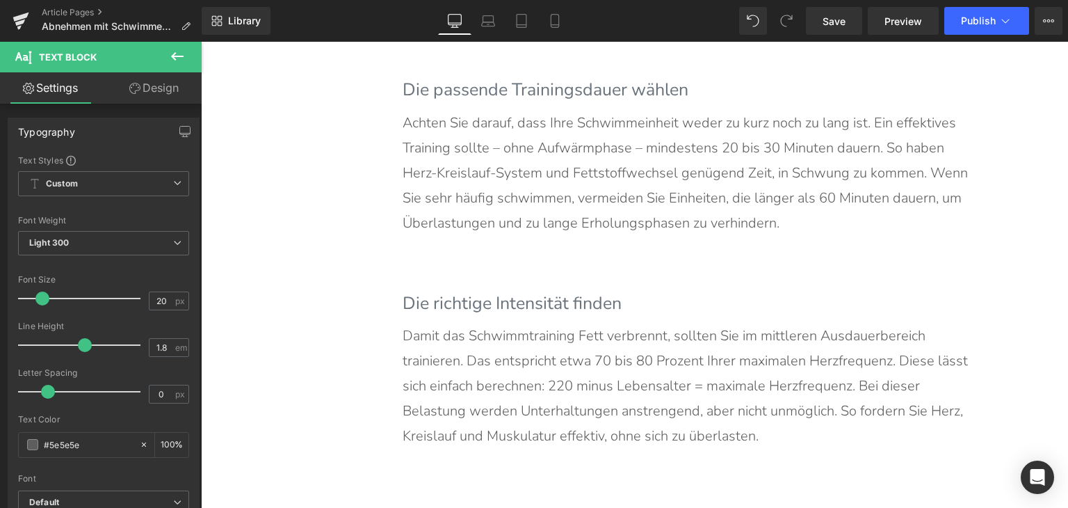
click at [536, 335] on p "Damit das Schwimmtraining Fett verbrennt, sollten Sie im mittleren Ausdauerbere…" at bounding box center [685, 385] width 565 height 125
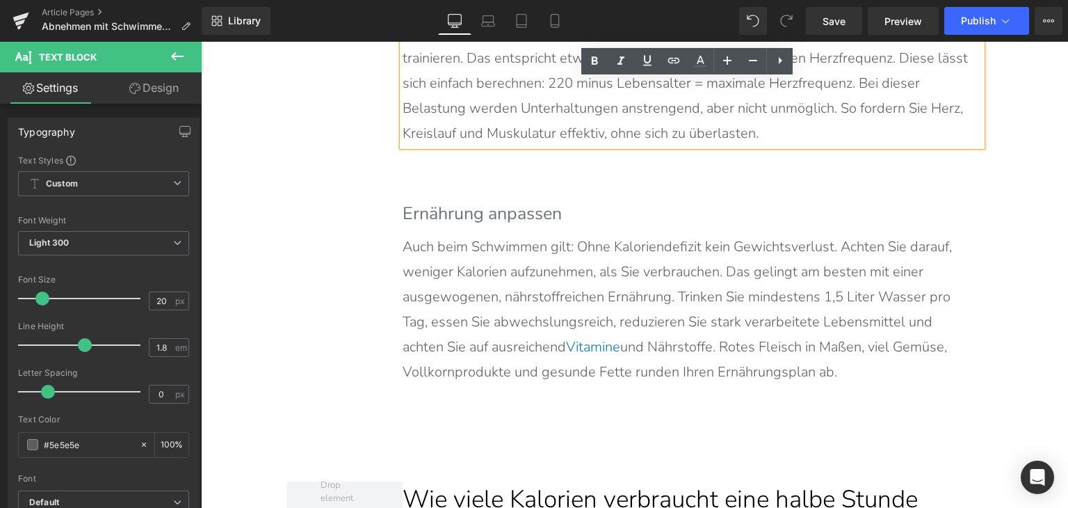
scroll to position [5548, 0]
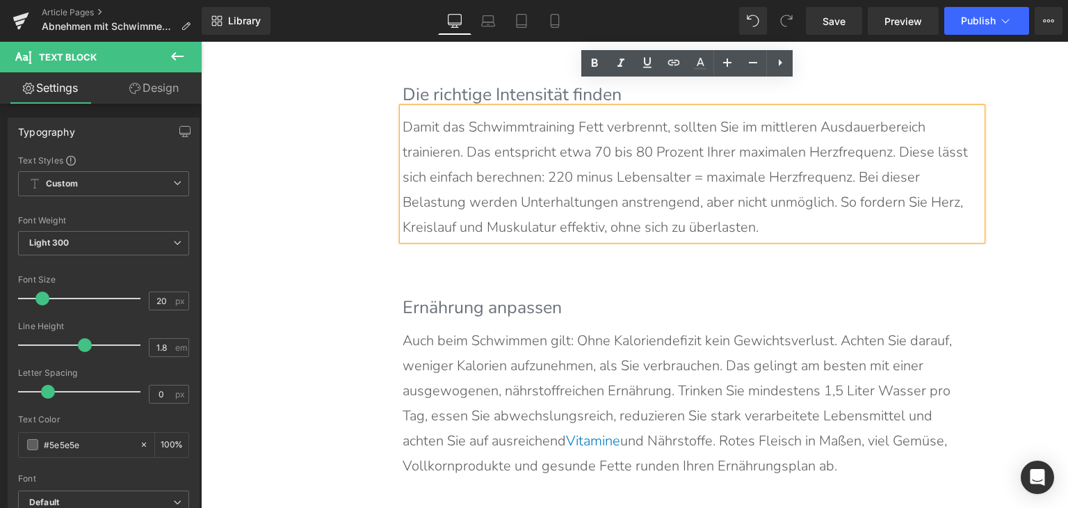
click at [472, 295] on h3 "Ernährung anpassen" at bounding box center [692, 308] width 579 height 26
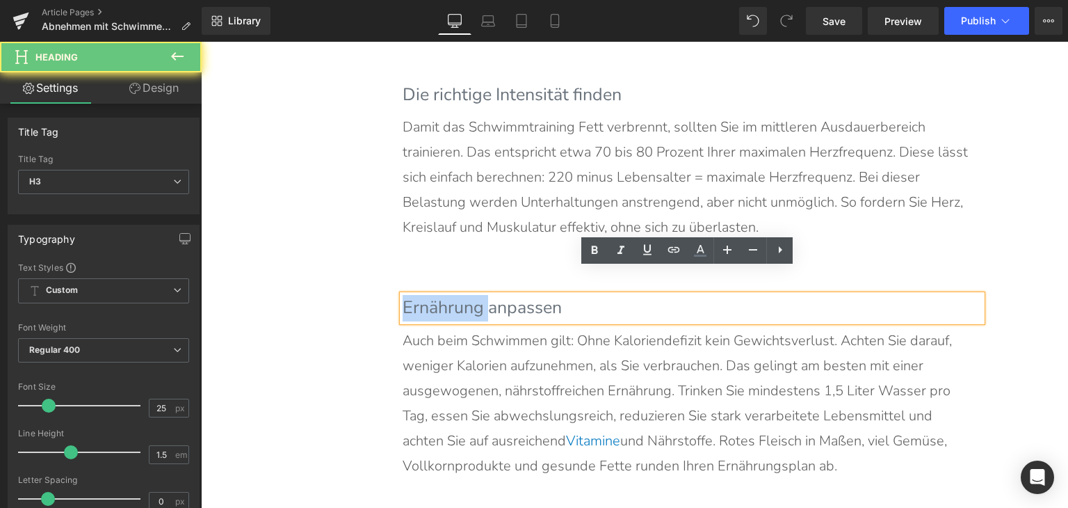
click at [472, 295] on h3 "Ernährung anpassen" at bounding box center [692, 308] width 579 height 26
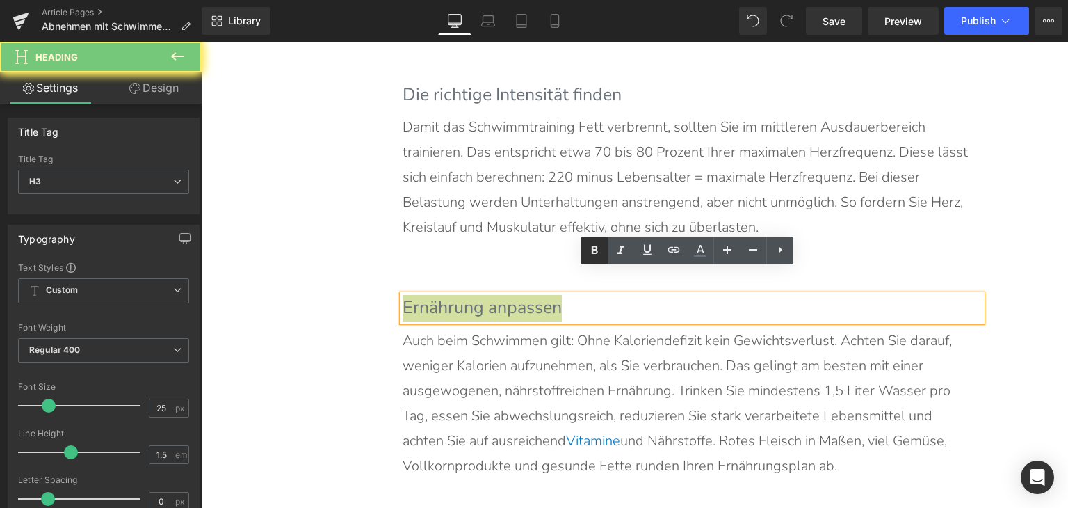
click at [589, 248] on icon at bounding box center [594, 250] width 17 height 17
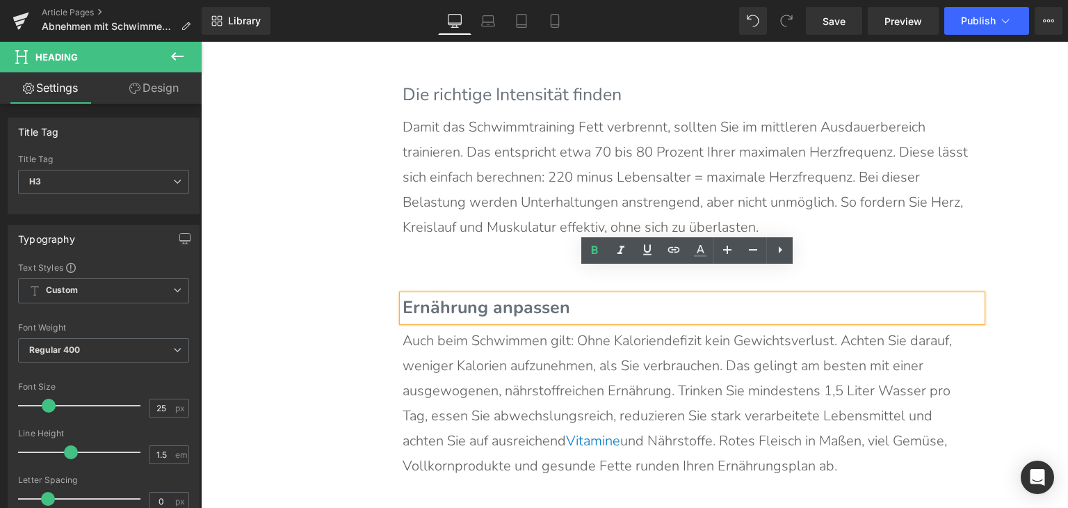
scroll to position [5339, 0]
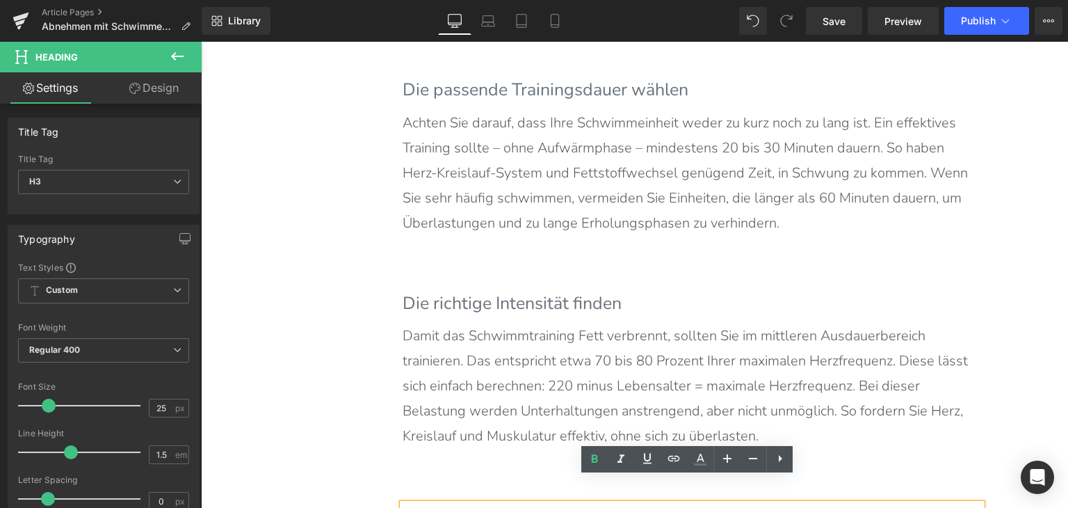
click at [502, 291] on h3 "Die richtige Intensität finden" at bounding box center [692, 304] width 579 height 26
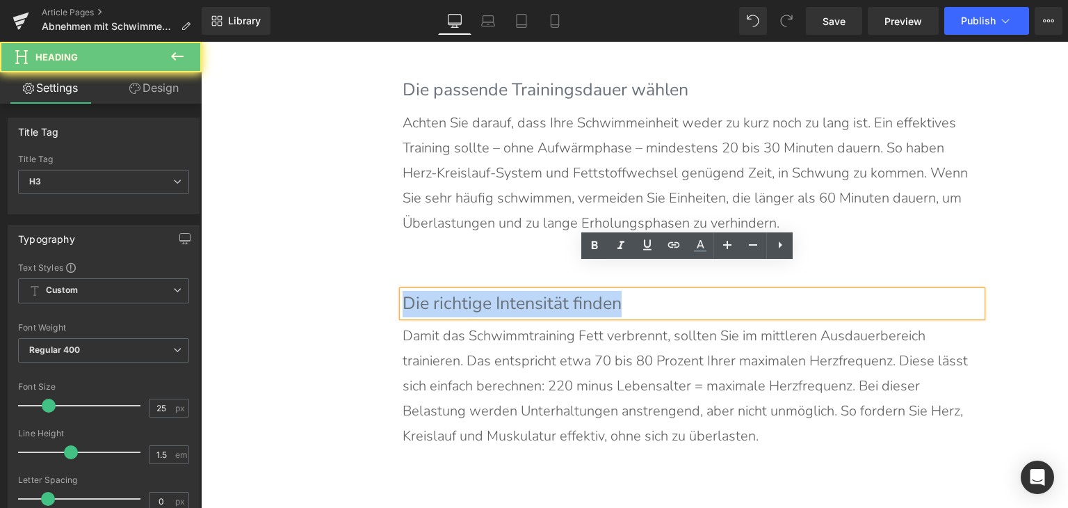
click at [502, 291] on h3 "Die richtige Intensität finden" at bounding box center [692, 304] width 579 height 26
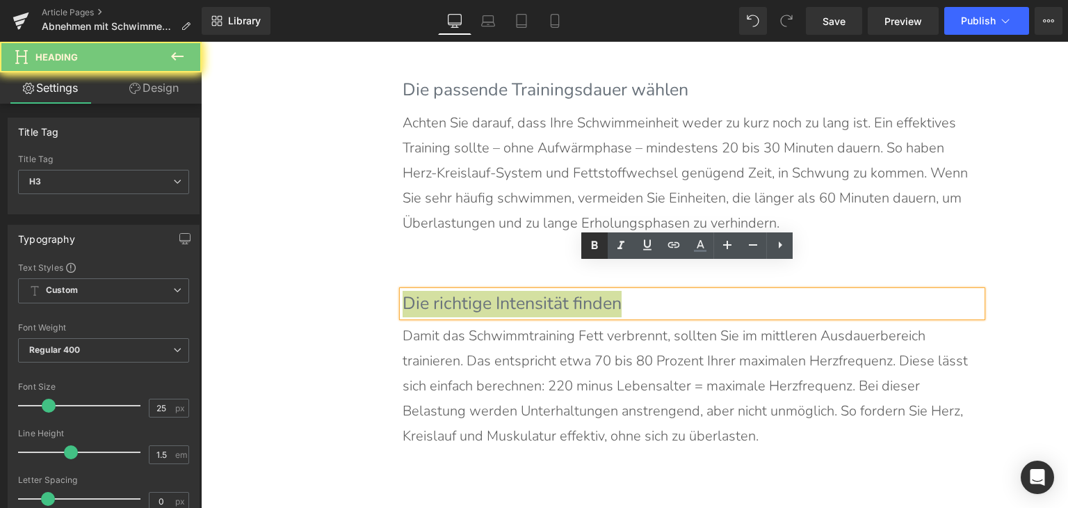
click at [590, 242] on icon at bounding box center [594, 245] width 17 height 17
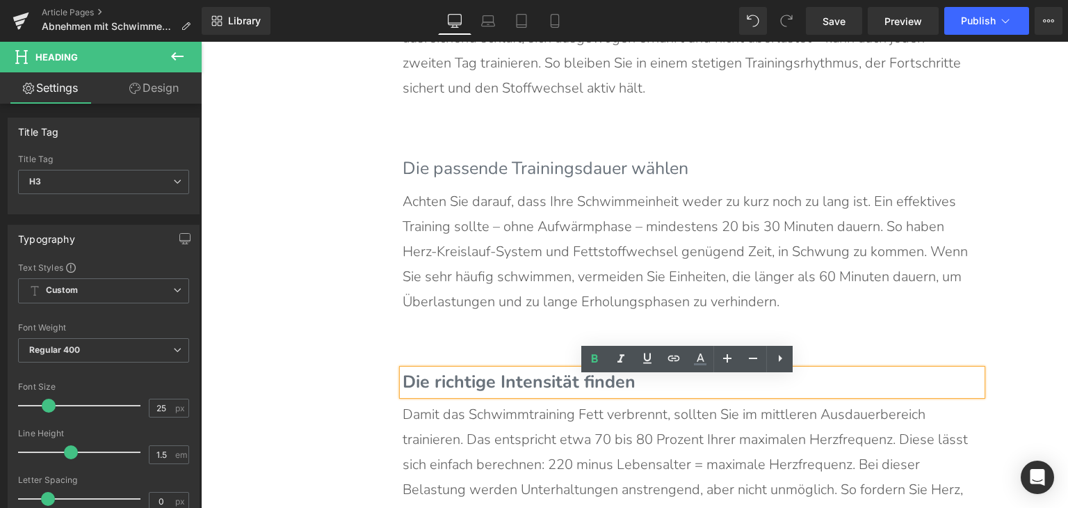
scroll to position [5061, 0]
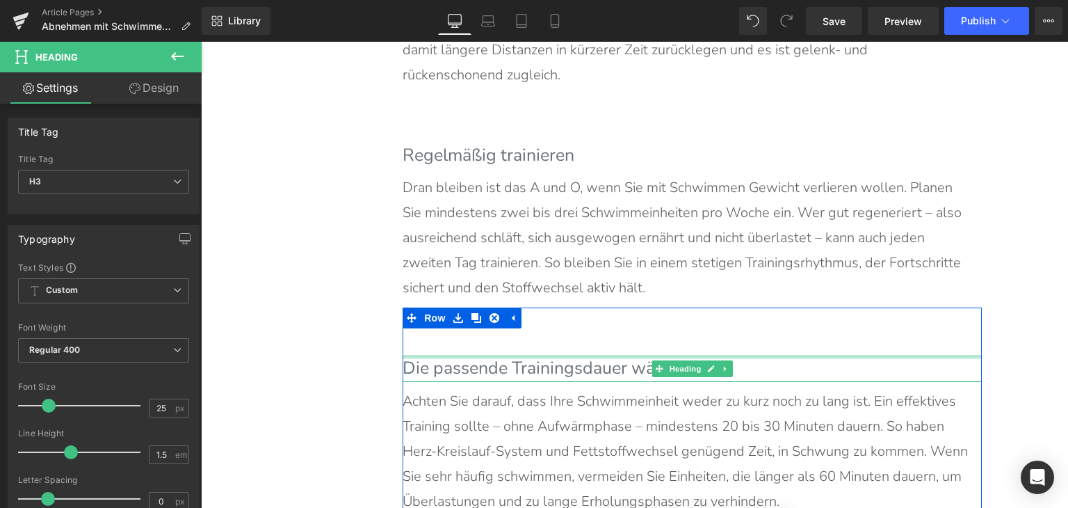
click at [511, 355] on h3 "Die passende Trainingsdauer wählen" at bounding box center [692, 368] width 579 height 26
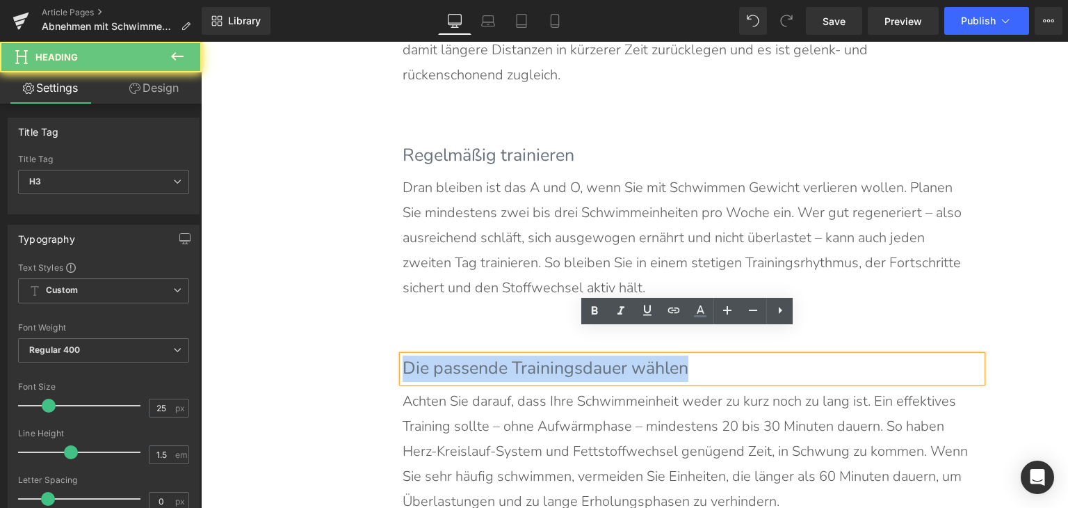
click at [511, 355] on h3 "Die passende Trainingsdauer wählen" at bounding box center [692, 368] width 579 height 26
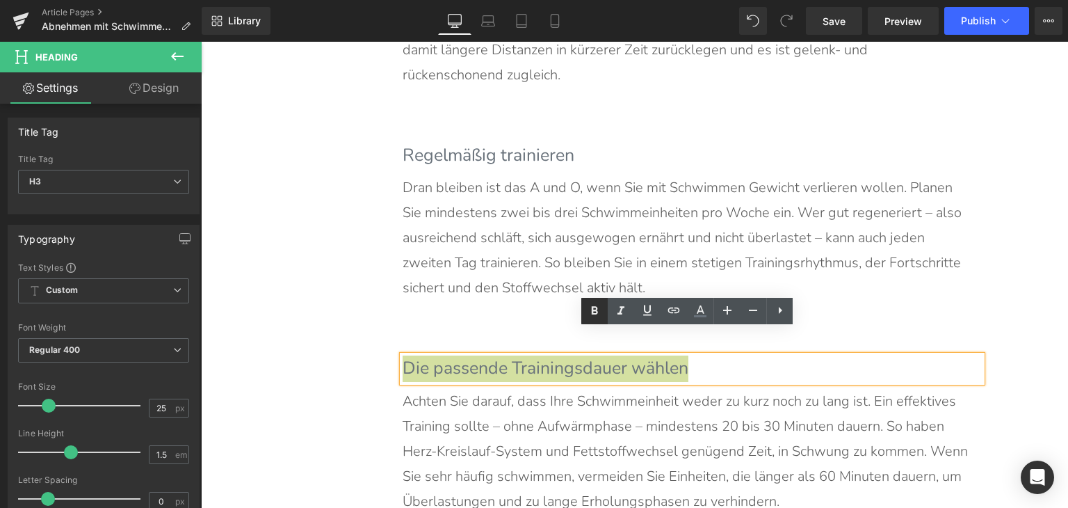
click at [599, 307] on icon at bounding box center [594, 311] width 17 height 17
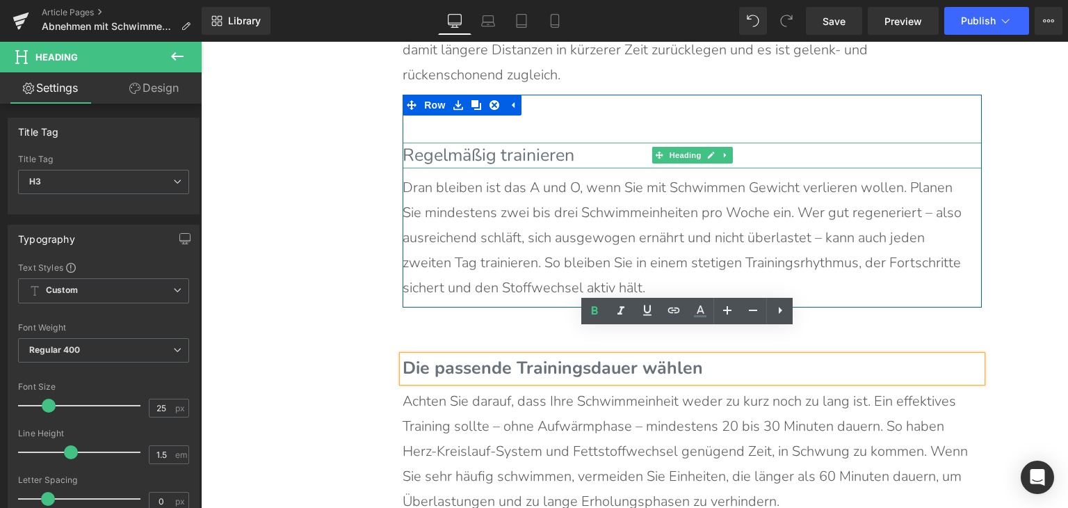
click at [504, 143] on h3 "Regelmäßig trainieren" at bounding box center [692, 156] width 579 height 26
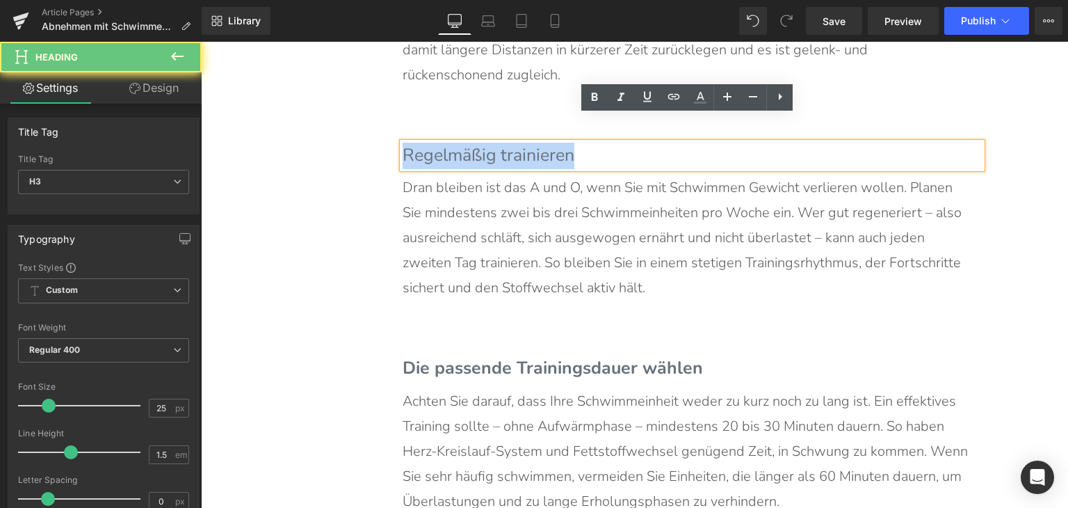
click at [504, 143] on h3 "Regelmäßig trainieren" at bounding box center [692, 156] width 579 height 26
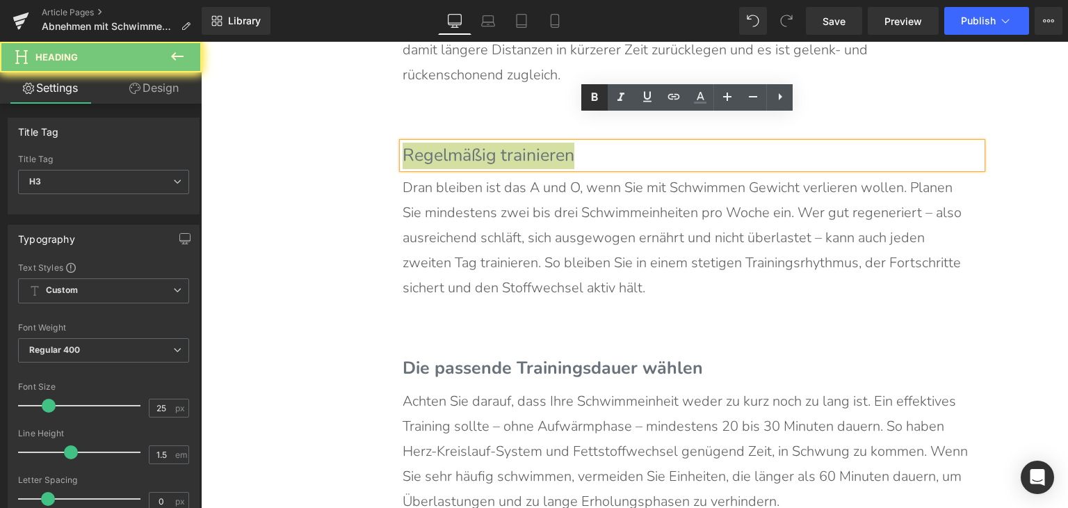
click at [600, 96] on icon at bounding box center [594, 97] width 17 height 17
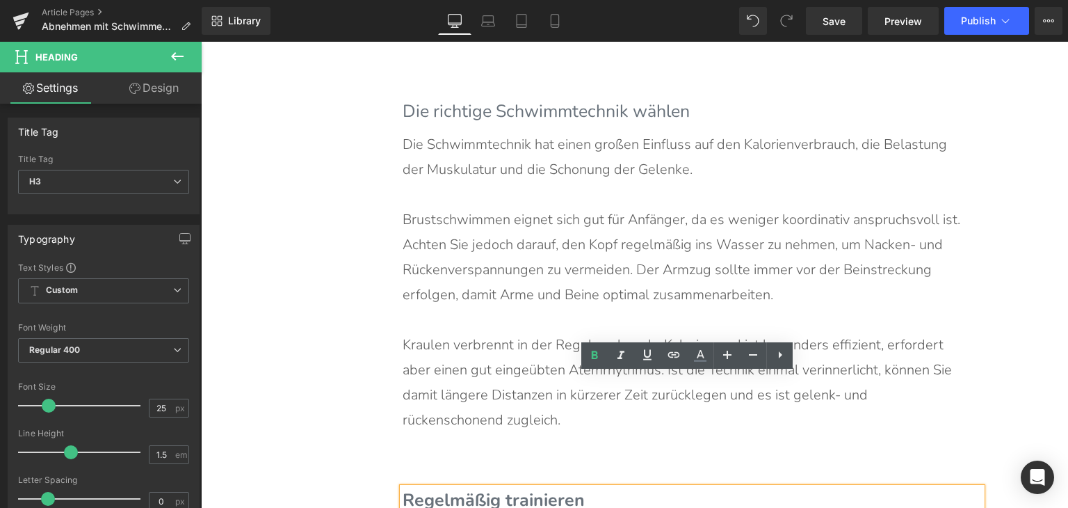
scroll to position [4713, 0]
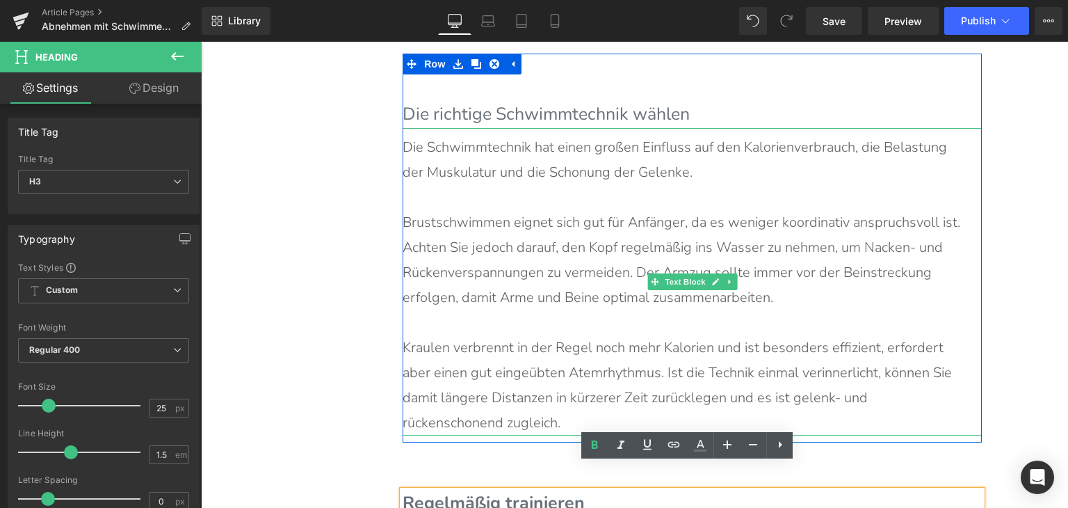
click at [451, 210] on p "Brustschwimmen eignet sich gut für Anfänger, da es weniger koordinativ anspruch…" at bounding box center [685, 260] width 565 height 100
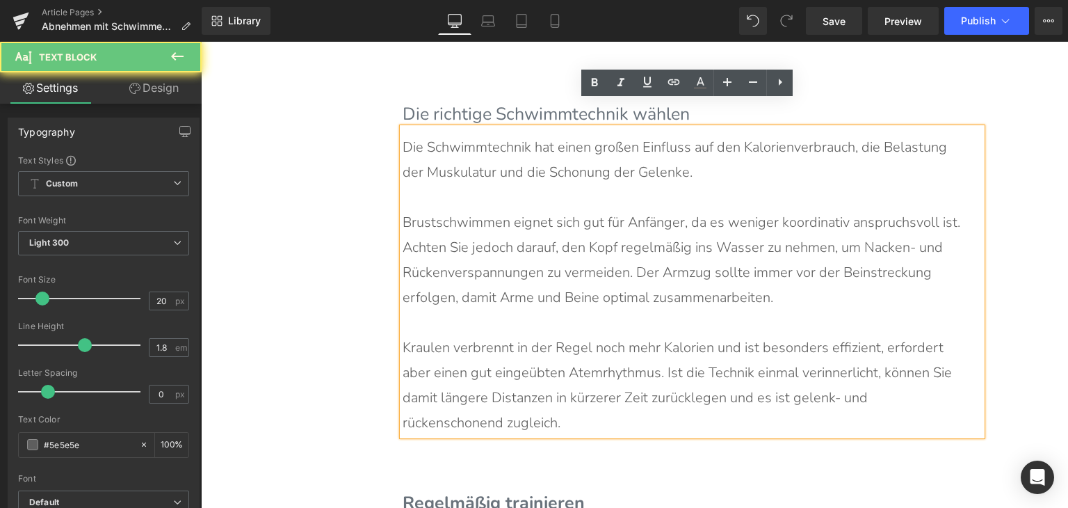
click at [451, 210] on p "Brustschwimmen eignet sich gut für Anfänger, da es weniger koordinativ anspruch…" at bounding box center [685, 260] width 565 height 100
drag, startPoint x: 594, startPoint y: 86, endPoint x: 364, endPoint y: 90, distance: 229.6
click at [594, 86] on icon at bounding box center [595, 83] width 6 height 8
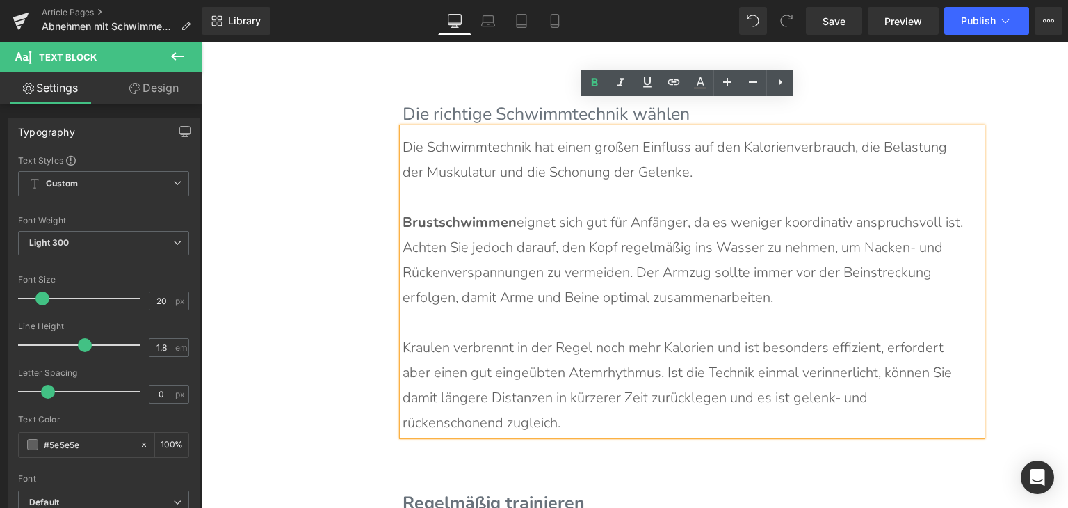
click at [434, 335] on p "Kraulen verbrennt in der Regel noch mehr Kalorien und ist besonders effizient, …" at bounding box center [685, 385] width 565 height 100
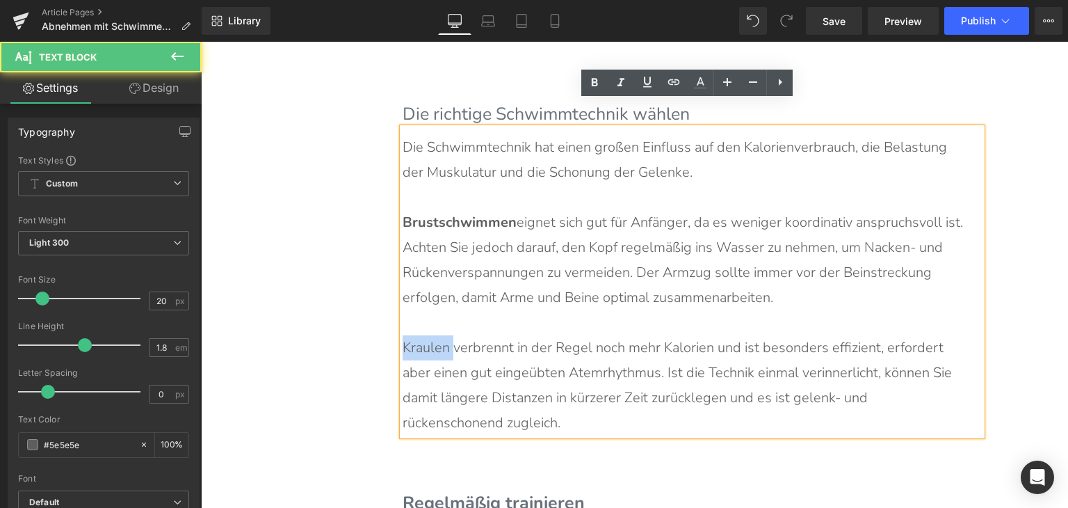
click at [434, 335] on p "Kraulen verbrennt in der Regel noch mehr Kalorien und ist besonders effizient, …" at bounding box center [685, 385] width 565 height 100
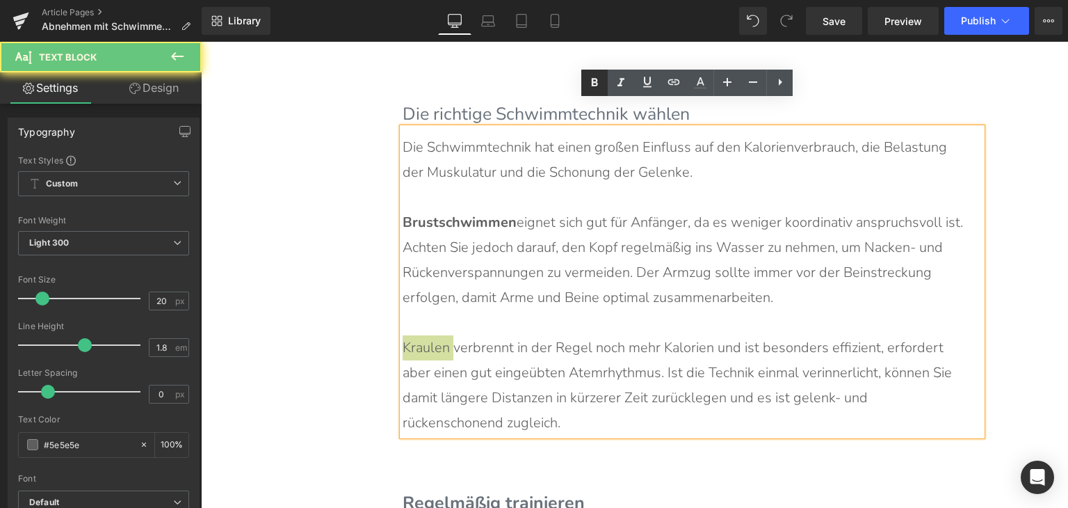
click at [591, 87] on icon at bounding box center [594, 82] width 17 height 17
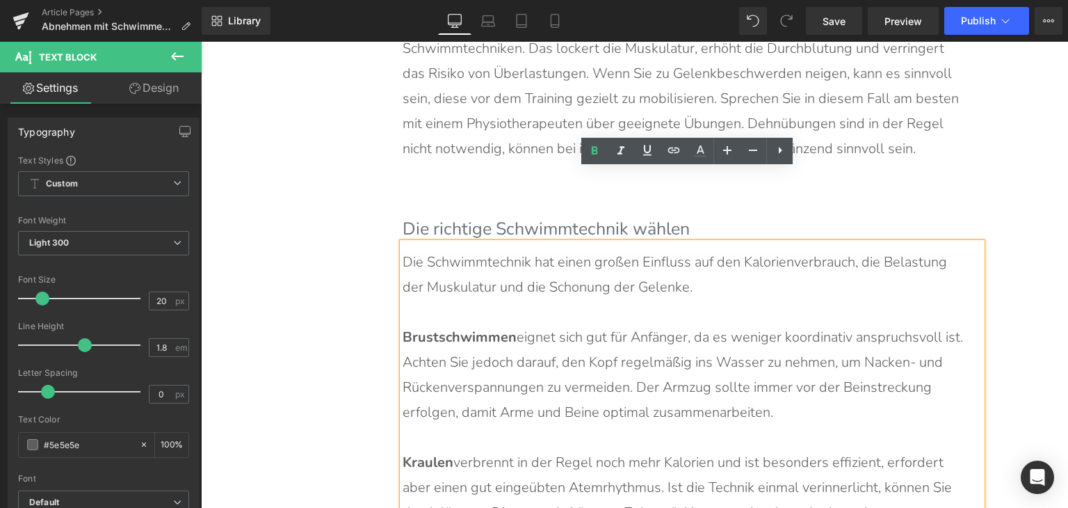
scroll to position [4574, 0]
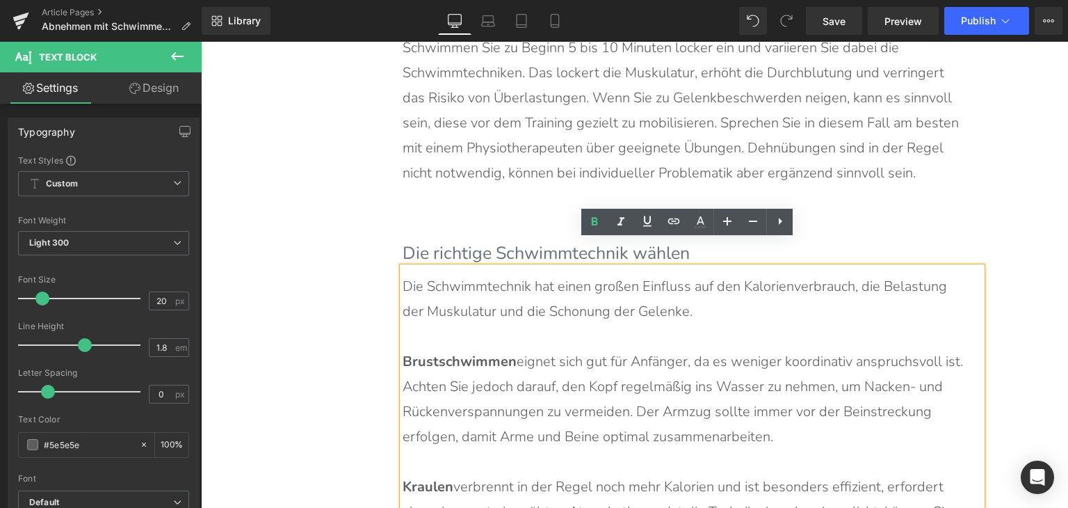
click at [492, 241] on b "Die richtige Schwimmtechnik wählen" at bounding box center [546, 253] width 287 height 24
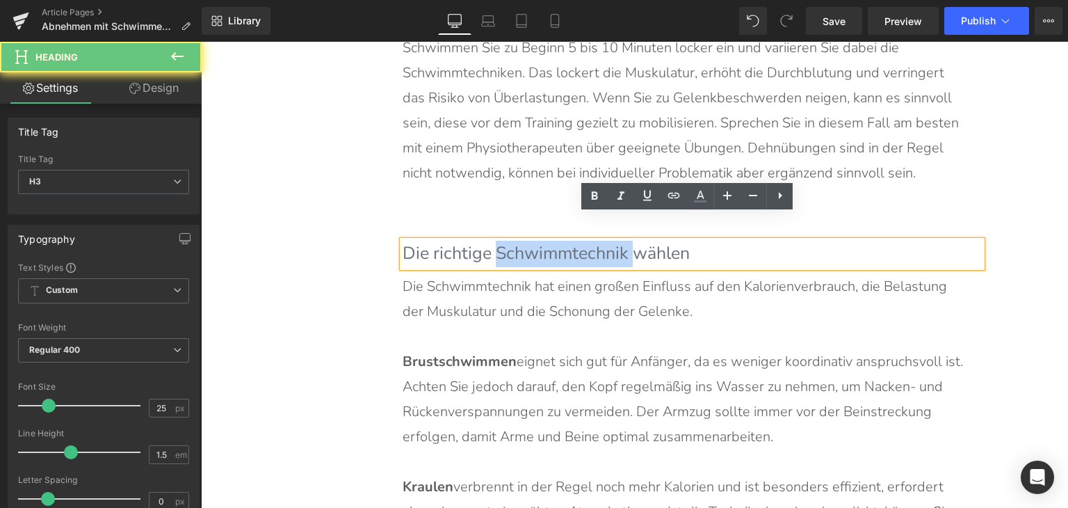
click at [492, 241] on b "Die richtige Schwimmtechnik wählen" at bounding box center [546, 253] width 287 height 24
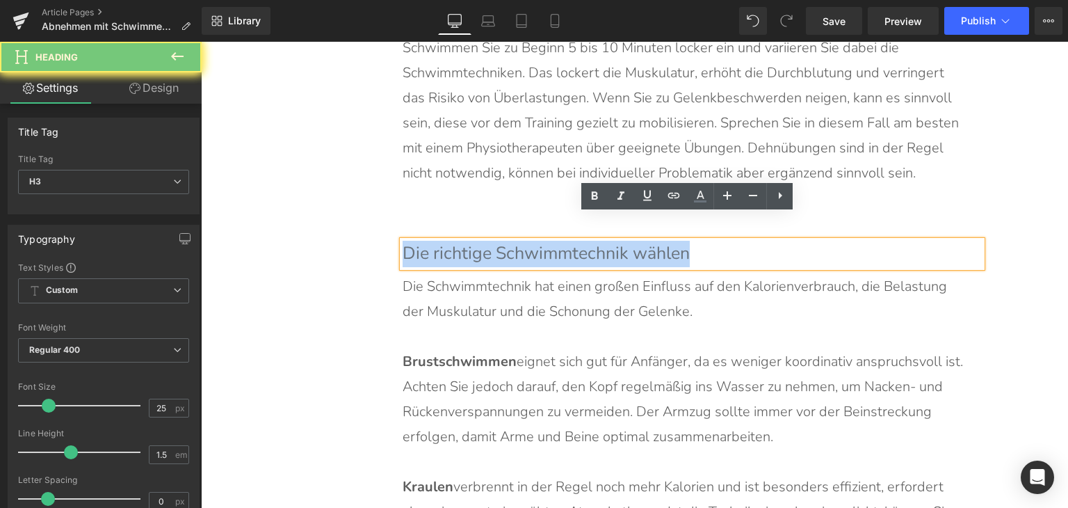
click at [492, 241] on b "Die richtige Schwimmtechnik wählen" at bounding box center [546, 253] width 287 height 24
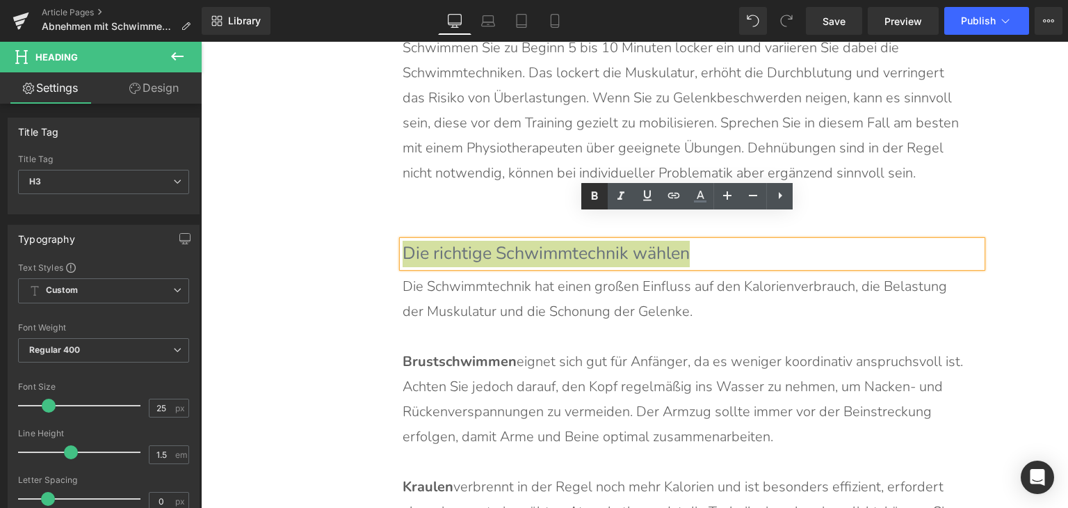
click at [591, 188] on icon at bounding box center [594, 196] width 17 height 17
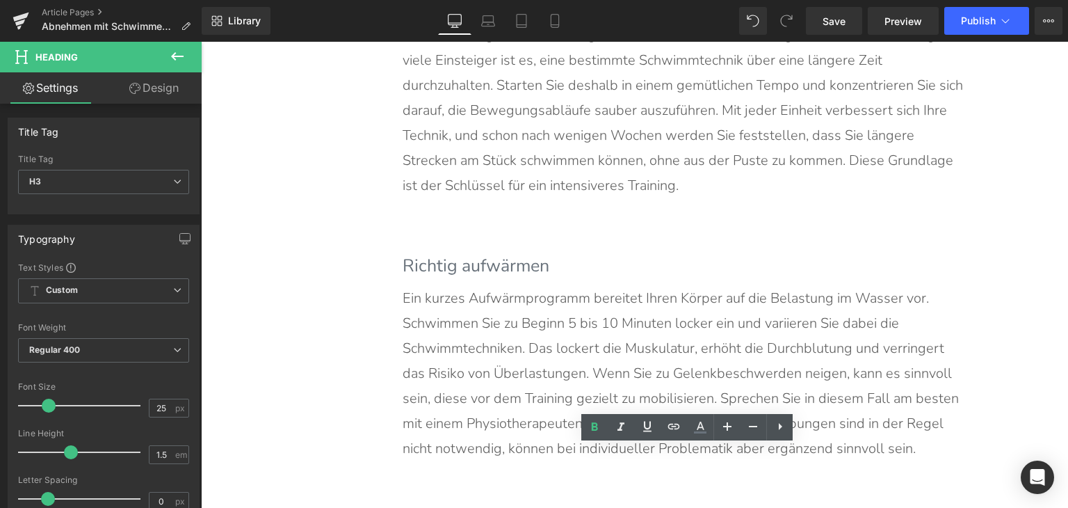
scroll to position [4296, 0]
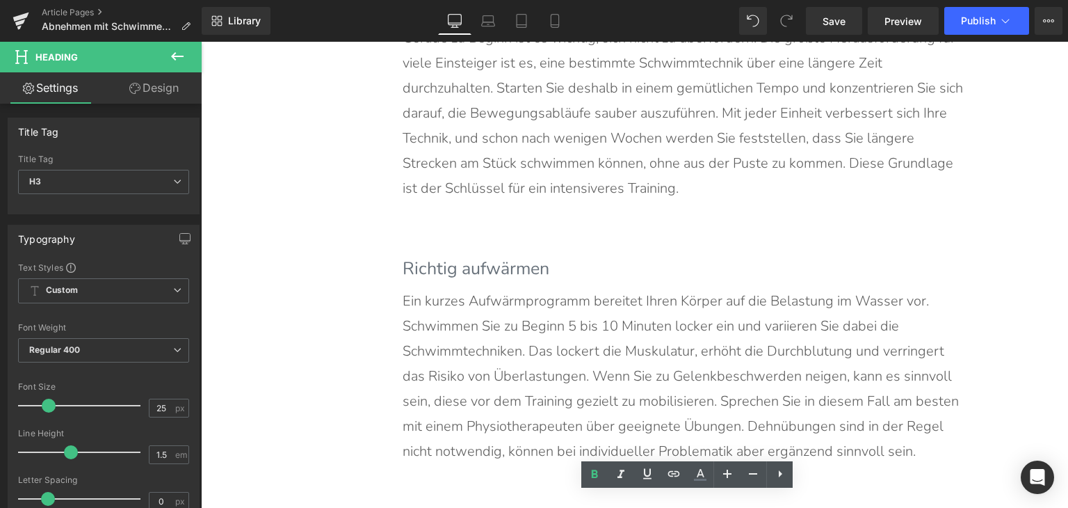
click at [495, 257] on b "Richtig aufwärmen" at bounding box center [476, 269] width 147 height 24
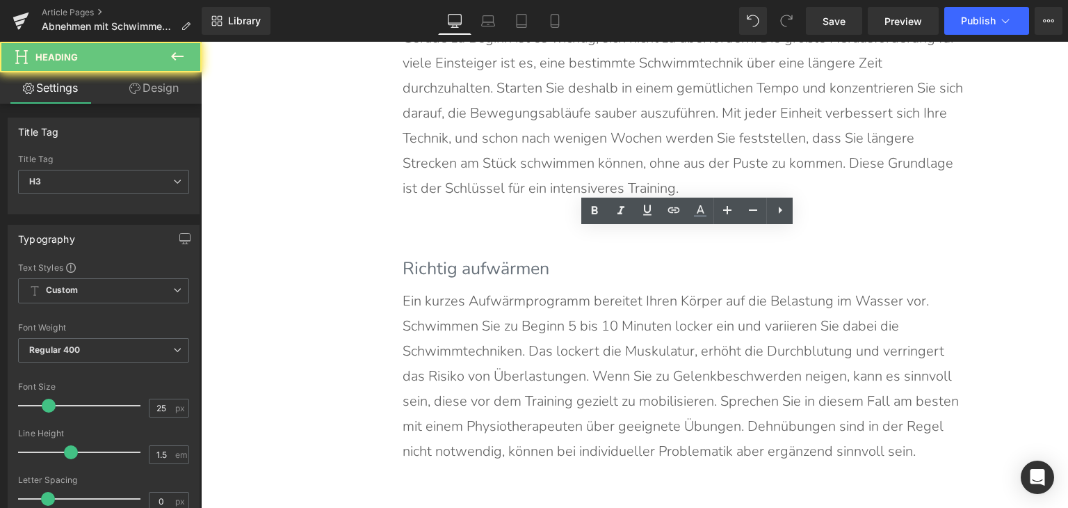
click at [495, 257] on b "Richtig aufwärmen" at bounding box center [476, 269] width 147 height 24
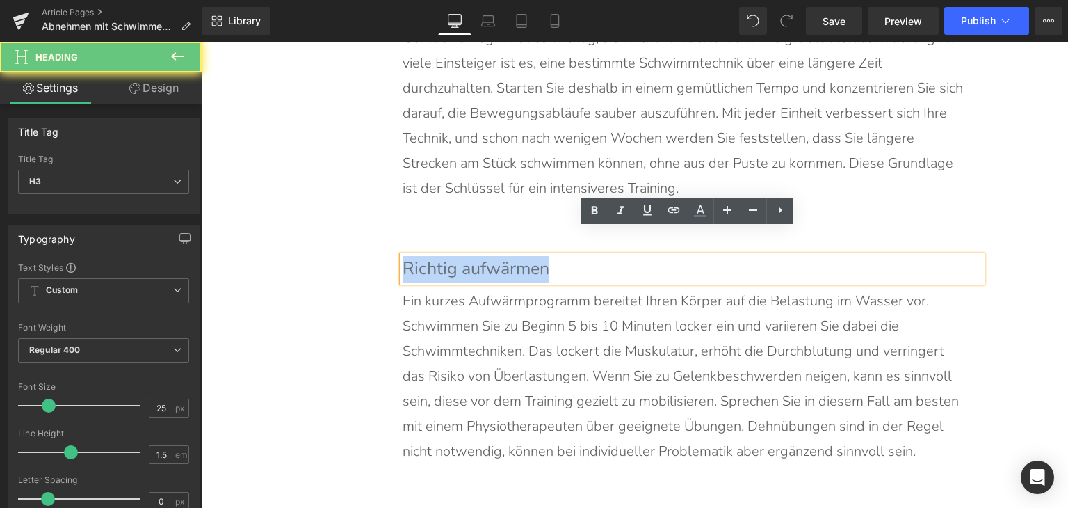
click at [495, 257] on b "Richtig aufwärmen" at bounding box center [476, 269] width 147 height 24
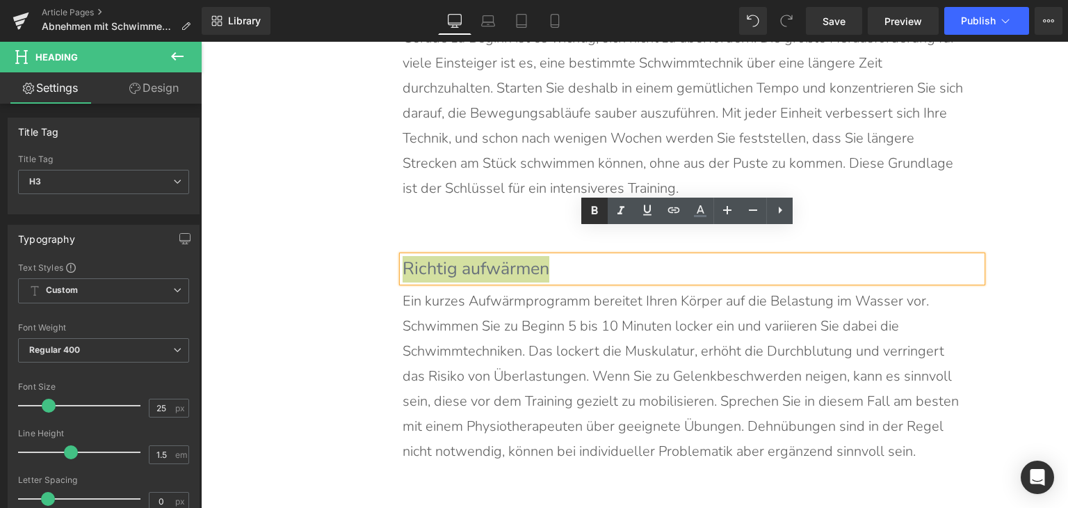
click at [598, 214] on icon at bounding box center [594, 210] width 17 height 17
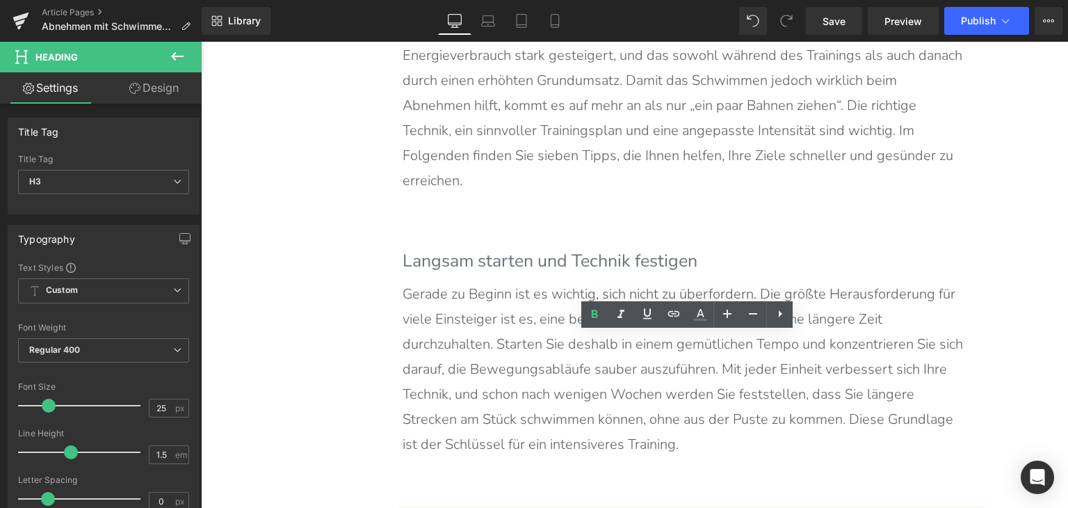
scroll to position [4018, 0]
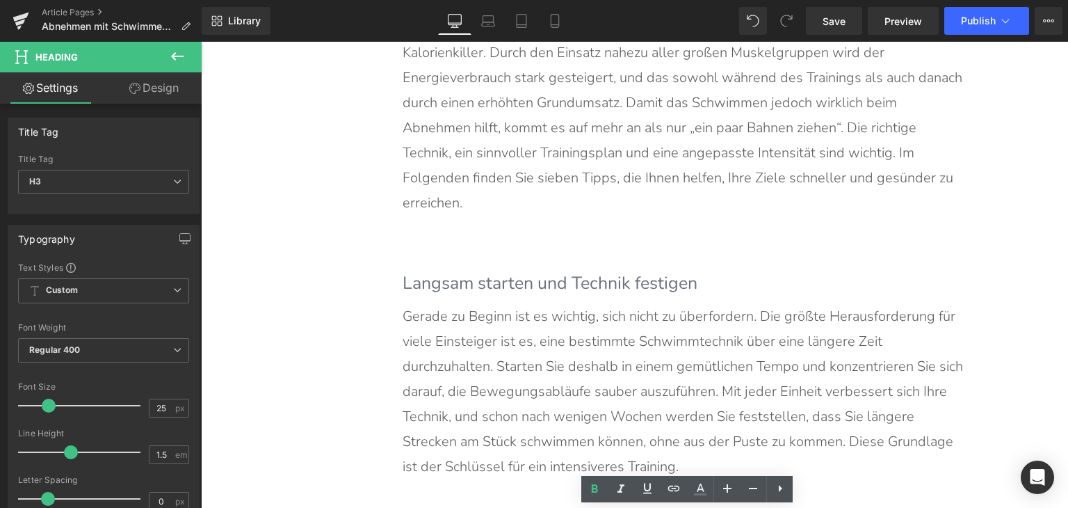
click at [527, 271] on b "Langsam starten und Technik festigen" at bounding box center [550, 283] width 295 height 24
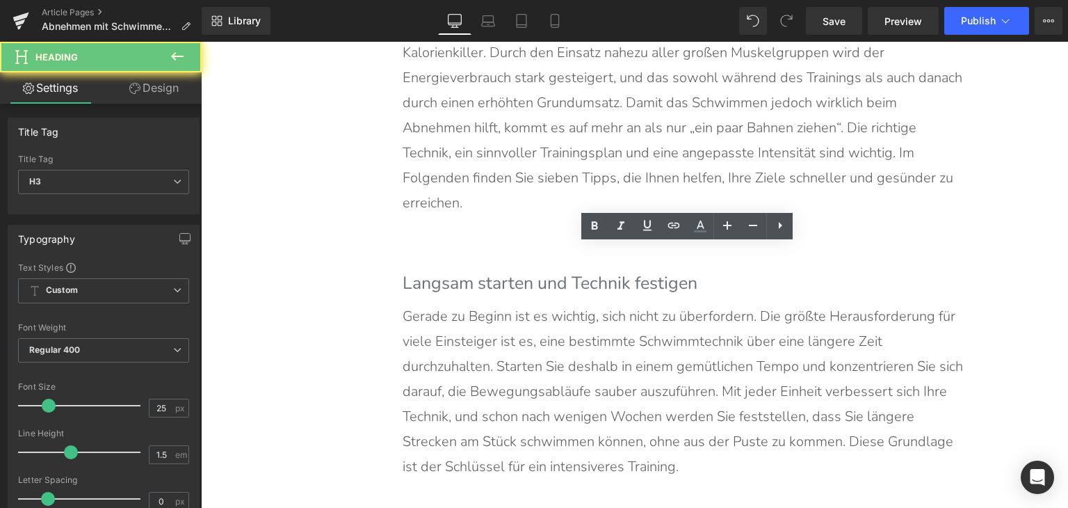
click at [527, 271] on b "Langsam starten und Technik festigen" at bounding box center [550, 283] width 295 height 24
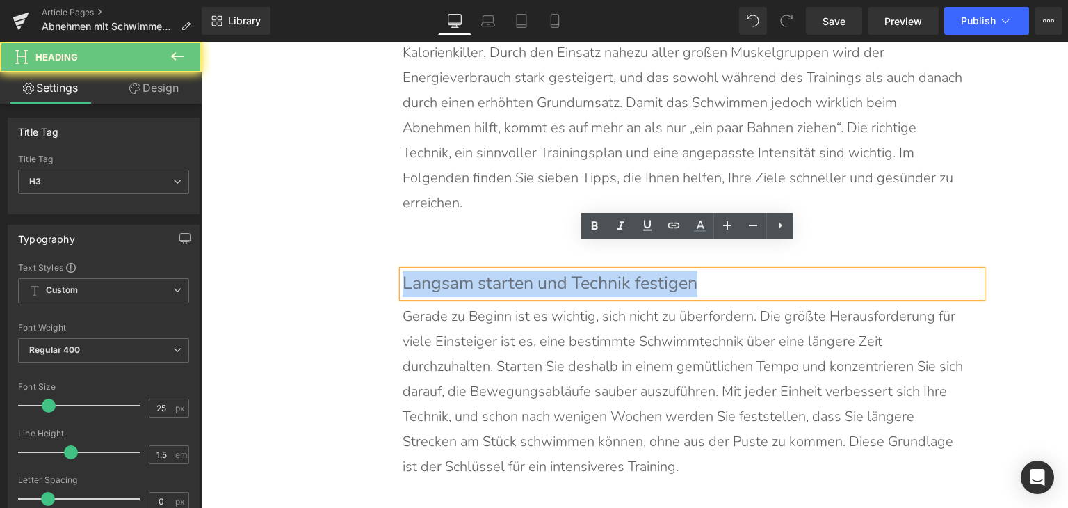
click at [527, 271] on b "Langsam starten und Technik festigen" at bounding box center [550, 283] width 295 height 24
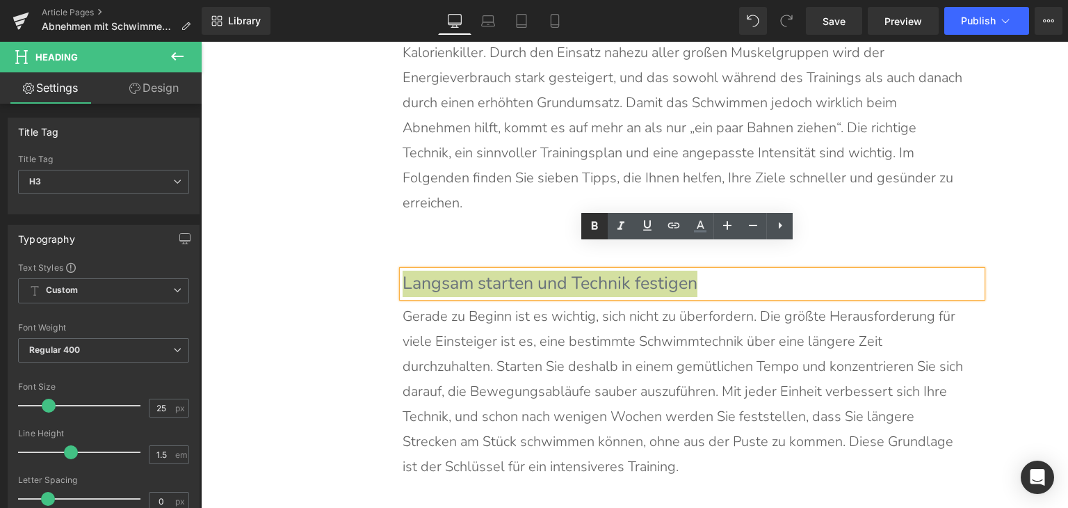
click at [598, 223] on icon at bounding box center [594, 226] width 17 height 17
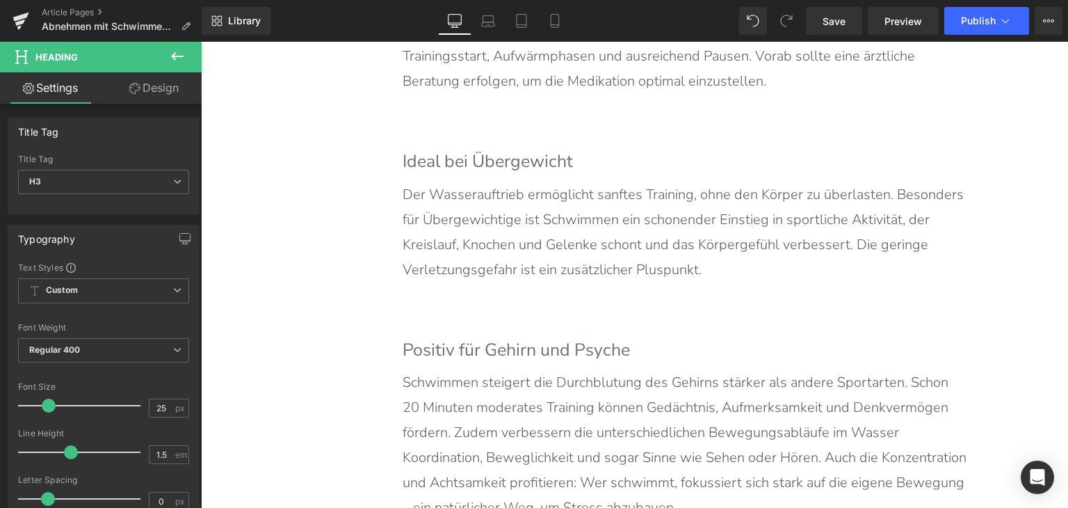
scroll to position [3392, 0]
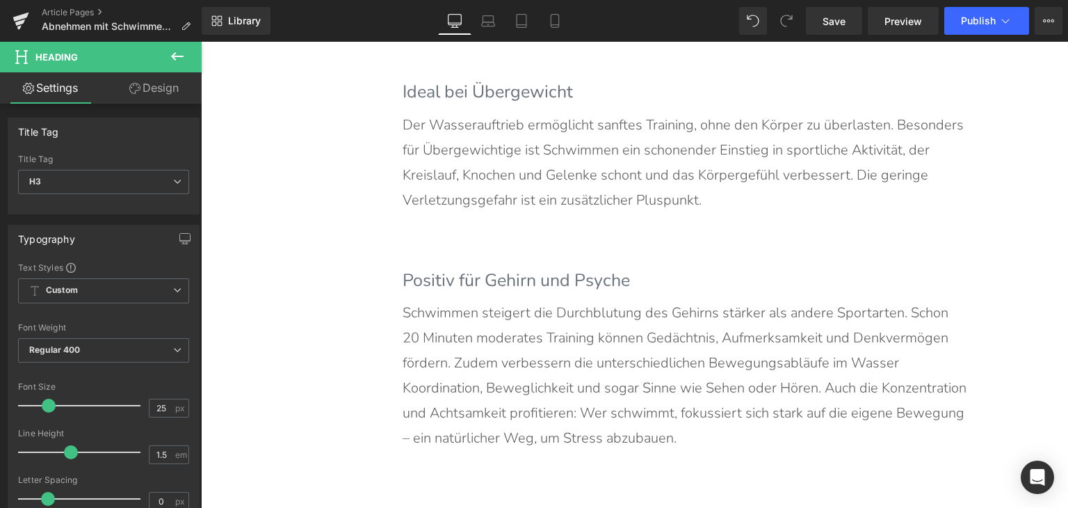
click at [483, 287] on h3 "Positiv für Gehirn und Psyche" at bounding box center [692, 281] width 579 height 26
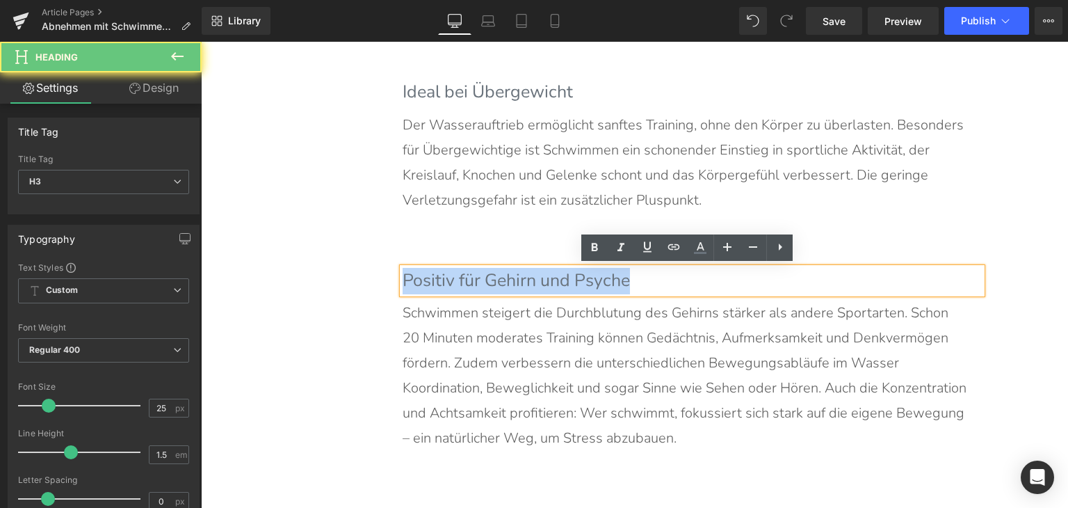
click at [483, 287] on h3 "Positiv für Gehirn und Psyche" at bounding box center [692, 281] width 579 height 26
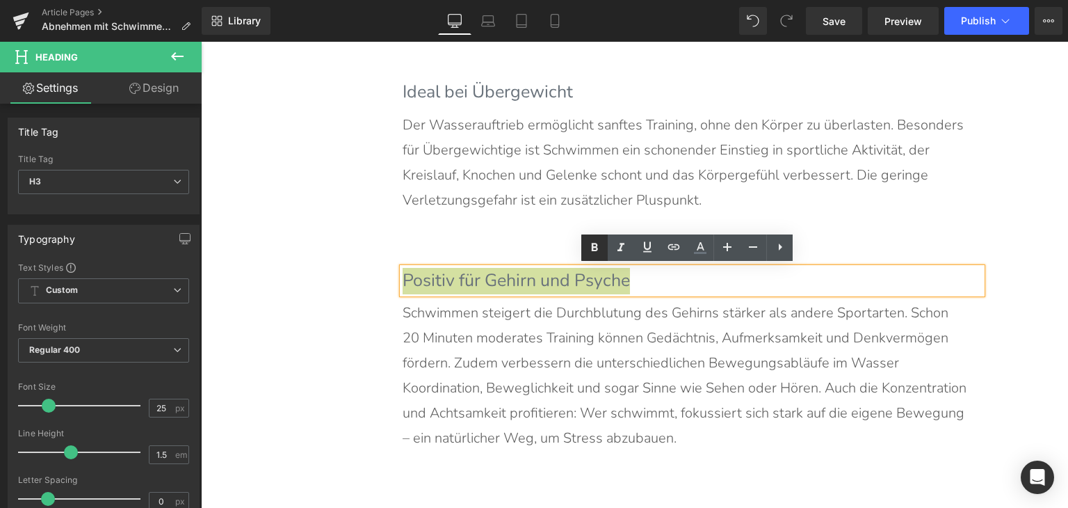
click at [593, 250] on icon at bounding box center [595, 247] width 6 height 8
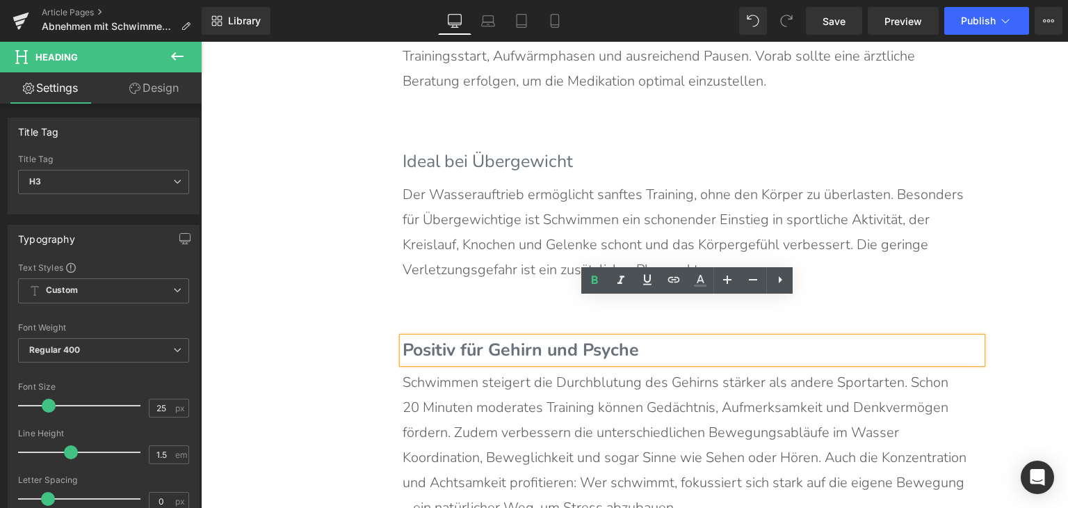
scroll to position [3252, 0]
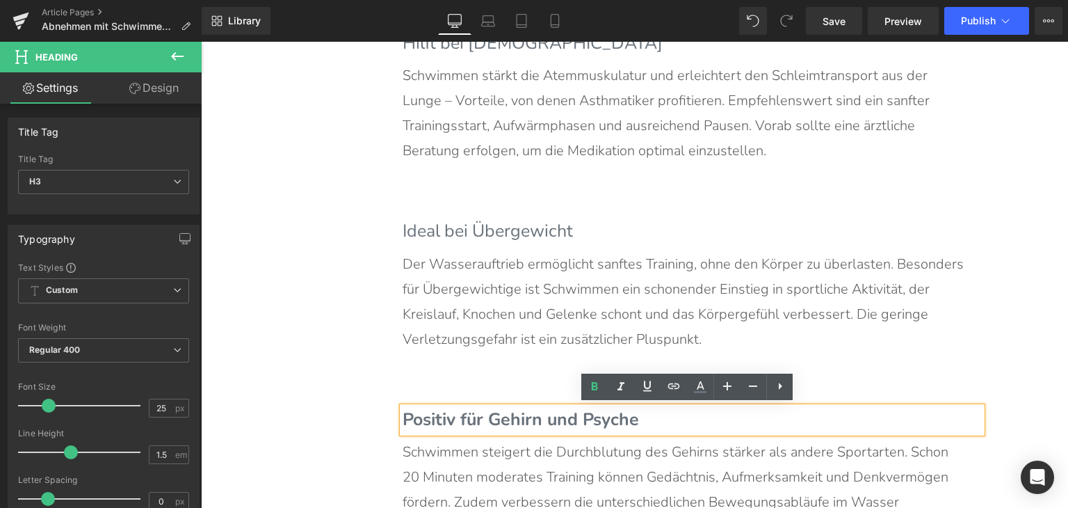
click at [479, 237] on h3 "Ideal bei Übergewicht" at bounding box center [692, 231] width 579 height 26
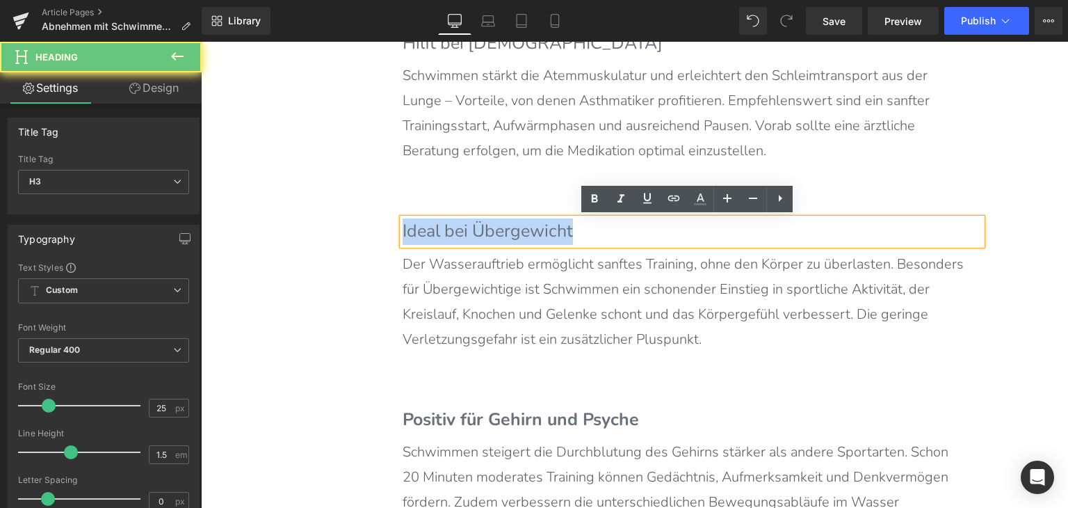
click at [479, 237] on h3 "Ideal bei Übergewicht" at bounding box center [692, 231] width 579 height 26
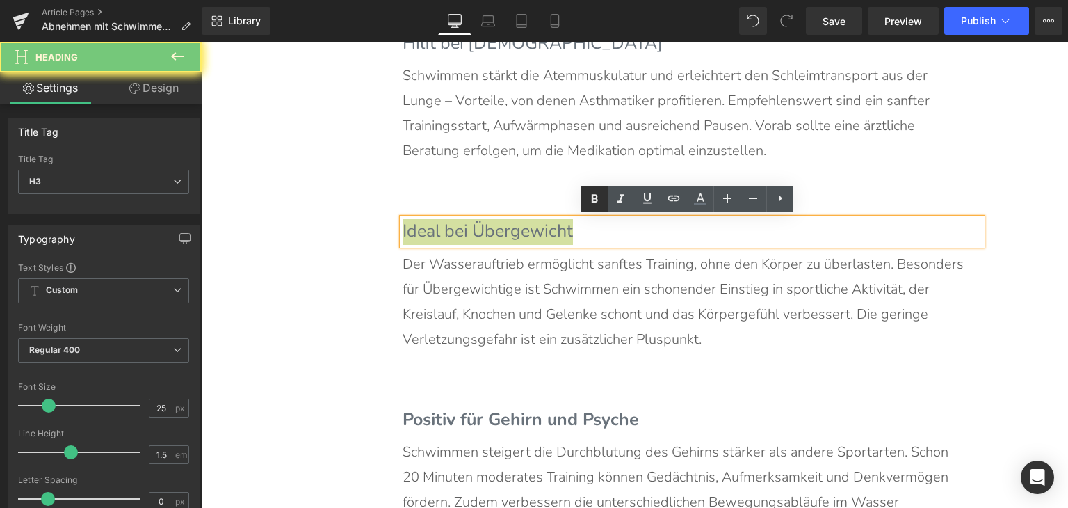
click at [584, 200] on link at bounding box center [594, 199] width 26 height 26
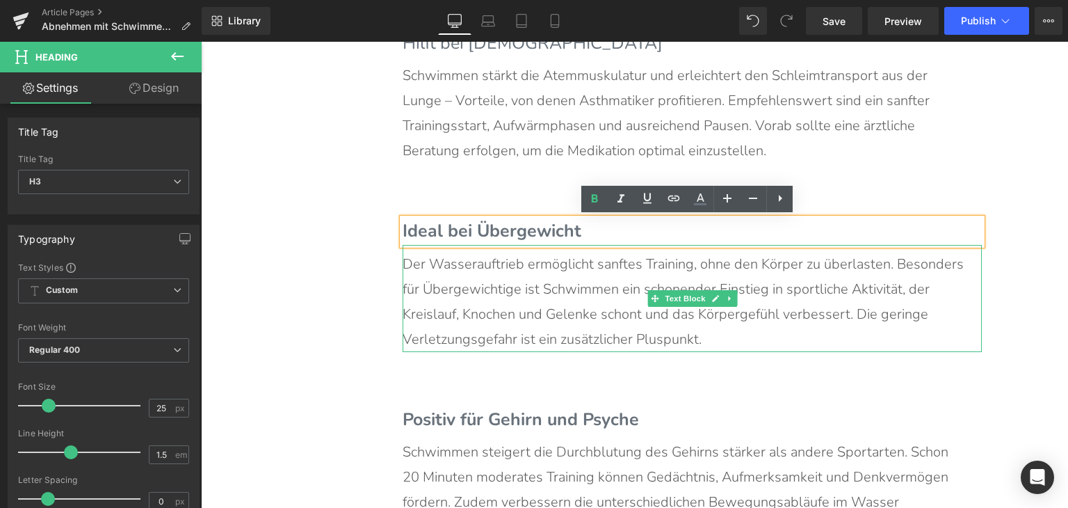
click at [825, 299] on p "Der Wasserauftrieb ermöglicht sanftes Training, ohne den Körper zu überlasten. …" at bounding box center [685, 302] width 565 height 100
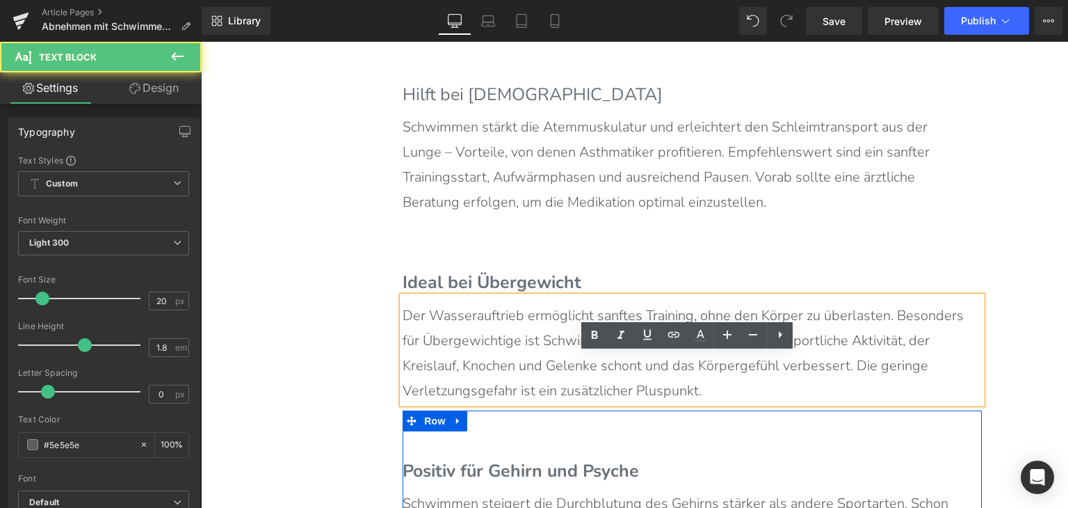
scroll to position [3113, 0]
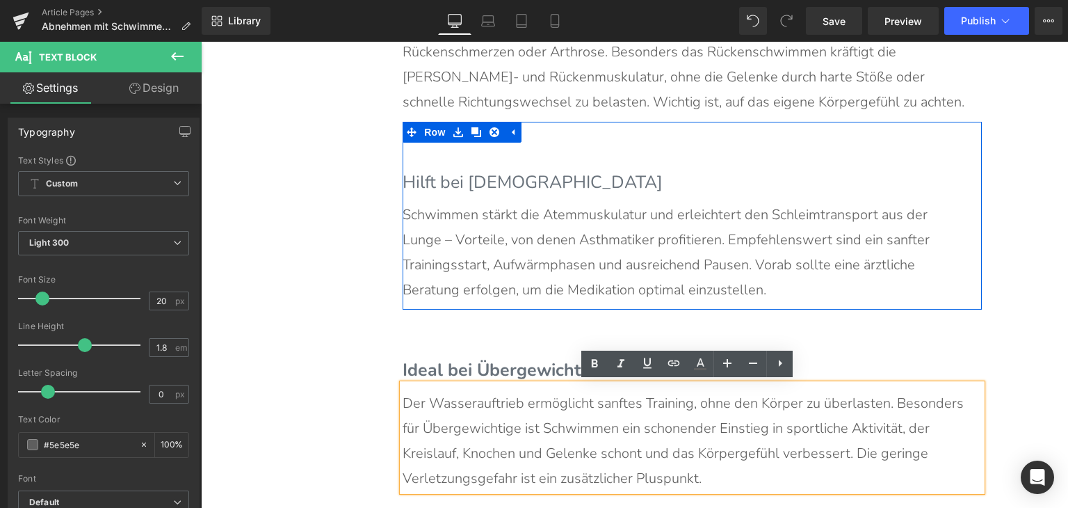
click at [454, 187] on h3 "Hilft bei [DEMOGRAPHIC_DATA]" at bounding box center [692, 183] width 579 height 26
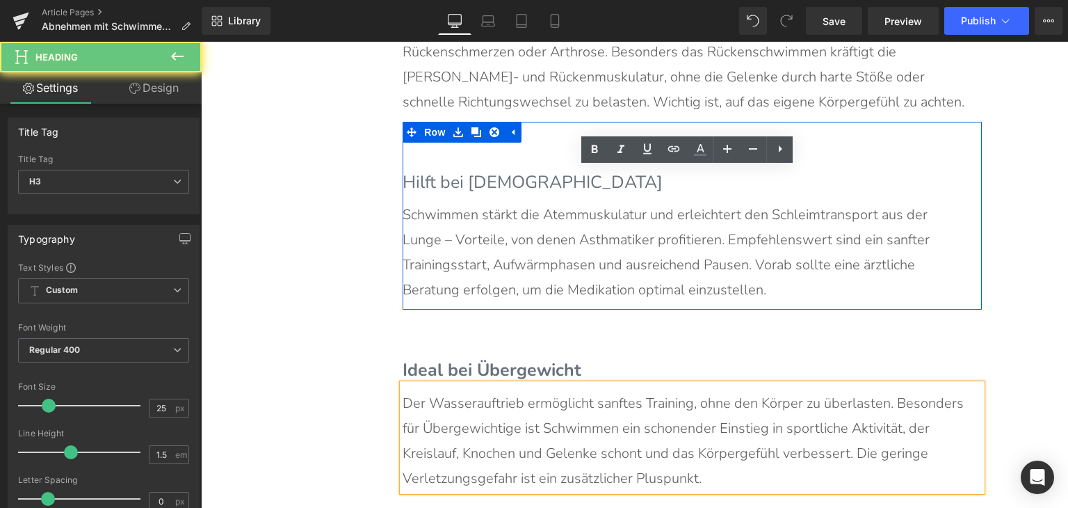
click at [454, 187] on h3 "Hilft bei [DEMOGRAPHIC_DATA]" at bounding box center [692, 183] width 579 height 26
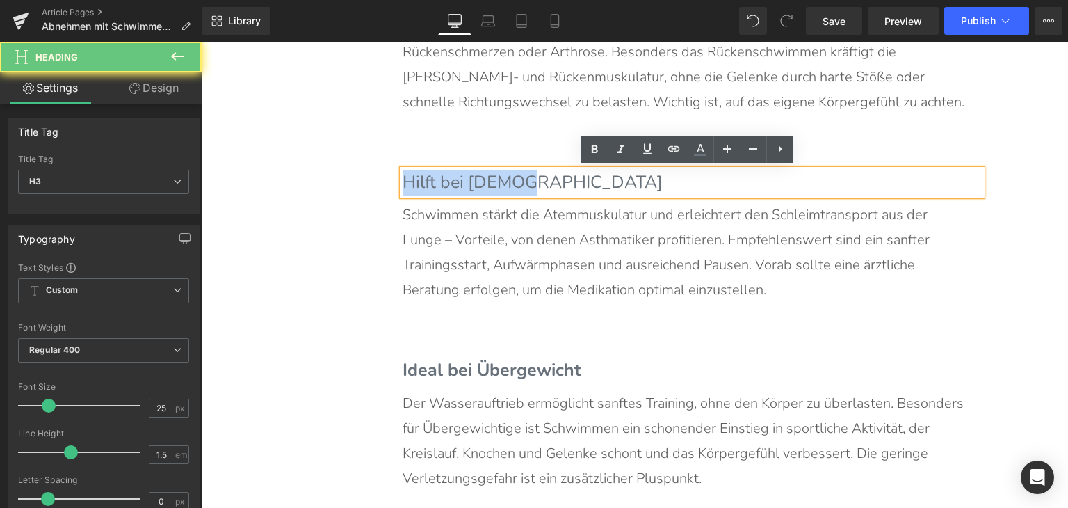
click at [454, 187] on h3 "Hilft bei [DEMOGRAPHIC_DATA]" at bounding box center [692, 183] width 579 height 26
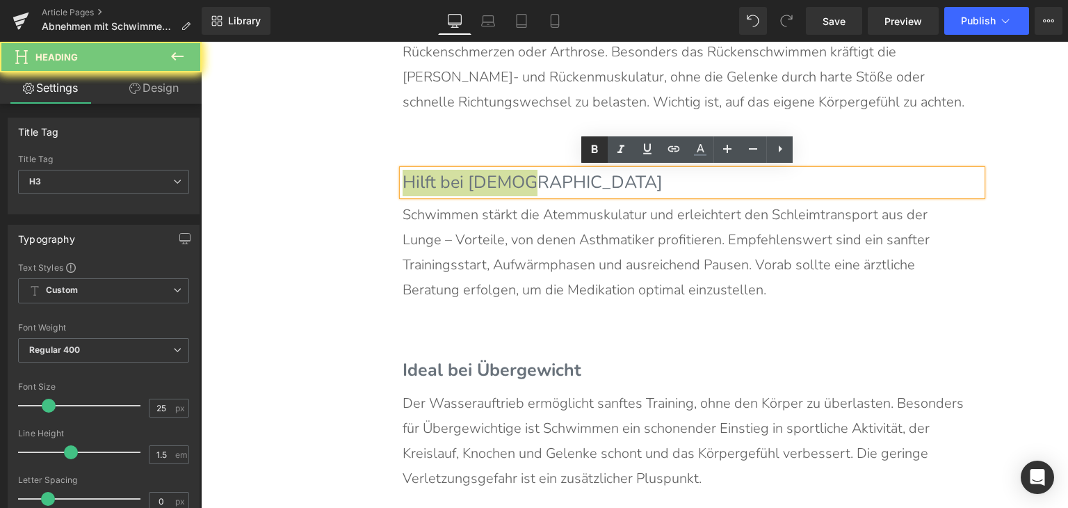
click at [595, 152] on icon at bounding box center [595, 149] width 6 height 8
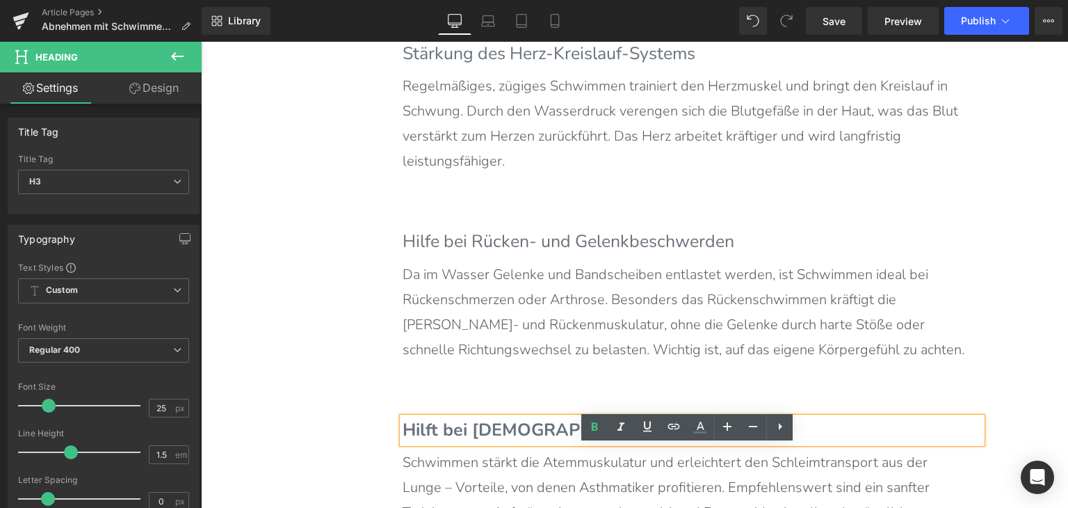
scroll to position [2835, 0]
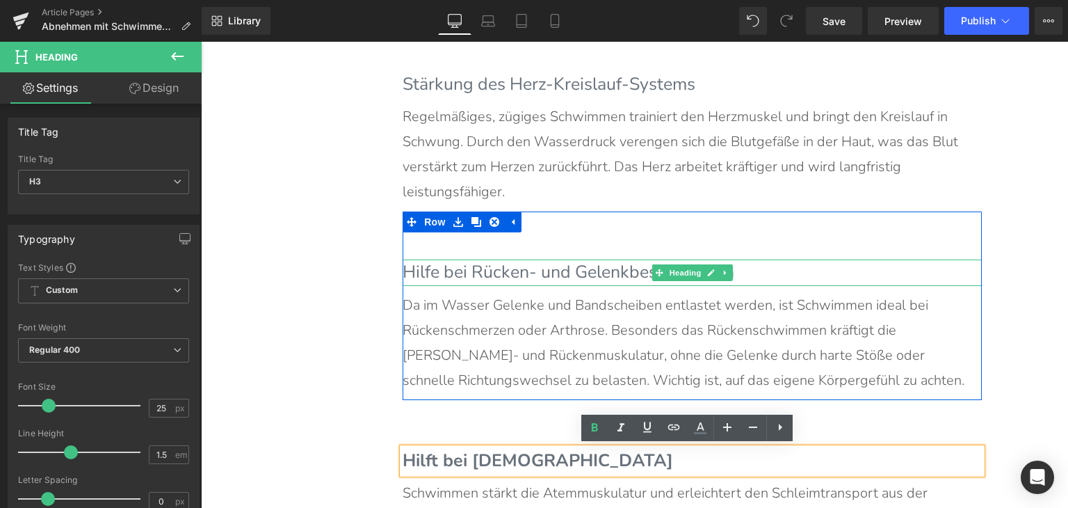
click at [501, 273] on h3 "Hilfe bei Rücken- und Gelenkbeschwerden" at bounding box center [692, 272] width 579 height 26
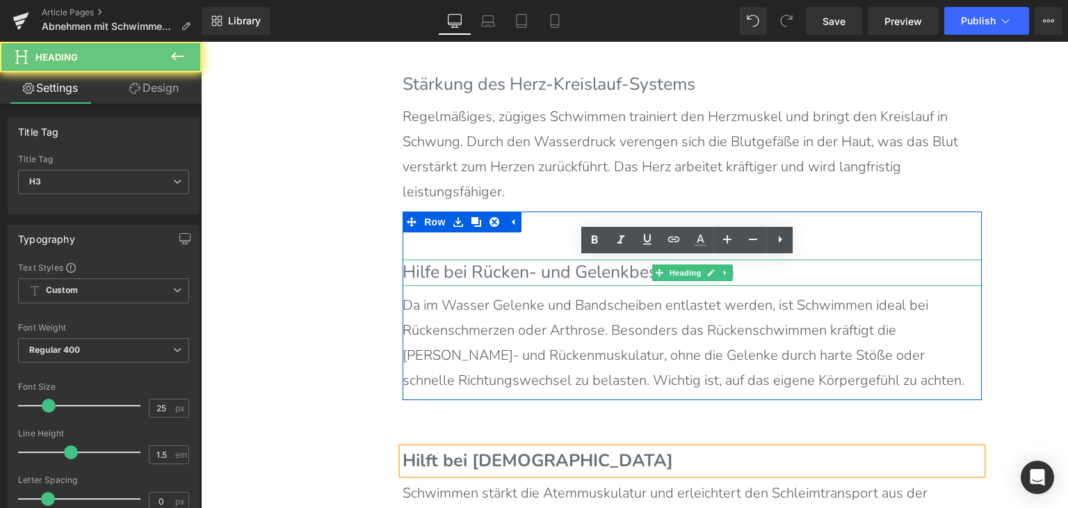
click at [501, 273] on h3 "Hilfe bei Rücken- und Gelenkbeschwerden" at bounding box center [692, 272] width 579 height 26
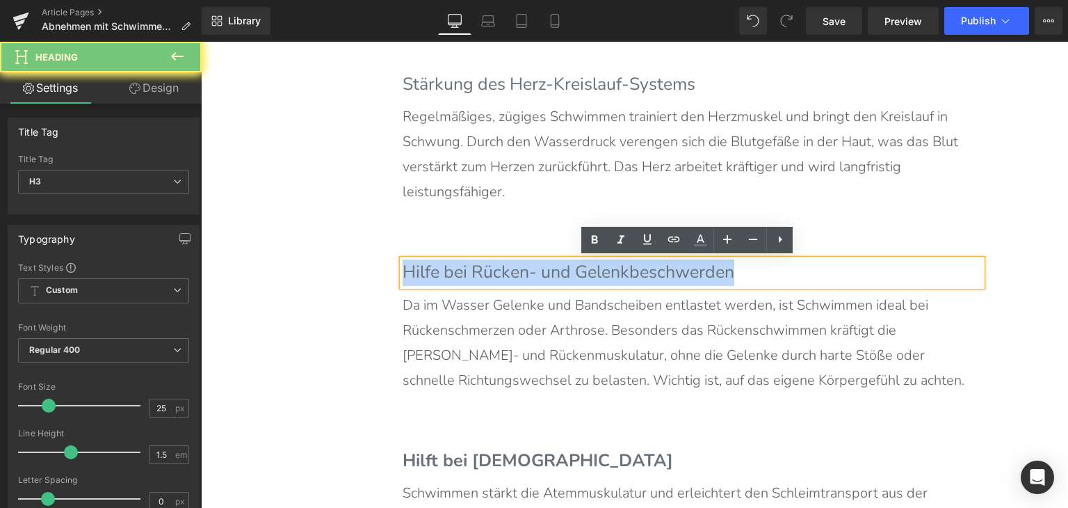
click at [501, 273] on h3 "Hilfe bei Rücken- und Gelenkbeschwerden" at bounding box center [692, 272] width 579 height 26
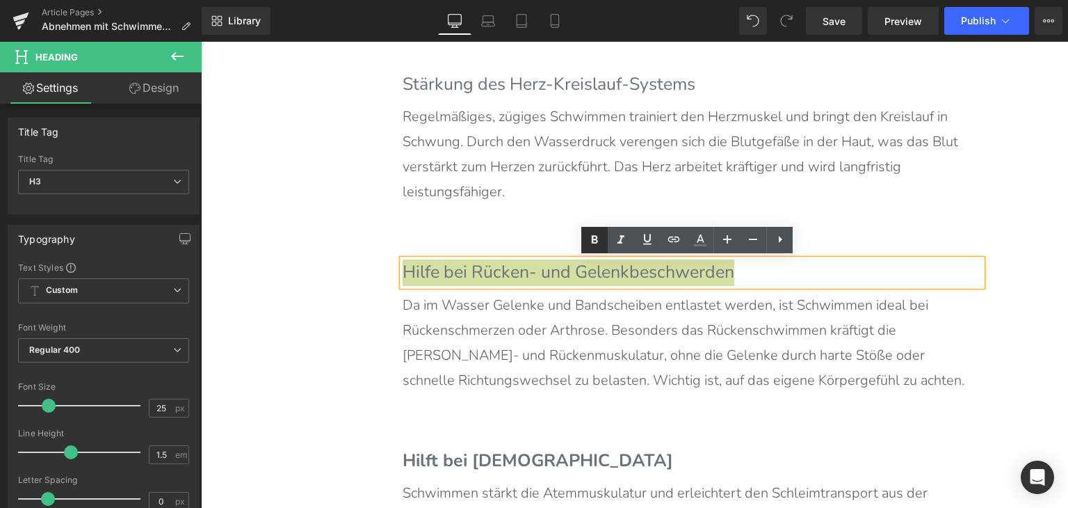
click at [600, 238] on icon at bounding box center [594, 240] width 17 height 17
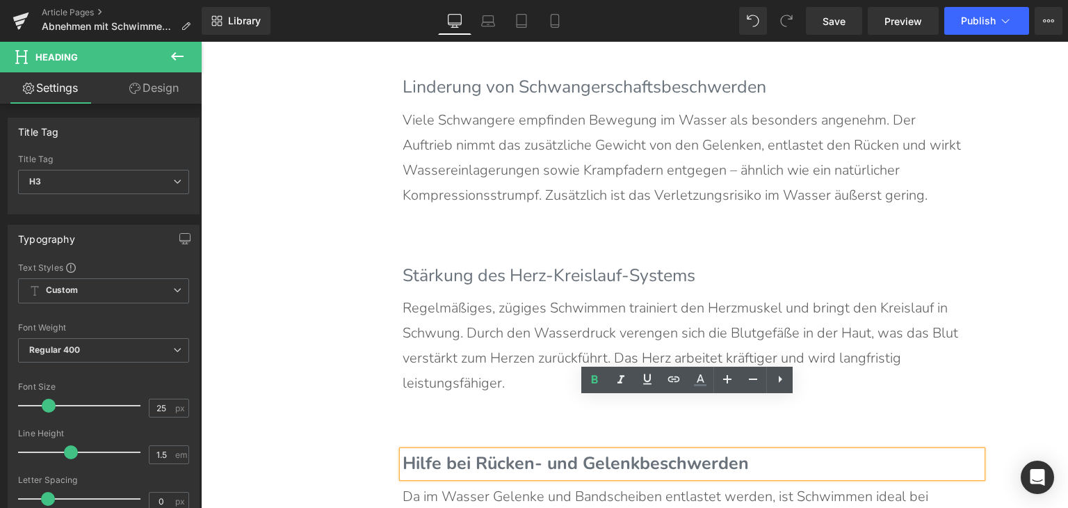
scroll to position [2626, 0]
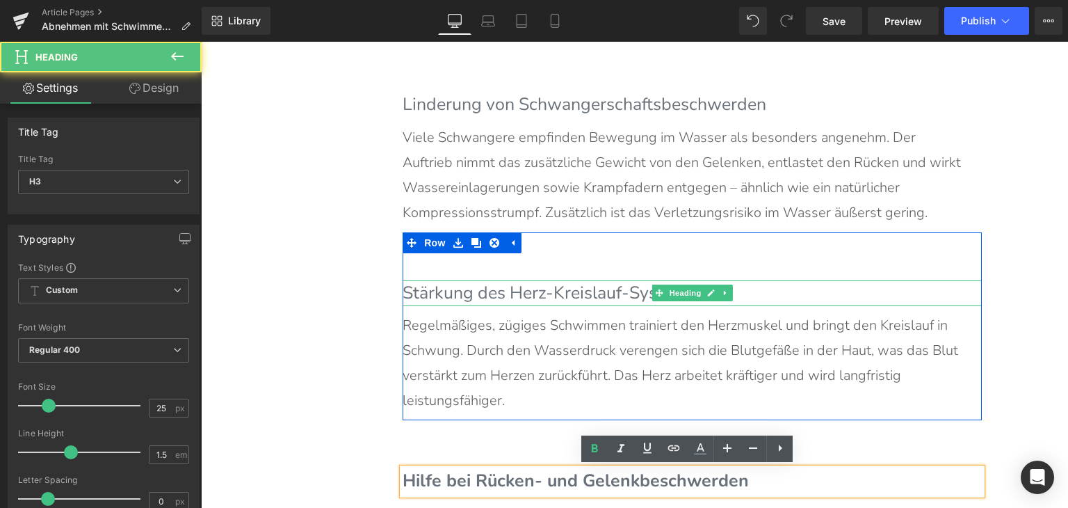
click at [475, 287] on h3 "Stärkung des Herz-Kreislauf-Systems" at bounding box center [692, 293] width 579 height 26
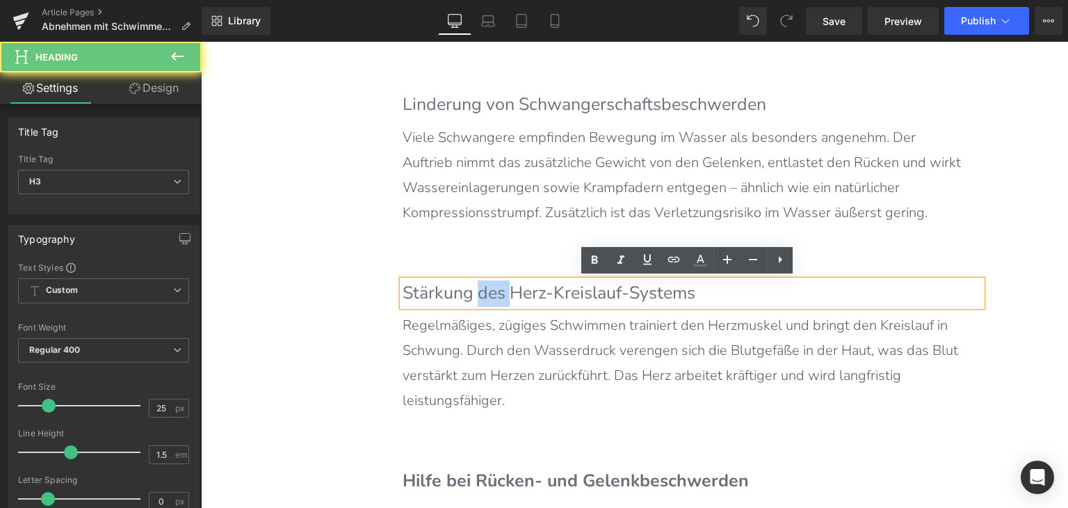
click at [475, 287] on h3 "Stärkung des Herz-Kreislauf-Systems" at bounding box center [692, 293] width 579 height 26
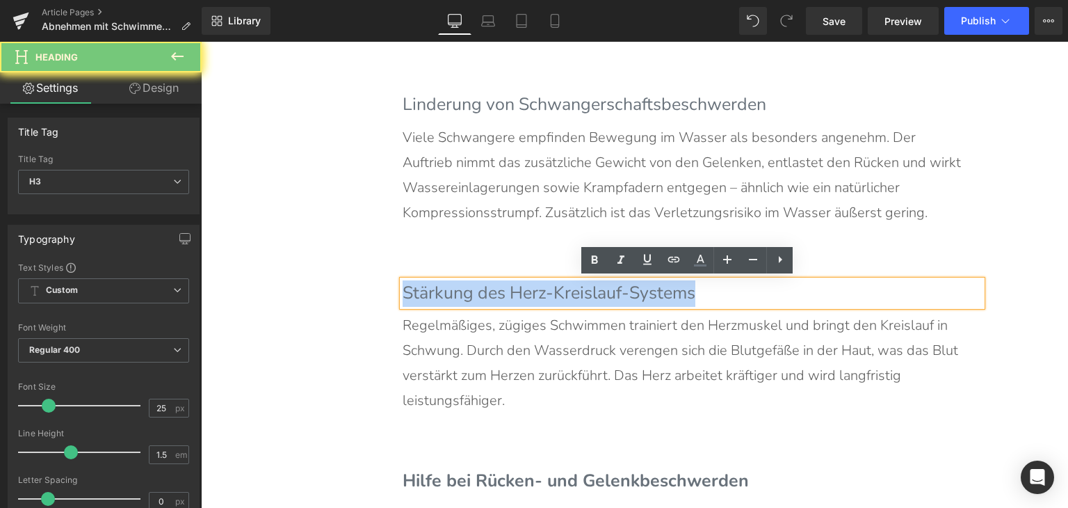
click at [475, 287] on h3 "Stärkung des Herz-Kreislauf-Systems" at bounding box center [692, 293] width 579 height 26
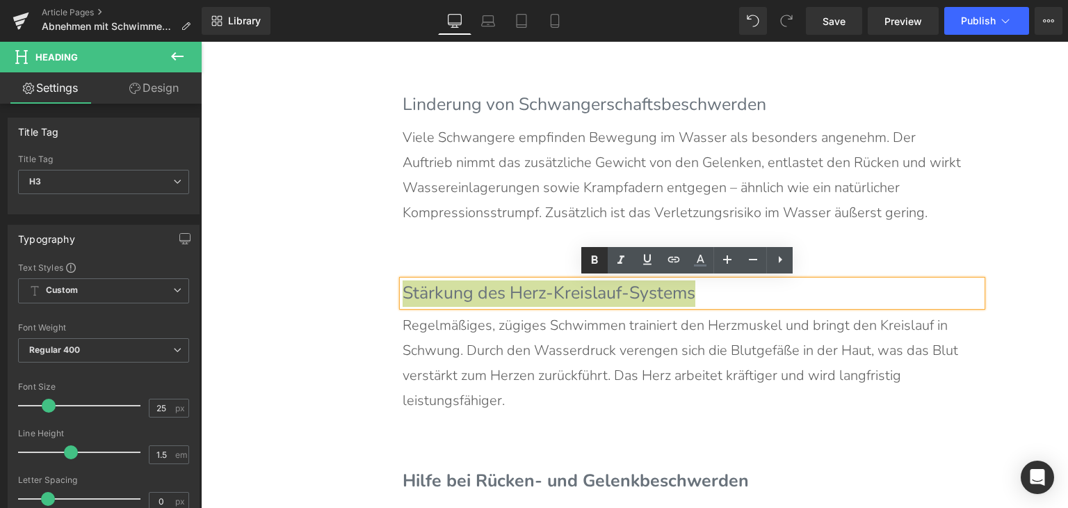
click at [594, 265] on icon at bounding box center [594, 260] width 17 height 17
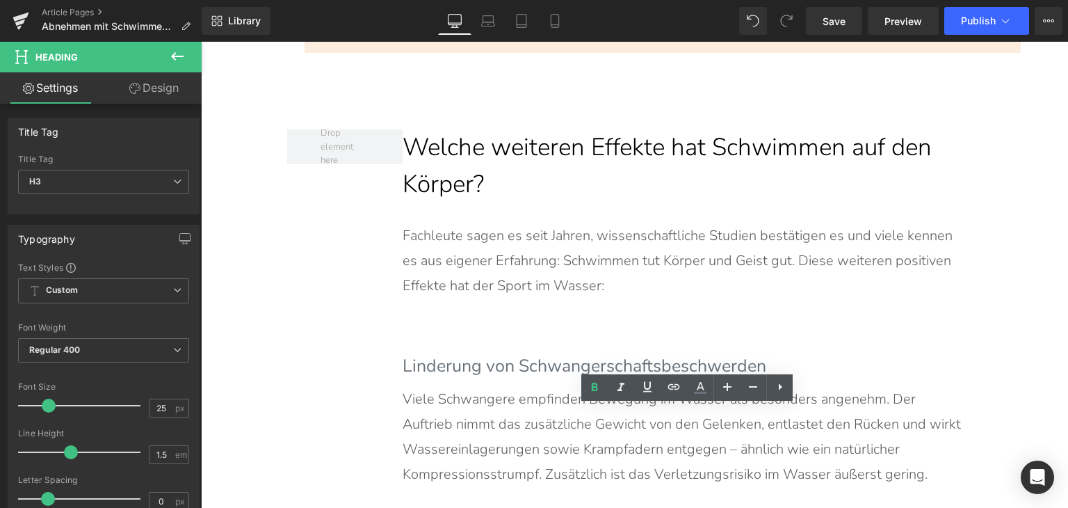
scroll to position [2348, 0]
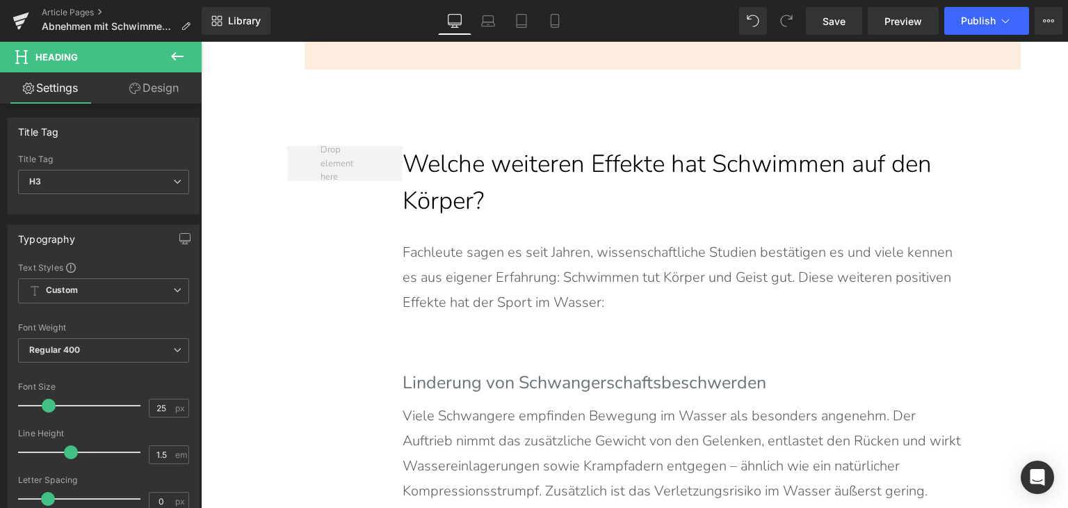
click at [515, 381] on b "Linderung von Schwangerschaftsbeschwerden" at bounding box center [585, 383] width 364 height 24
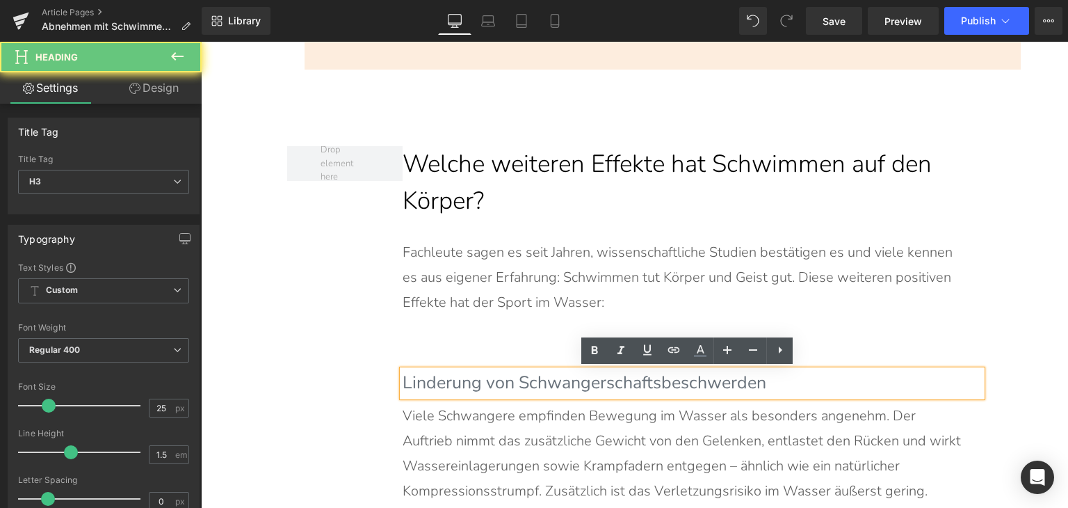
click at [515, 381] on b "Linderung von Schwangerschaftsbeschwerden" at bounding box center [585, 383] width 364 height 24
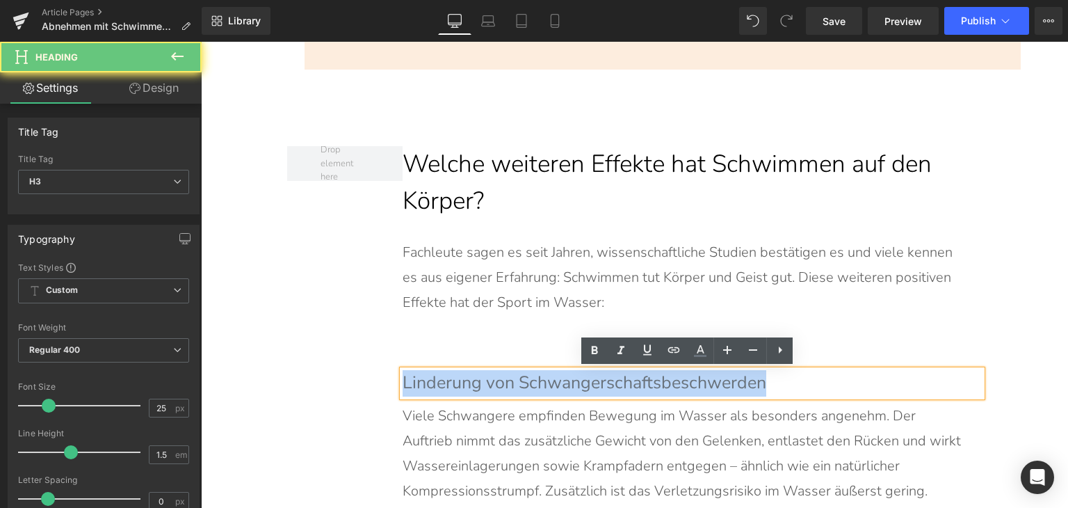
click at [515, 381] on b "Linderung von Schwangerschaftsbeschwerden" at bounding box center [585, 383] width 364 height 24
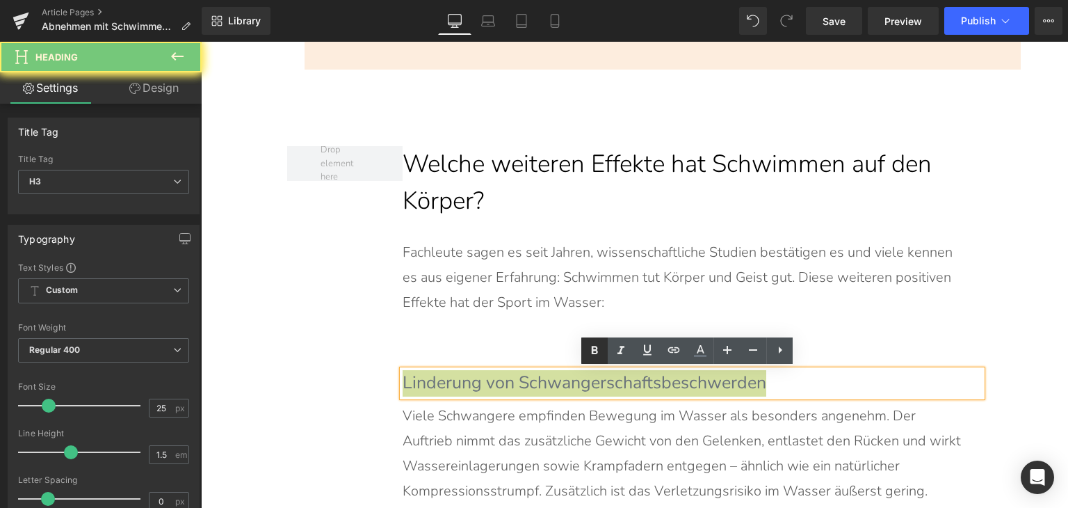
click at [595, 348] on icon at bounding box center [594, 350] width 17 height 17
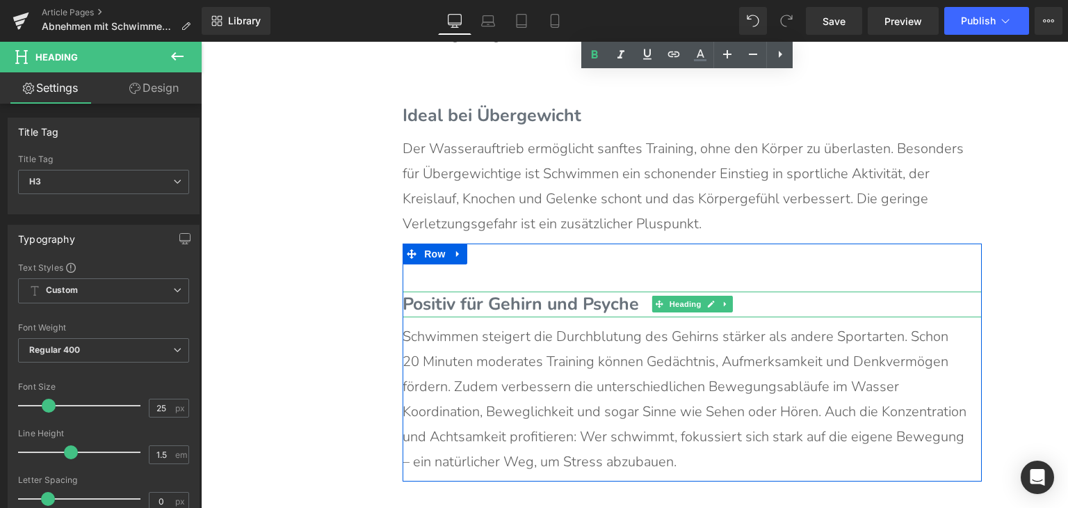
scroll to position [3392, 0]
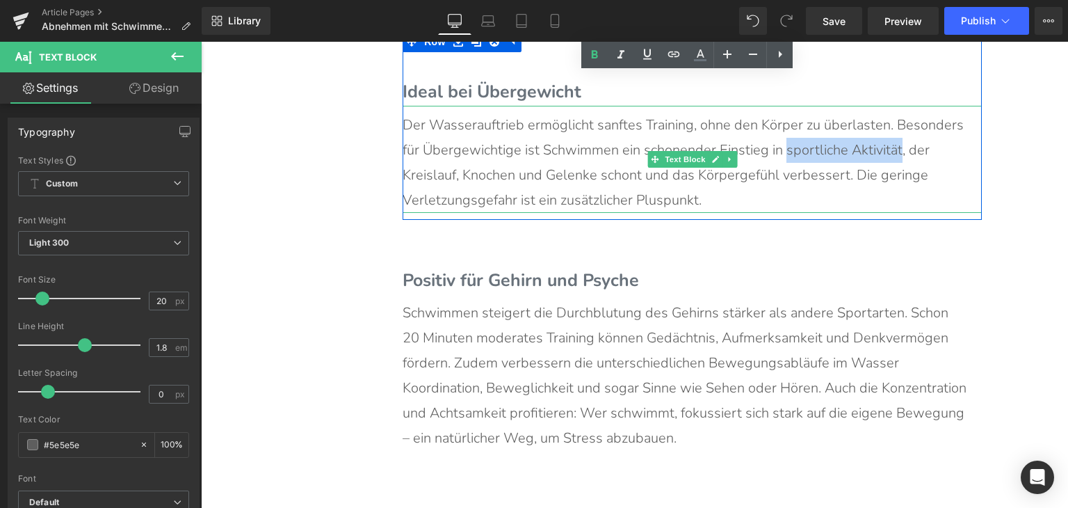
drag, startPoint x: 780, startPoint y: 149, endPoint x: 894, endPoint y: 149, distance: 113.4
click at [894, 149] on p "Der Wasserauftrieb ermöglicht sanftes Training, ohne den Körper zu überlasten. …" at bounding box center [685, 163] width 565 height 100
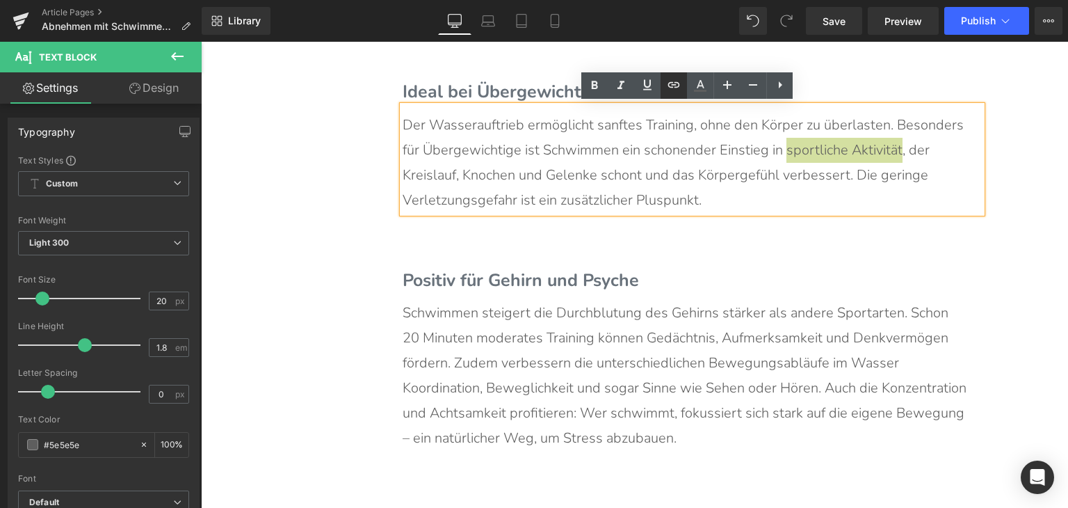
click at [668, 88] on icon at bounding box center [674, 85] width 17 height 17
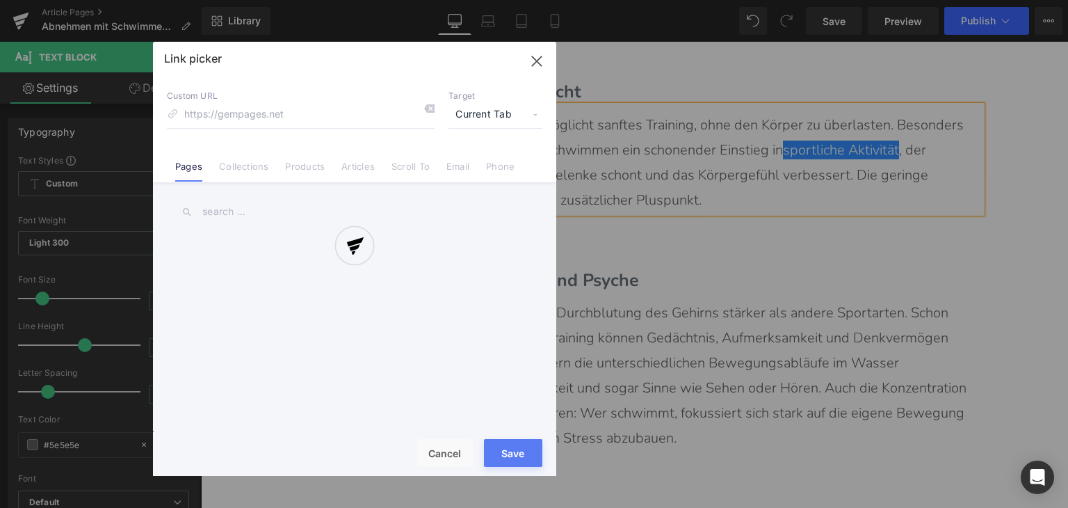
click at [945, 0] on div "Text Color Highlight Color rgba(0, 119, 193, 1) #0077c1 100 % transparent trans…" at bounding box center [534, 0] width 1068 height 0
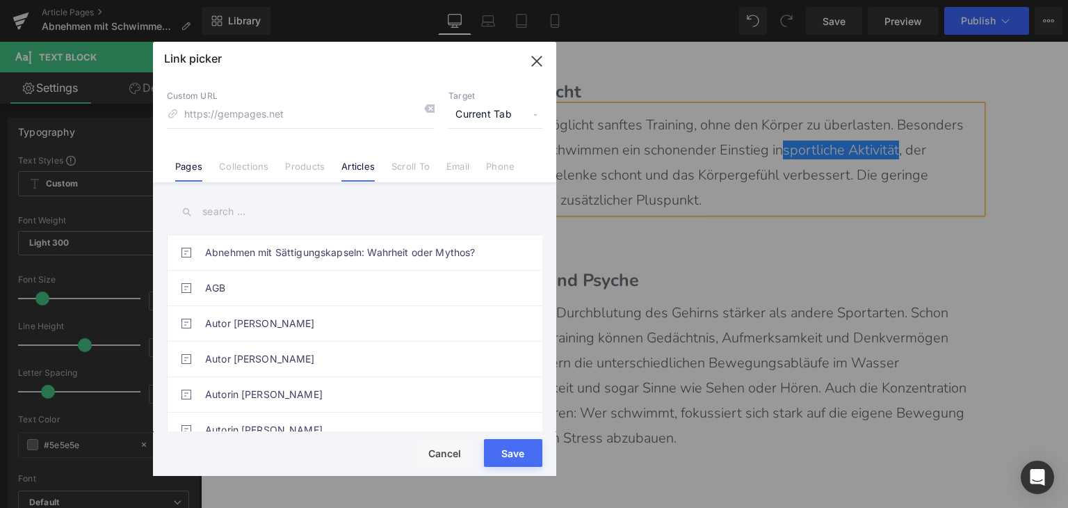
click at [358, 168] on link "Articles" at bounding box center [358, 171] width 33 height 21
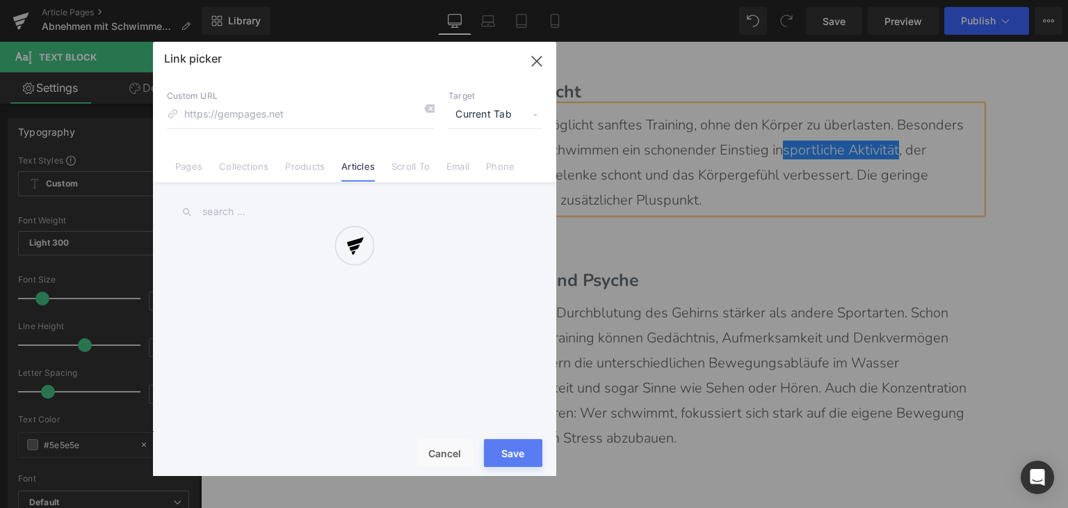
click at [351, 203] on div at bounding box center [354, 259] width 403 height 434
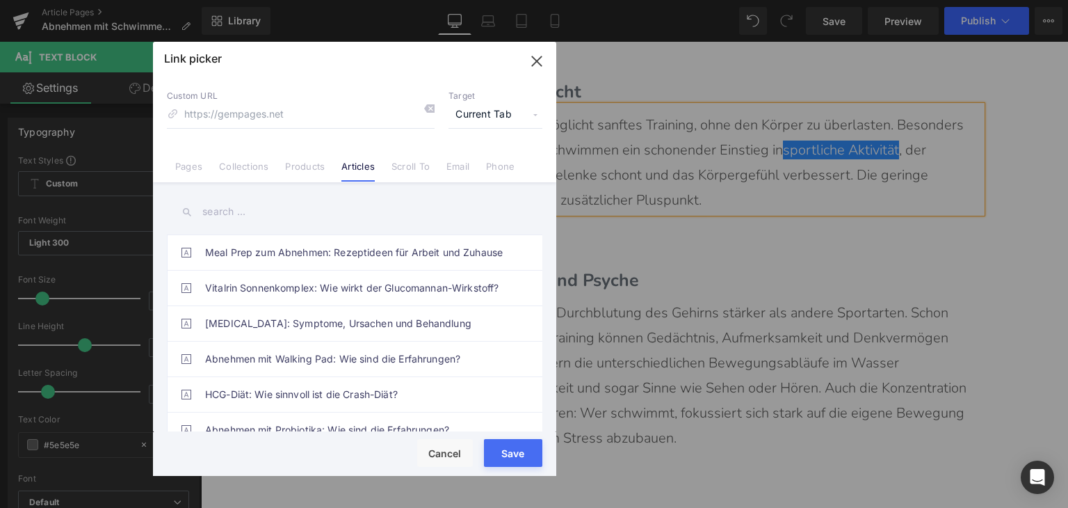
click at [351, 216] on input "text" at bounding box center [355, 211] width 376 height 31
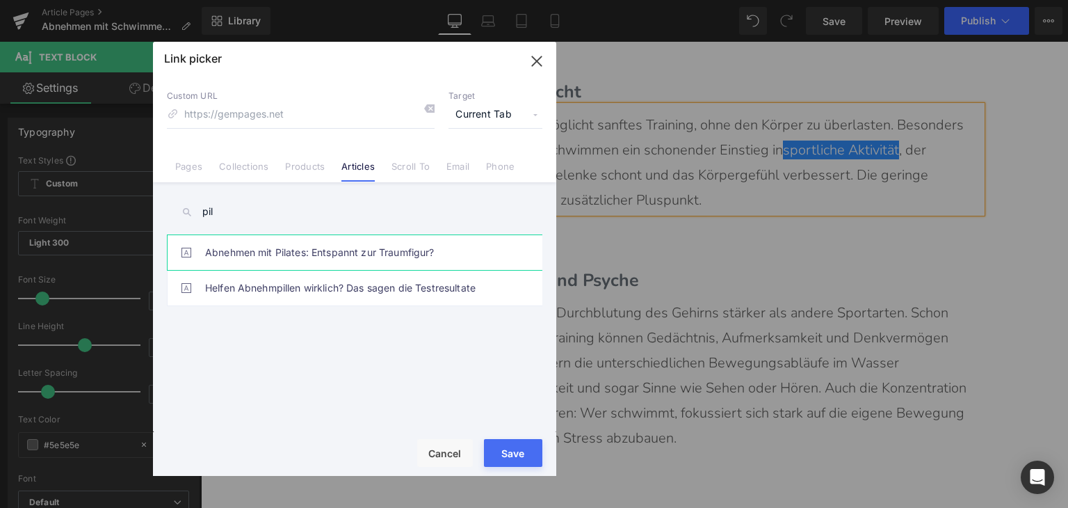
type input "pil"
click at [385, 243] on link "Abnehmen mit Pilates: Entspannt zur Traumfigur?" at bounding box center [358, 252] width 306 height 35
type input "/blogs/wissenswertes/abnehmen-mit-pilates"
click at [523, 463] on button "Save" at bounding box center [513, 453] width 58 height 28
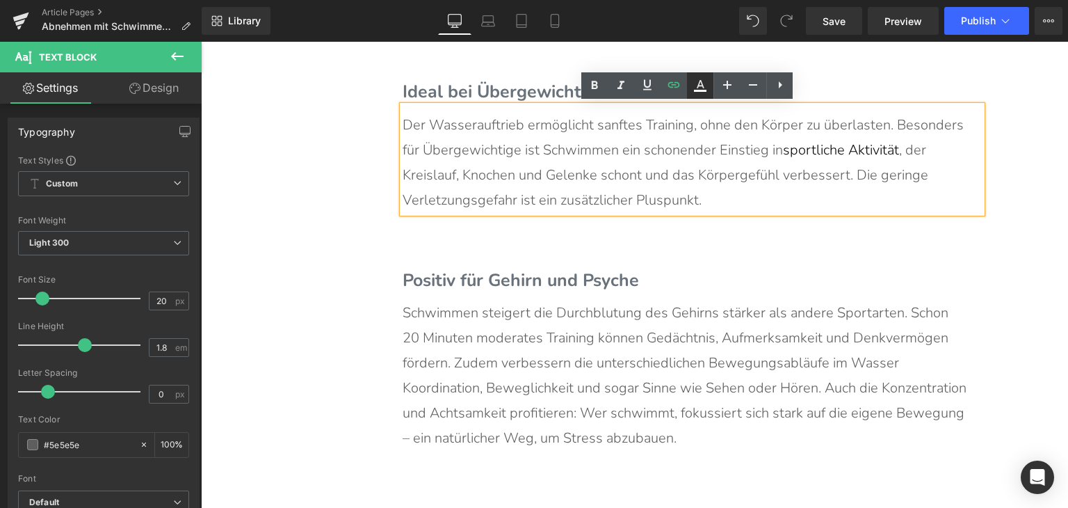
click at [699, 88] on icon at bounding box center [700, 85] width 17 height 17
type input "#000000"
type input "100"
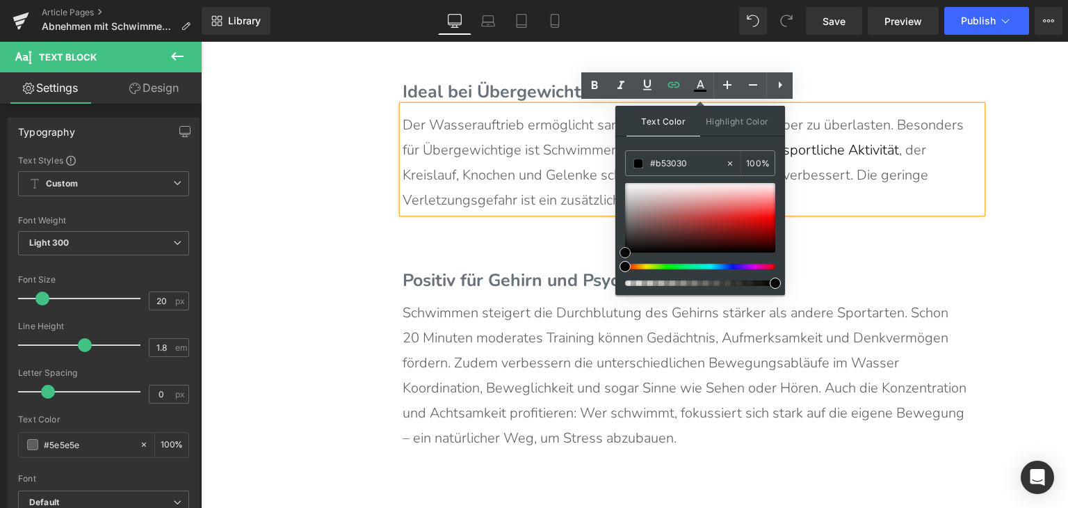
click at [713, 221] on div at bounding box center [700, 218] width 150 height 70
click at [664, 162] on input "#b53030" at bounding box center [687, 163] width 75 height 15
type input "#0"
type input "0"
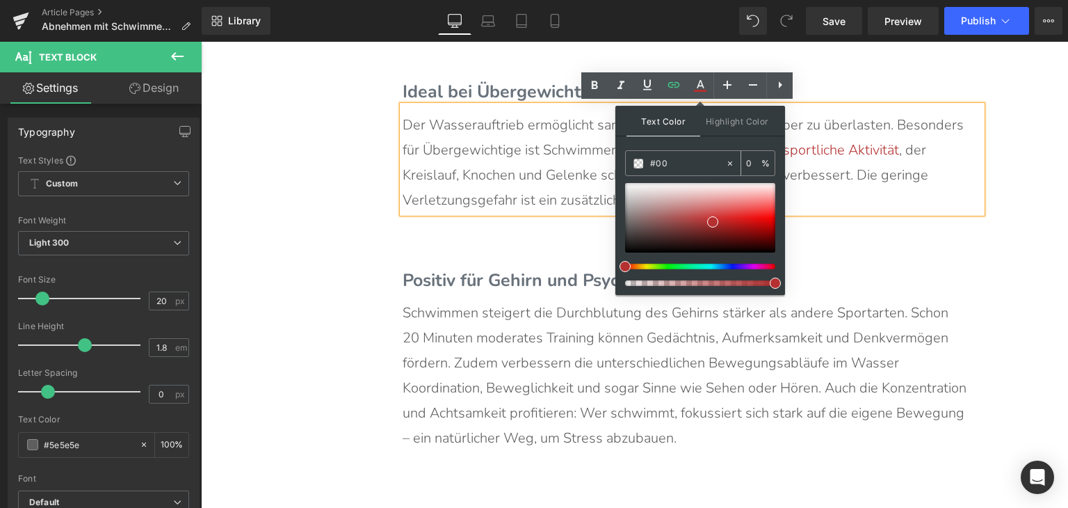
type input "#007"
type input "100"
type input "#0077"
type input "47"
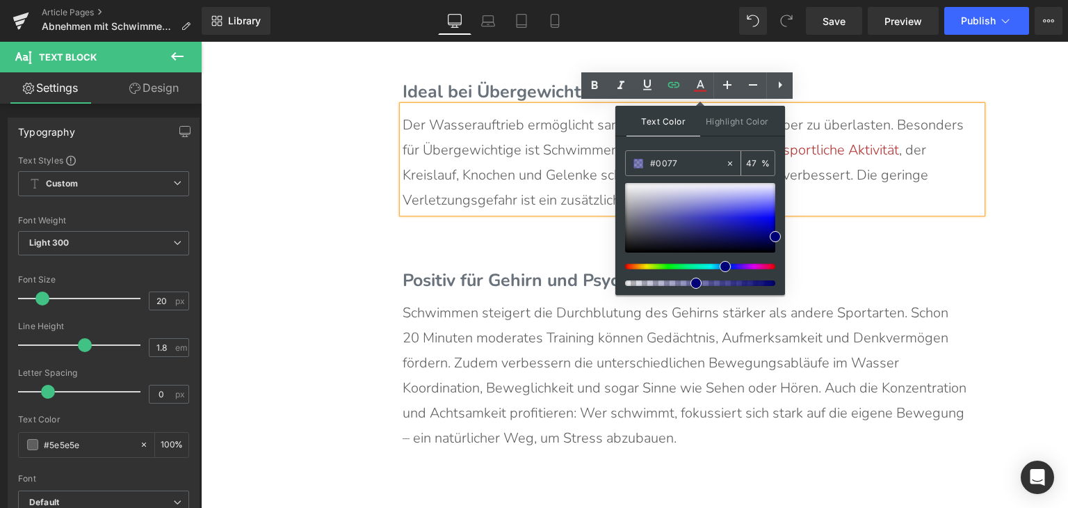
type input "#0077c"
type input "0"
type input "#0077c1"
type input "100"
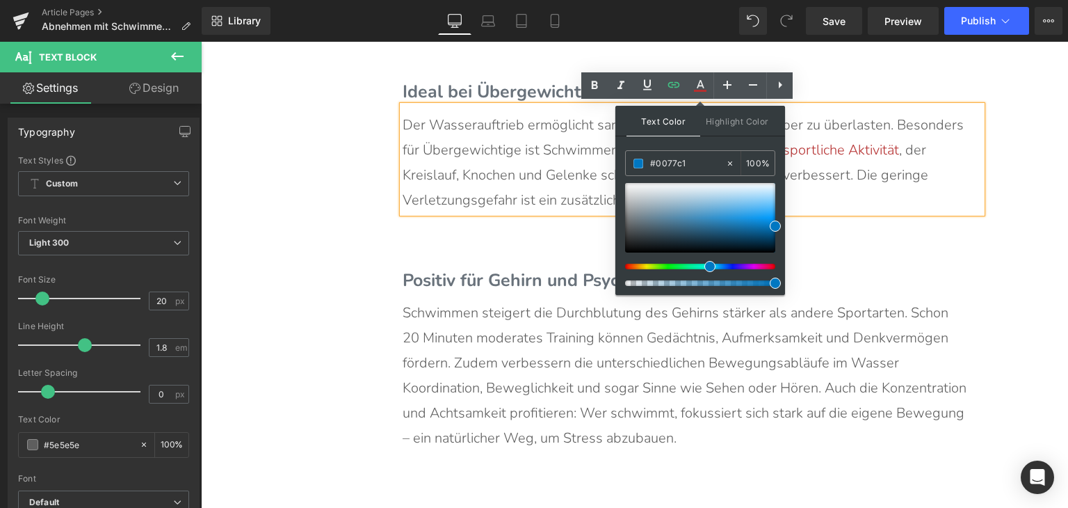
type input "#0077c1"
click at [774, 223] on span at bounding box center [775, 225] width 11 height 11
click at [827, 190] on p "Der Wasserauftrieb ermöglicht sanftes Training, ohne den Körper zu überlasten. …" at bounding box center [685, 163] width 565 height 100
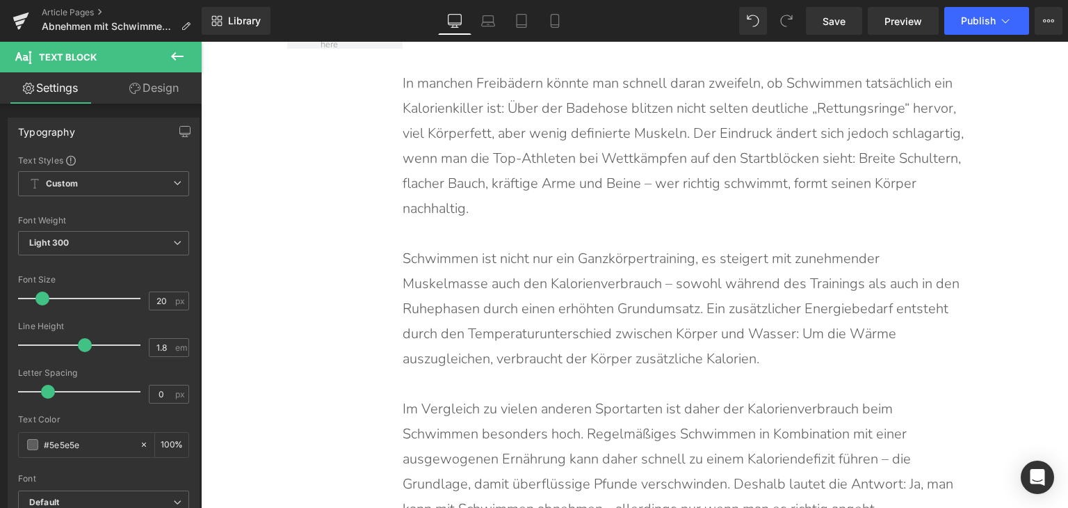
scroll to position [1583, 0]
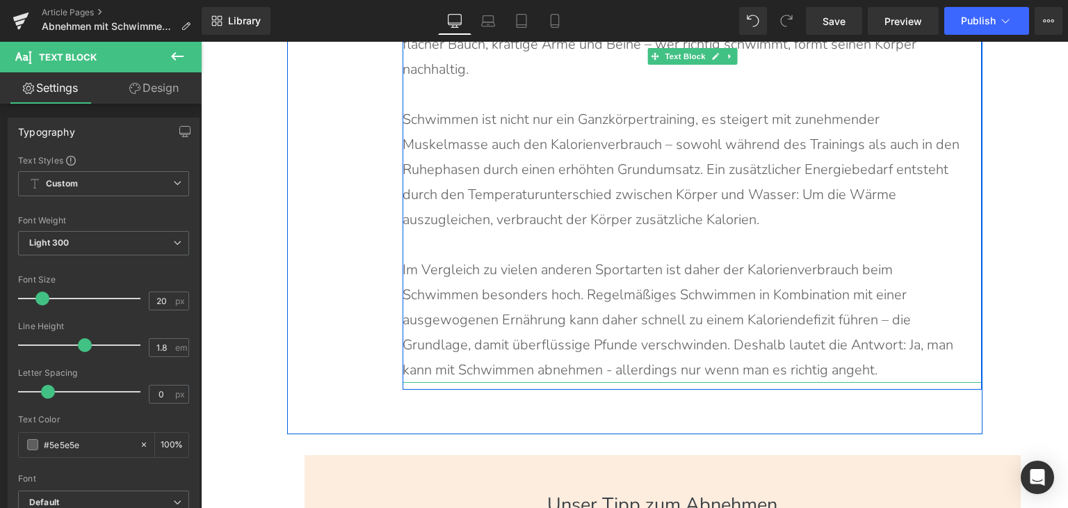
click at [551, 143] on p "Schwimmen ist nicht nur ein Ganzkörpertraining, es steigert mit zunehmender Mus…" at bounding box center [685, 169] width 565 height 125
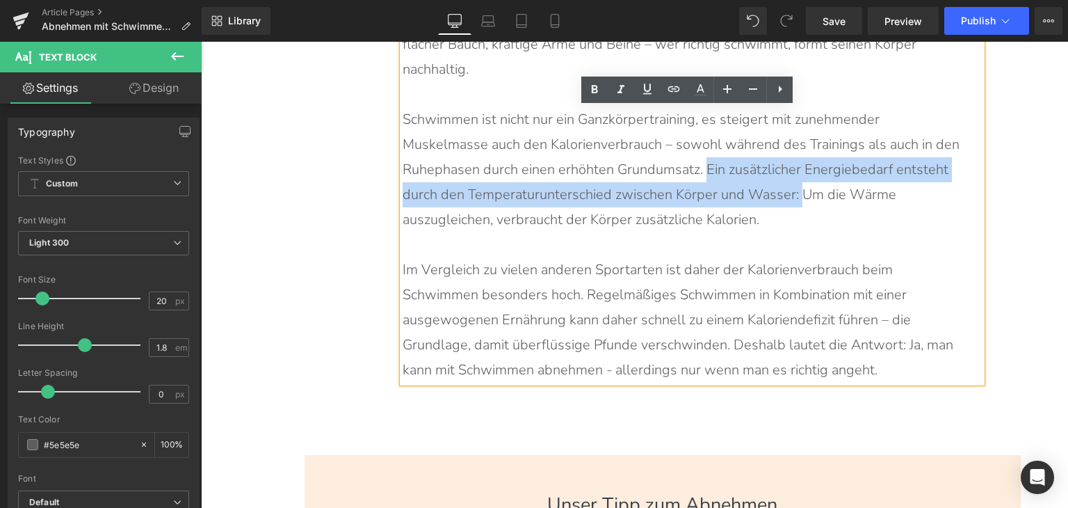
drag, startPoint x: 620, startPoint y: 165, endPoint x: 727, endPoint y: 188, distance: 109.0
click at [727, 188] on p "Schwimmen ist nicht nur ein Ganzkörpertraining, es steigert mit zunehmender Mus…" at bounding box center [685, 169] width 565 height 125
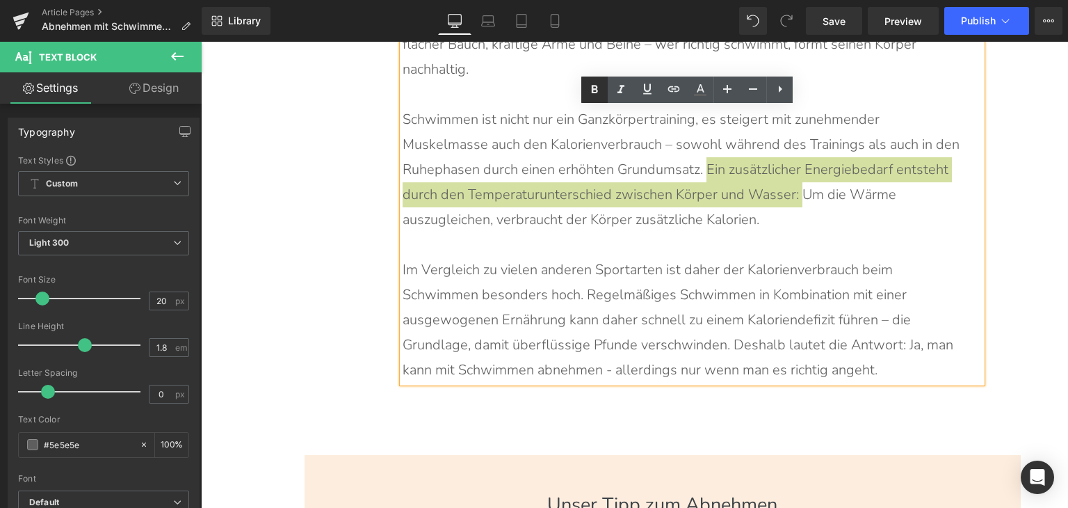
click at [598, 90] on icon at bounding box center [594, 89] width 17 height 17
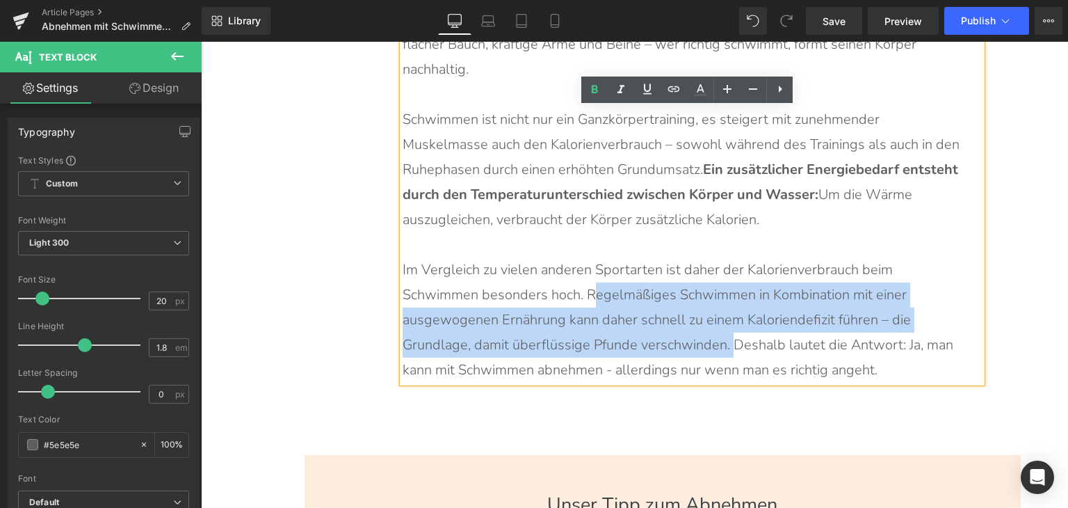
drag, startPoint x: 506, startPoint y: 293, endPoint x: 618, endPoint y: 344, distance: 123.0
click at [618, 344] on p "Im Vergleich zu vielen anderen Sportarten ist daher der Kalorienverbrauch beim …" at bounding box center [685, 319] width 565 height 125
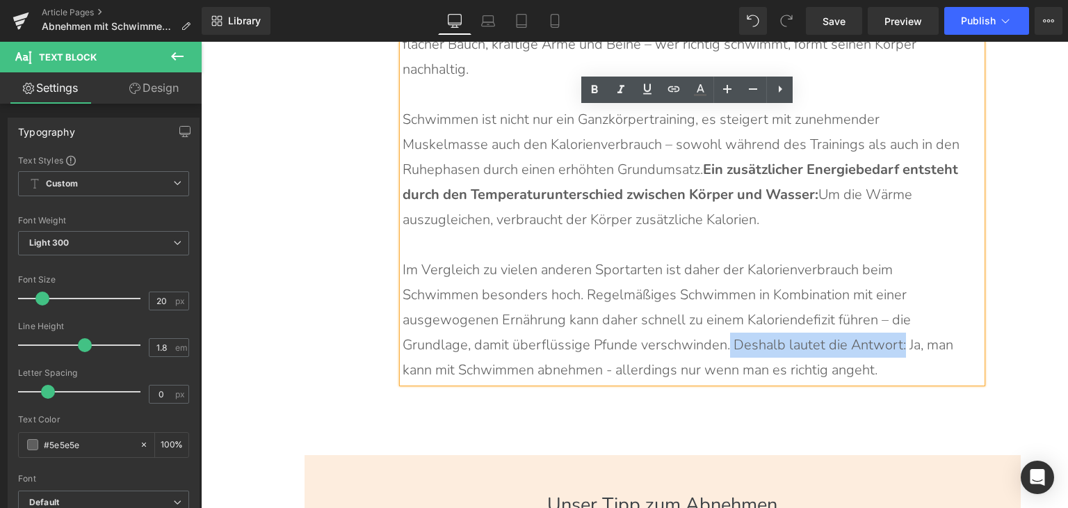
drag, startPoint x: 614, startPoint y: 341, endPoint x: 787, endPoint y: 347, distance: 173.3
click at [787, 347] on p "Im Vergleich zu vielen anderen Sportarten ist daher der Kalorienverbrauch beim …" at bounding box center [685, 319] width 565 height 125
drag, startPoint x: 597, startPoint y: 87, endPoint x: 381, endPoint y: 80, distance: 216.4
click at [597, 87] on icon at bounding box center [595, 89] width 6 height 8
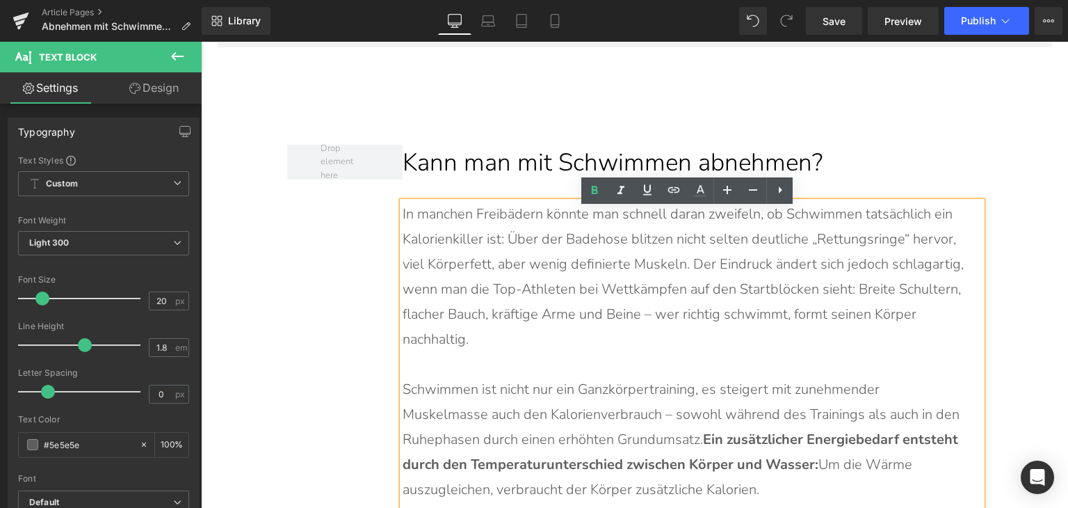
scroll to position [1305, 0]
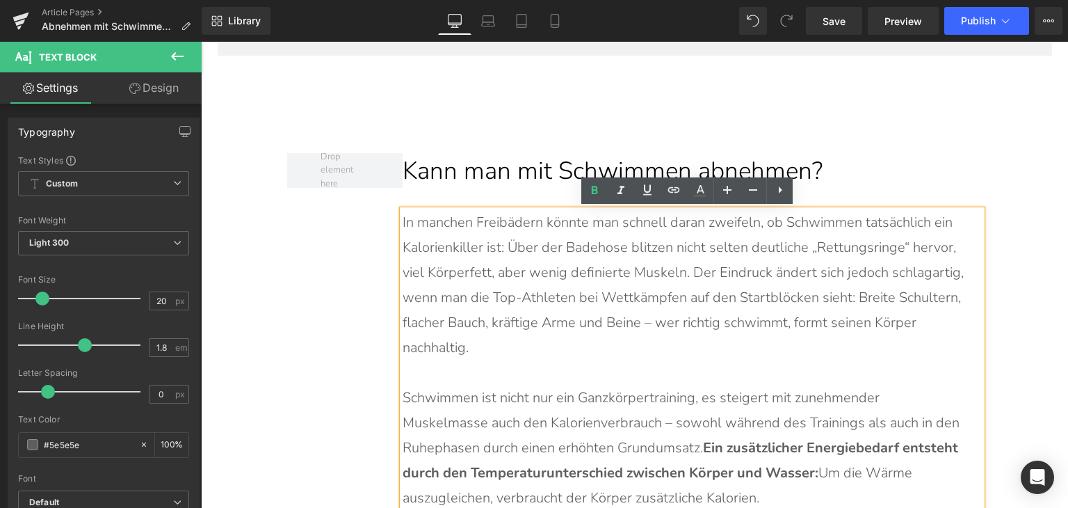
click at [567, 341] on p "In manchen Freibädern könnte man schnell daran zweifeln, ob Schwimmen tatsächli…" at bounding box center [685, 285] width 565 height 150
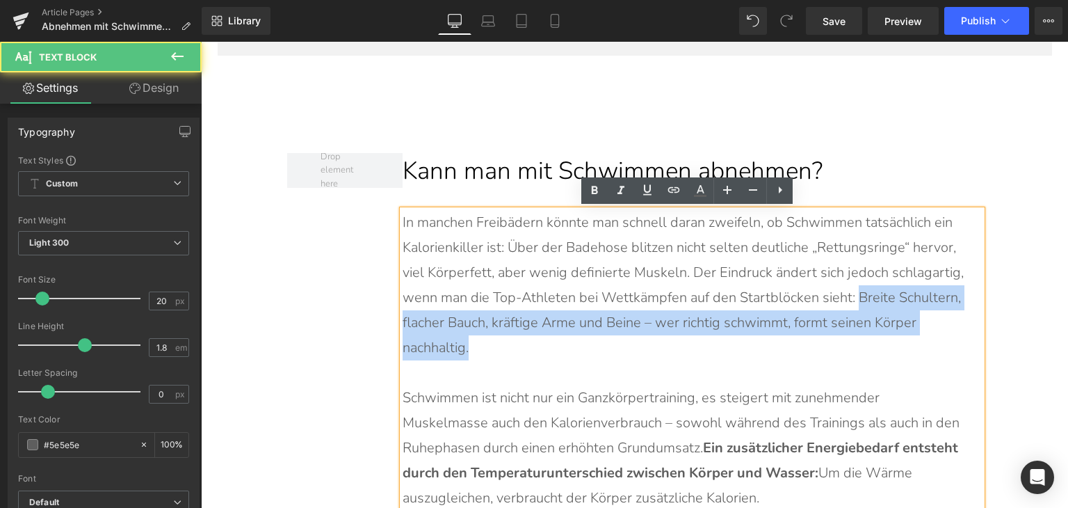
drag, startPoint x: 851, startPoint y: 292, endPoint x: 823, endPoint y: 284, distance: 29.5
click at [867, 337] on p "In manchen Freibädern könnte man schnell daran zweifeln, ob Schwimmen tatsächli…" at bounding box center [685, 285] width 565 height 150
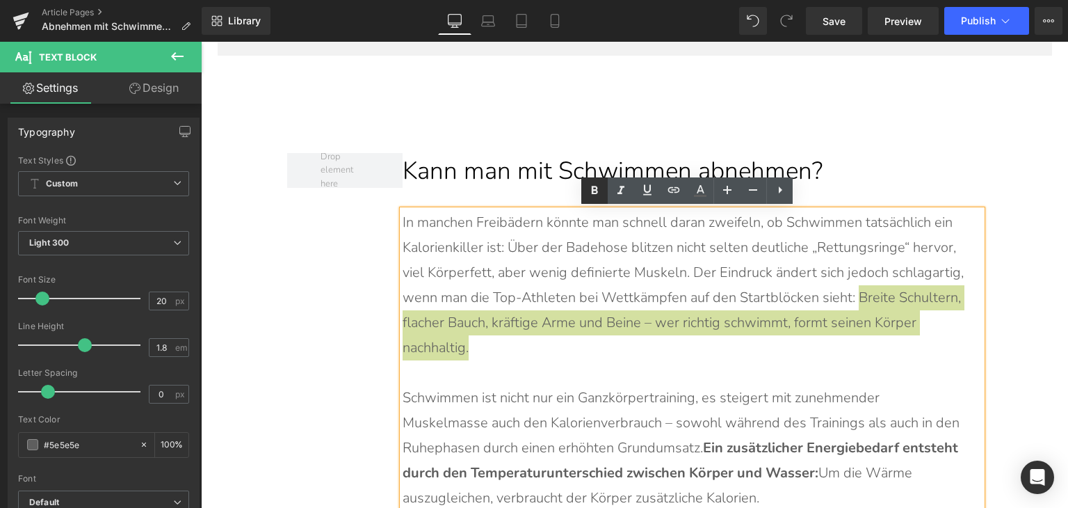
click at [599, 186] on icon at bounding box center [594, 190] width 17 height 17
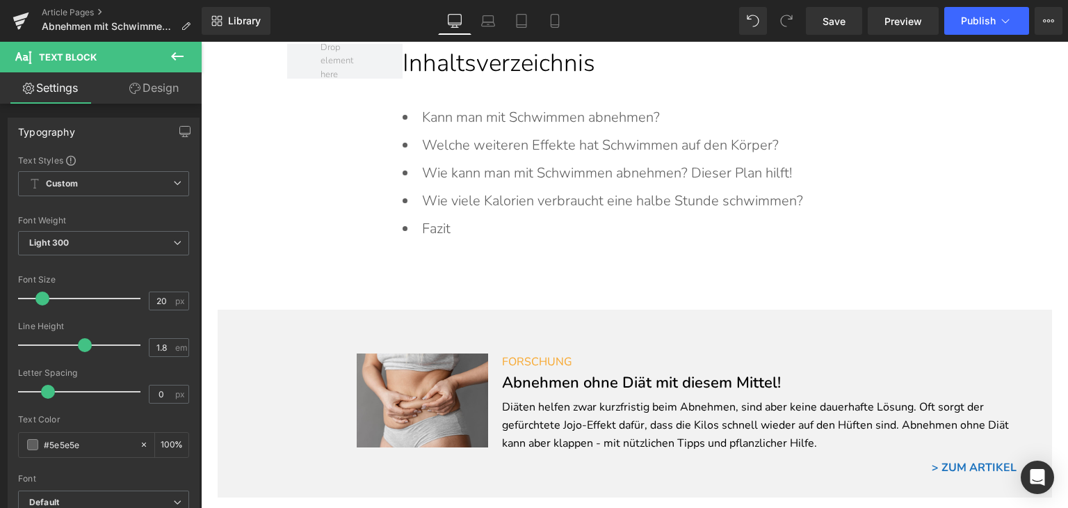
scroll to position [679, 0]
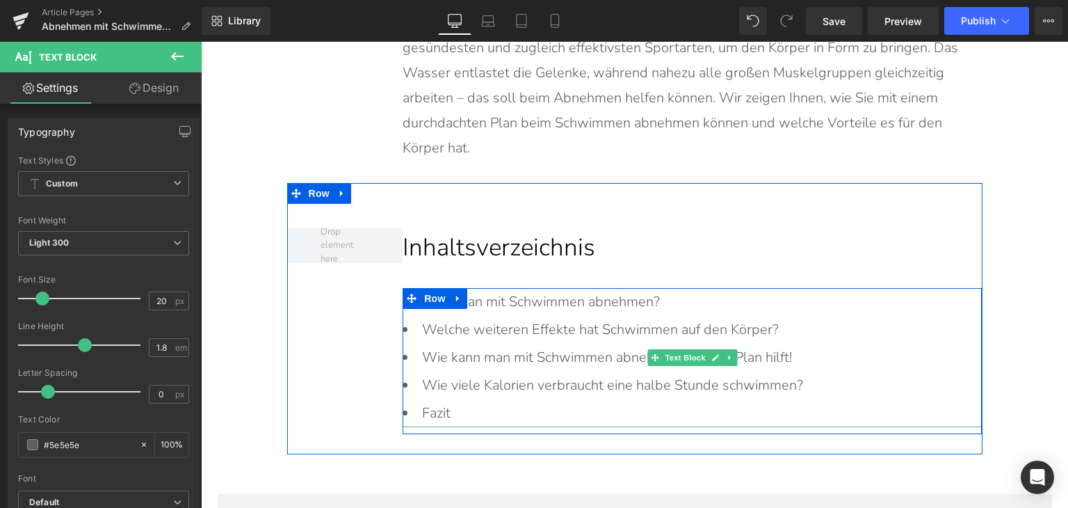
click at [498, 303] on li "Kann man mit Schwimmen abnehmen?" at bounding box center [692, 302] width 579 height 28
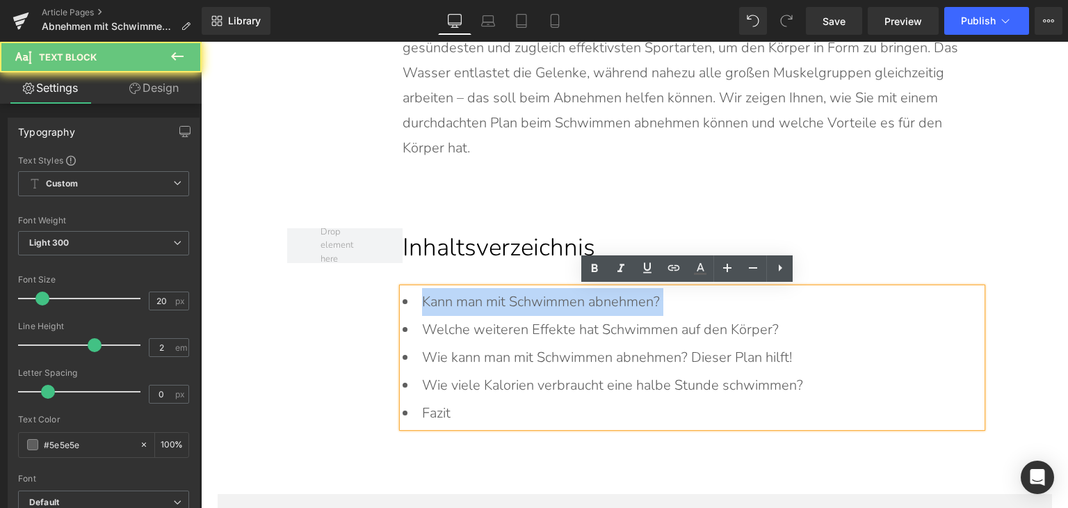
click at [498, 303] on li "Kann man mit Schwimmen abnehmen?" at bounding box center [692, 302] width 579 height 28
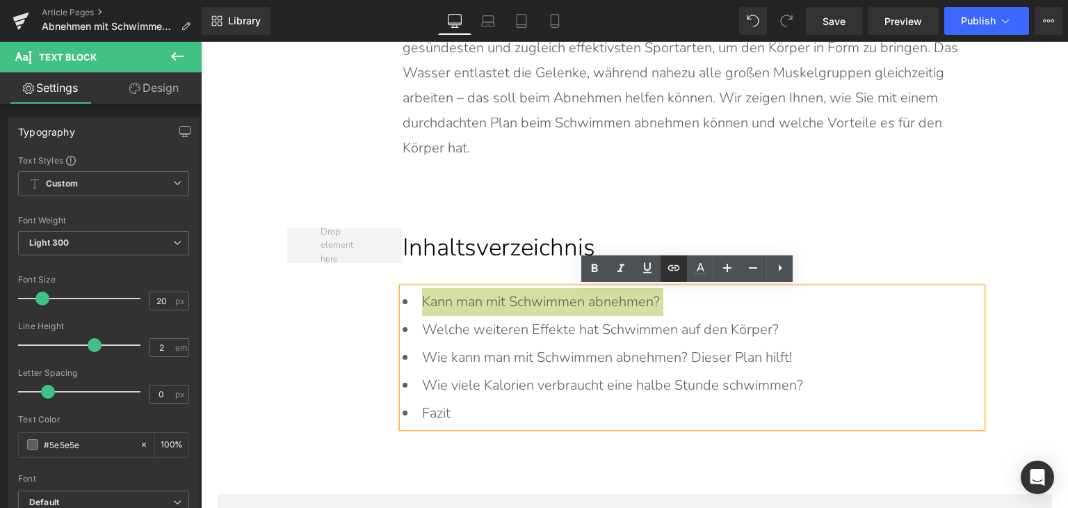
click at [673, 268] on icon at bounding box center [674, 267] width 12 height 6
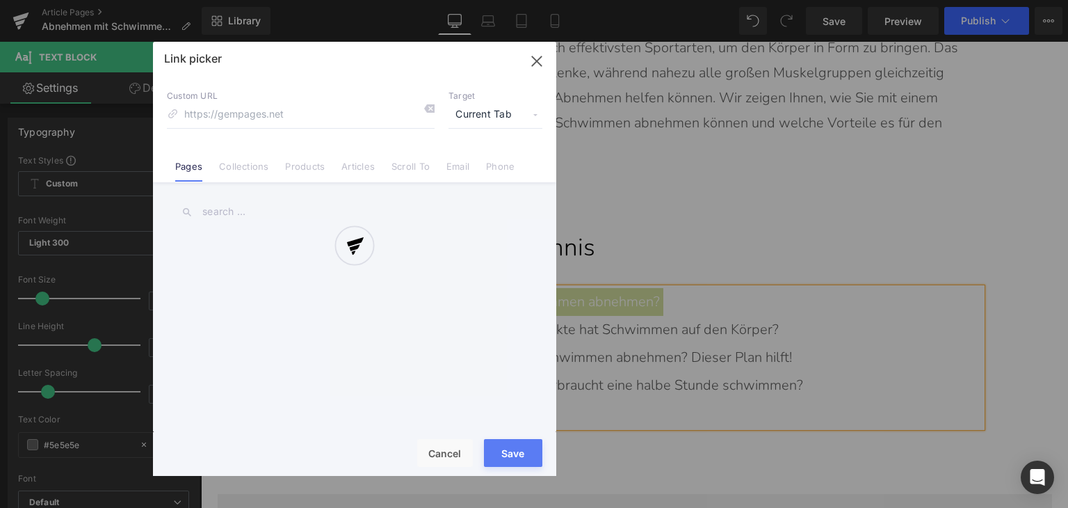
click at [737, 0] on div "Text Color Highlight Color rgba(0, 119, 193, 1) #0077c1 100 % transparent trans…" at bounding box center [534, 0] width 1068 height 0
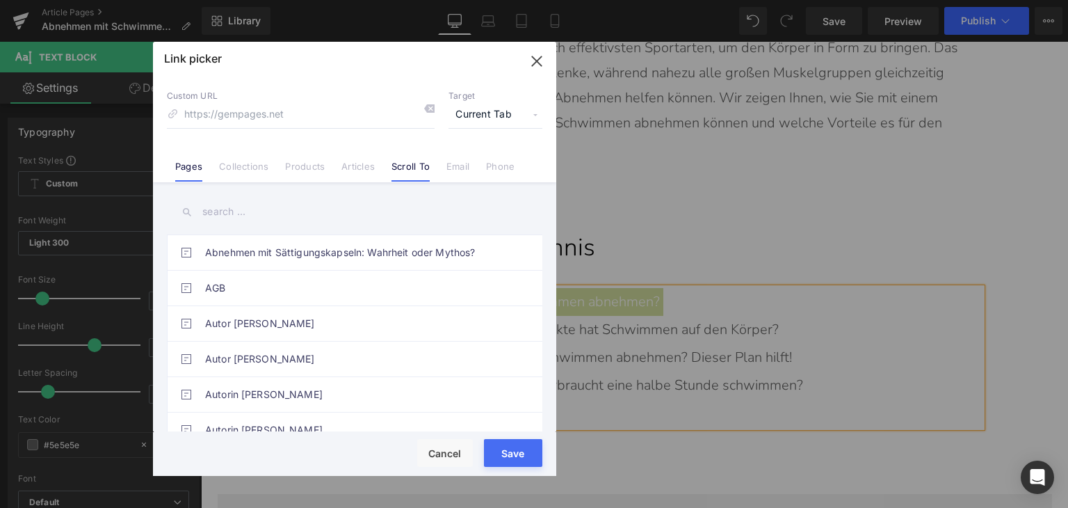
click at [401, 162] on link "Scroll To" at bounding box center [411, 171] width 38 height 21
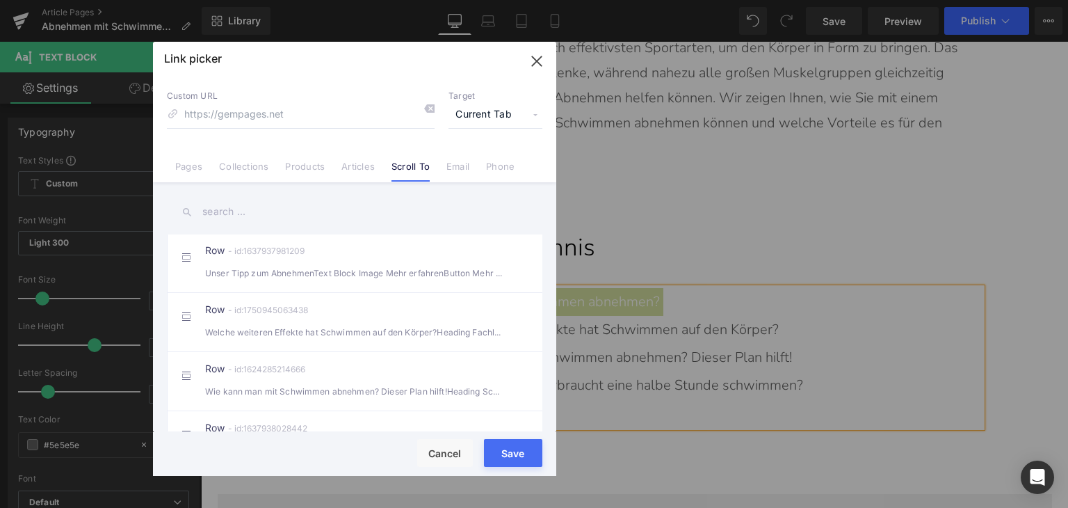
scroll to position [209, 0]
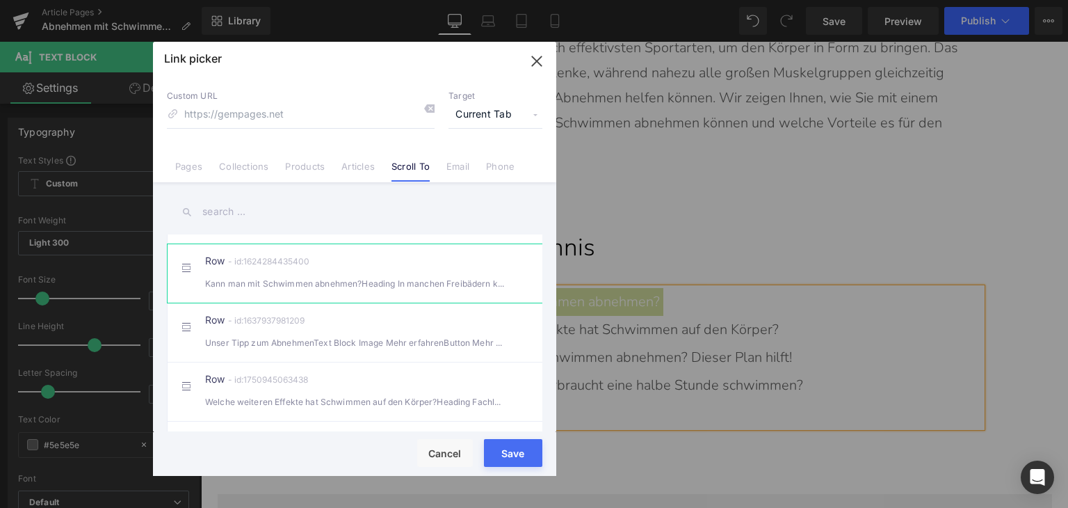
click at [367, 288] on div "Row - id:1624284435400 Kann man mit Schwimmen abnehmen?Heading In manchen Freib…" at bounding box center [376, 273] width 342 height 35
type input "#r-1624284435400"
click at [497, 464] on button "Save" at bounding box center [513, 453] width 58 height 28
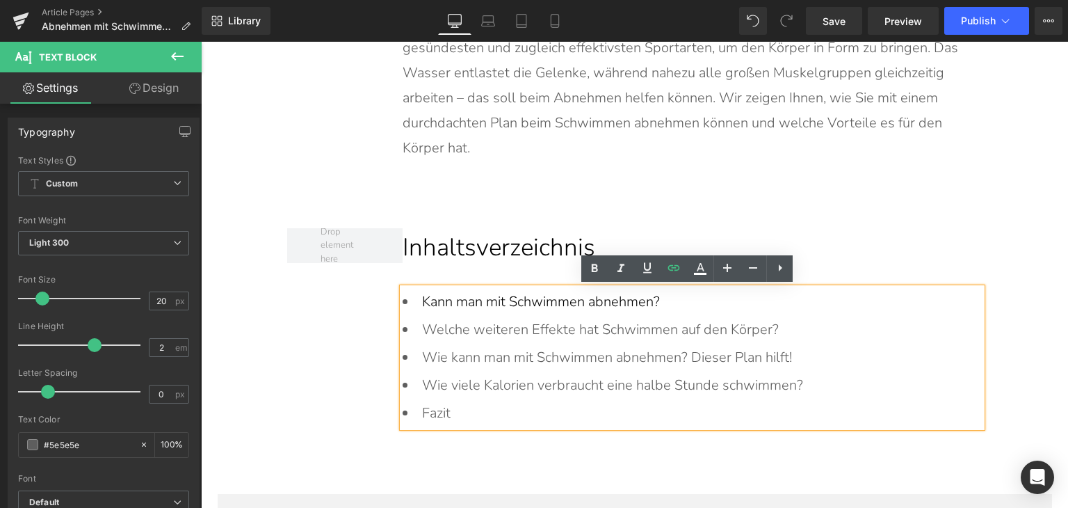
click at [515, 345] on li "Wie kann man mit Schwimmen abnehmen? Dieser Plan hilft!" at bounding box center [692, 358] width 579 height 28
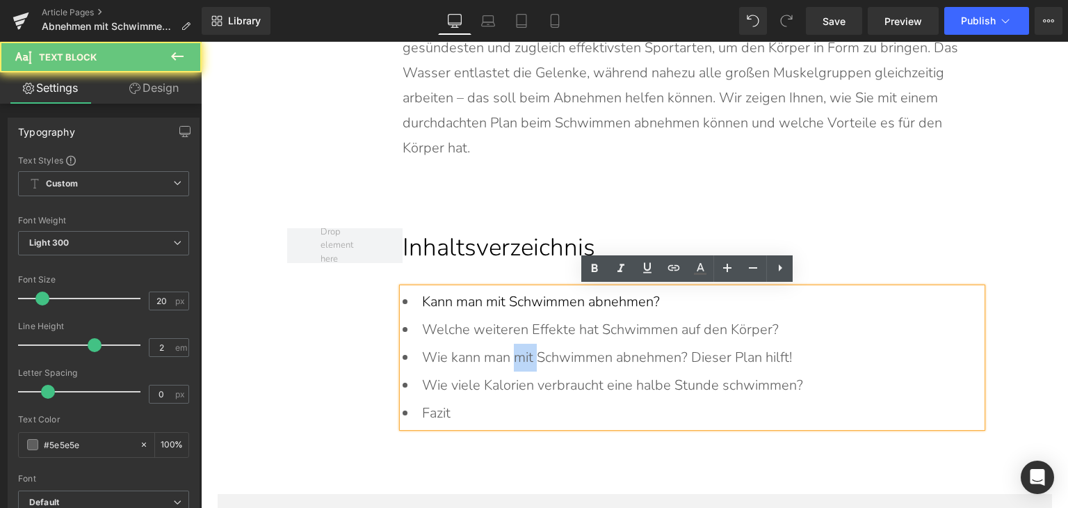
click at [515, 345] on li "Wie kann man mit Schwimmen abnehmen? Dieser Plan hilft!" at bounding box center [692, 358] width 579 height 28
click at [508, 327] on li "Welche weiteren Effekte hat Schwimmen auf den Körper?" at bounding box center [692, 330] width 579 height 28
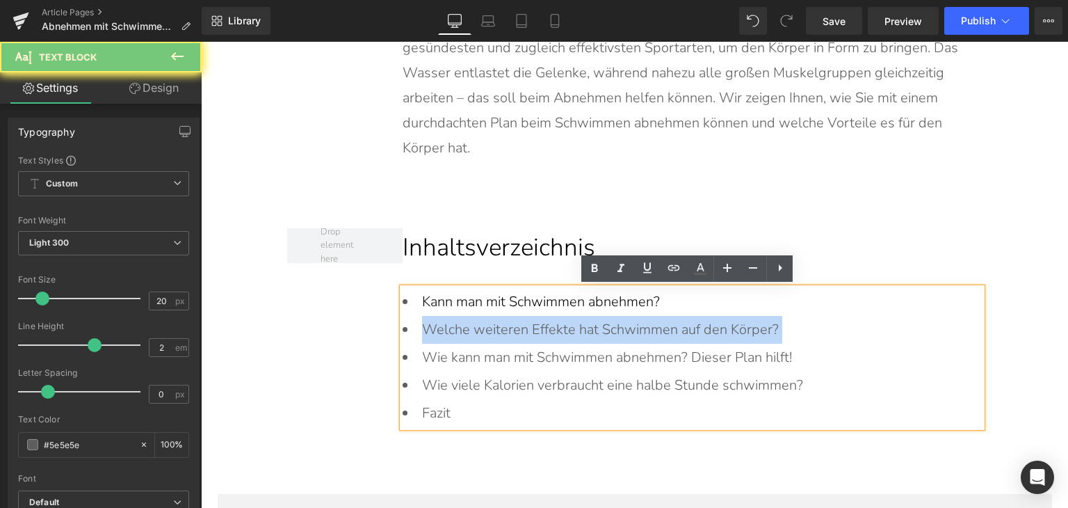
click at [508, 327] on li "Welche weiteren Effekte hat Schwimmen auf den Körper?" at bounding box center [692, 330] width 579 height 28
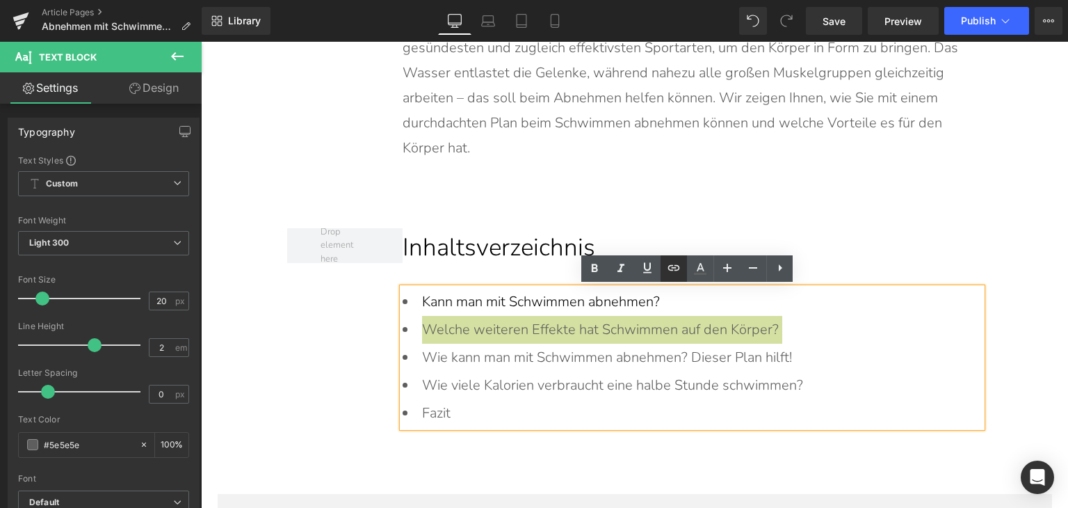
click at [684, 268] on link at bounding box center [674, 268] width 26 height 26
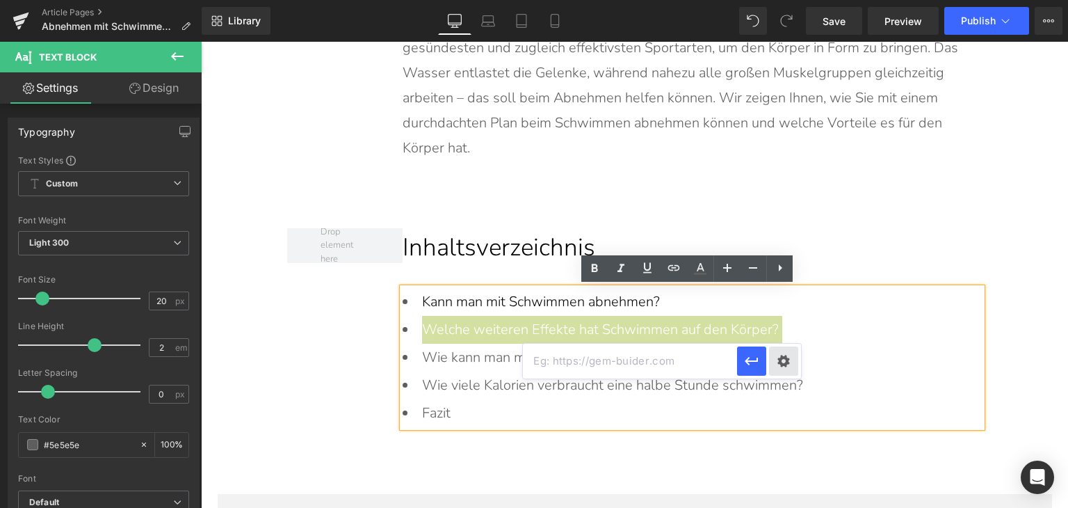
click at [779, 0] on div "Text Color Highlight Color rgba(0, 119, 193, 1) #0077c1 100 % transparent trans…" at bounding box center [534, 0] width 1068 height 0
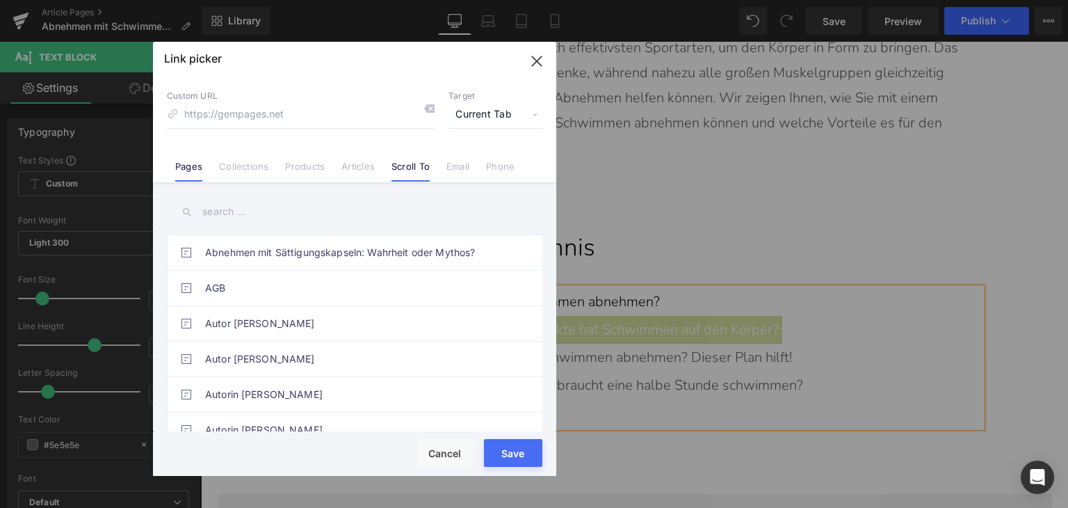
click at [384, 165] on li "Scroll To" at bounding box center [410, 161] width 55 height 24
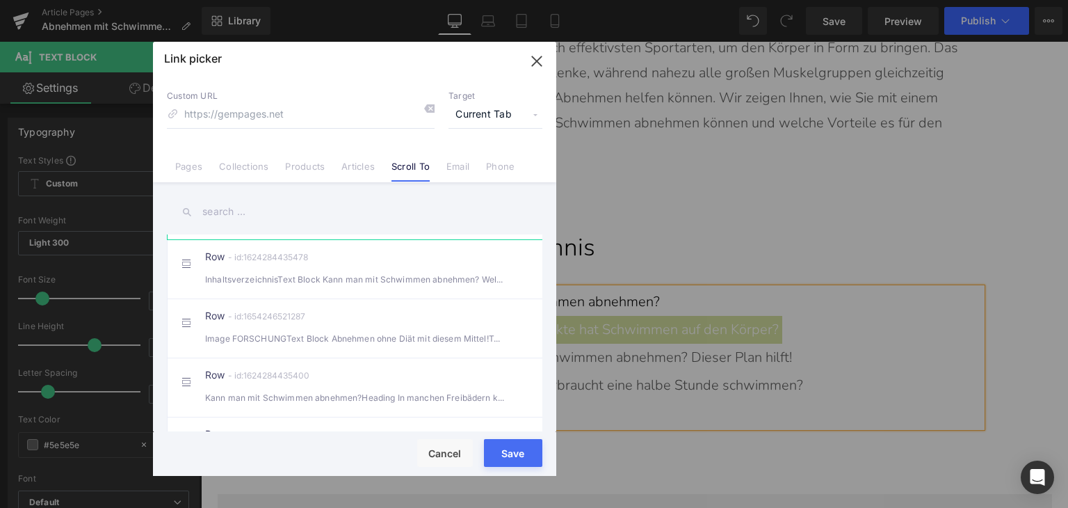
scroll to position [278, 0]
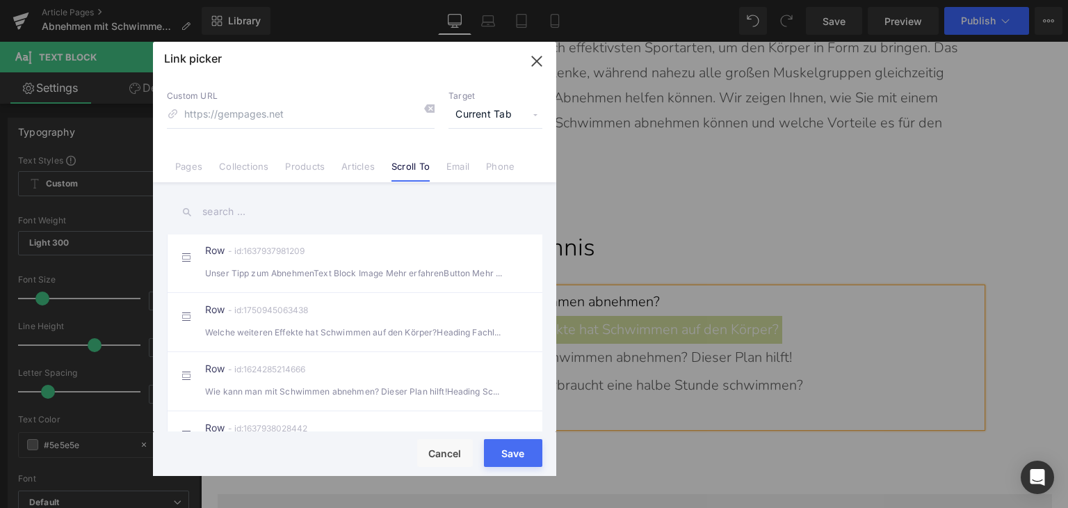
click at [337, 311] on li "Row - id:1750945063438 Welche weiteren Effekte hat Schwimmen auf den Körper?Hea…" at bounding box center [357, 321] width 381 height 59
type input "#r-1750945063438"
drag, startPoint x: 499, startPoint y: 463, endPoint x: 298, endPoint y: 419, distance: 205.7
click at [499, 463] on button "Save" at bounding box center [513, 453] width 58 height 28
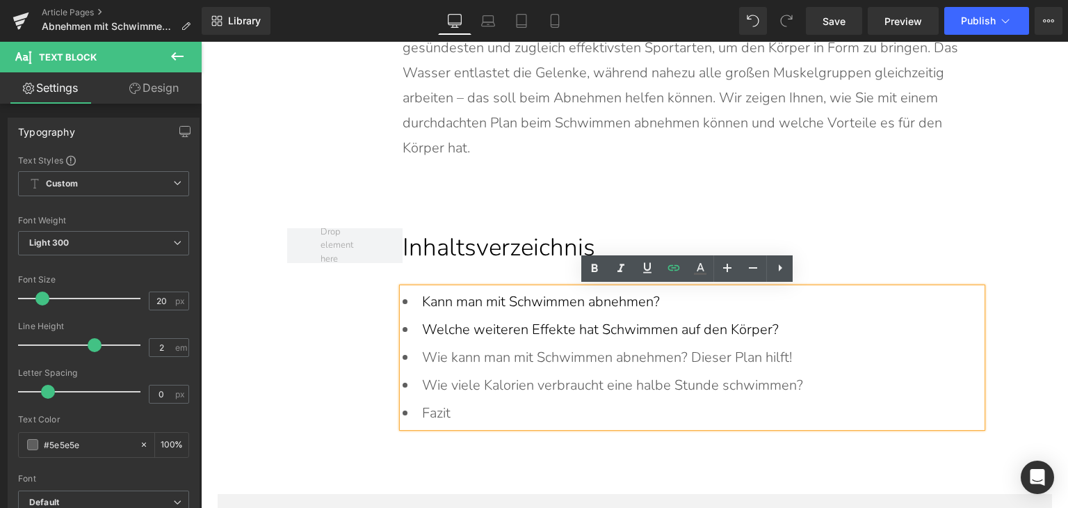
click at [503, 356] on li "Wie kann man mit Schwimmen abnehmen? Dieser Plan hilft!" at bounding box center [692, 358] width 579 height 28
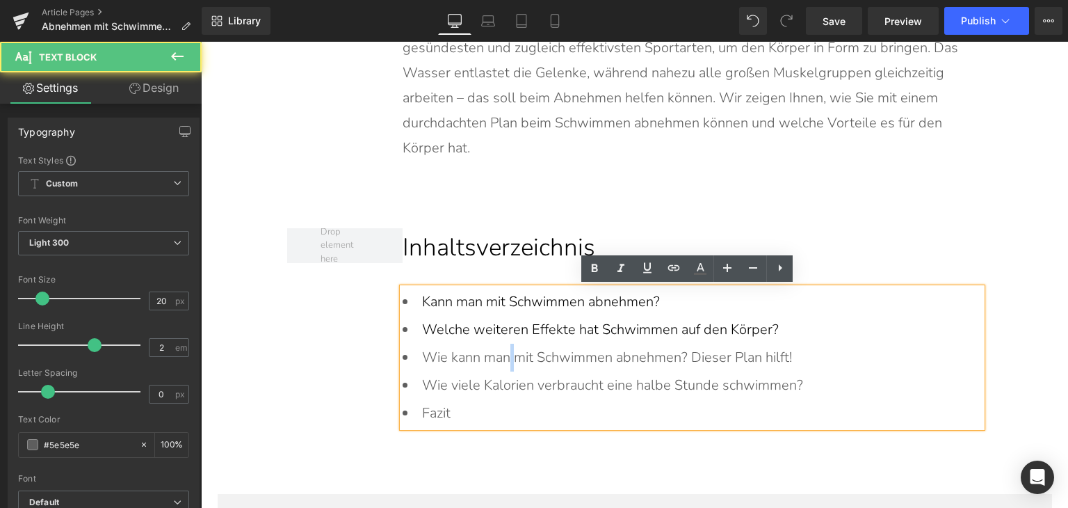
click at [503, 356] on li "Wie kann man mit Schwimmen abnehmen? Dieser Plan hilft!" at bounding box center [692, 358] width 579 height 28
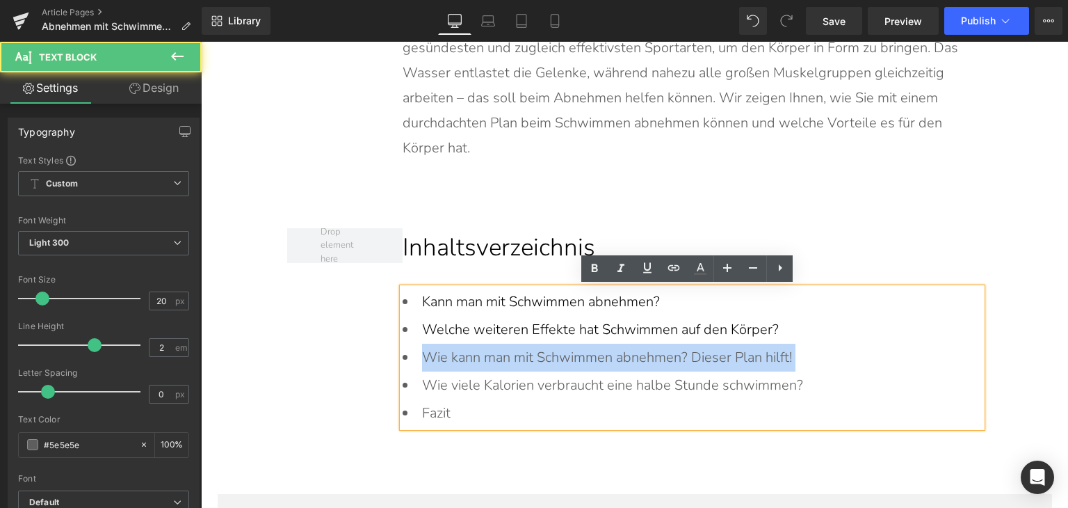
click at [503, 356] on li "Wie kann man mit Schwimmen abnehmen? Dieser Plan hilft!" at bounding box center [692, 358] width 579 height 28
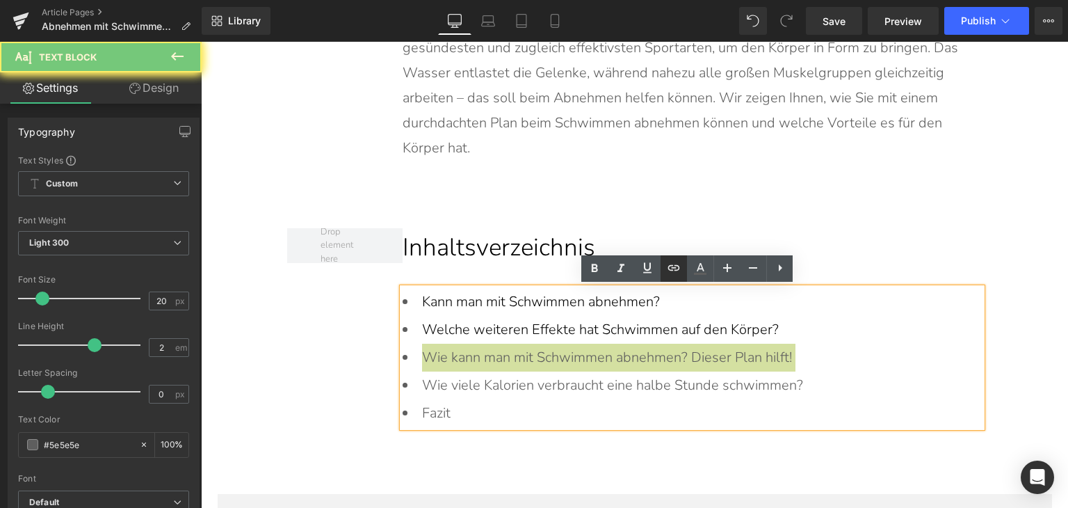
click at [673, 273] on icon at bounding box center [674, 267] width 17 height 17
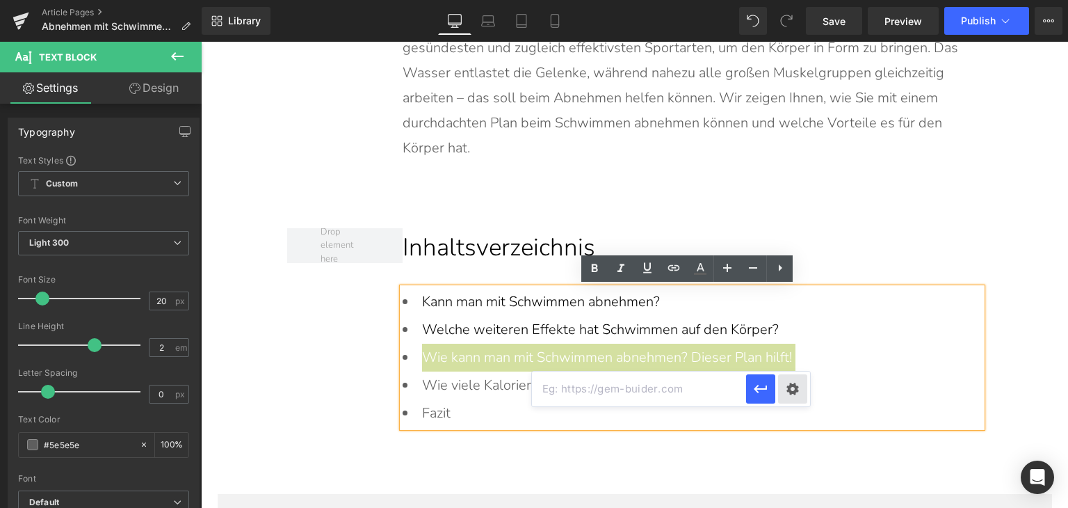
click at [787, 0] on div "Text Color Highlight Color rgba(0, 119, 193, 1) #0077c1 100 % transparent trans…" at bounding box center [534, 0] width 1068 height 0
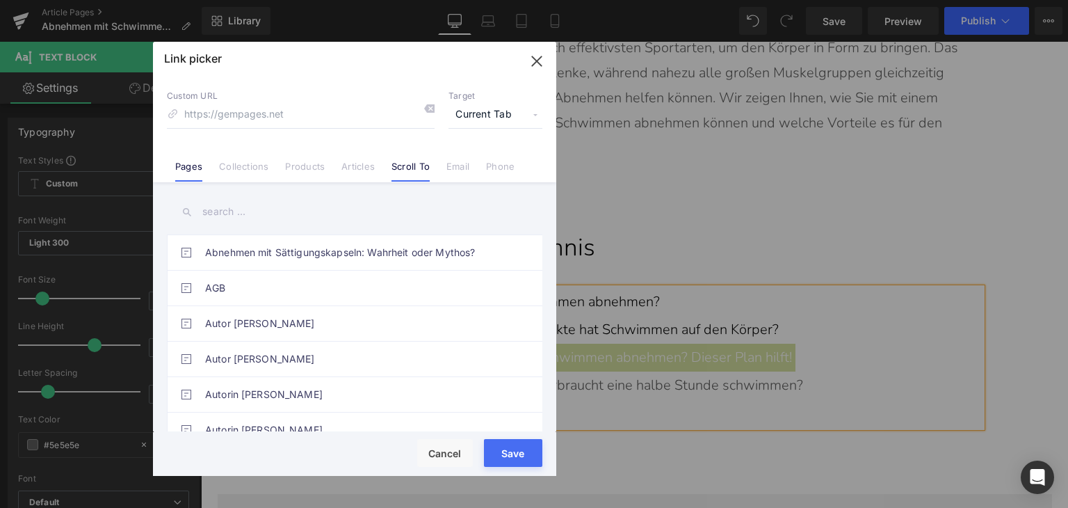
click at [392, 176] on link "Scroll To" at bounding box center [411, 171] width 38 height 21
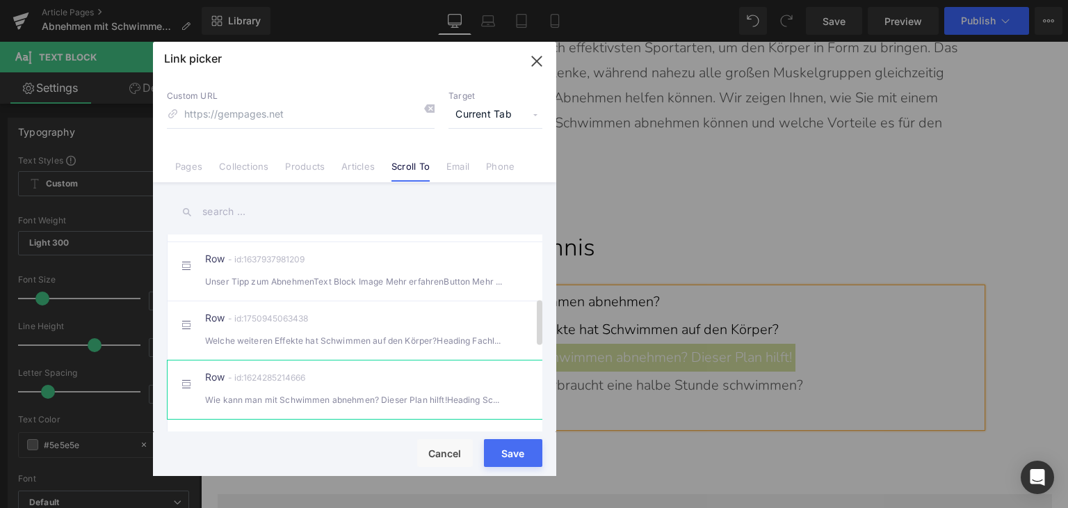
scroll to position [348, 0]
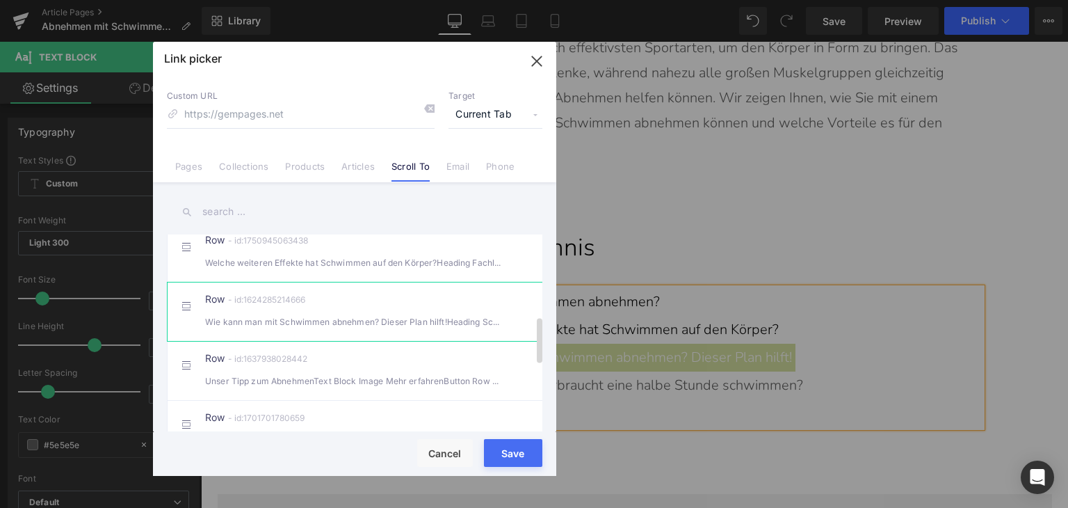
click at [320, 329] on div "Wie kann man mit Schwimmen abnehmen? Dieser Plan hilft!Heading Schwimmen ist" at bounding box center [354, 321] width 299 height 15
type input "#r-1624285214666"
click at [489, 463] on button "Save" at bounding box center [513, 453] width 58 height 28
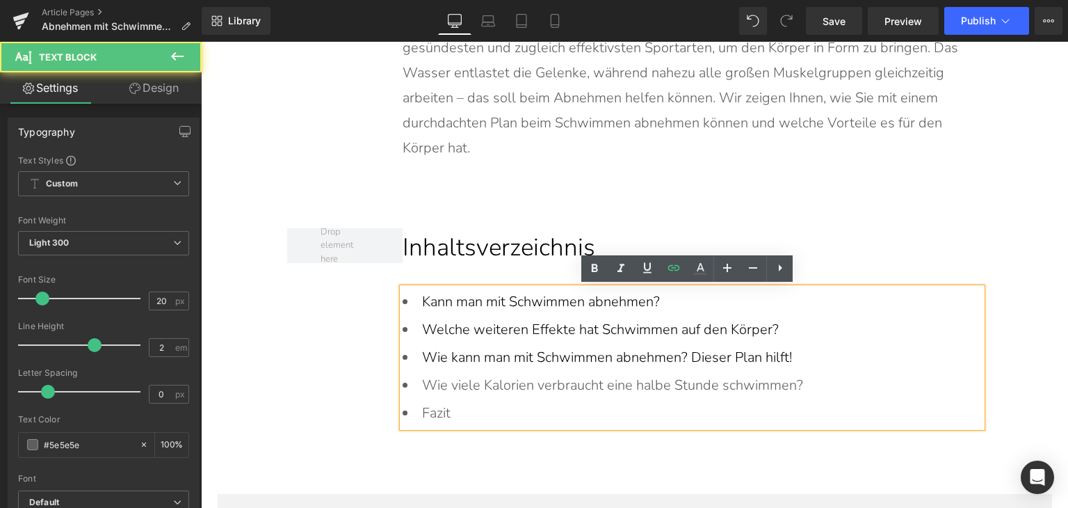
click at [497, 385] on li "Wie viele Kalorien verbraucht eine halbe Stunde schwimmen?" at bounding box center [692, 385] width 579 height 28
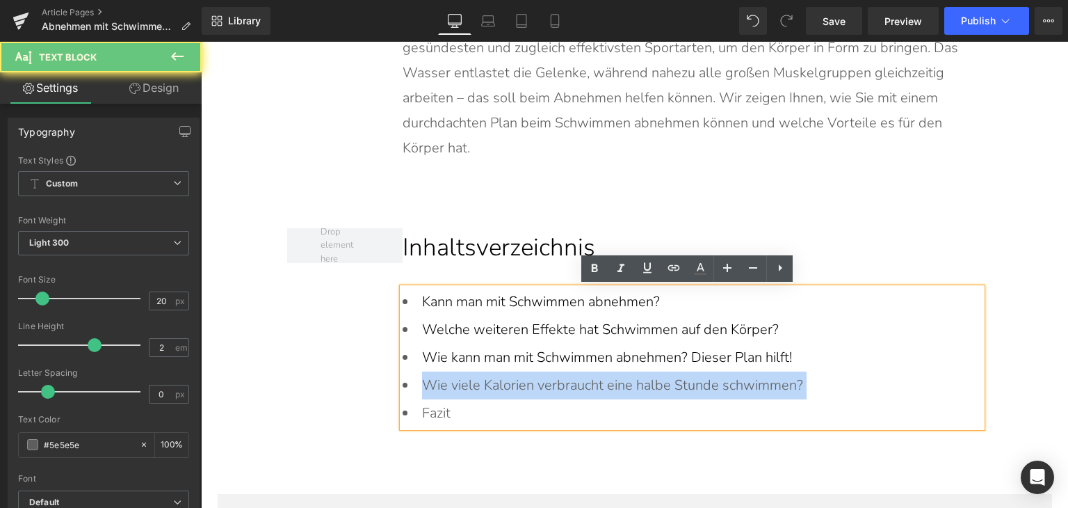
click at [497, 385] on li "Wie viele Kalorien verbraucht eine halbe Stunde schwimmen?" at bounding box center [692, 385] width 579 height 28
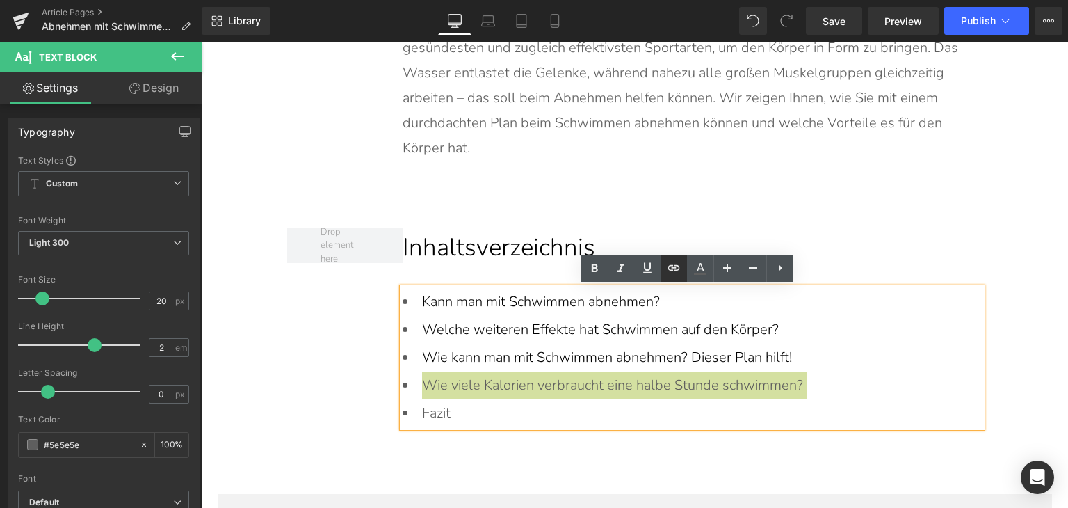
drag, startPoint x: 678, startPoint y: 272, endPoint x: 461, endPoint y: 246, distance: 218.6
click at [678, 272] on icon at bounding box center [674, 267] width 17 height 17
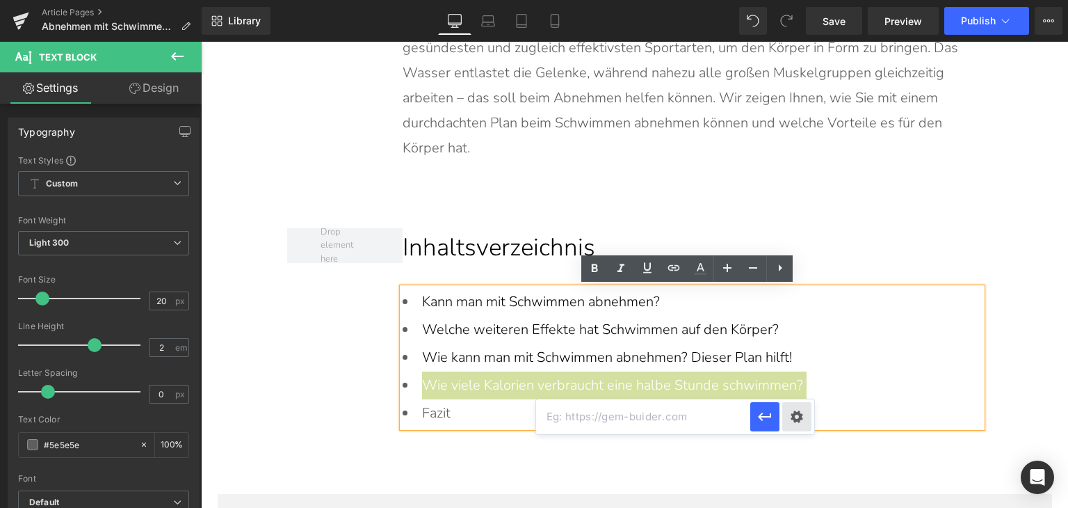
click at [801, 0] on div "Text Color Highlight Color rgba(0, 119, 193, 1) #0077c1 100 % transparent trans…" at bounding box center [534, 0] width 1068 height 0
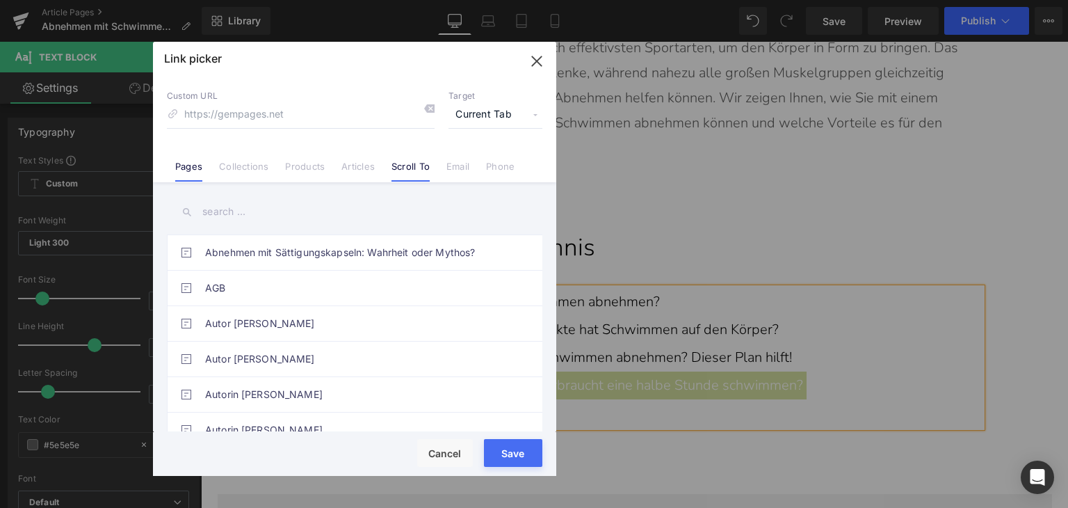
click at [417, 166] on link "Scroll To" at bounding box center [411, 171] width 38 height 21
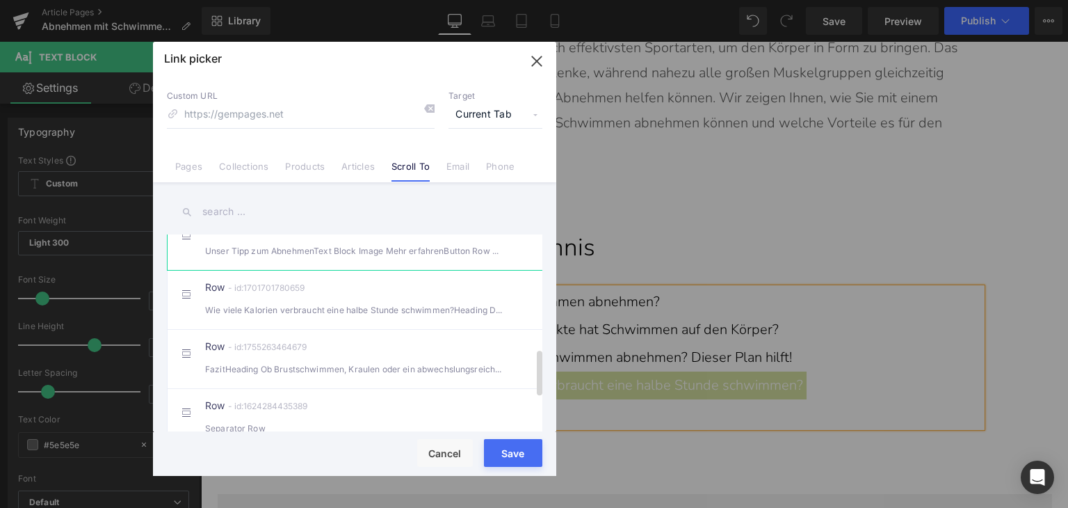
scroll to position [487, 0]
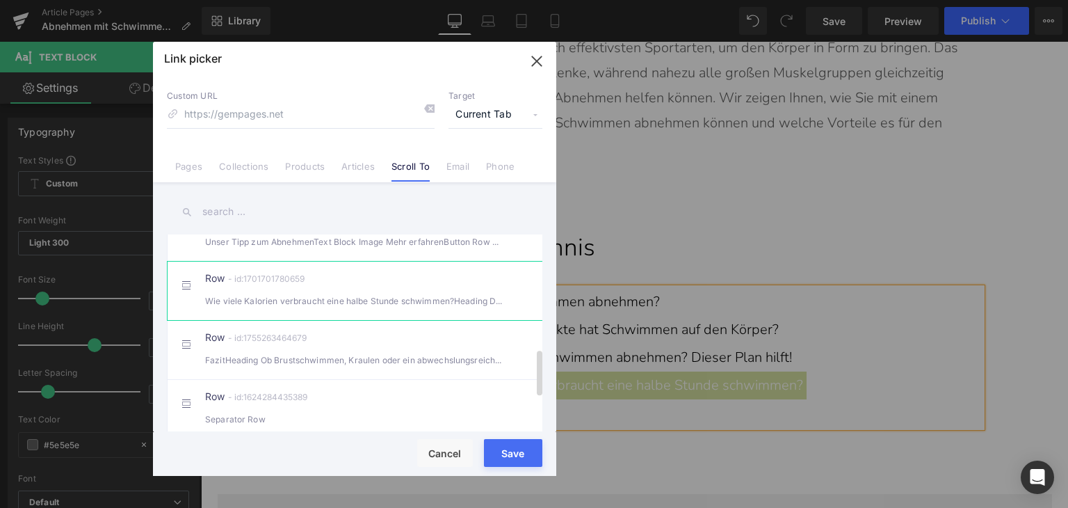
click at [312, 308] on div "Wie viele Kalorien verbraucht eine halbe Stunde schwimmen?Heading Der Kalorie" at bounding box center [354, 301] width 299 height 15
type input "#r-1701701780659"
click at [514, 458] on div "Rendering Content" at bounding box center [535, 452] width 86 height 15
click at [509, 460] on button "Save" at bounding box center [513, 453] width 58 height 28
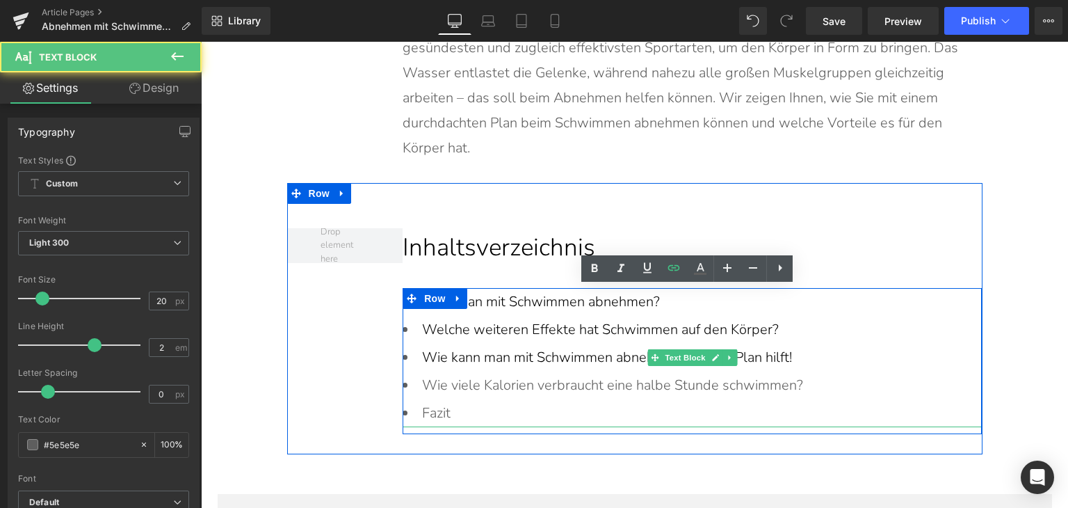
click at [507, 390] on li "Wie viele Kalorien verbraucht eine halbe Stunde schwimmen?" at bounding box center [692, 385] width 579 height 28
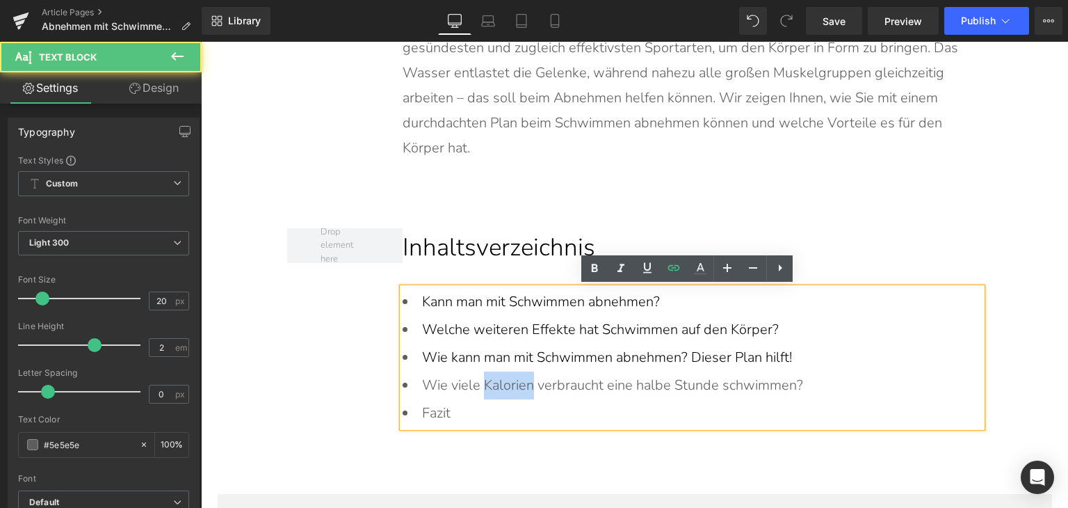
click at [507, 390] on li "Wie viele Kalorien verbraucht eine halbe Stunde schwimmen?" at bounding box center [692, 385] width 579 height 28
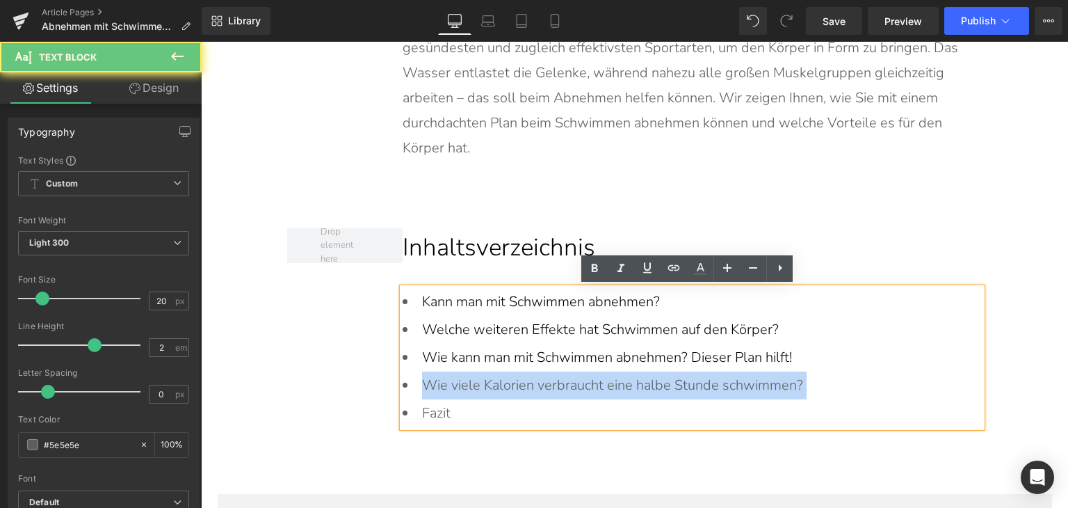
click at [507, 390] on li "Wie viele Kalorien verbraucht eine halbe Stunde schwimmen?" at bounding box center [692, 385] width 579 height 28
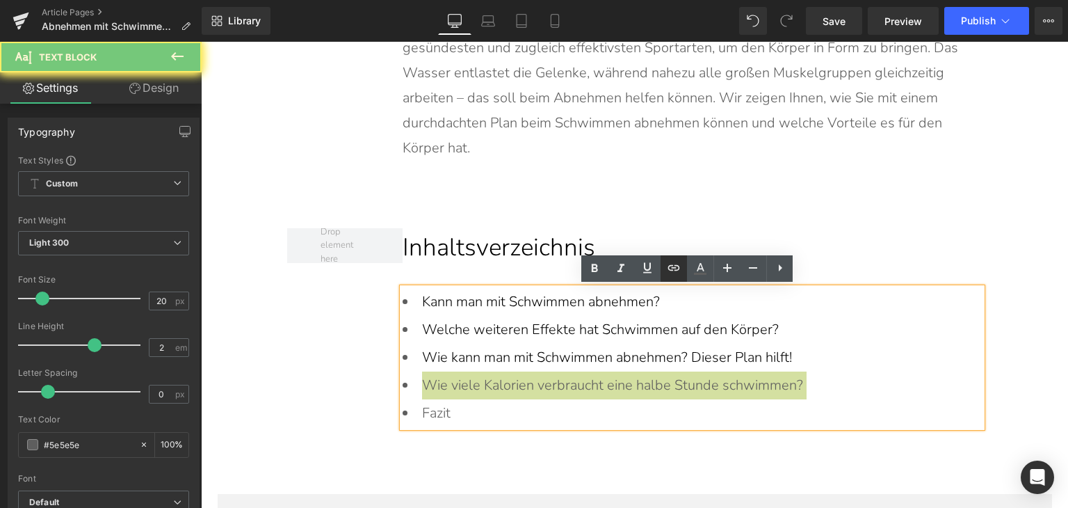
click at [680, 264] on icon at bounding box center [674, 267] width 17 height 17
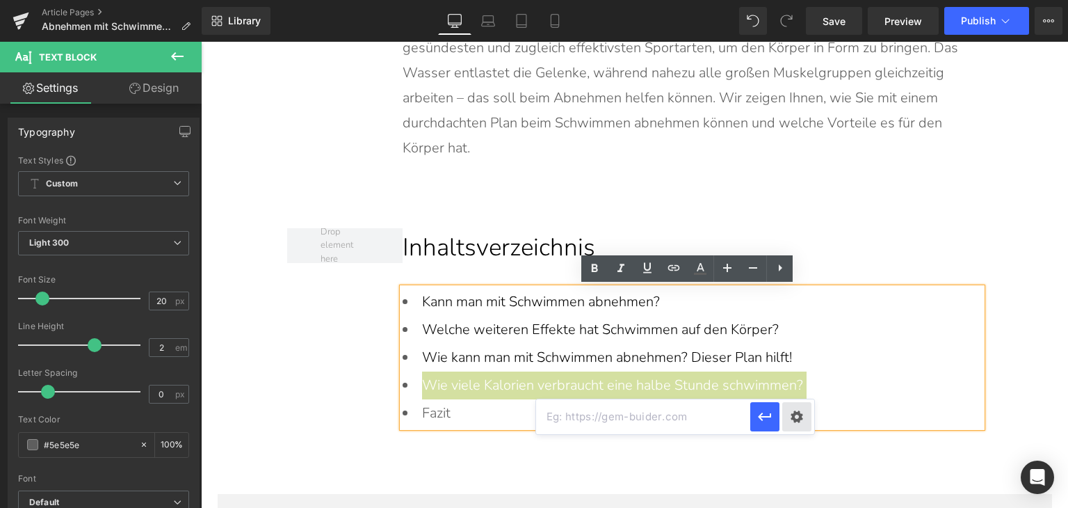
click at [801, 0] on div "Text Color Highlight Color rgba(0, 119, 193, 1) #0077c1 100 % transparent trans…" at bounding box center [534, 0] width 1068 height 0
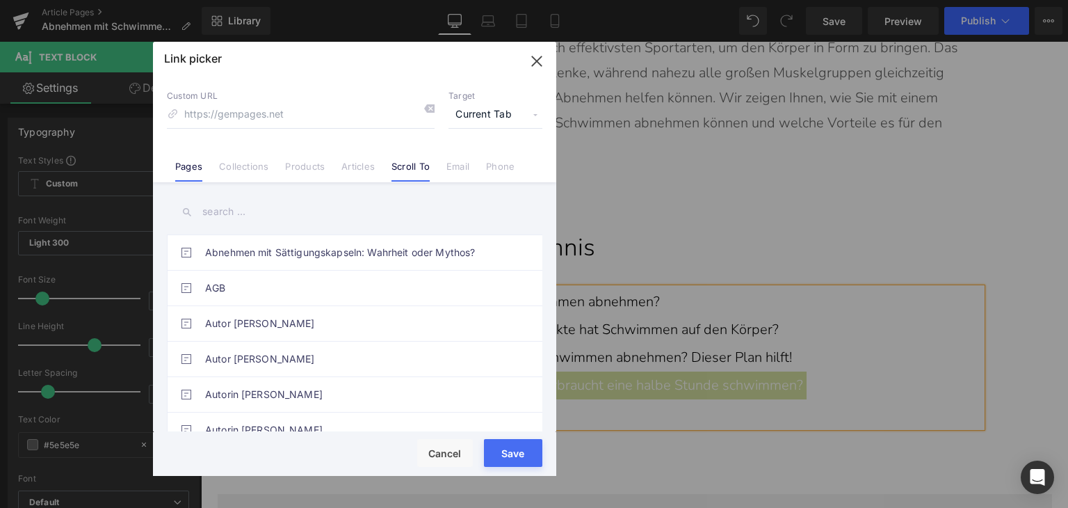
click at [415, 165] on link "Scroll To" at bounding box center [411, 171] width 38 height 21
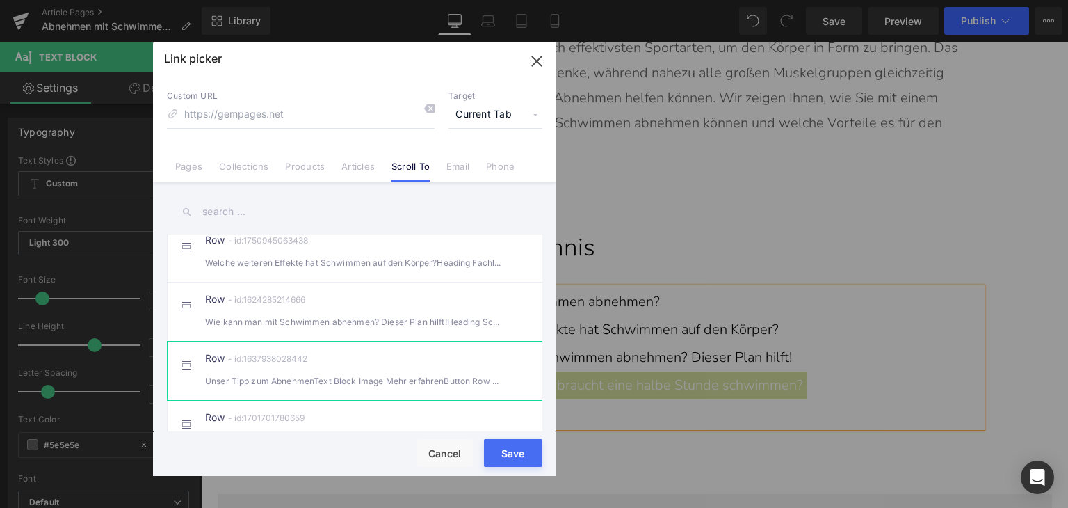
scroll to position [417, 0]
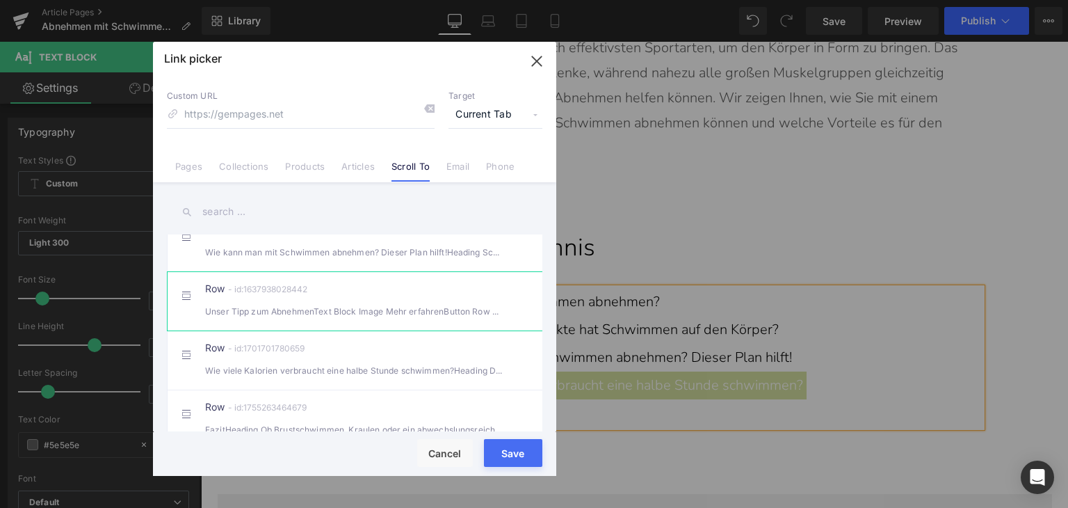
click at [383, 378] on div "Wie viele Kalorien verbraucht eine halbe Stunde schwimmen?Heading Der Kalorie" at bounding box center [354, 370] width 299 height 15
type input "#r-1701701780659"
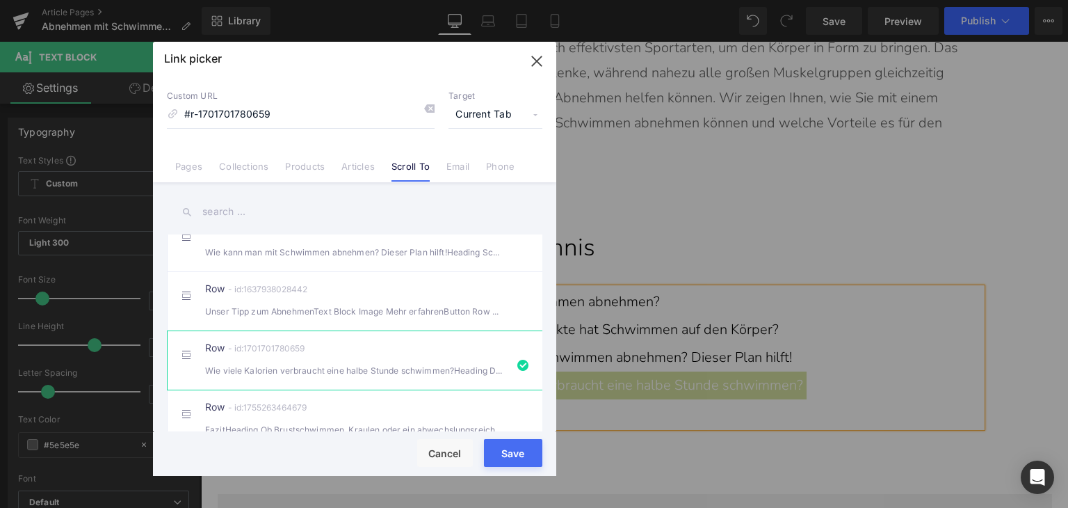
click at [506, 462] on button "Save" at bounding box center [513, 453] width 58 height 28
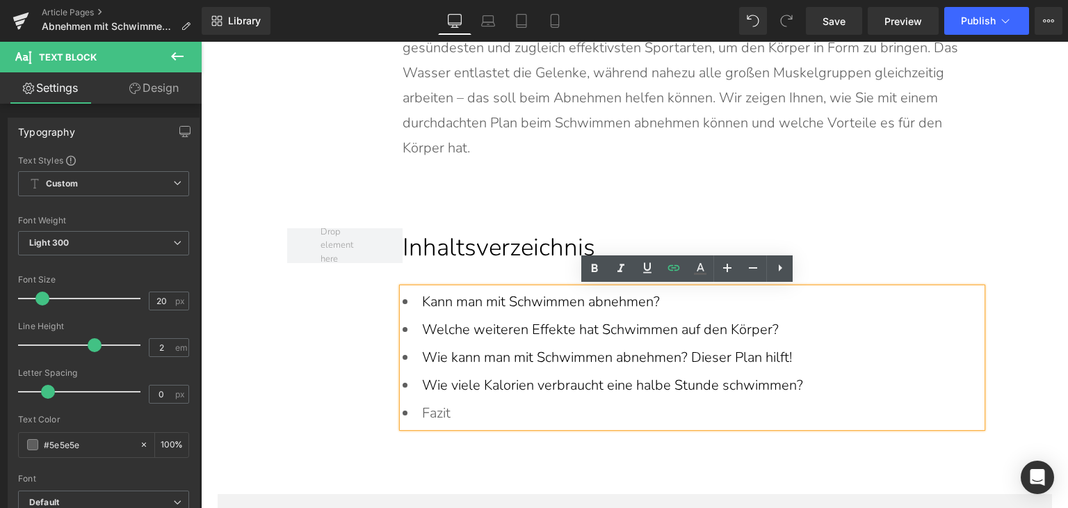
click at [423, 417] on li "Fazit" at bounding box center [692, 413] width 579 height 28
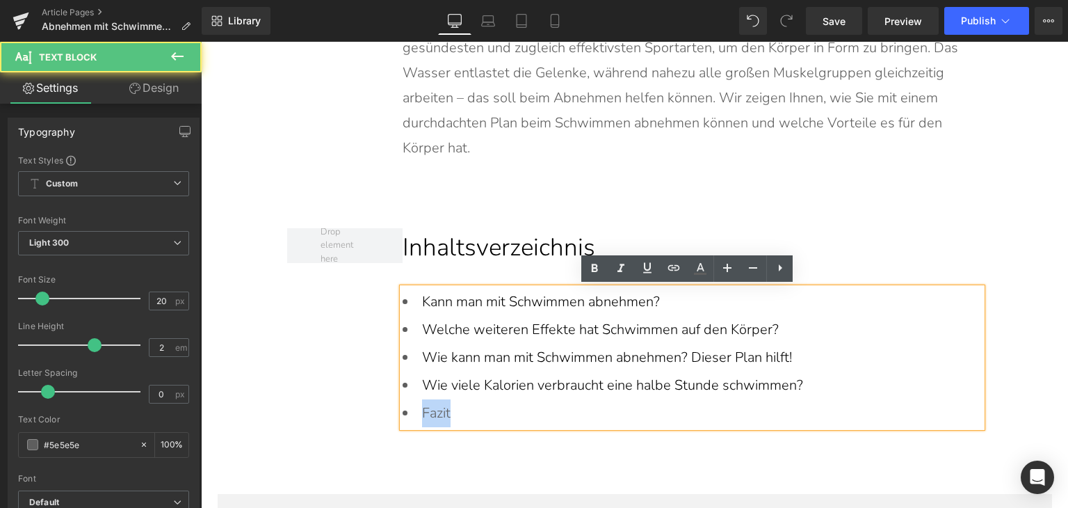
click at [423, 417] on li "Fazit" at bounding box center [692, 413] width 579 height 28
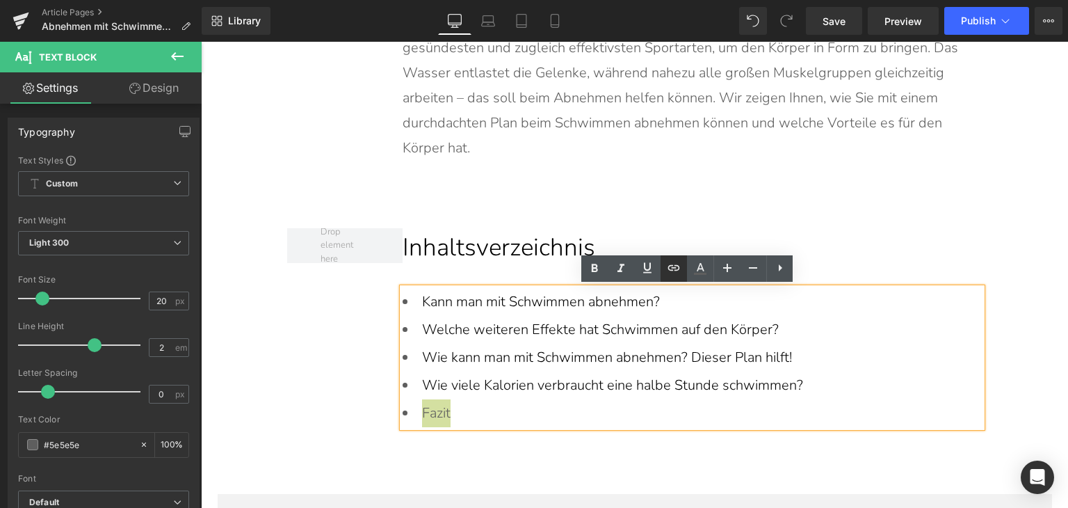
click at [681, 275] on icon at bounding box center [674, 267] width 17 height 17
click at [660, 0] on div "Text Color Highlight Color rgba(0, 119, 193, 1) #0077c1 100 % transparent trans…" at bounding box center [534, 0] width 1068 height 0
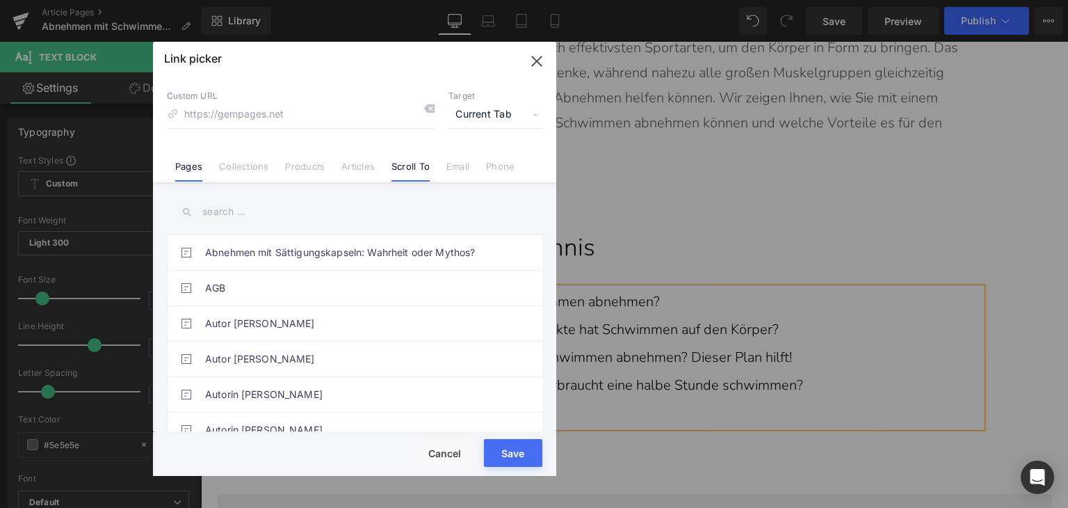
click at [409, 169] on link "Scroll To" at bounding box center [411, 171] width 38 height 21
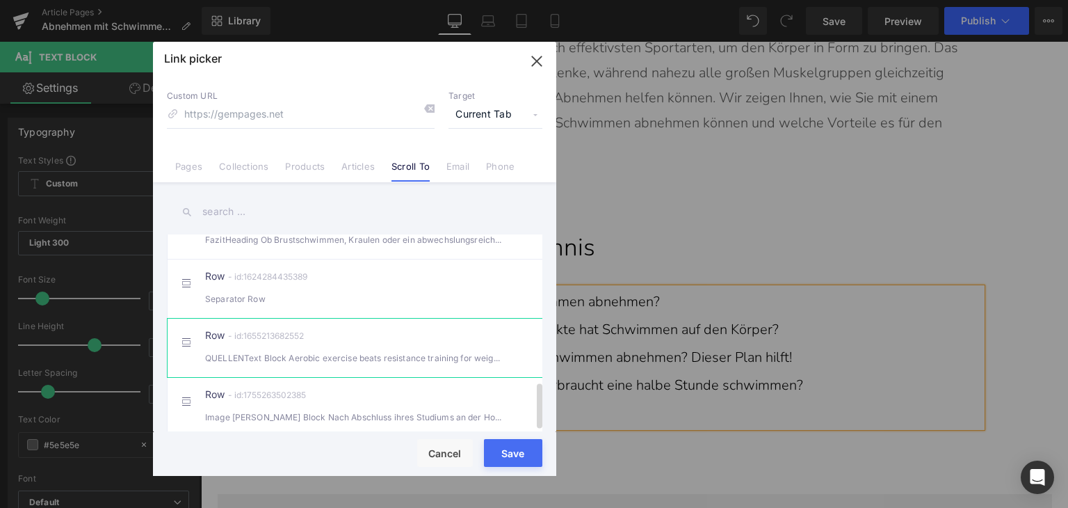
scroll to position [559, 0]
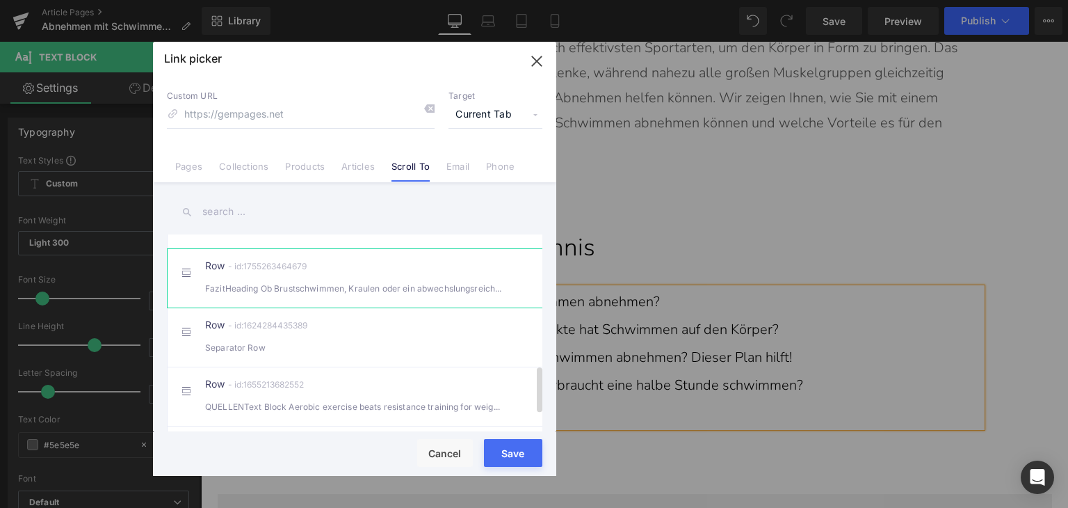
click at [321, 286] on div "Row - id:1755263464679 FazitHeading Ob Brustschwimmen, Kraulen oder ein abwechs…" at bounding box center [376, 278] width 342 height 35
type input "#r-1755263464679"
click at [518, 463] on button "Save" at bounding box center [513, 453] width 58 height 28
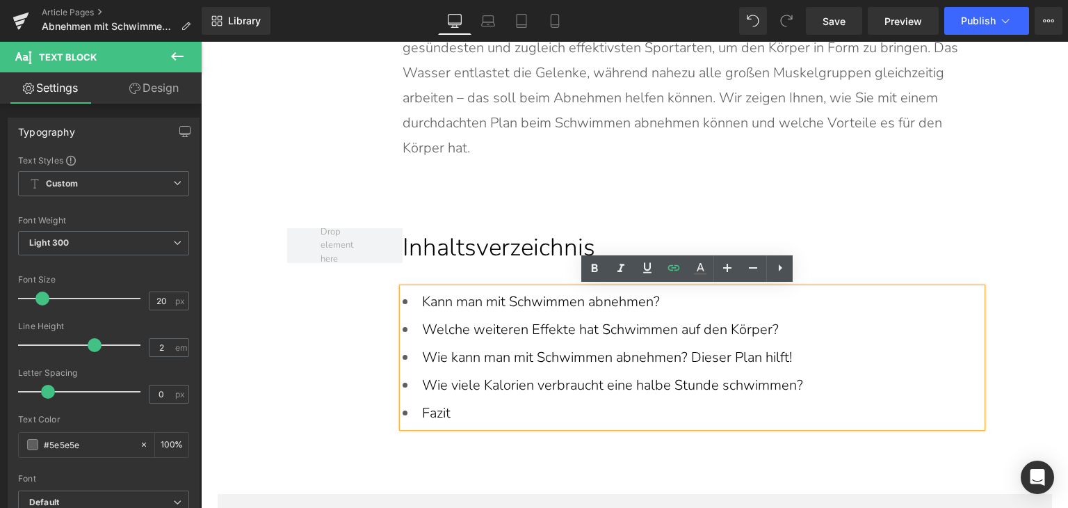
scroll to position [540, 0]
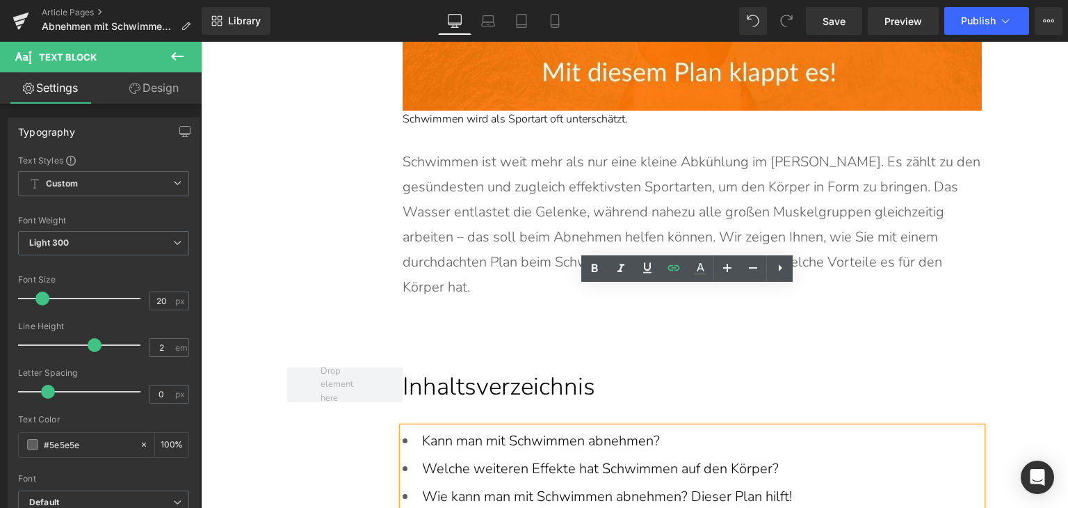
click at [749, 237] on p "Schwimmen ist weit mehr als nur eine kleine Abkühlung im [PERSON_NAME]. Es zähl…" at bounding box center [692, 225] width 579 height 150
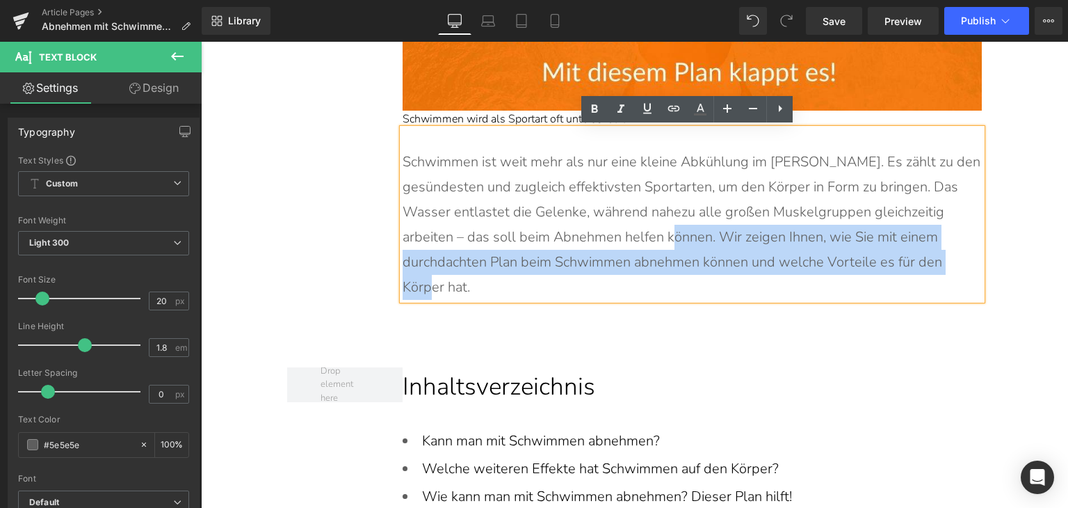
drag, startPoint x: 714, startPoint y: 231, endPoint x: 721, endPoint y: 280, distance: 49.2
click at [721, 280] on p "Schwimmen ist weit mehr als nur eine kleine Abkühlung im [PERSON_NAME]. Es zähl…" at bounding box center [692, 225] width 579 height 150
copy p "Wir zeigen Ihnen, wie Sie mit einem durchdachten Plan beim Schwimmen abnehmen k…"
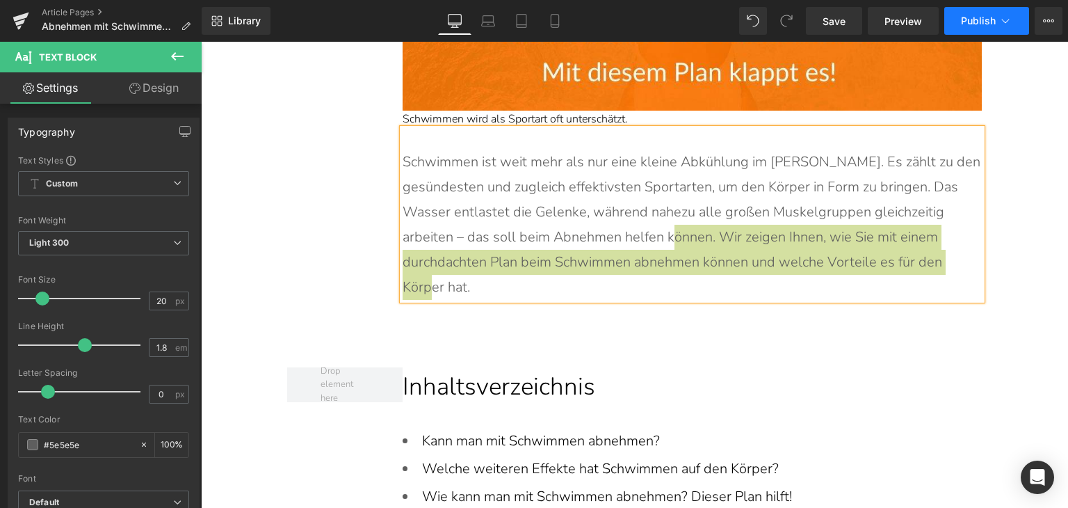
click at [984, 17] on span "Publish" at bounding box center [978, 20] width 35 height 11
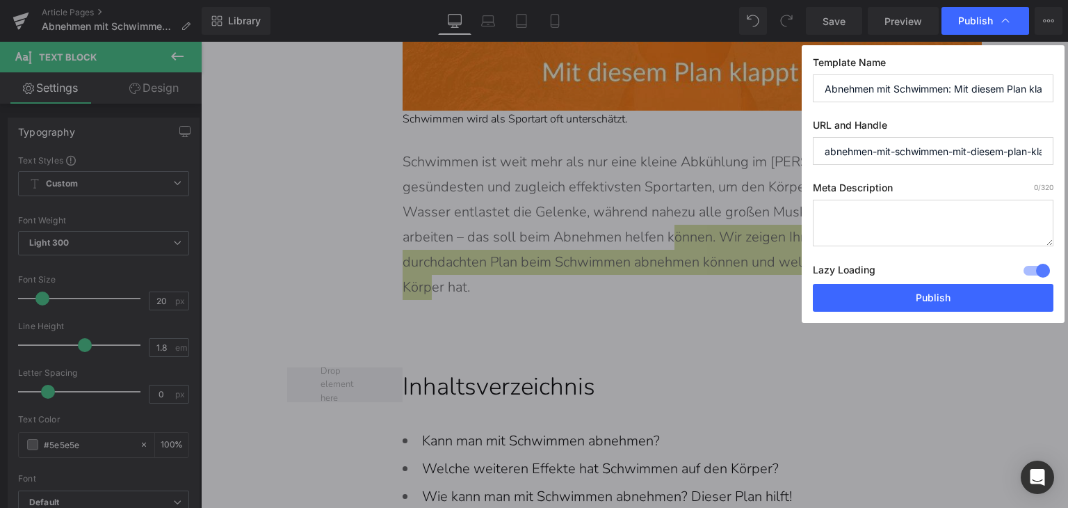
click at [865, 214] on textarea at bounding box center [933, 223] width 241 height 47
paste textarea "Wir zeigen Ihnen, wie Sie mit einem durchdachten Plan beim Schwimmen abnehmen k…"
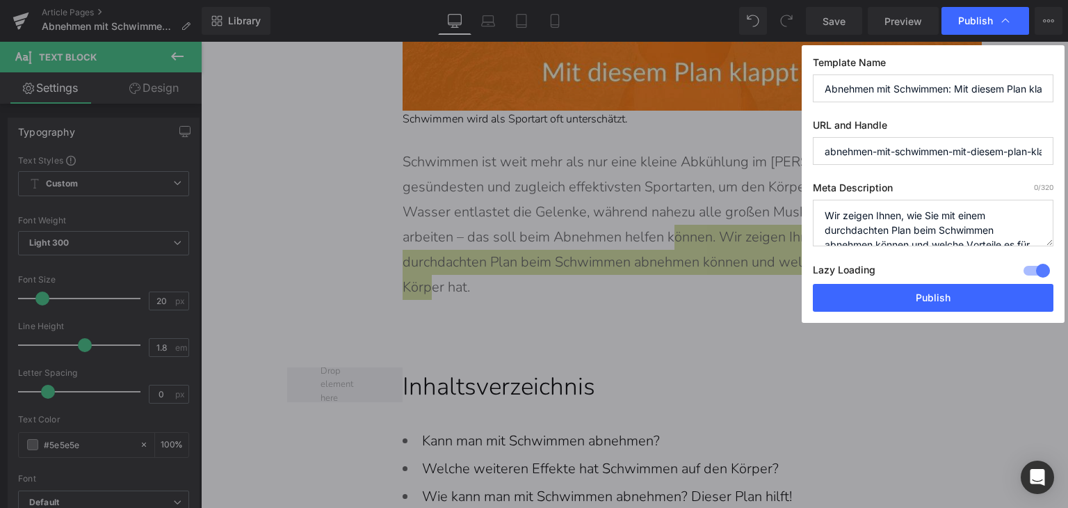
scroll to position [19, 0]
type textarea "Wir zeigen Ihnen, wie Sie mit einem durchdachten Plan beim Schwimmen abnehmen k…"
click at [954, 149] on input "abnehmen-mit-schwimmen-mit-diesem-plan-klappt-es" at bounding box center [933, 151] width 241 height 28
drag, startPoint x: 949, startPoint y: 154, endPoint x: 1068, endPoint y: 151, distance: 118.3
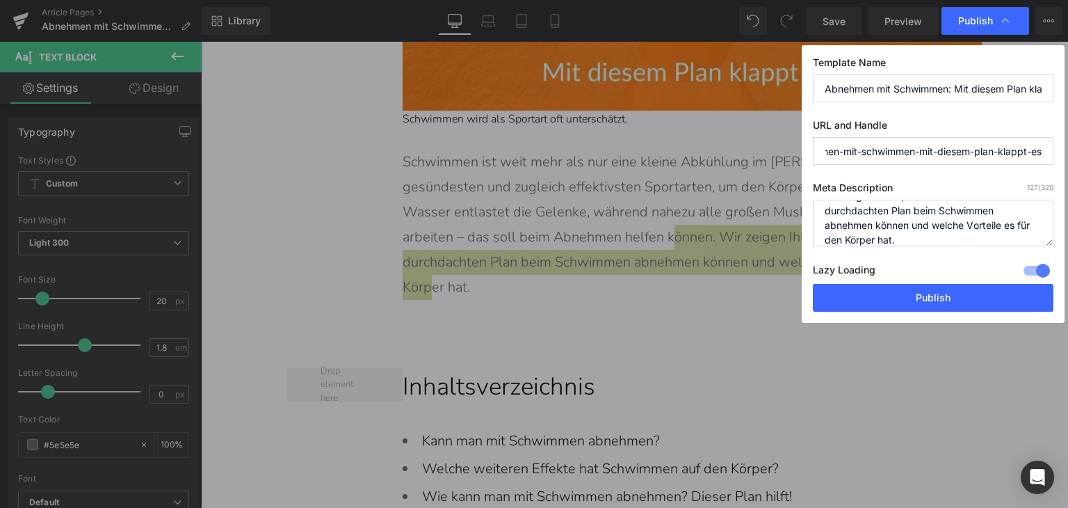
click at [1068, 151] on div "Publish Template Name Abnehmen mit Schwimmen: Mit diesem Plan klappt es! URL an…" at bounding box center [534, 254] width 1068 height 508
type input "abnehmen-mit-schwimmen"
click at [975, 298] on button "Publish" at bounding box center [933, 298] width 241 height 28
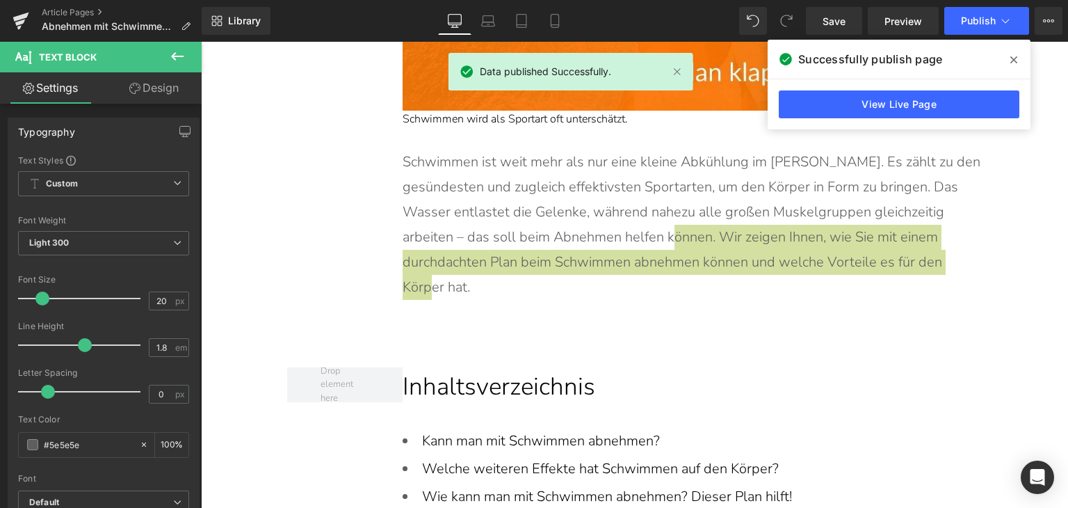
click at [841, 118] on div "View Live Page" at bounding box center [899, 104] width 263 height 50
click at [838, 111] on link "View Live Page" at bounding box center [899, 104] width 241 height 28
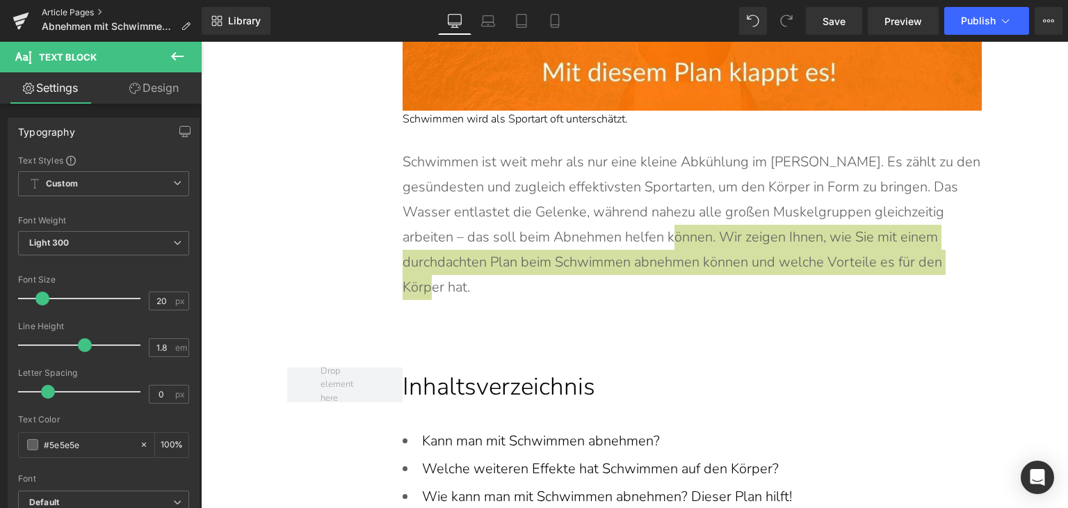
click at [88, 8] on link "Article Pages" at bounding box center [122, 12] width 160 height 11
